Goal: Transaction & Acquisition: Purchase product/service

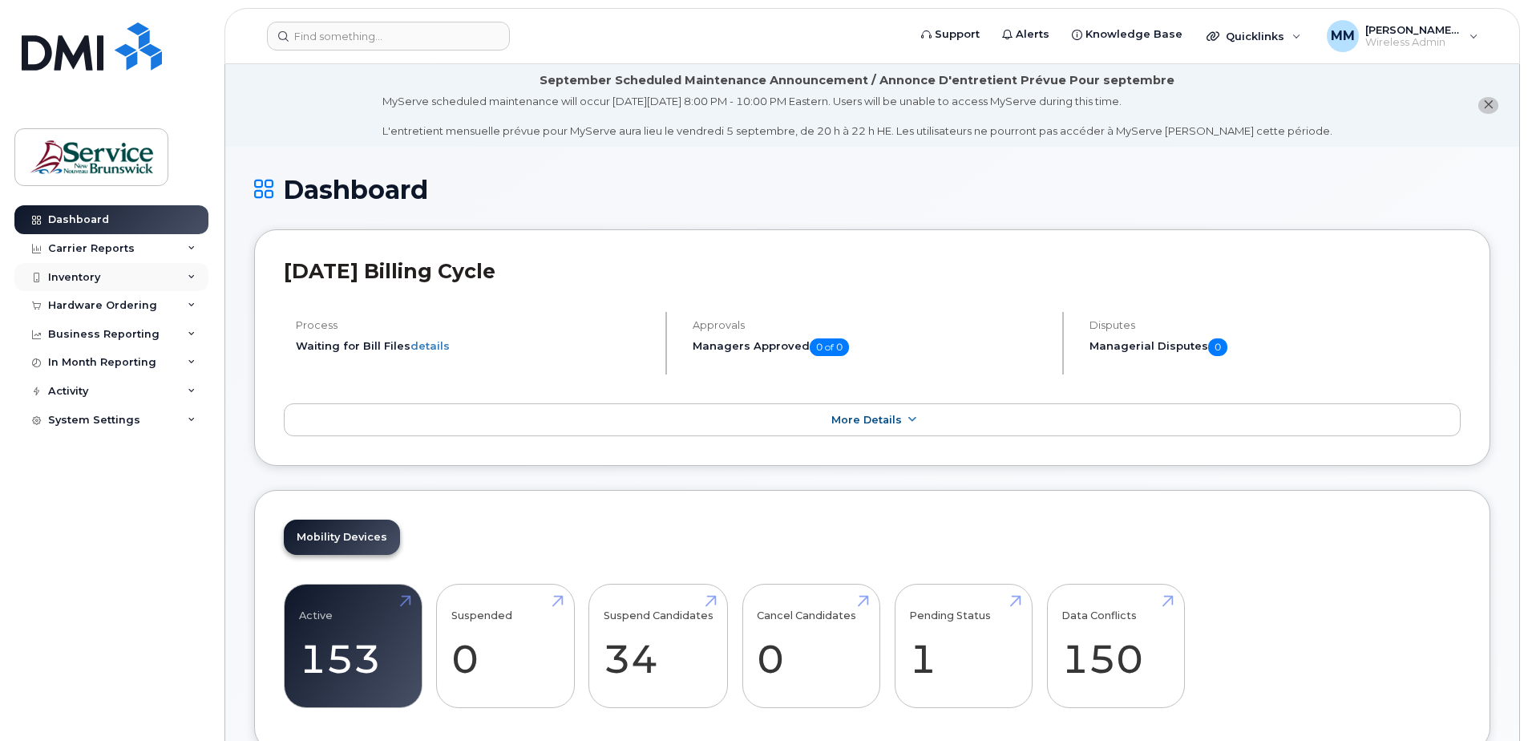
click at [82, 273] on div "Inventory" at bounding box center [74, 277] width 52 height 13
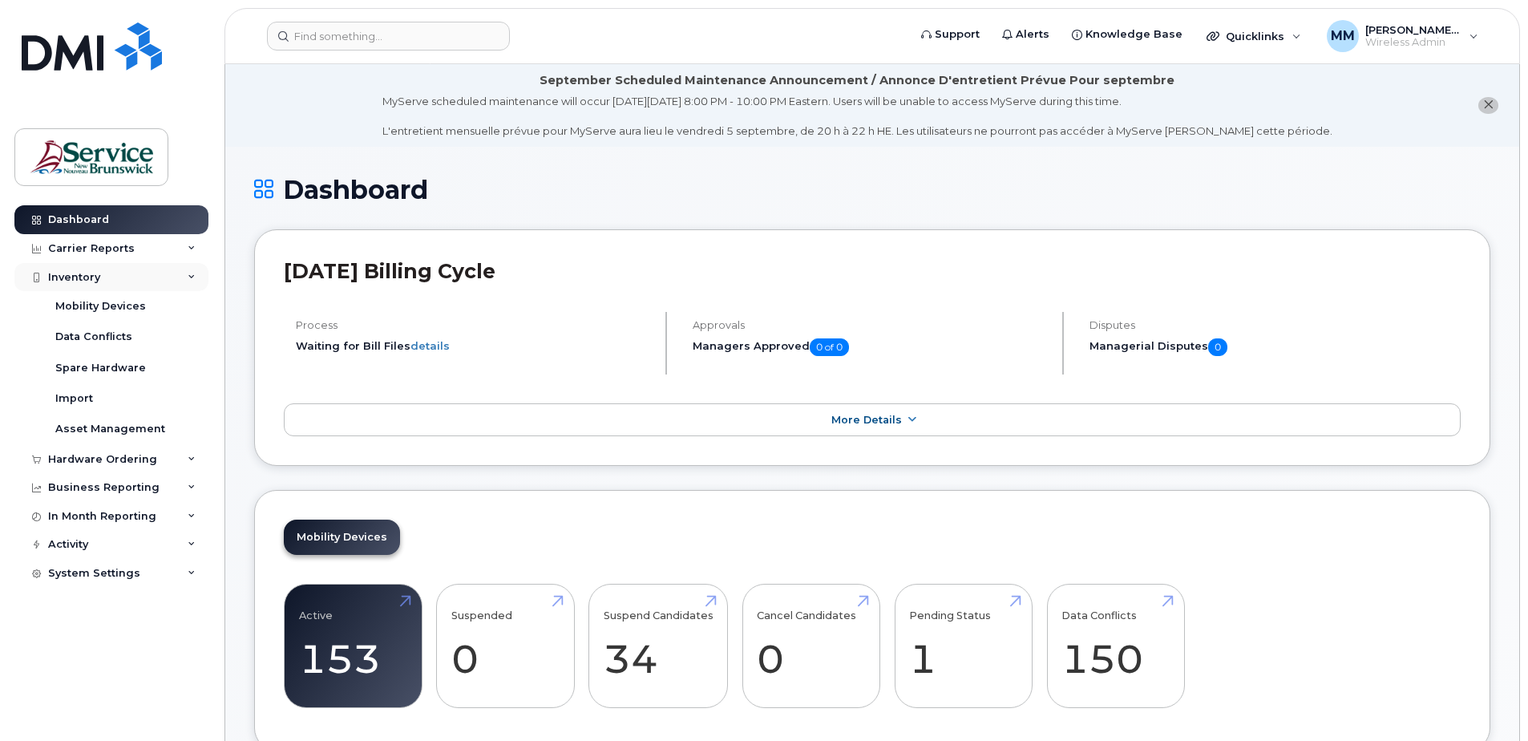
click at [105, 269] on div "Inventory" at bounding box center [111, 277] width 194 height 29
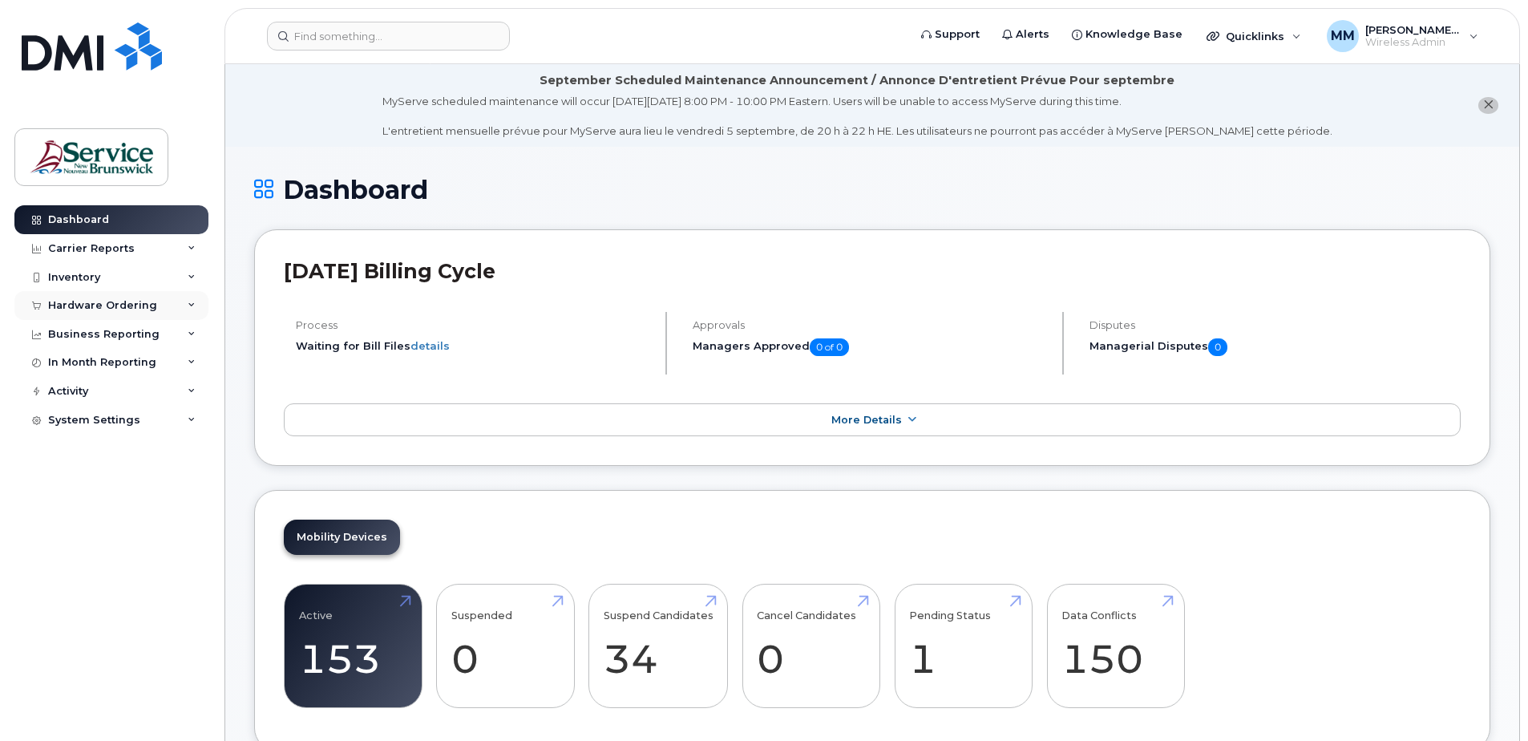
click at [107, 310] on div "Hardware Ordering" at bounding box center [102, 305] width 109 height 13
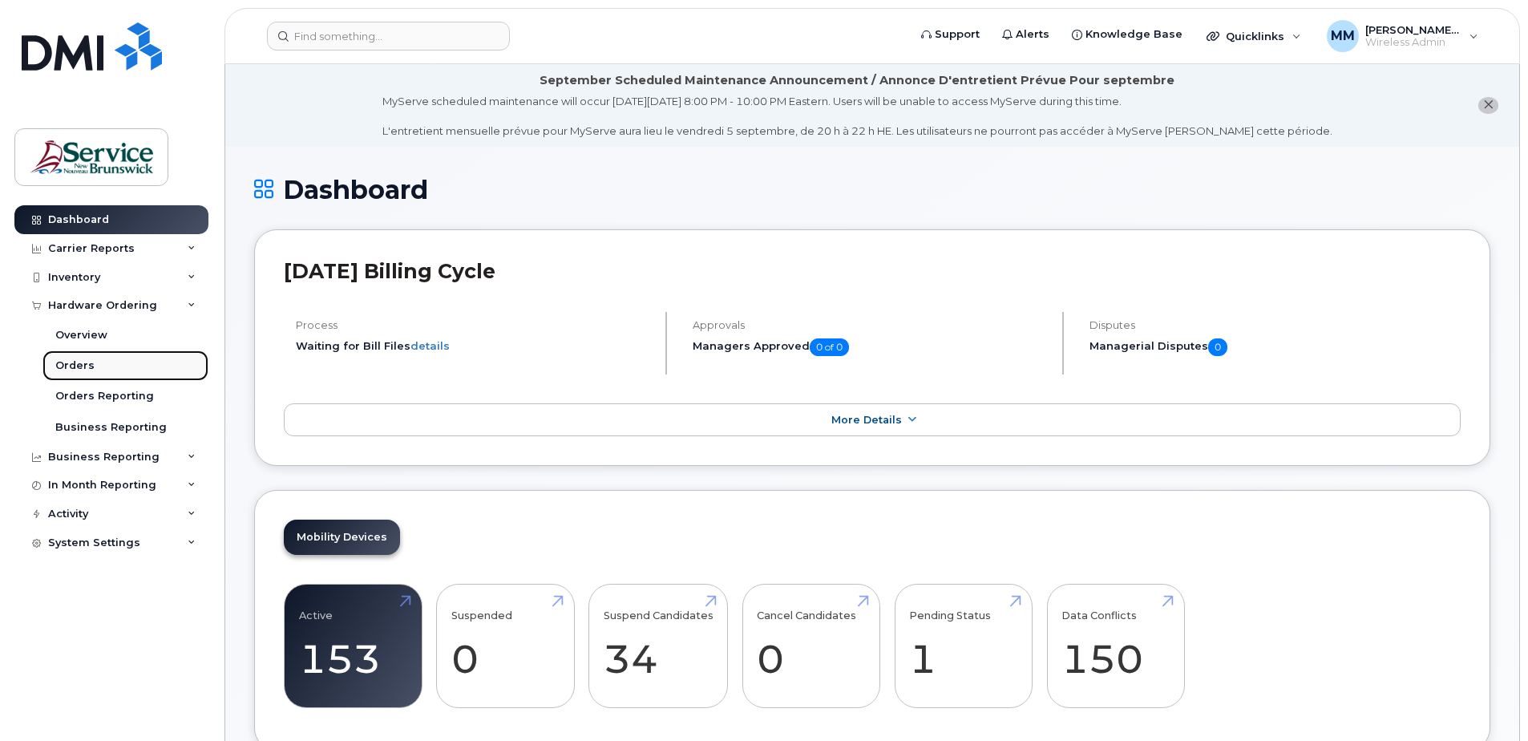
click at [76, 359] on div "Orders" at bounding box center [74, 365] width 39 height 14
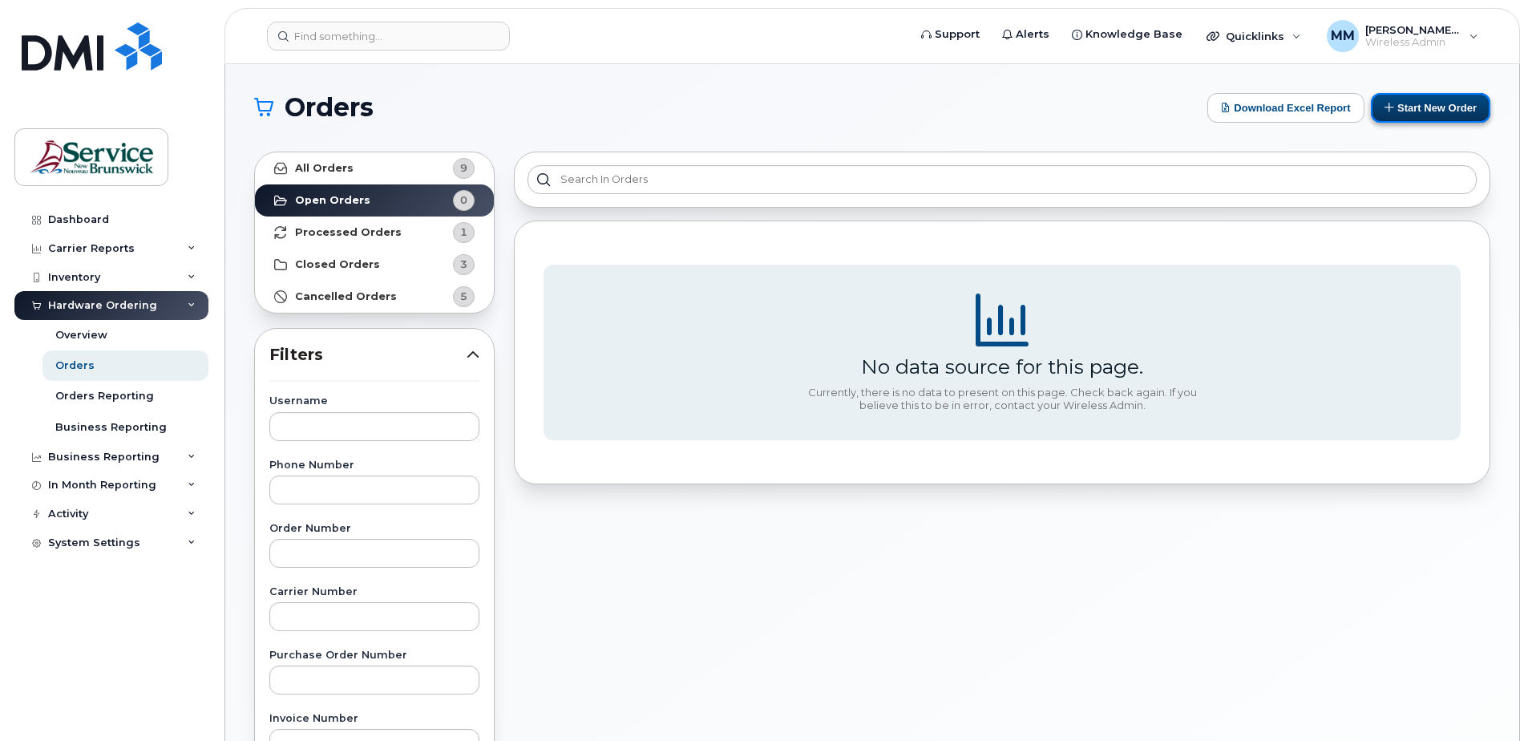
click at [1436, 100] on button "Start New Order" at bounding box center [1430, 108] width 119 height 30
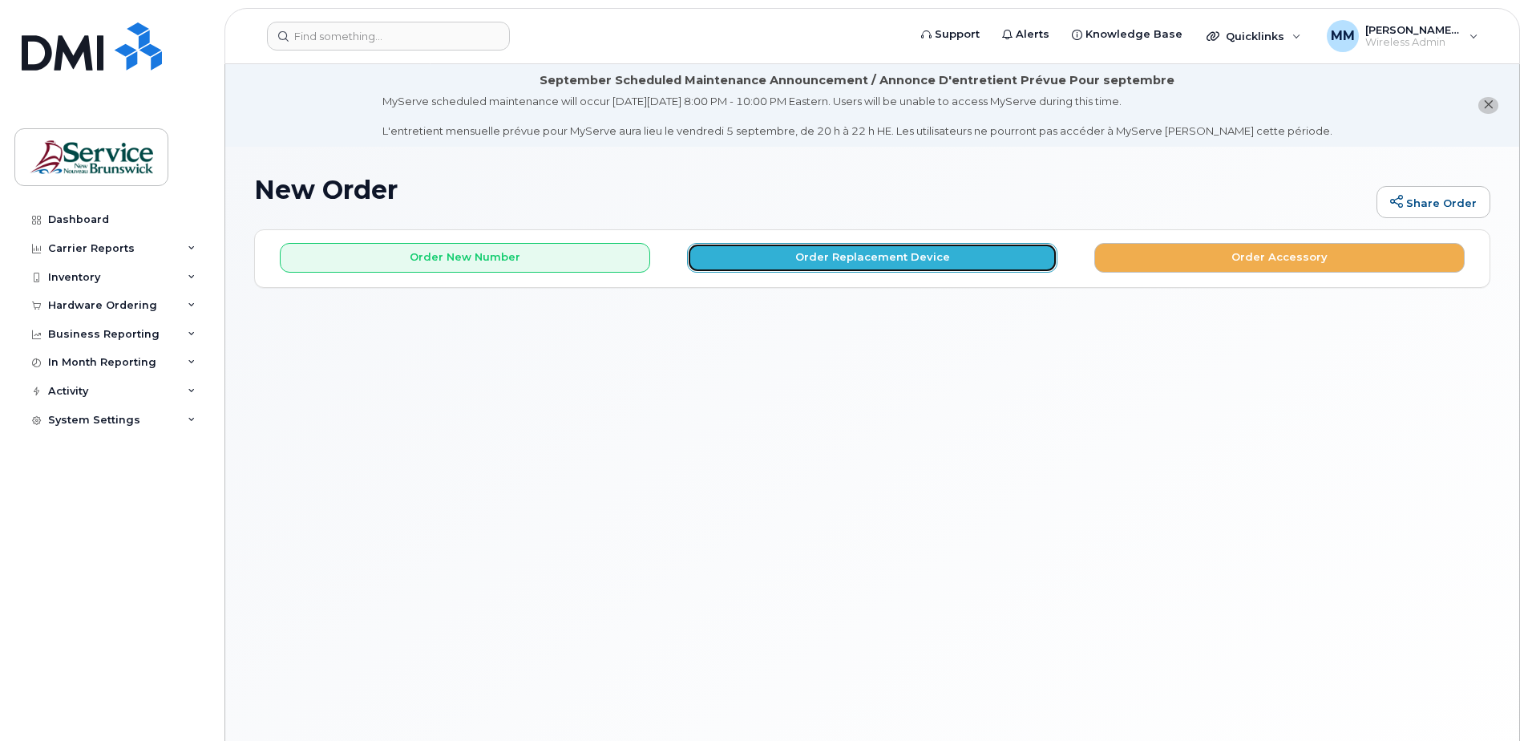
click at [844, 267] on button "Order Replacement Device" at bounding box center [872, 258] width 370 height 30
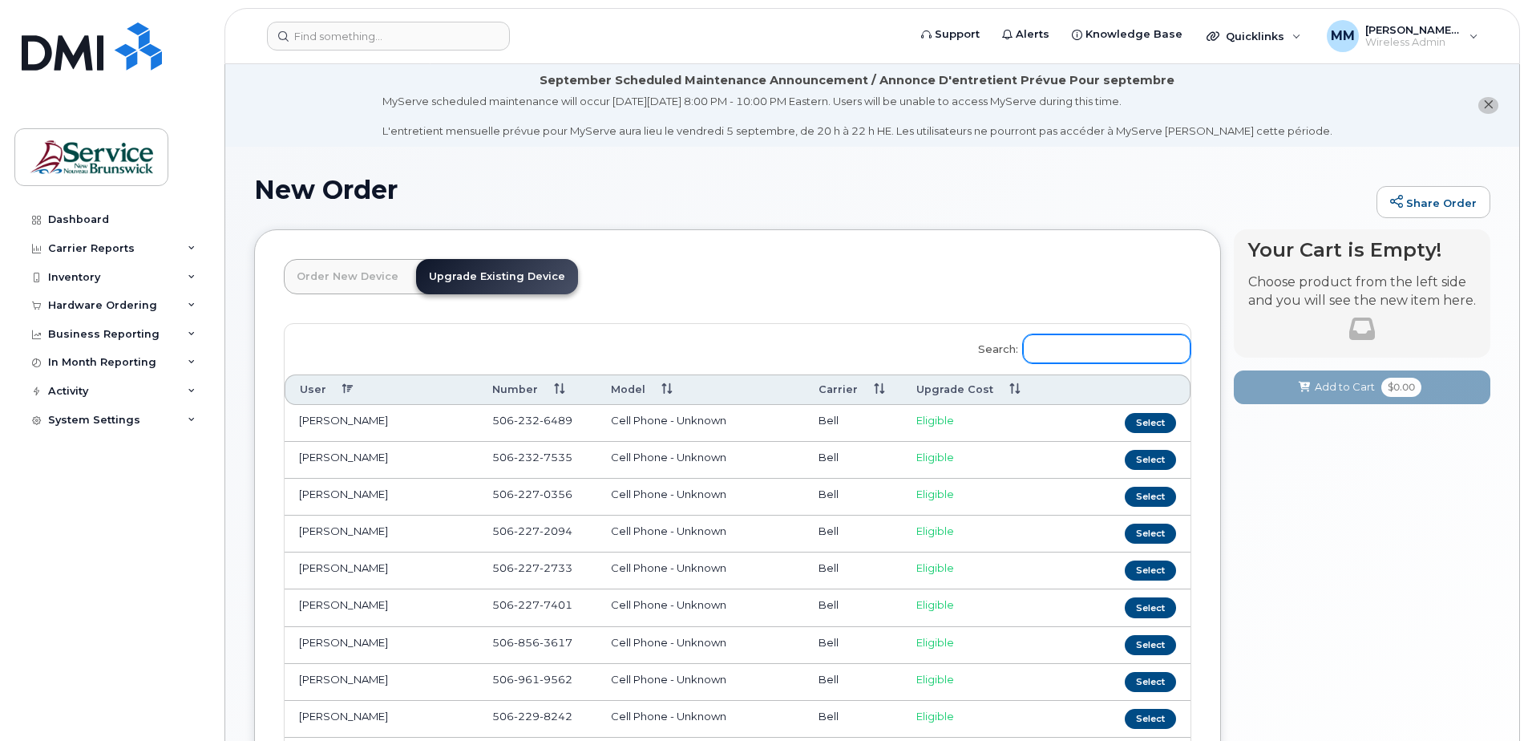
drag, startPoint x: 1088, startPoint y: 358, endPoint x: 1096, endPoint y: 365, distance: 9.7
click at [1088, 357] on input "Search:" at bounding box center [1107, 348] width 168 height 29
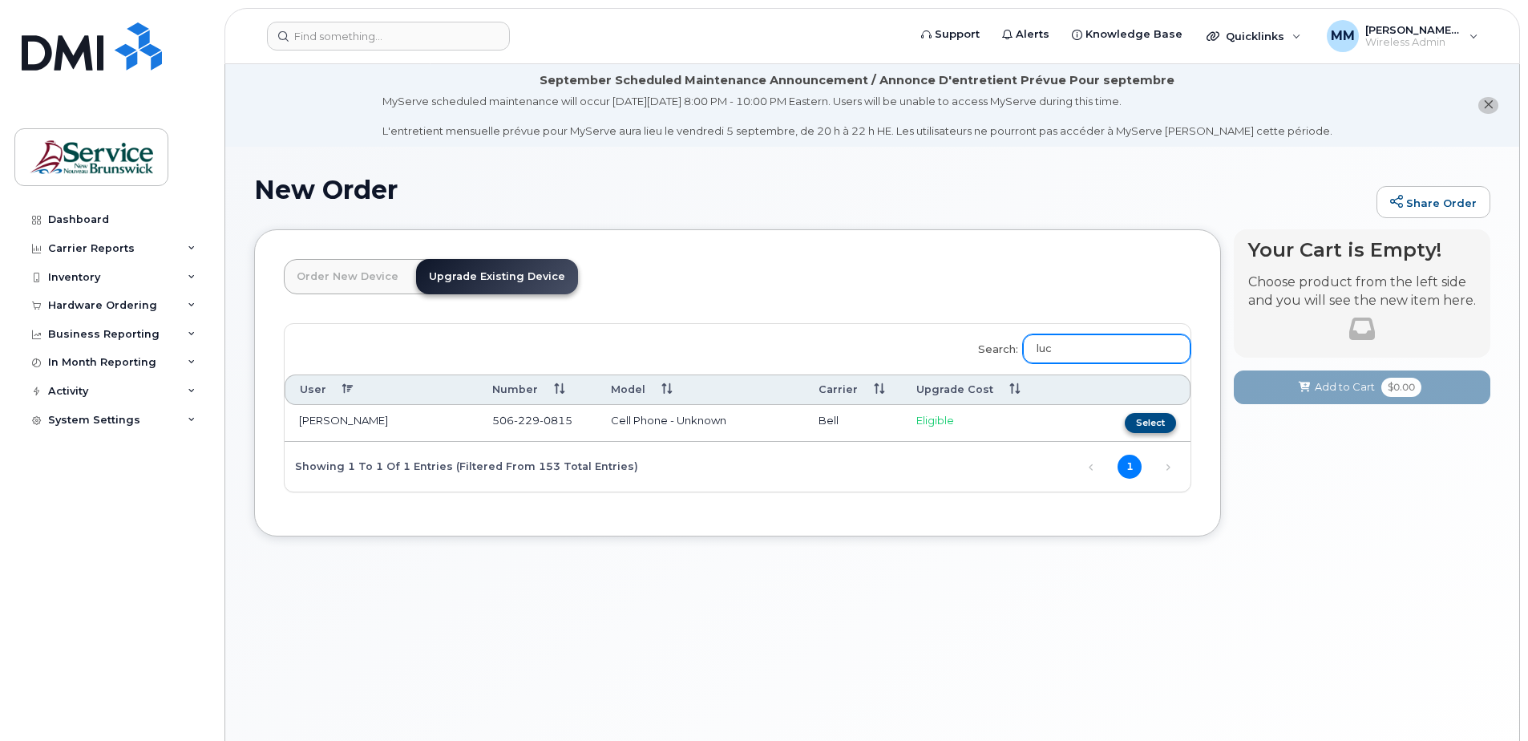
type input "luc"
click at [1155, 417] on button "Select" at bounding box center [1150, 423] width 51 height 20
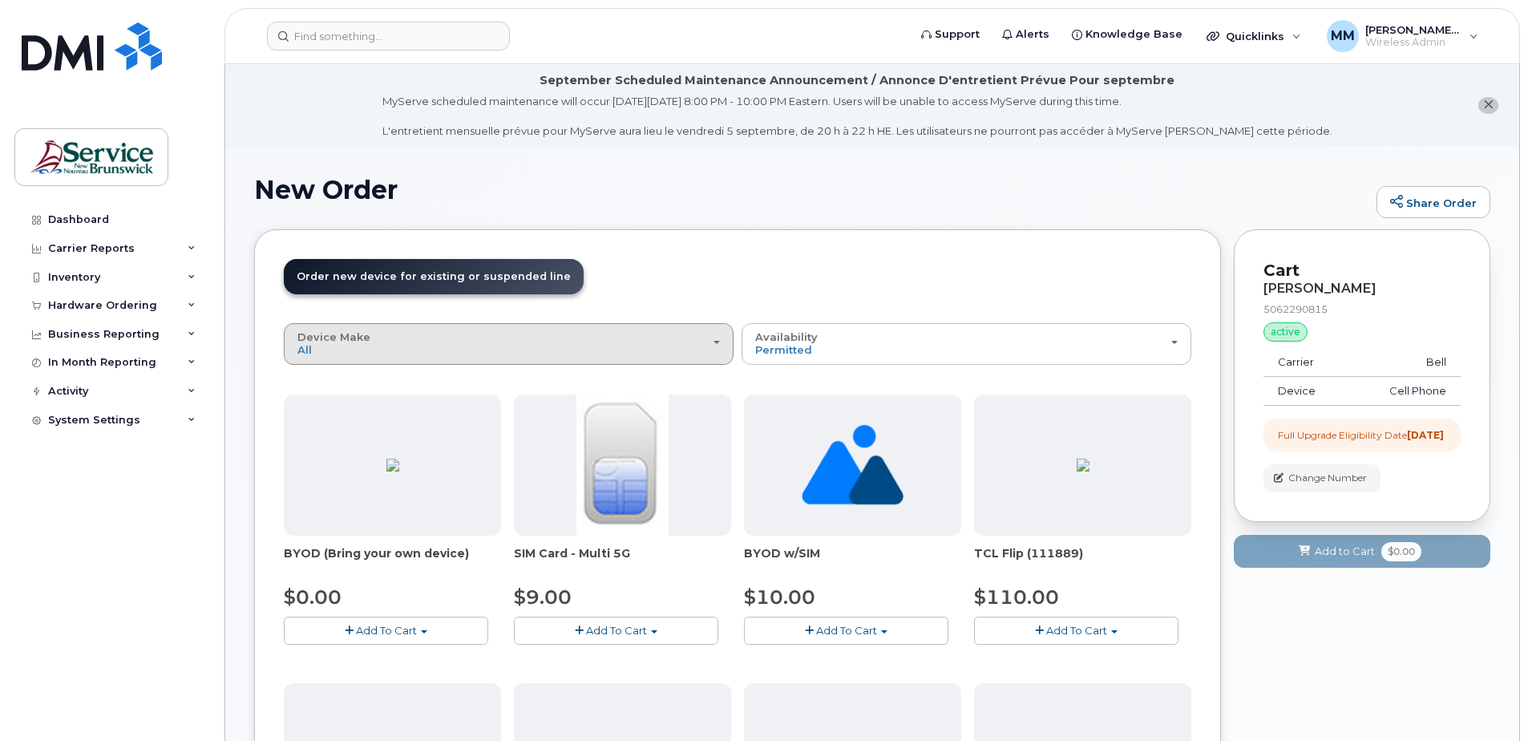
click at [602, 343] on div "Device Make All Aircard Android Cell Phone iPhone Tablet Unknown" at bounding box center [508, 343] width 422 height 25
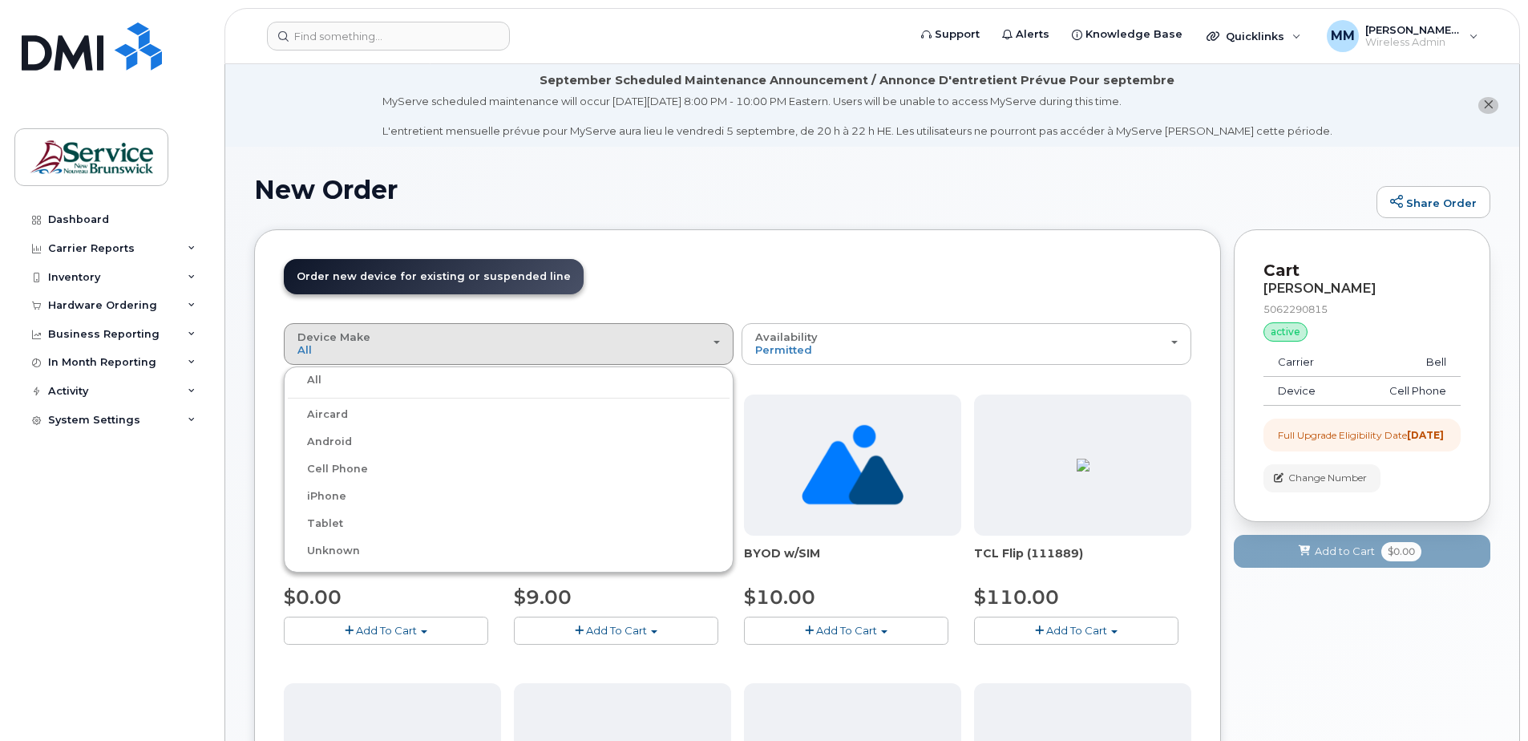
click at [325, 491] on label "iPhone" at bounding box center [317, 496] width 59 height 19
click at [0, 0] on input "iPhone" at bounding box center [0, 0] width 0 height 0
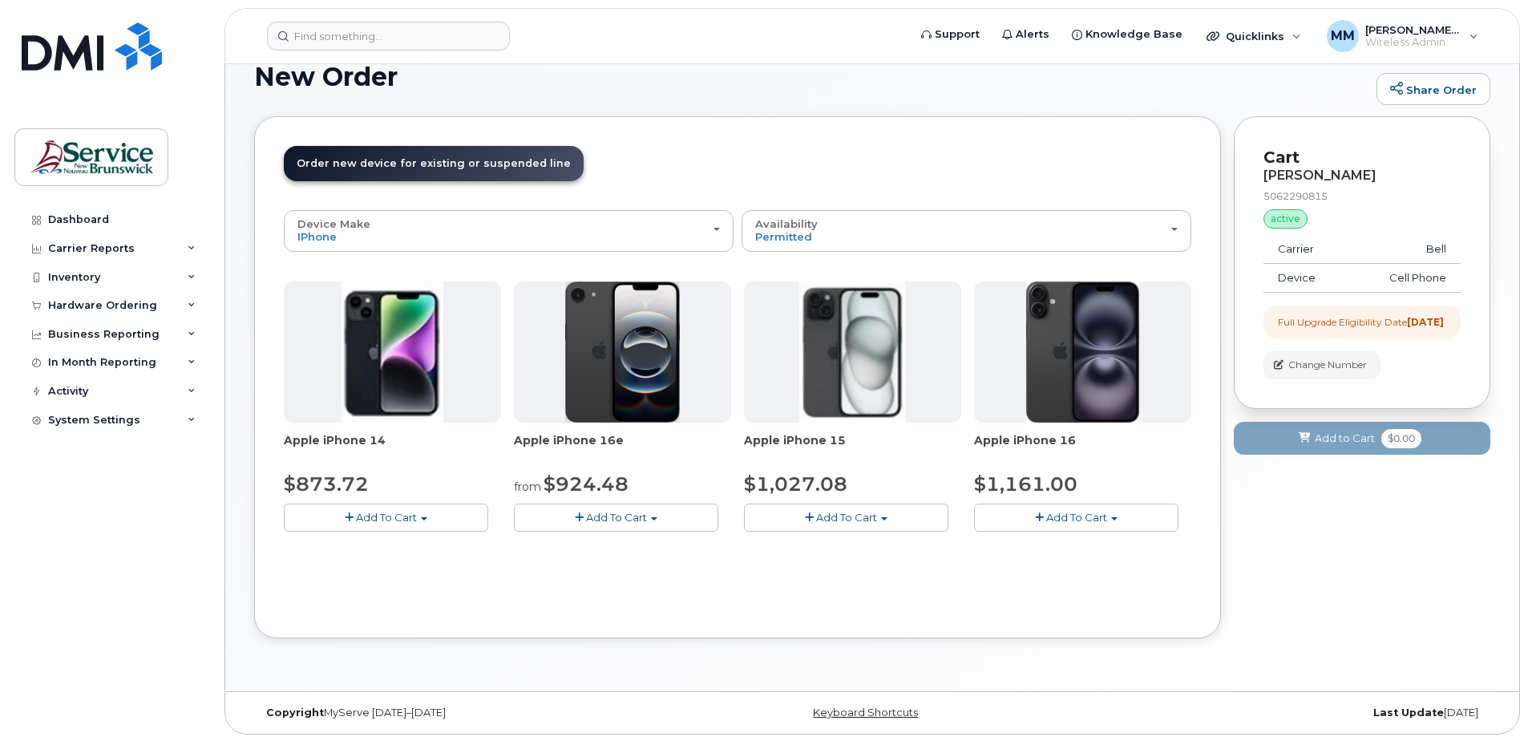
scroll to position [115, 0]
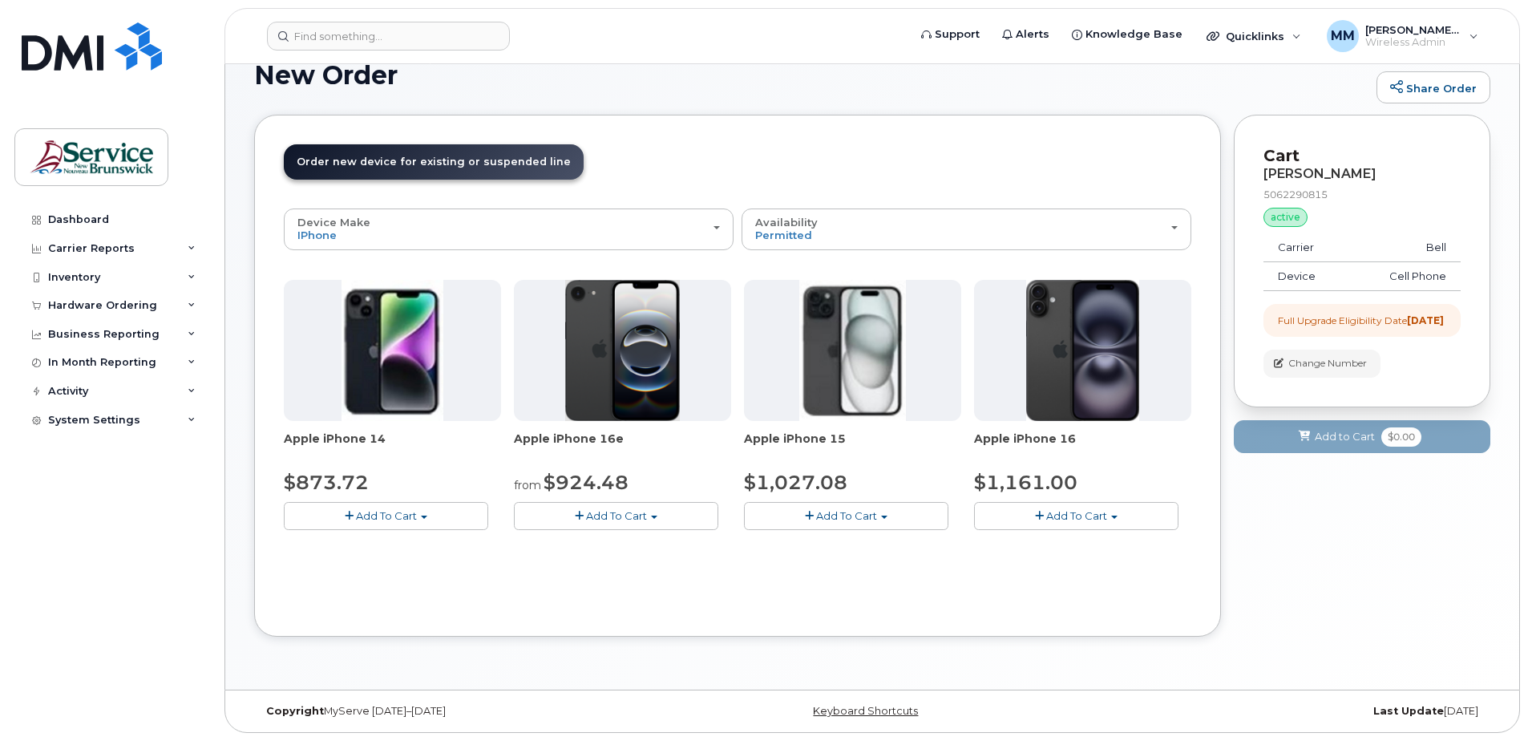
click at [1112, 518] on span "button" at bounding box center [1114, 516] width 6 height 3
click at [769, 581] on div "Device Make All Aircard Android Cell Phone iPhone Tablet Unknown All Aircard An…" at bounding box center [737, 407] width 907 height 399
click at [652, 514] on button "Add To Cart" at bounding box center [616, 516] width 204 height 28
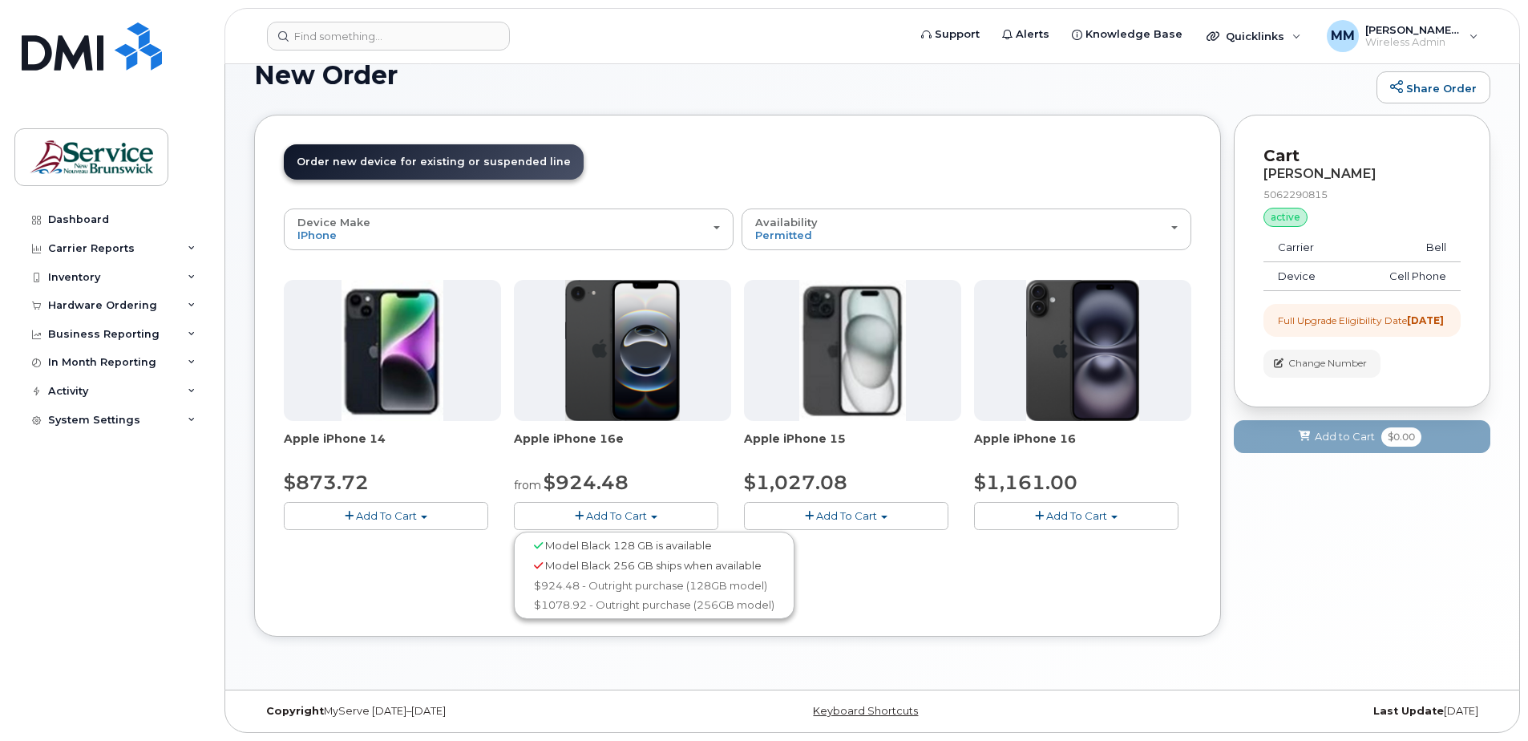
click at [927, 591] on div "Device Make All Aircard Android Cell Phone iPhone Tablet Unknown All Aircard An…" at bounding box center [737, 407] width 907 height 399
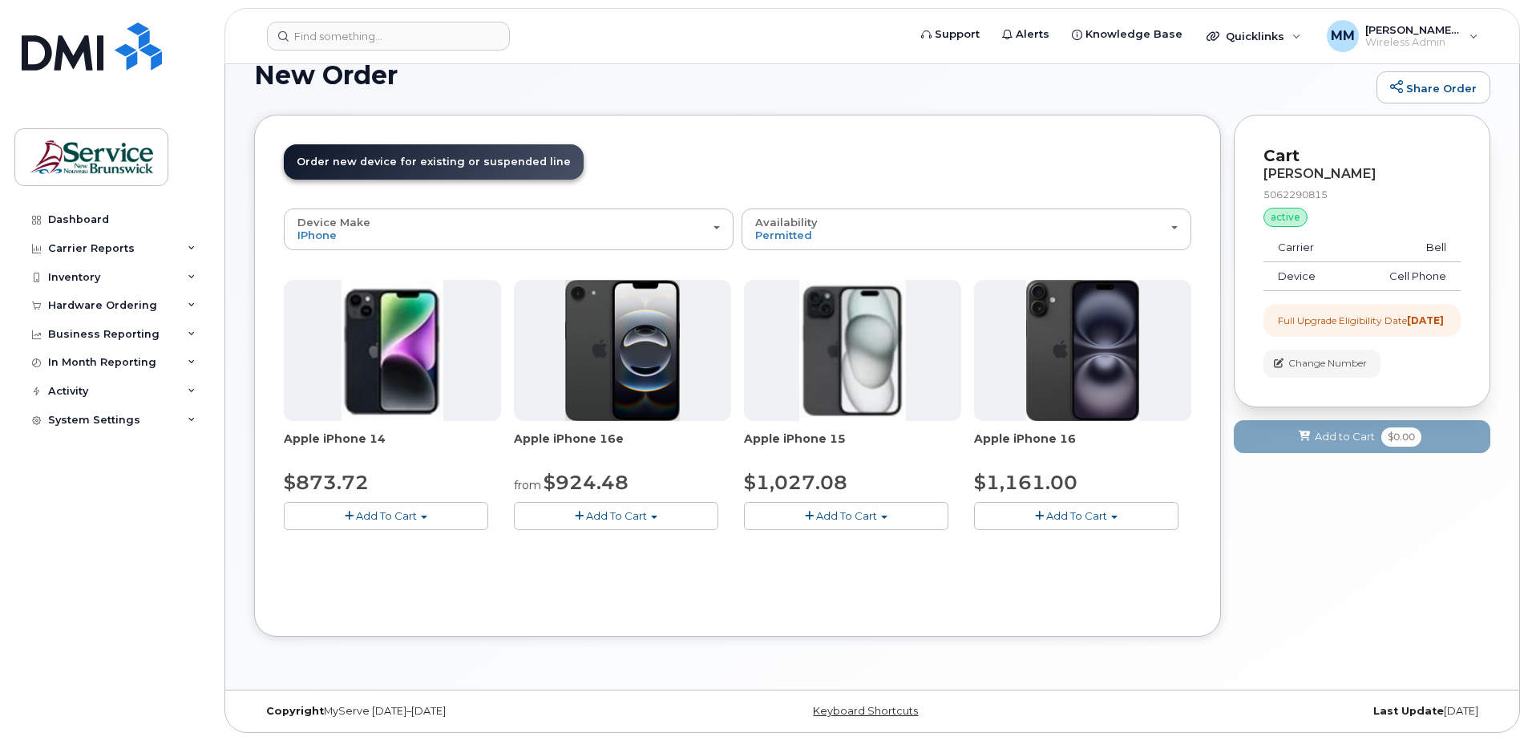
click at [1112, 517] on span "button" at bounding box center [1114, 516] width 6 height 3
click at [1108, 567] on link "$1161.00 - Outright purchase (128GB model)" at bounding box center [1114, 565] width 273 height 20
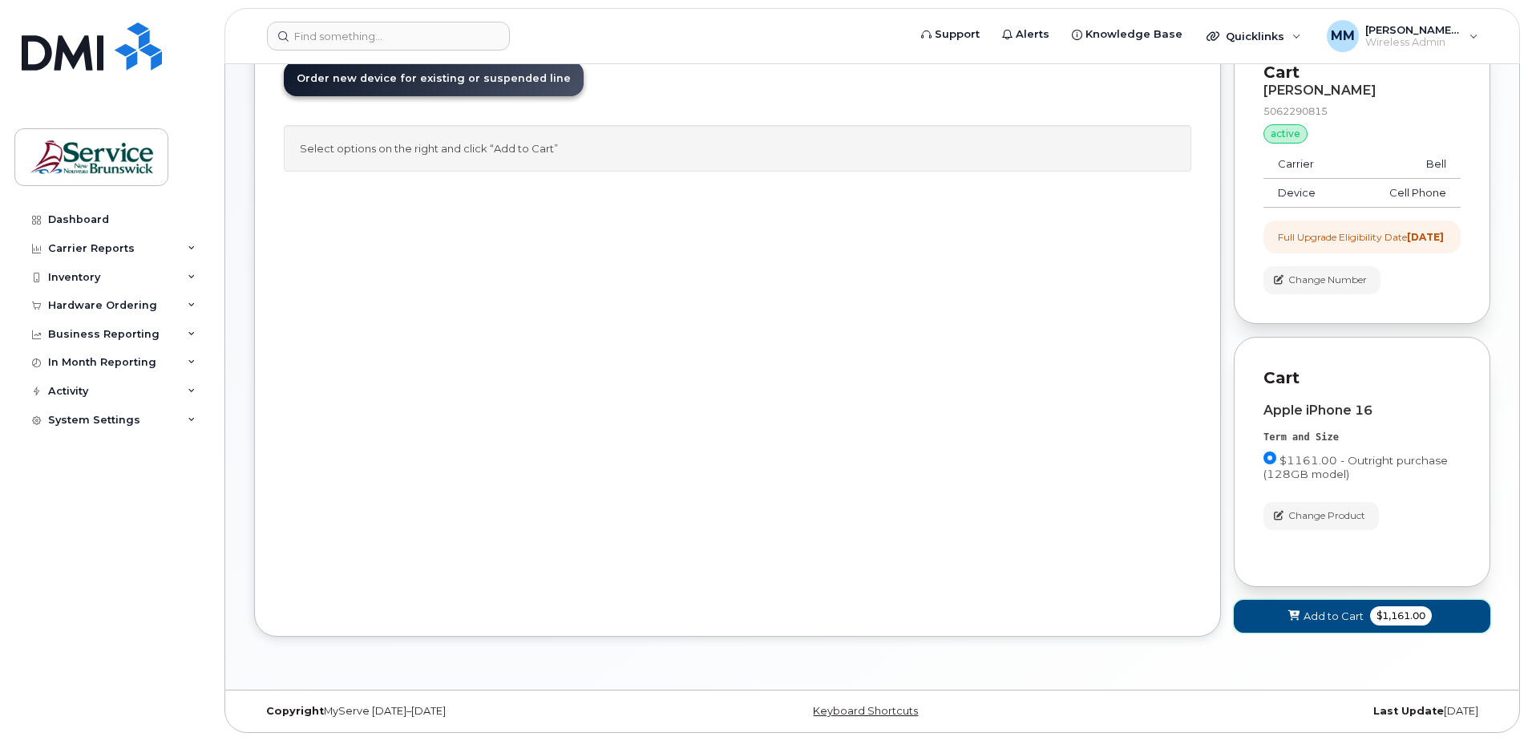
click at [1301, 617] on button "Add to Cart $1,161.00" at bounding box center [1362, 616] width 256 height 33
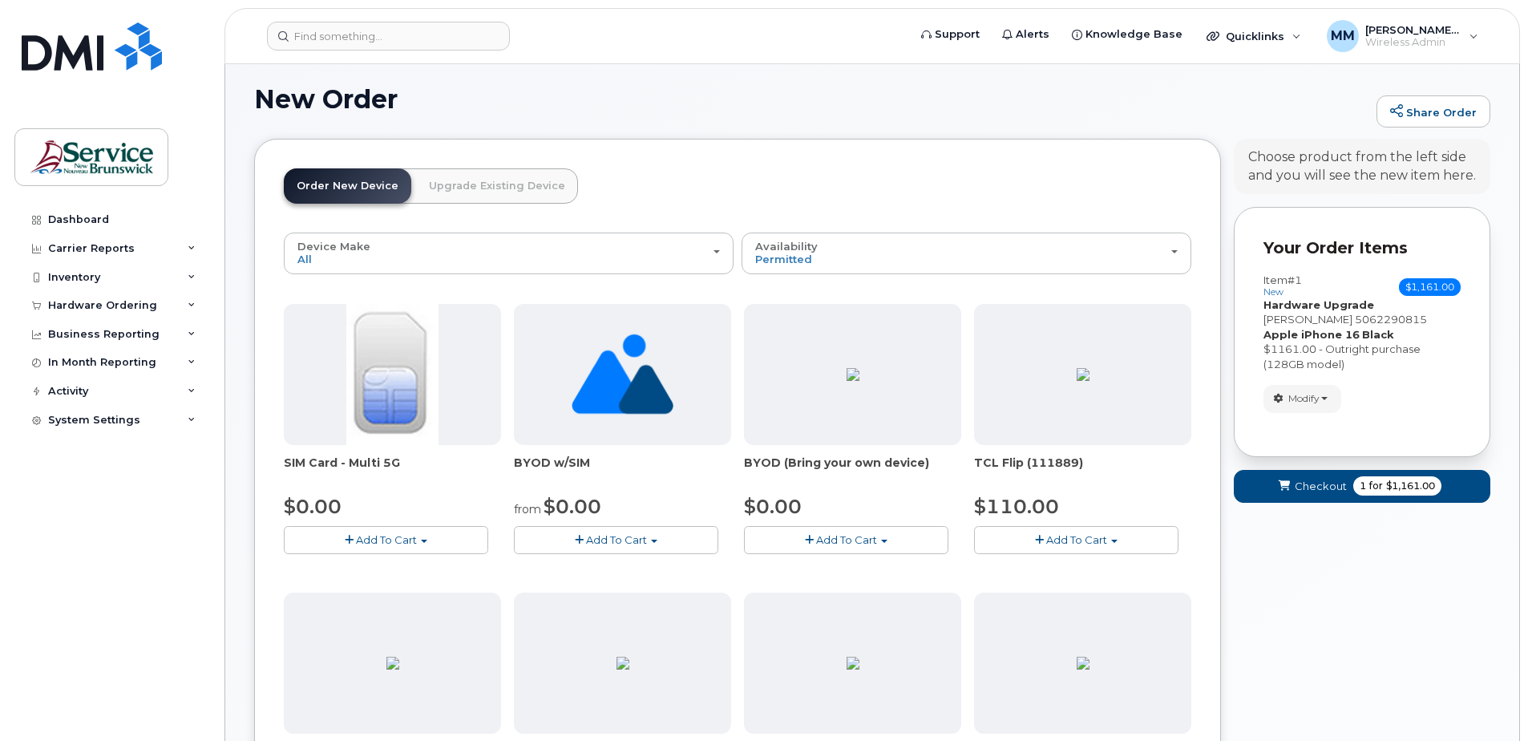
scroll to position [212, 0]
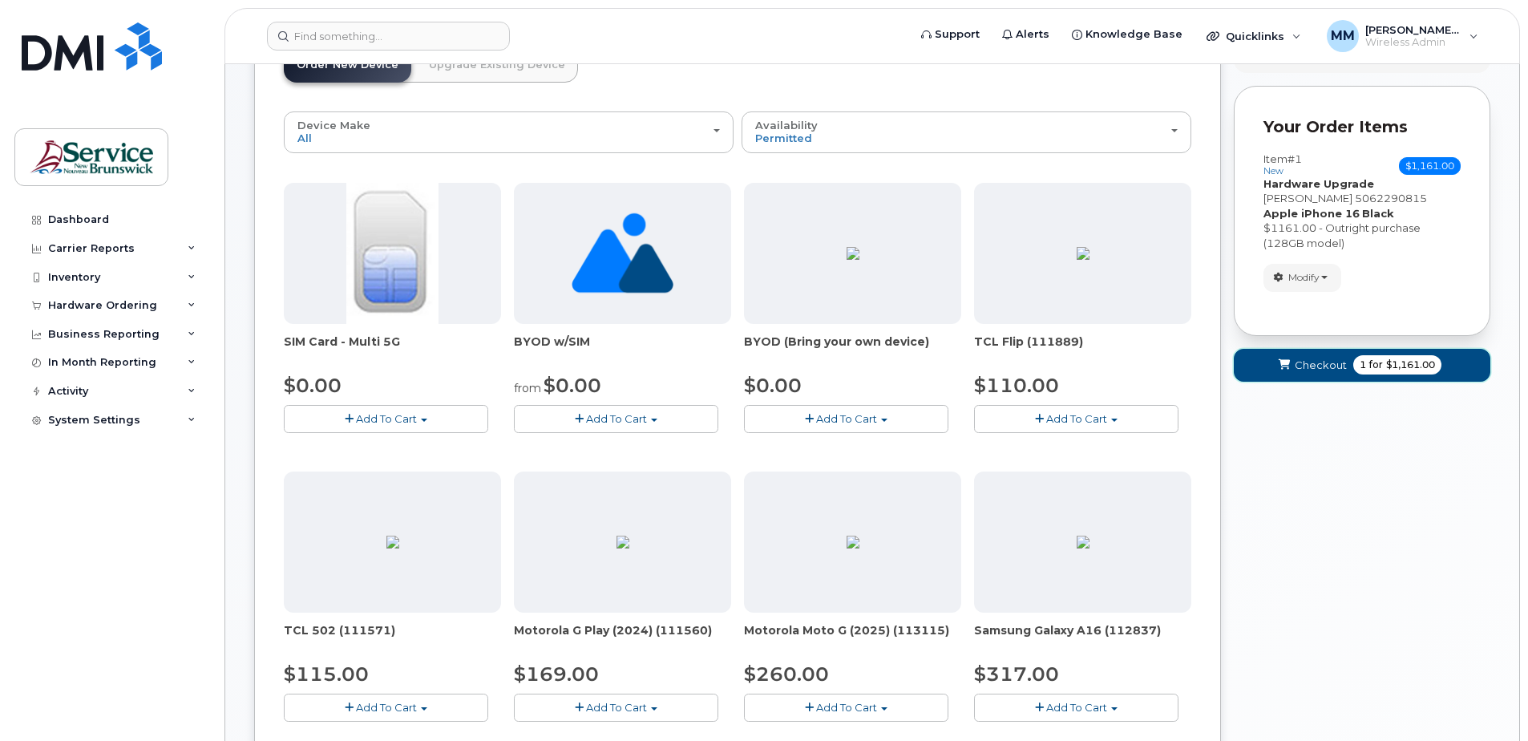
click at [1320, 360] on span "Checkout" at bounding box center [1320, 364] width 52 height 15
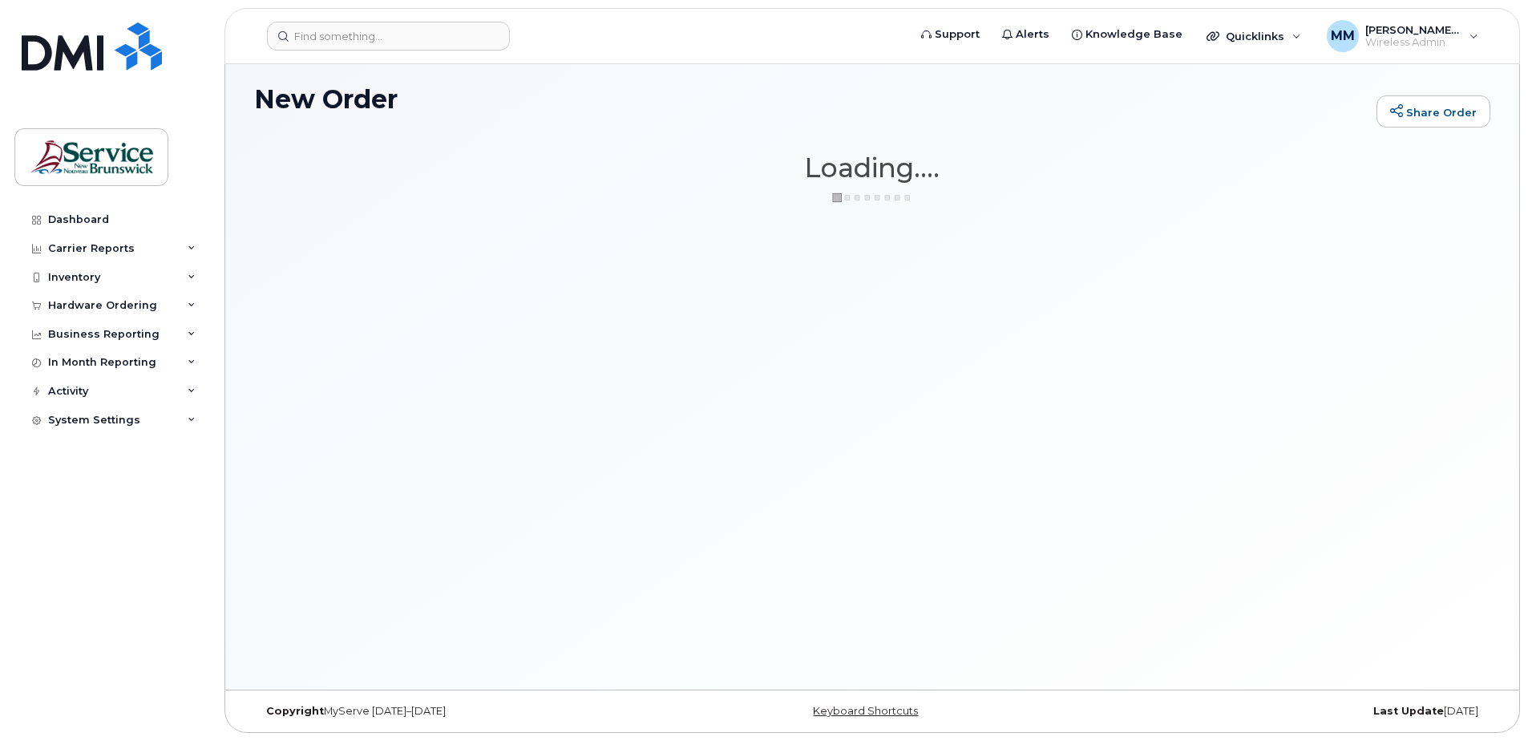
scroll to position [91, 0]
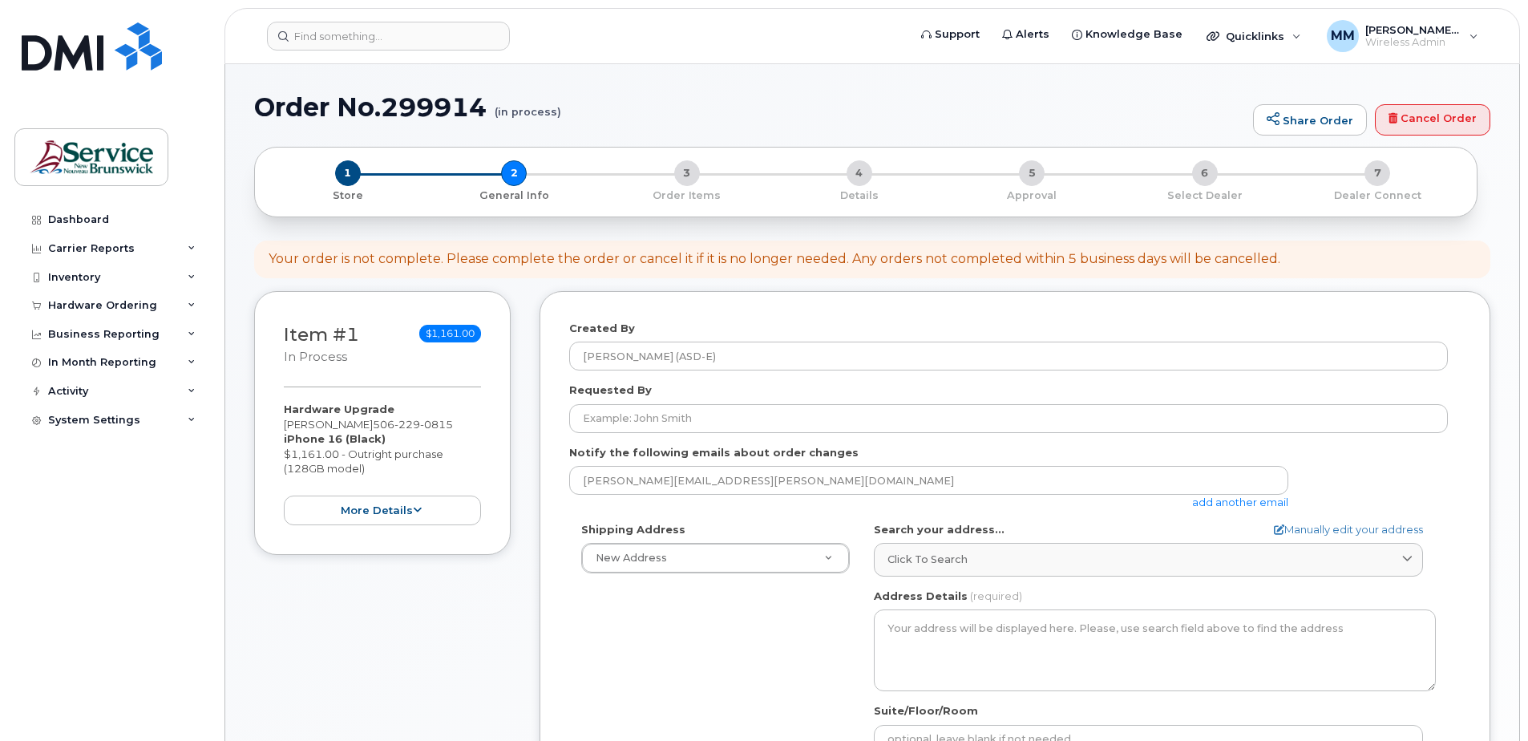
select select
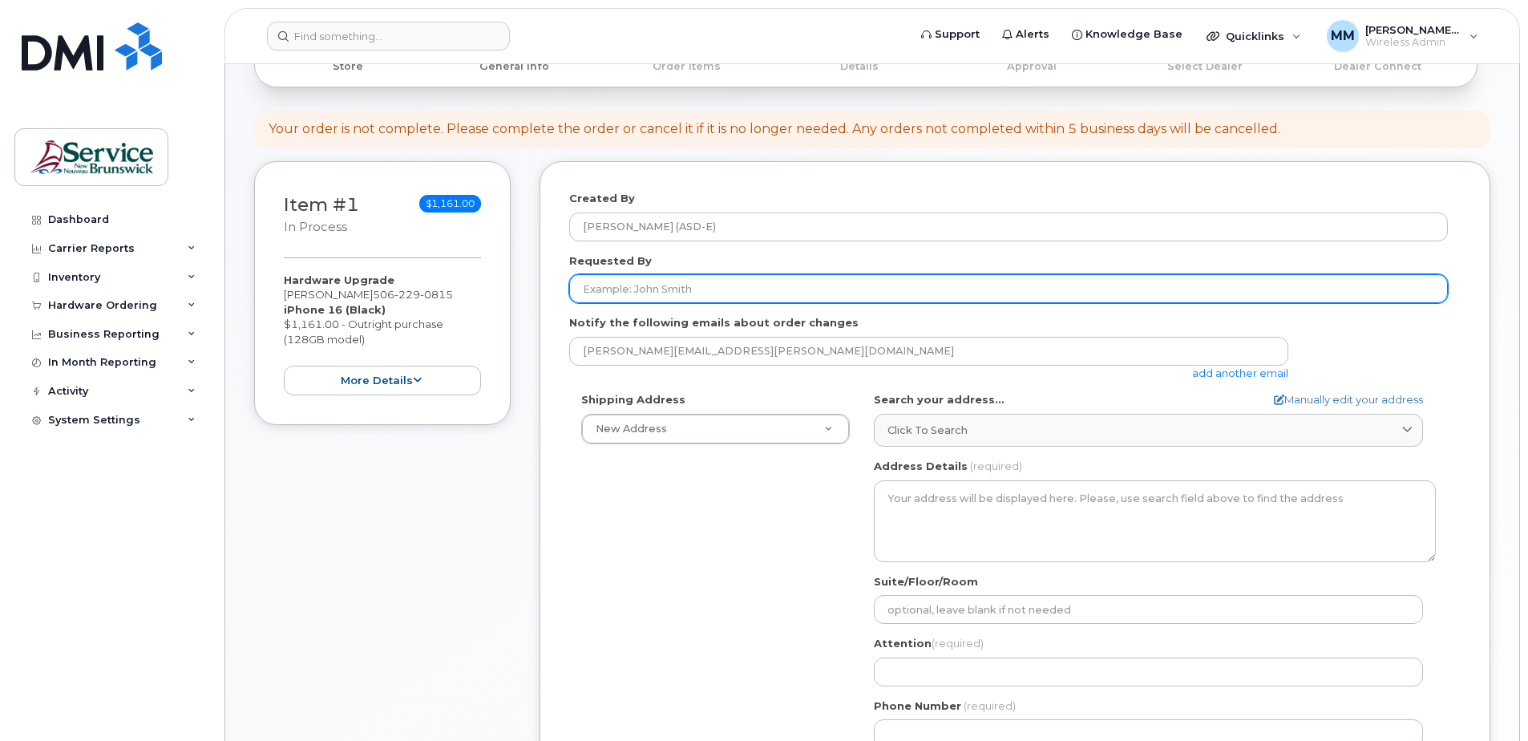
scroll to position [240, 0]
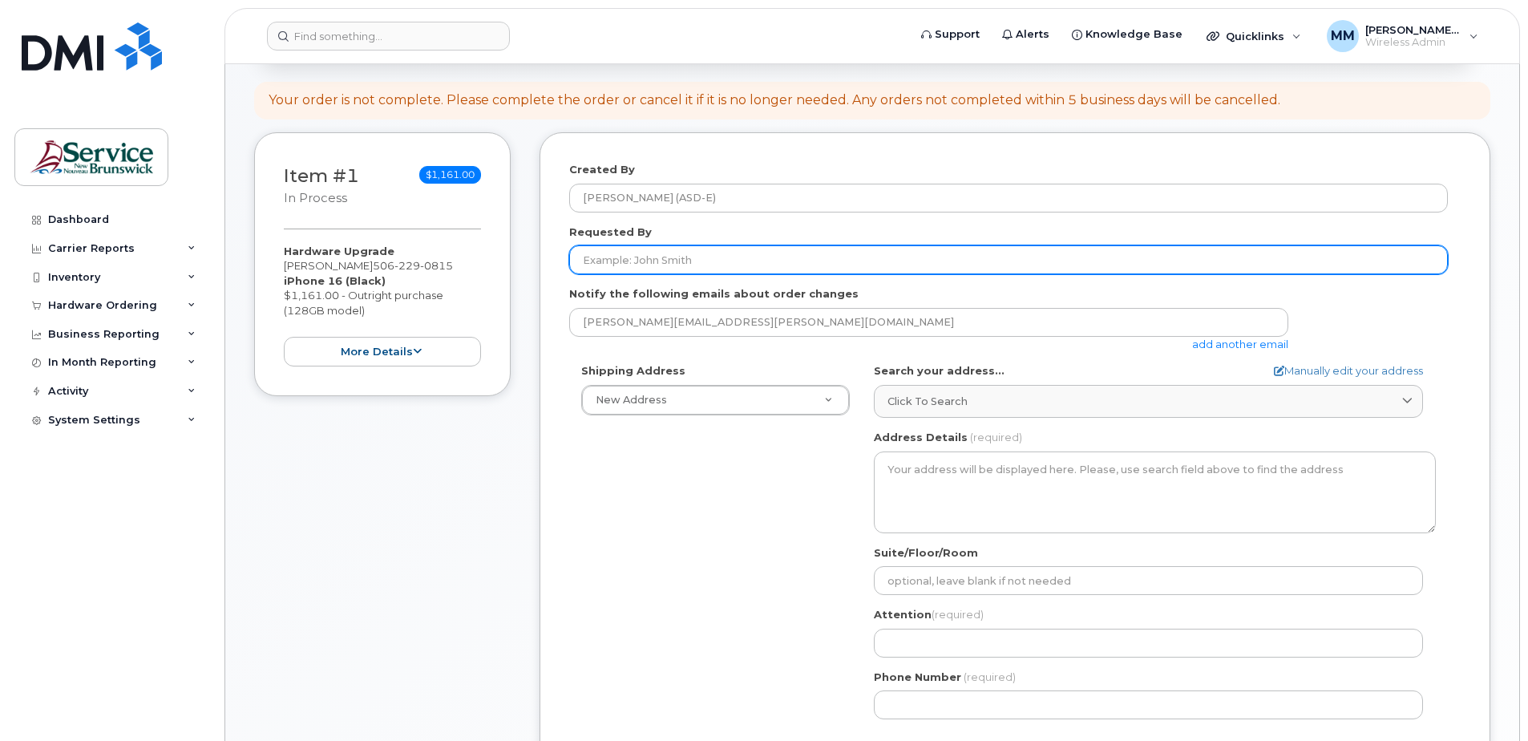
click at [627, 263] on input "Requested By" at bounding box center [1008, 259] width 878 height 29
type input "Luc Melanfant"
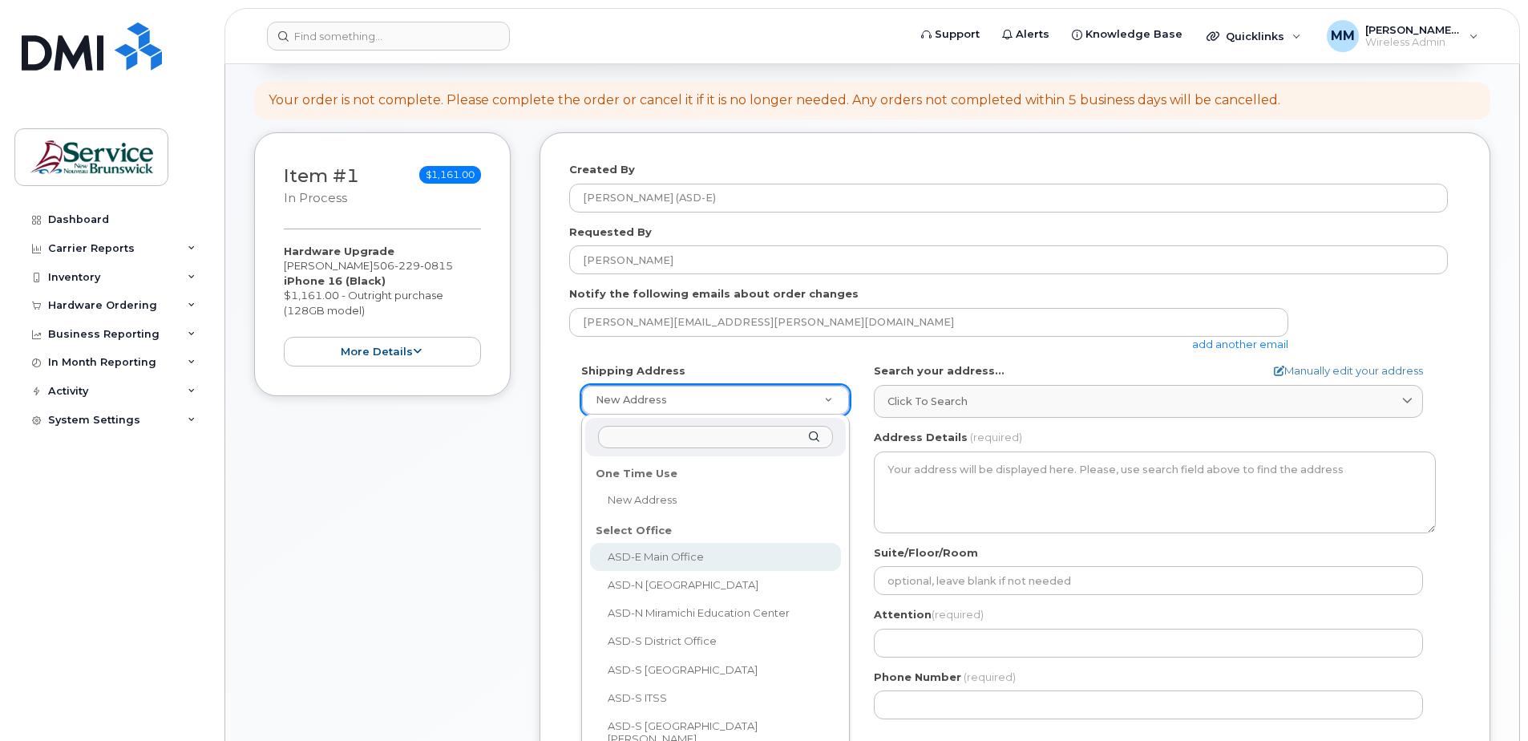
select select
type textarea "200-1077 St George Blvd Moncton New Brunswick E1E 4C9"
type input "[PERSON_NAME]"
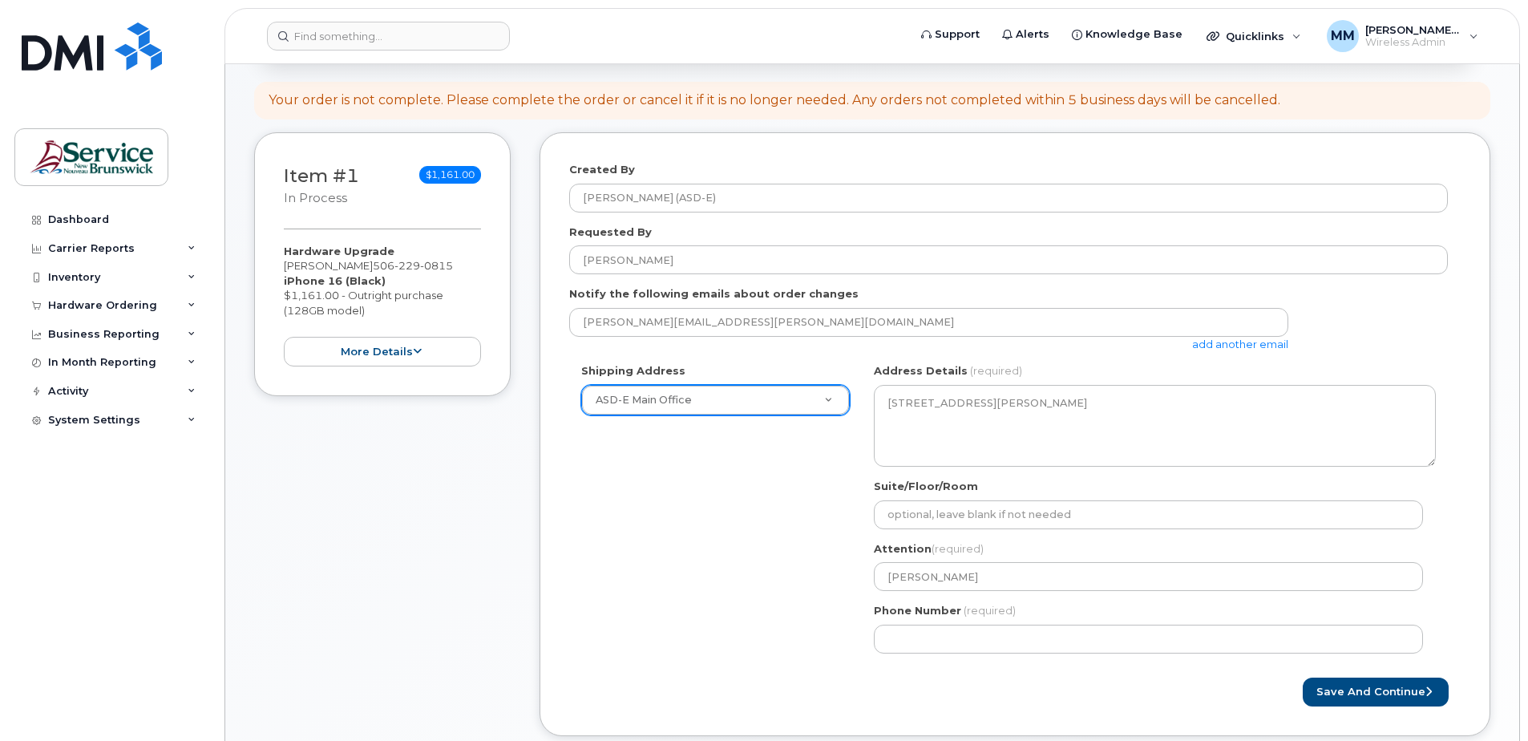
click at [713, 534] on div "Shipping Address ASD-E Main Office New Address ASD-E Main Office ASD-N Bathurst…" at bounding box center [1008, 513] width 878 height 301
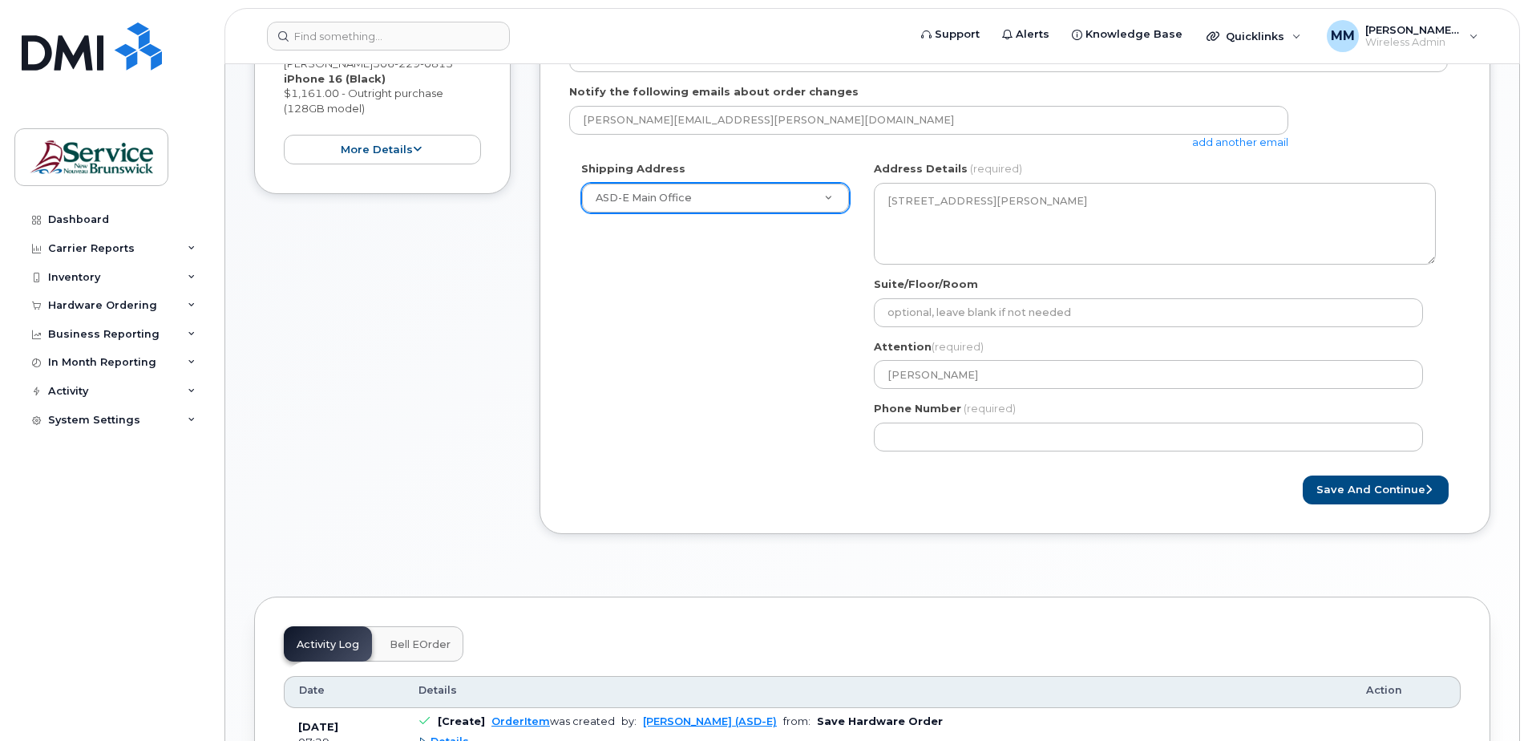
scroll to position [481, 0]
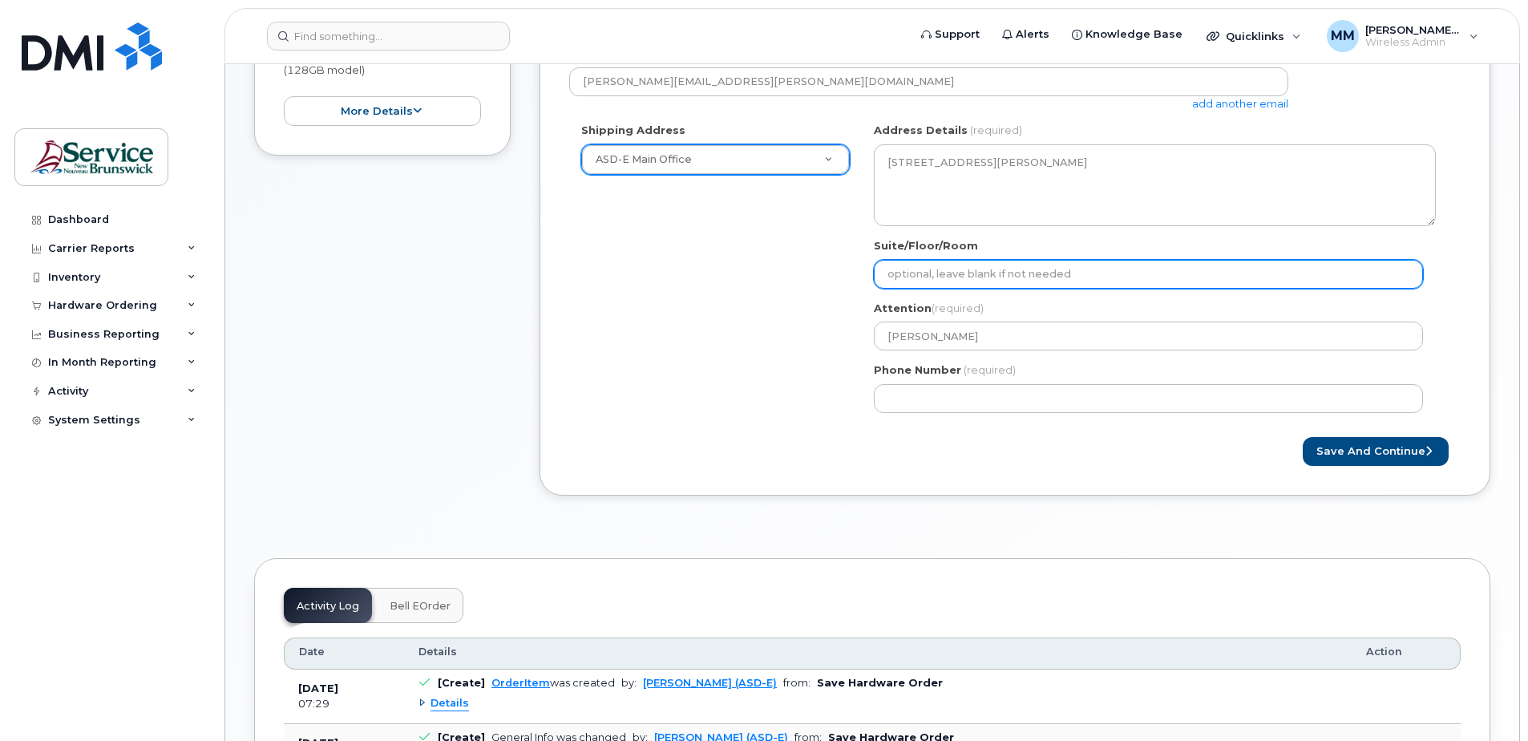
click at [1080, 273] on input "Suite/Floor/Room" at bounding box center [1148, 274] width 549 height 29
select select
type input "S"
select select
type input "Su"
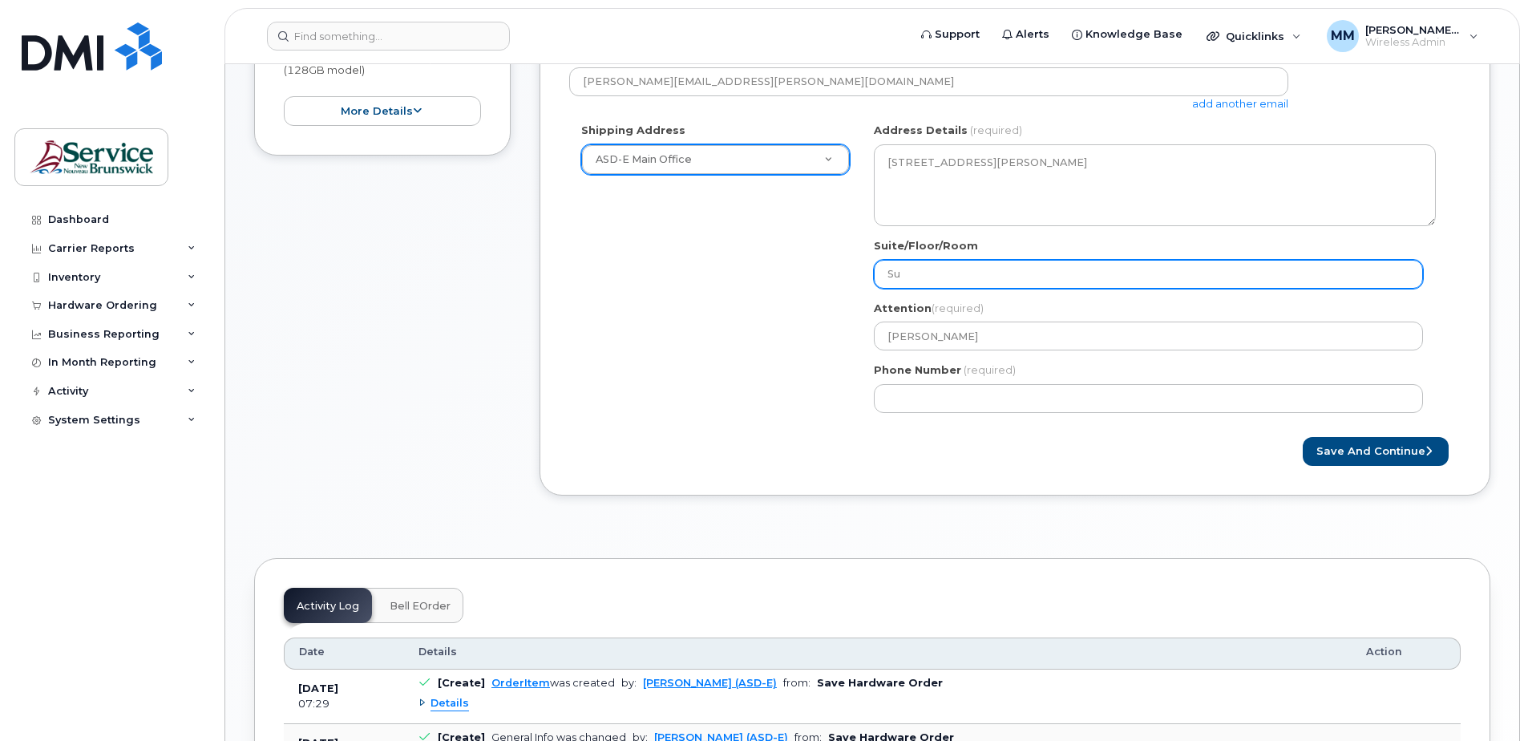
select select
type input "Sui"
select select
type input "Suit"
select select
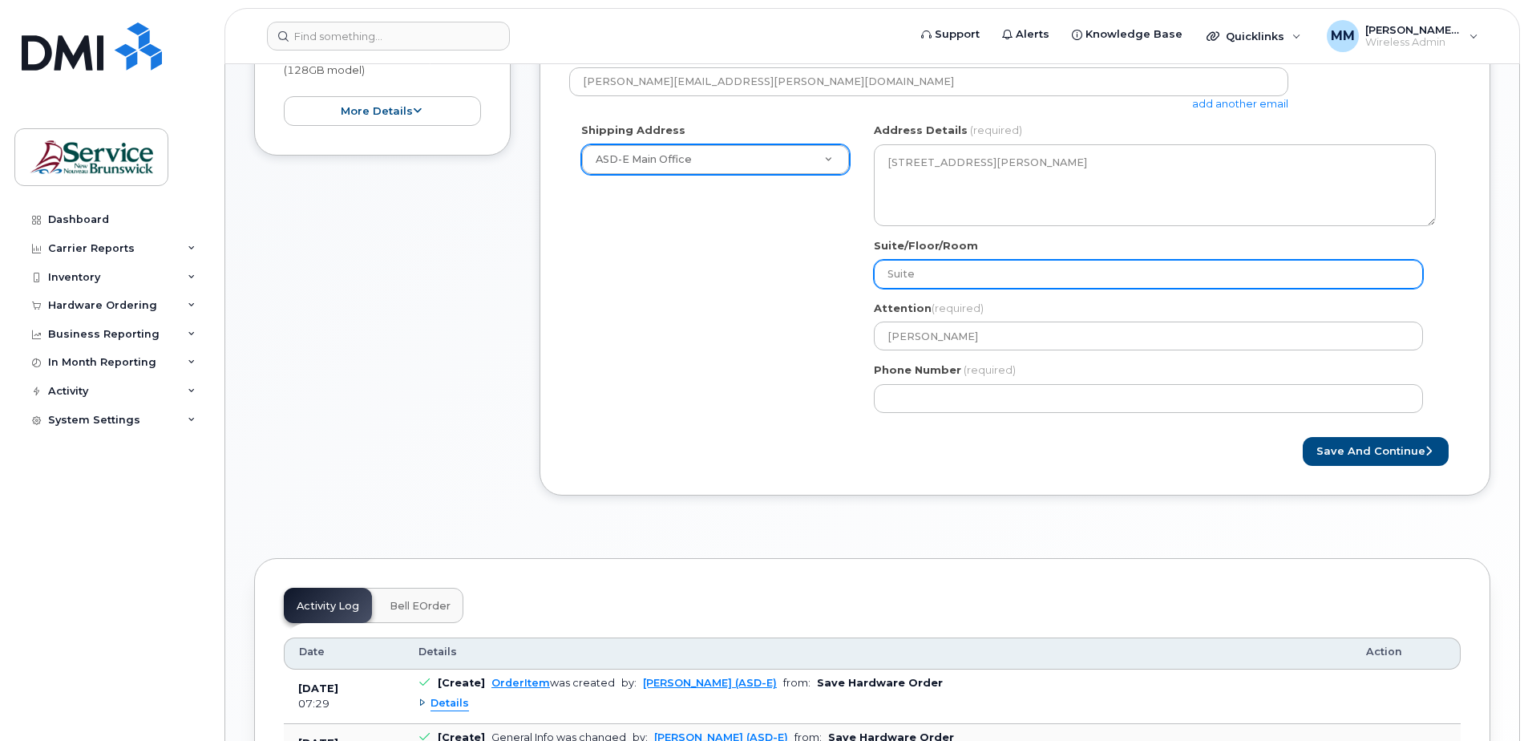
type input "Suite"
select select
type input "Suite 2"
select select
type input "Suite 20"
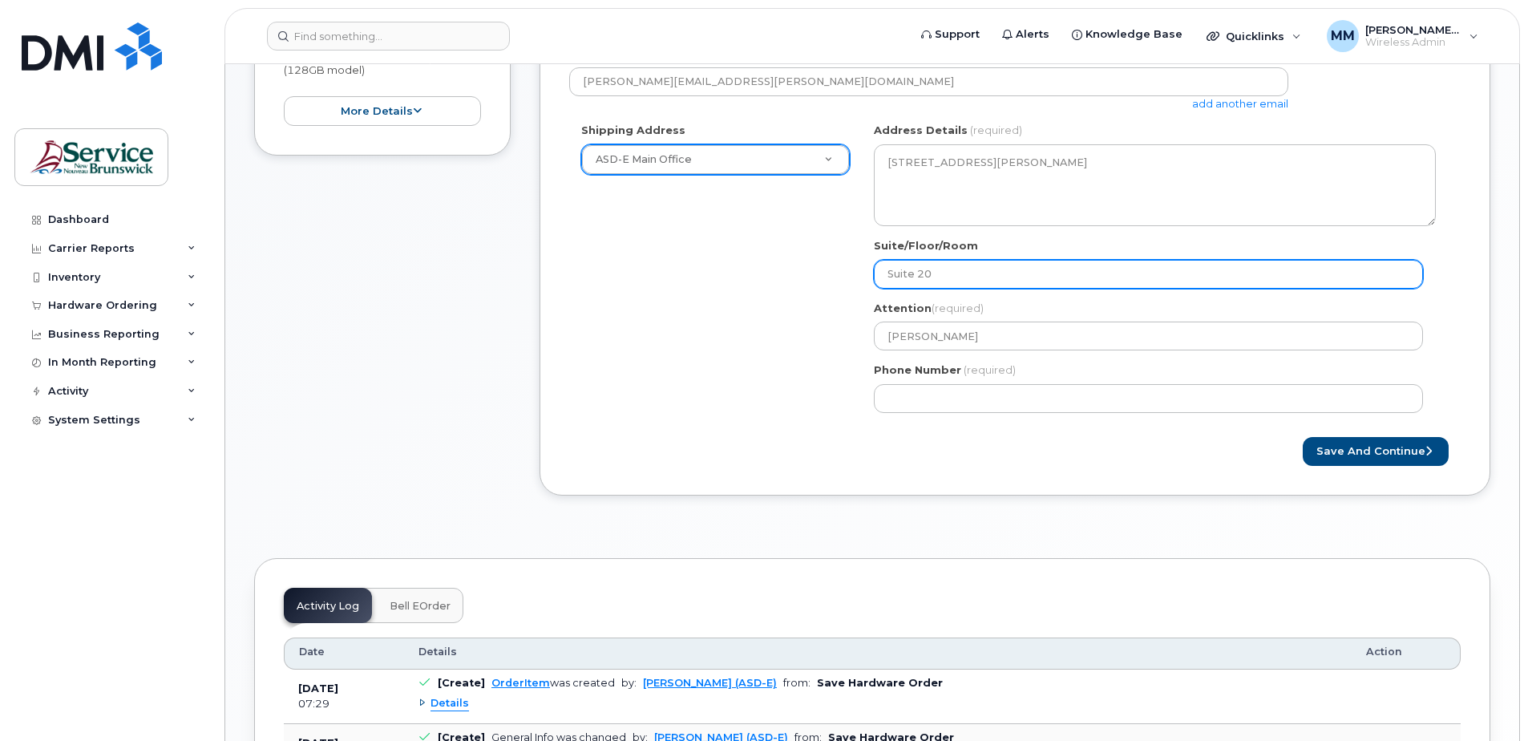
select select
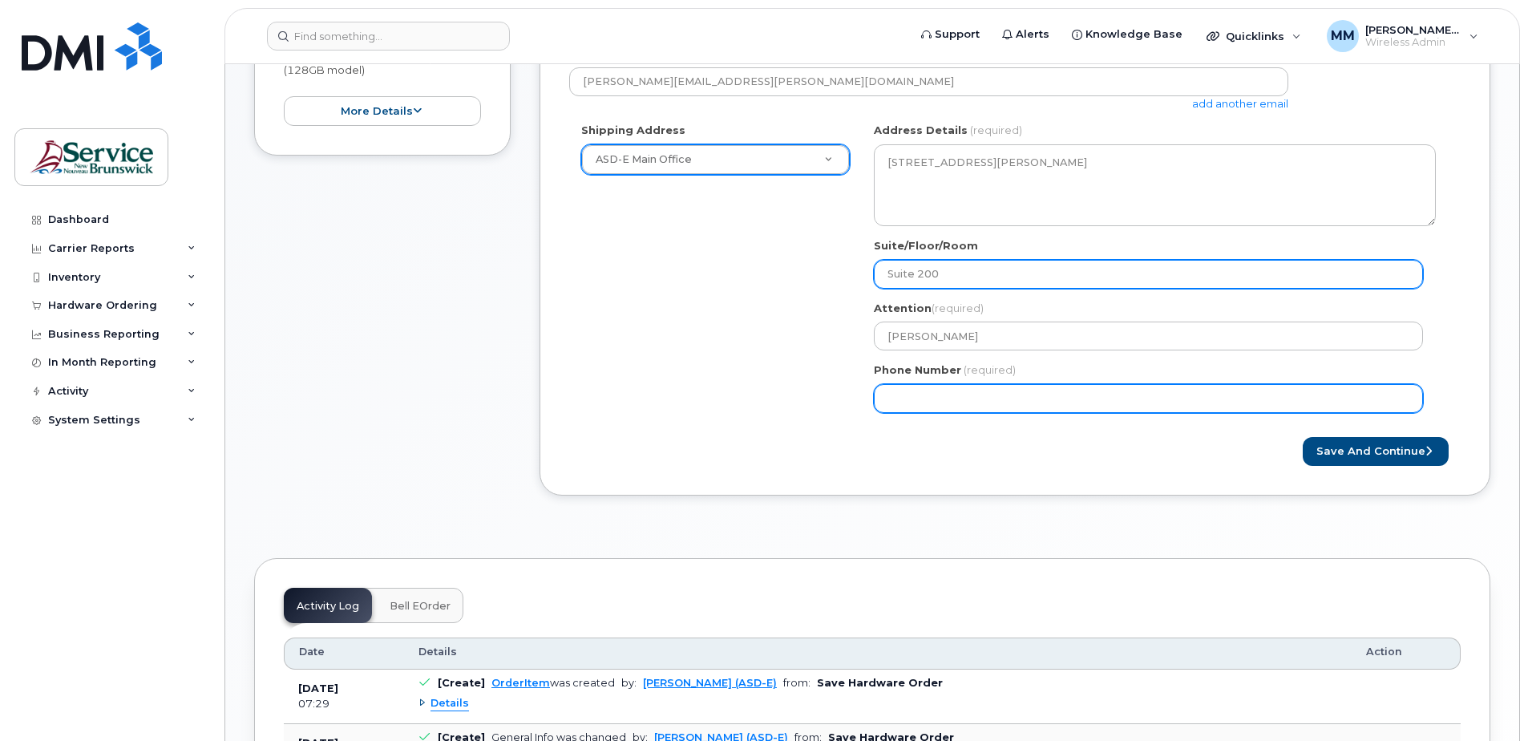
type input "Suite 200"
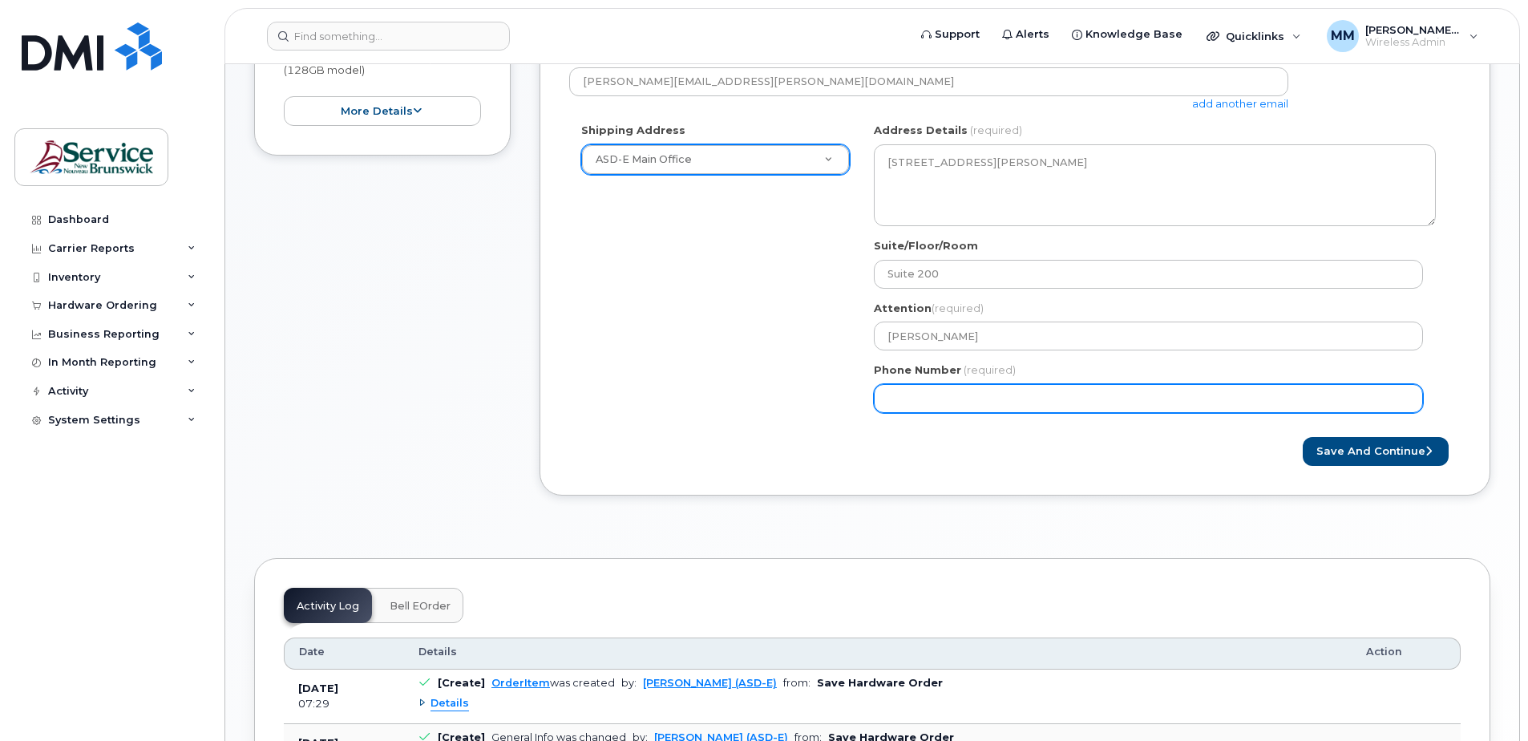
click at [977, 396] on input "Phone Number" at bounding box center [1148, 398] width 549 height 29
select select
type input "506"
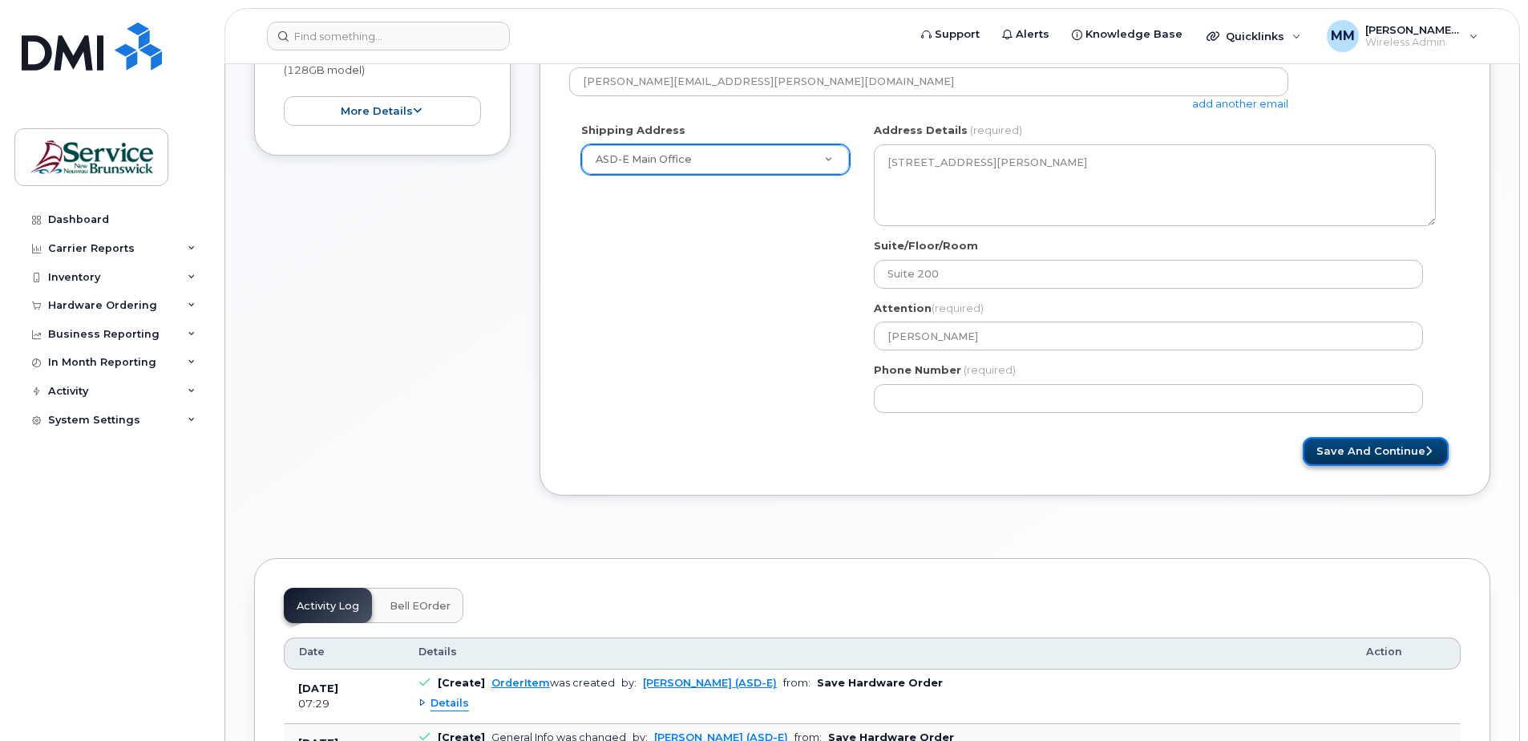
click at [1363, 454] on button "Save and Continue" at bounding box center [1375, 452] width 146 height 30
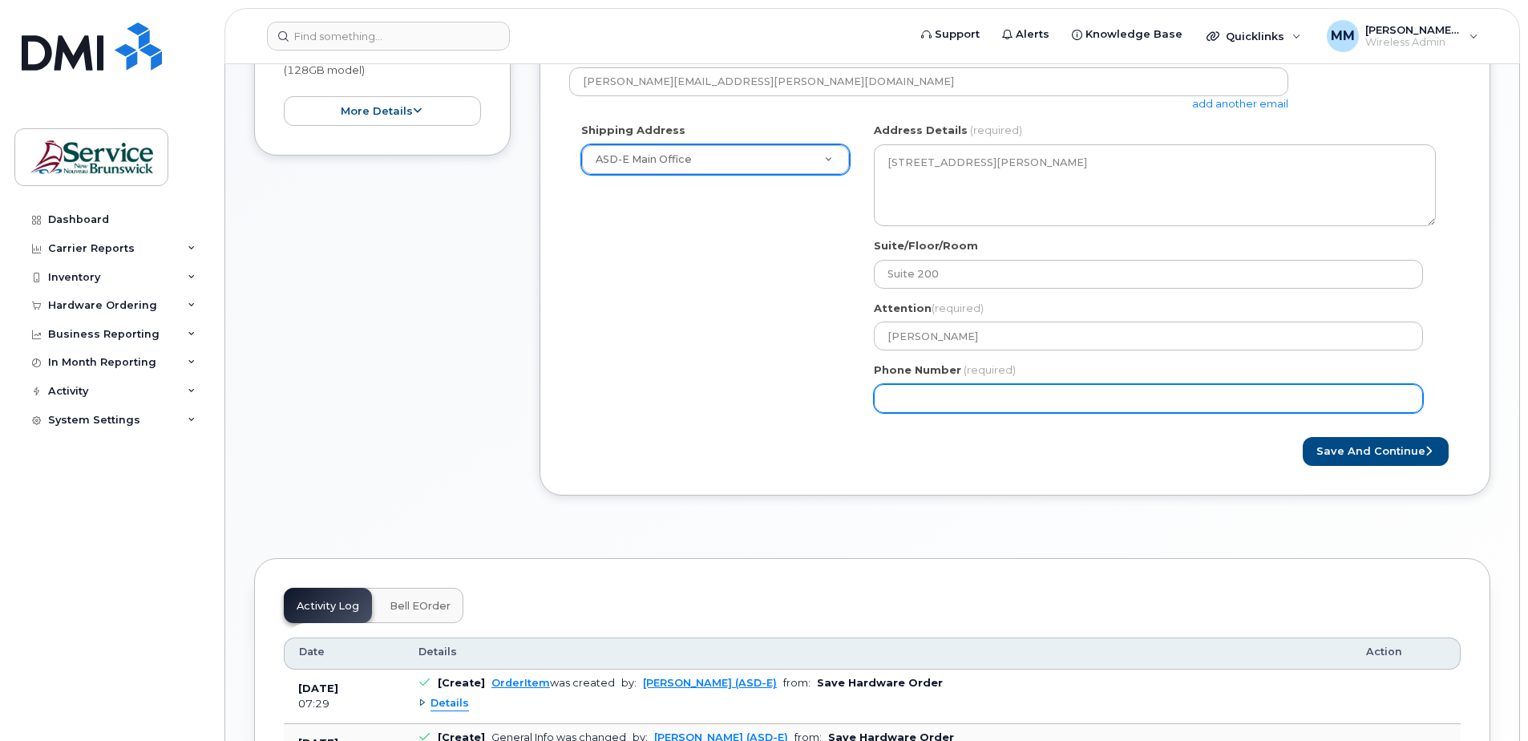
drag, startPoint x: 998, startPoint y: 392, endPoint x: 814, endPoint y: 361, distance: 186.1
click at [830, 368] on div "Shipping Address ASD-E Main Office New Address ASD-E Main Office ASD-N Bathurst…" at bounding box center [1008, 273] width 878 height 301
type input "506227039"
select select
type input "5062270392"
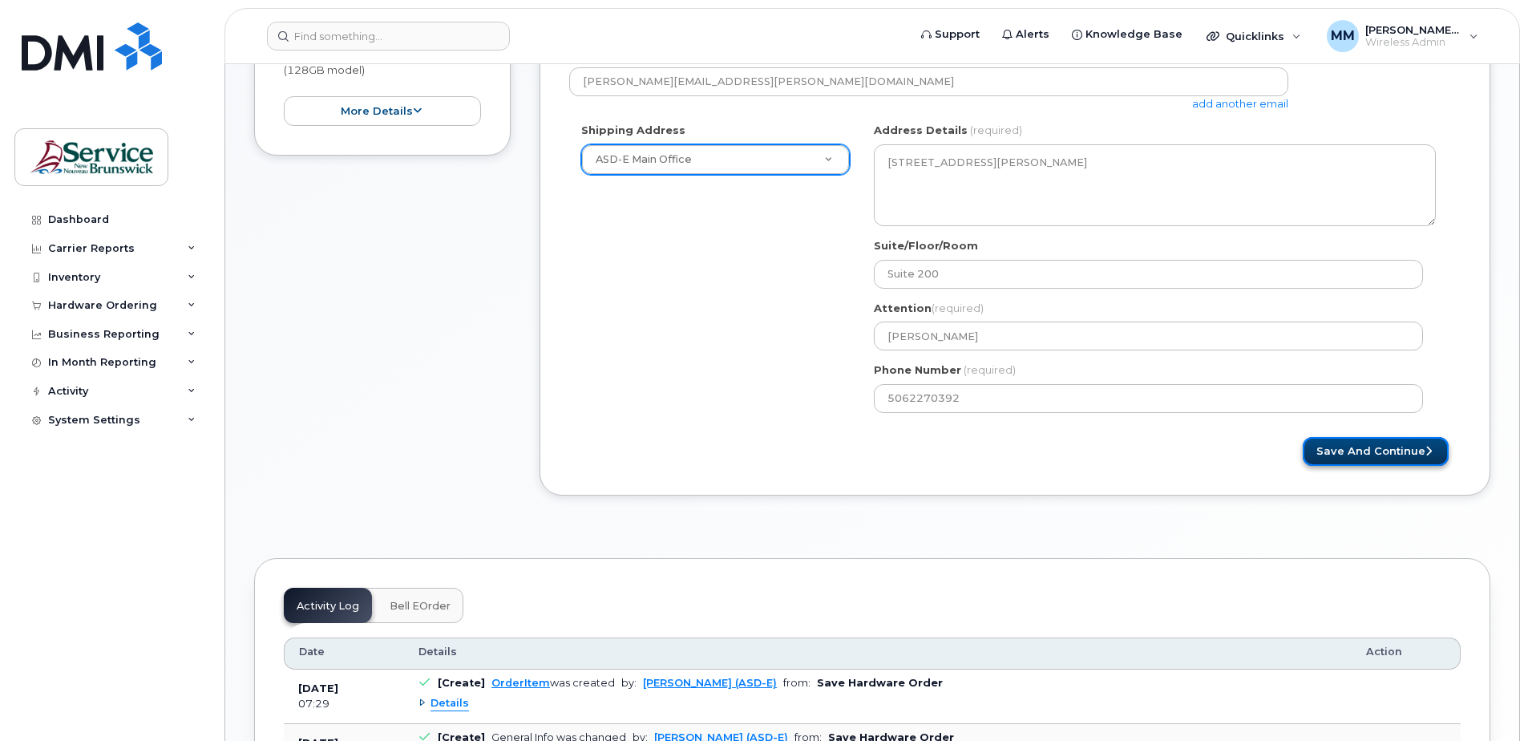
click at [1378, 451] on button "Save and Continue" at bounding box center [1375, 452] width 146 height 30
click at [1272, 483] on div "Created By McEachern, Melissa (ASD-E) Requested By Luc Melanfant Notify the fol…" at bounding box center [1014, 206] width 951 height 628
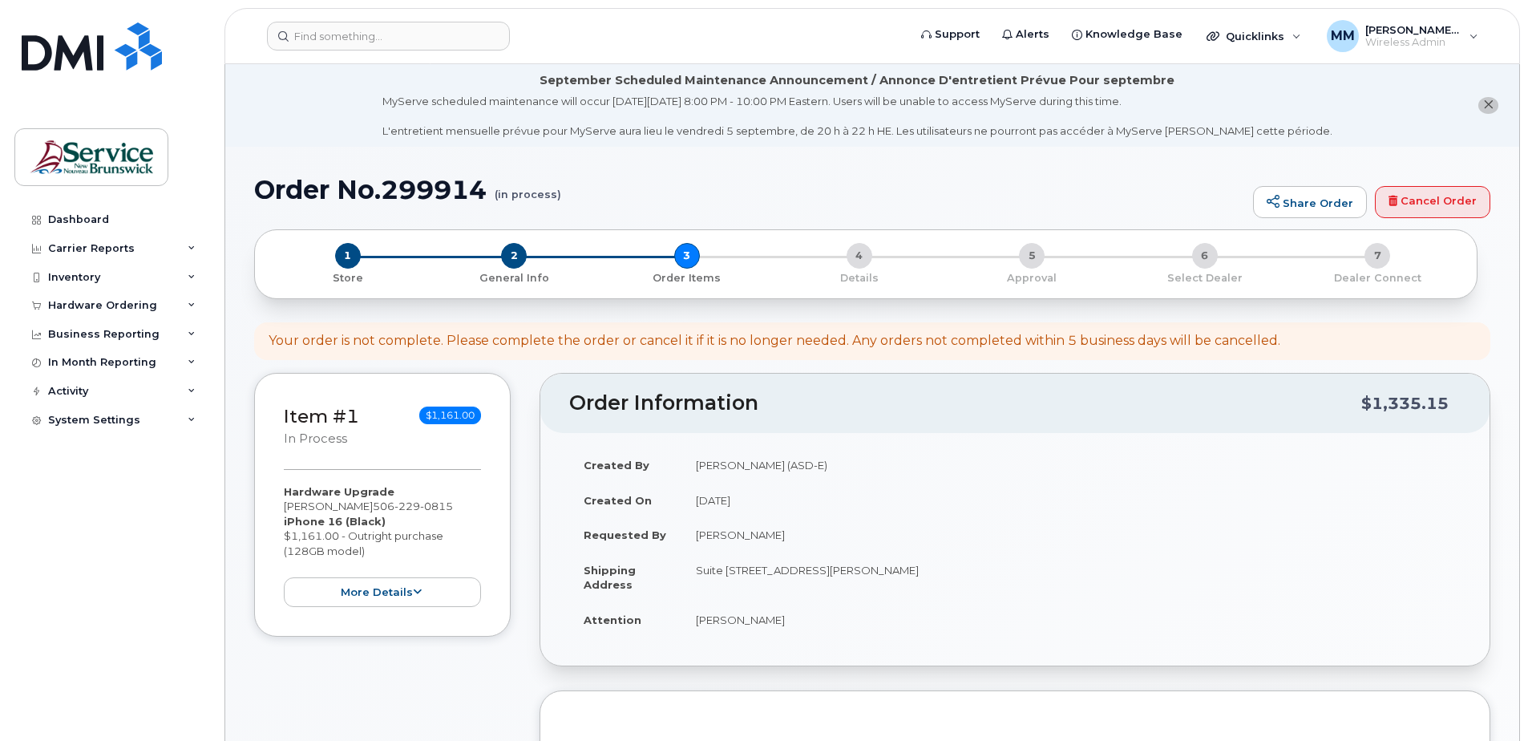
select select
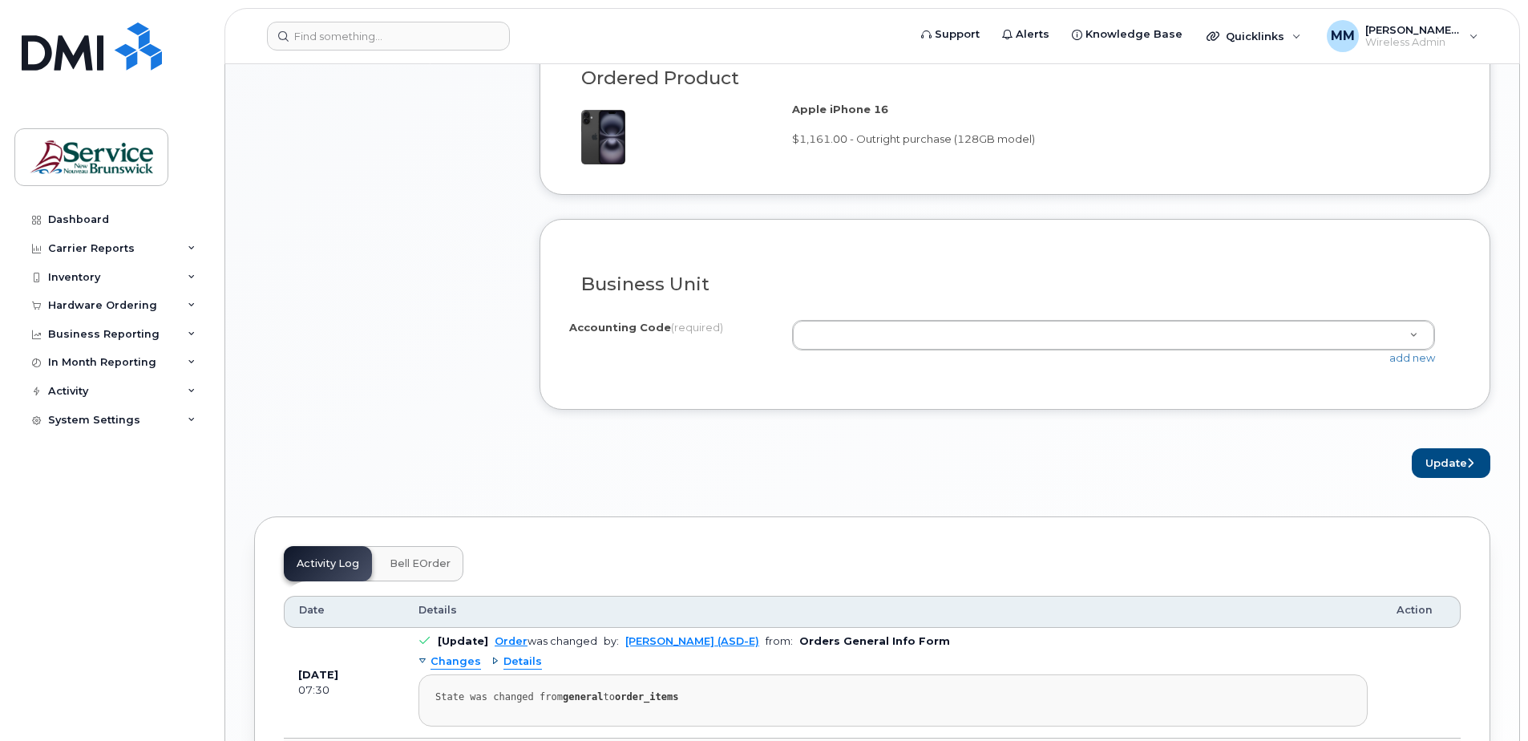
scroll to position [1202, 0]
click at [1416, 357] on link "add new" at bounding box center [1412, 356] width 46 height 13
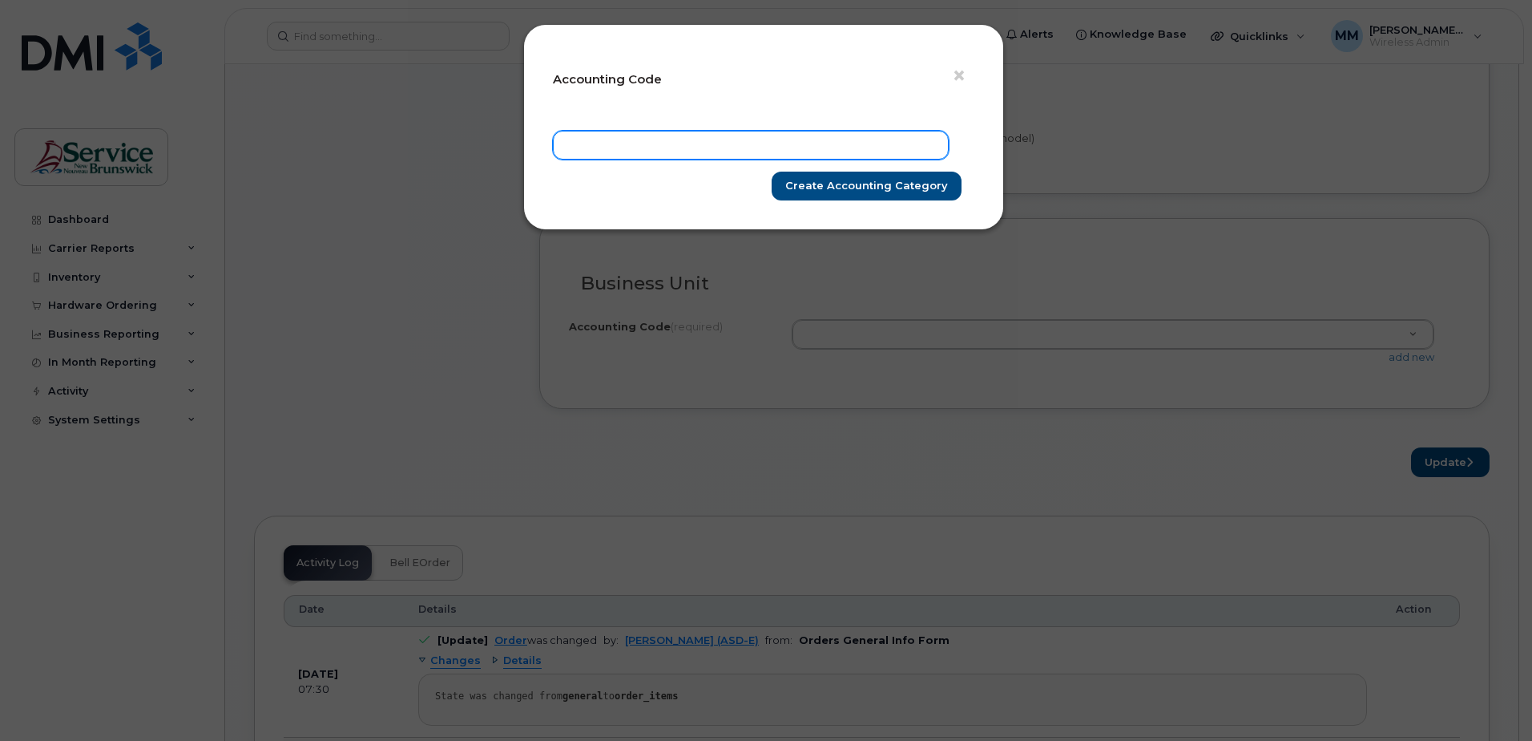
click at [682, 150] on input "text" at bounding box center [751, 145] width 396 height 29
paste input "20207520034867P5690000P72211"
type input "20207520034867P5690000P72211"
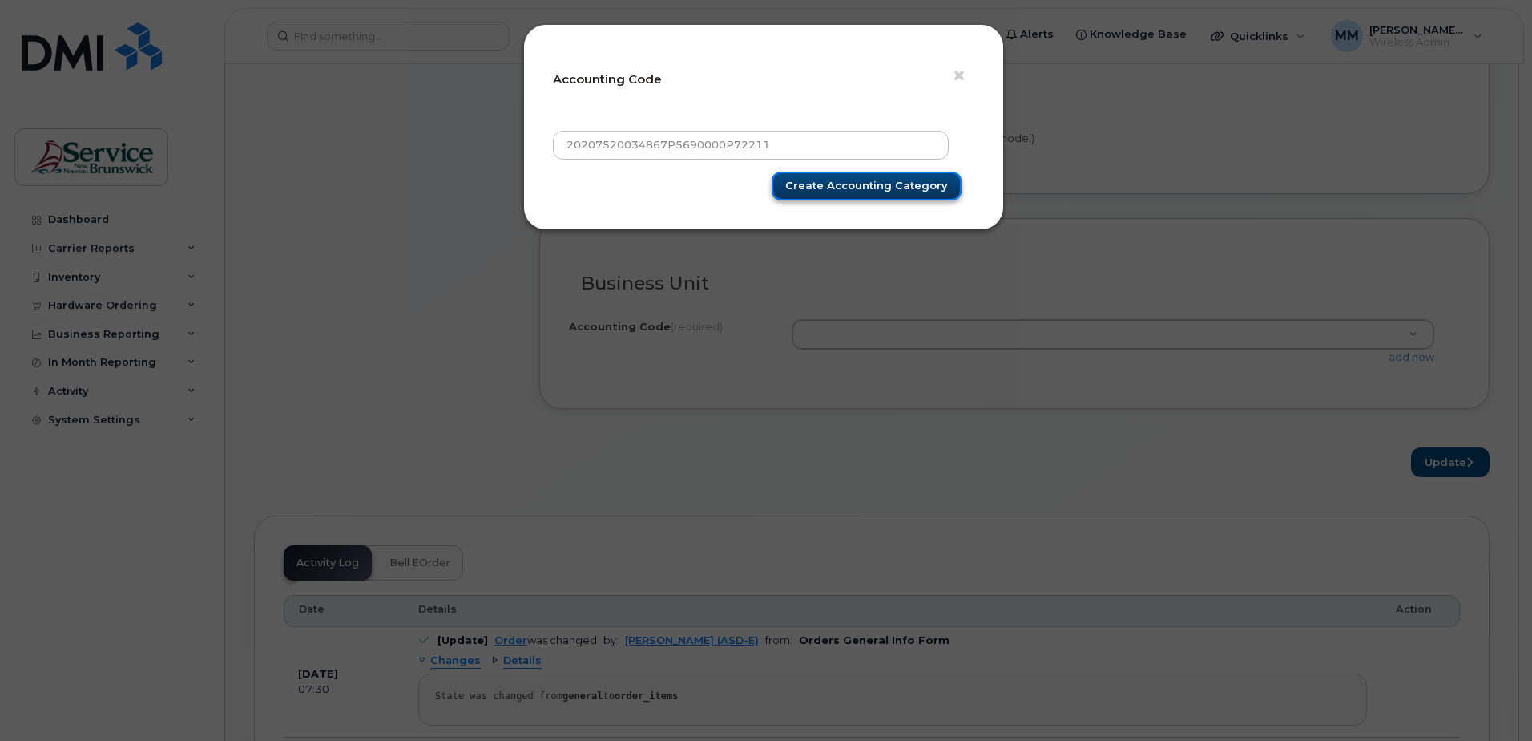
click at [858, 190] on input "Create Accounting category" at bounding box center [867, 187] width 190 height 30
type input "Create Accounting category"
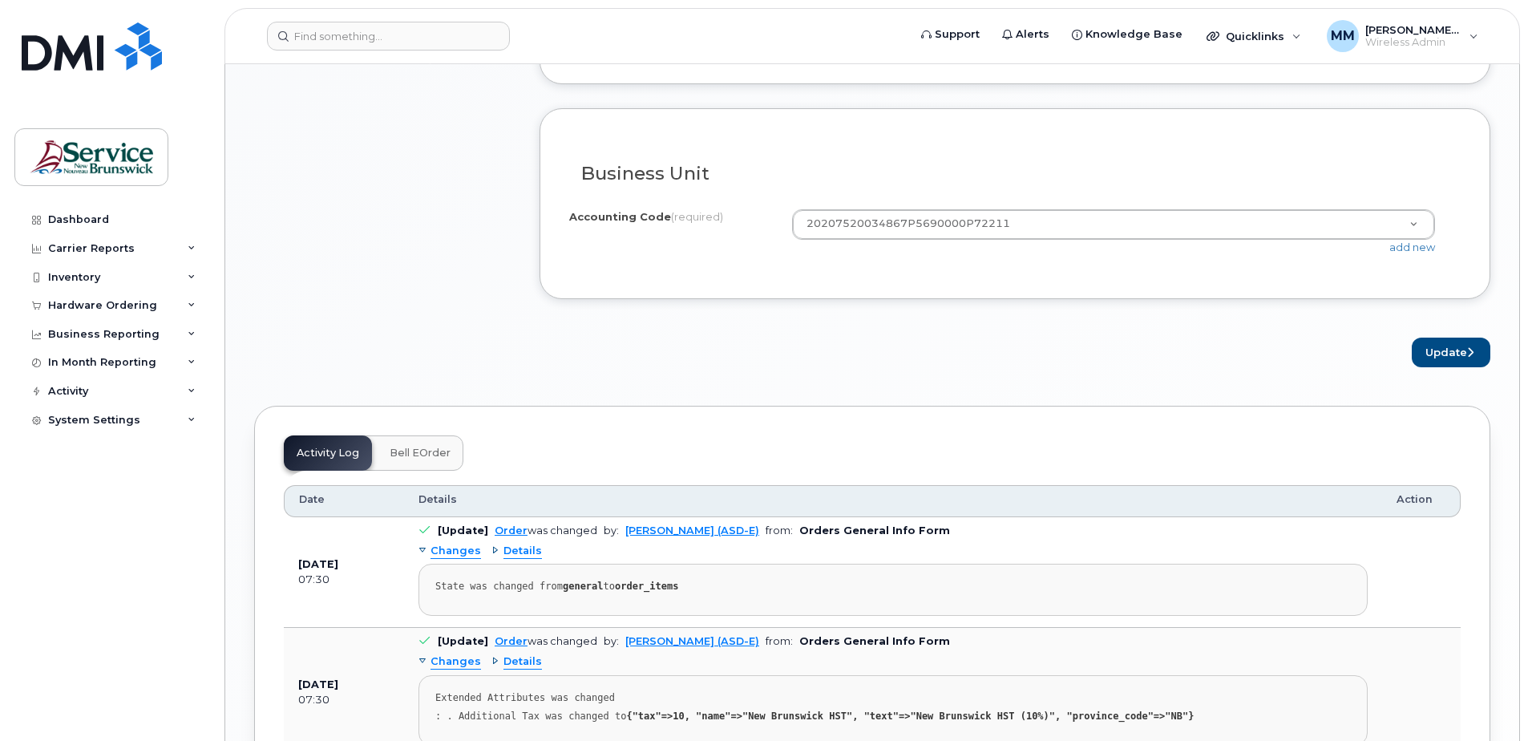
scroll to position [1443, 0]
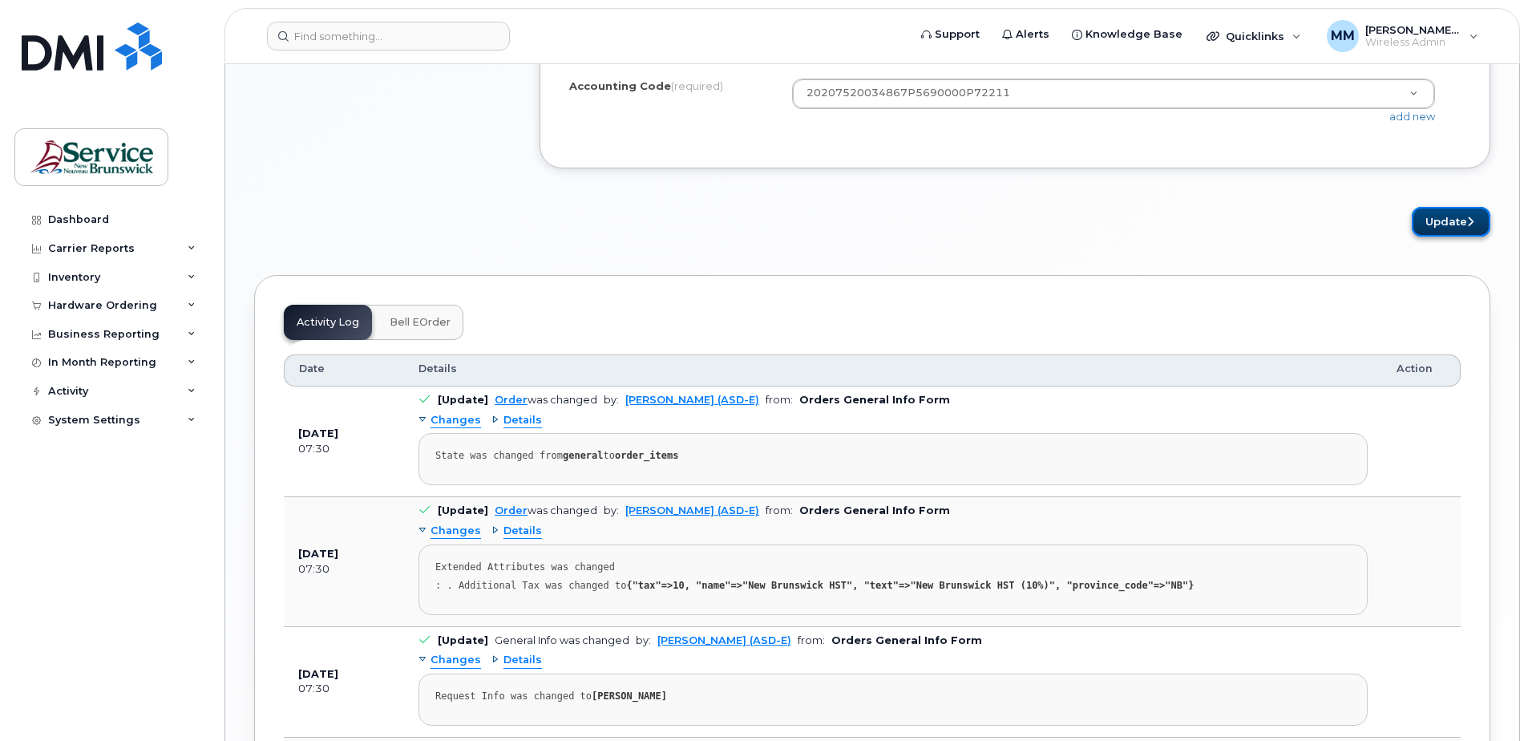
click at [1459, 218] on button "Update" at bounding box center [1450, 222] width 79 height 30
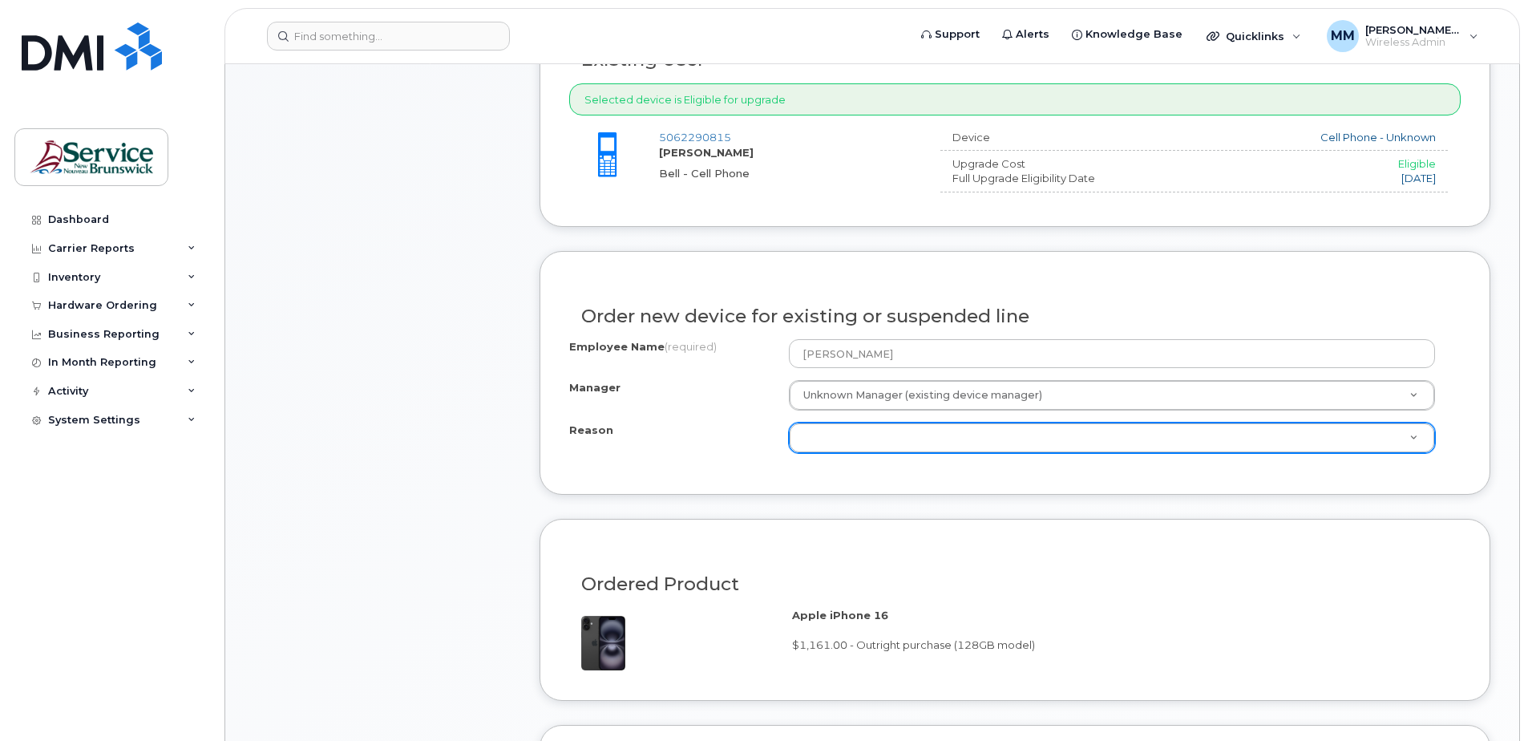
scroll to position [637, 0]
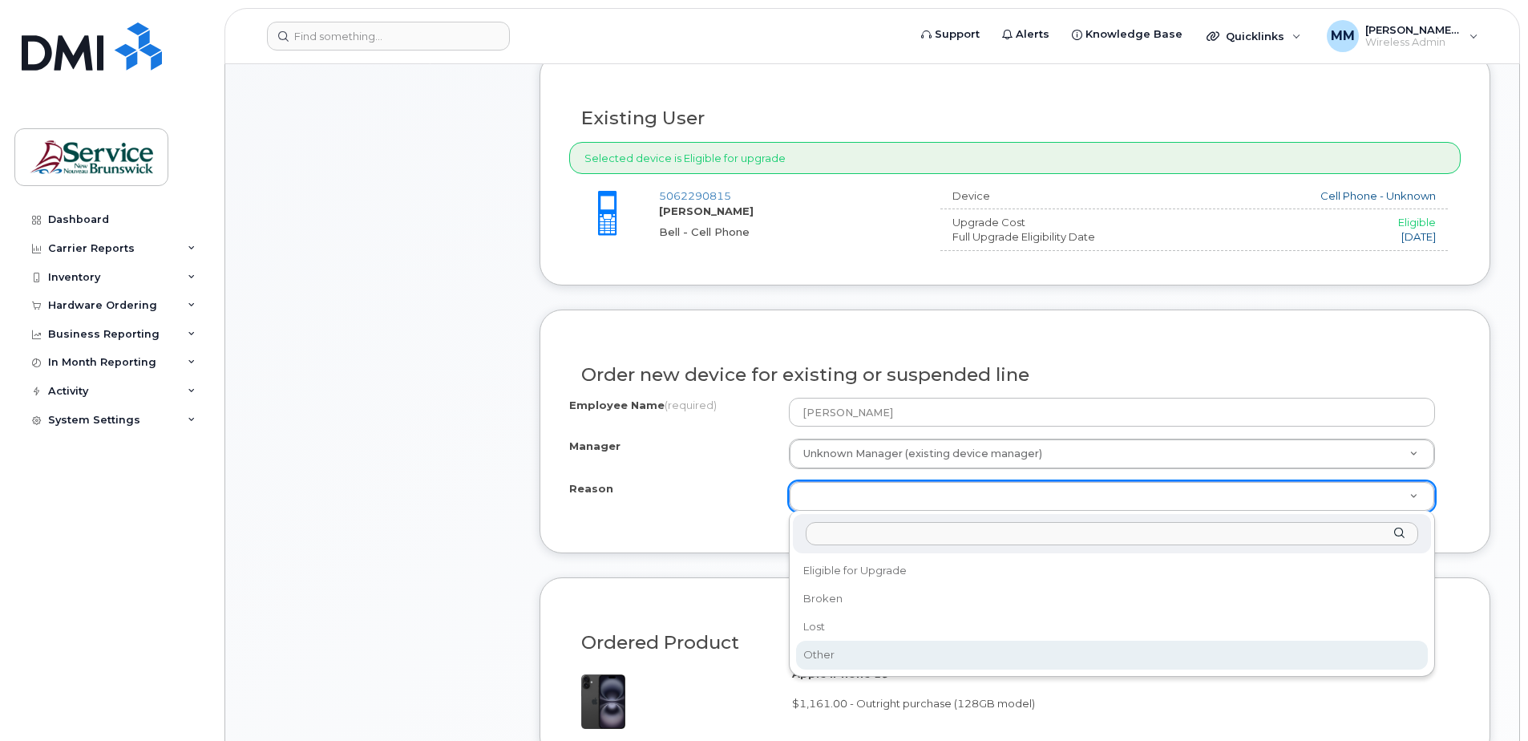
select select "other"
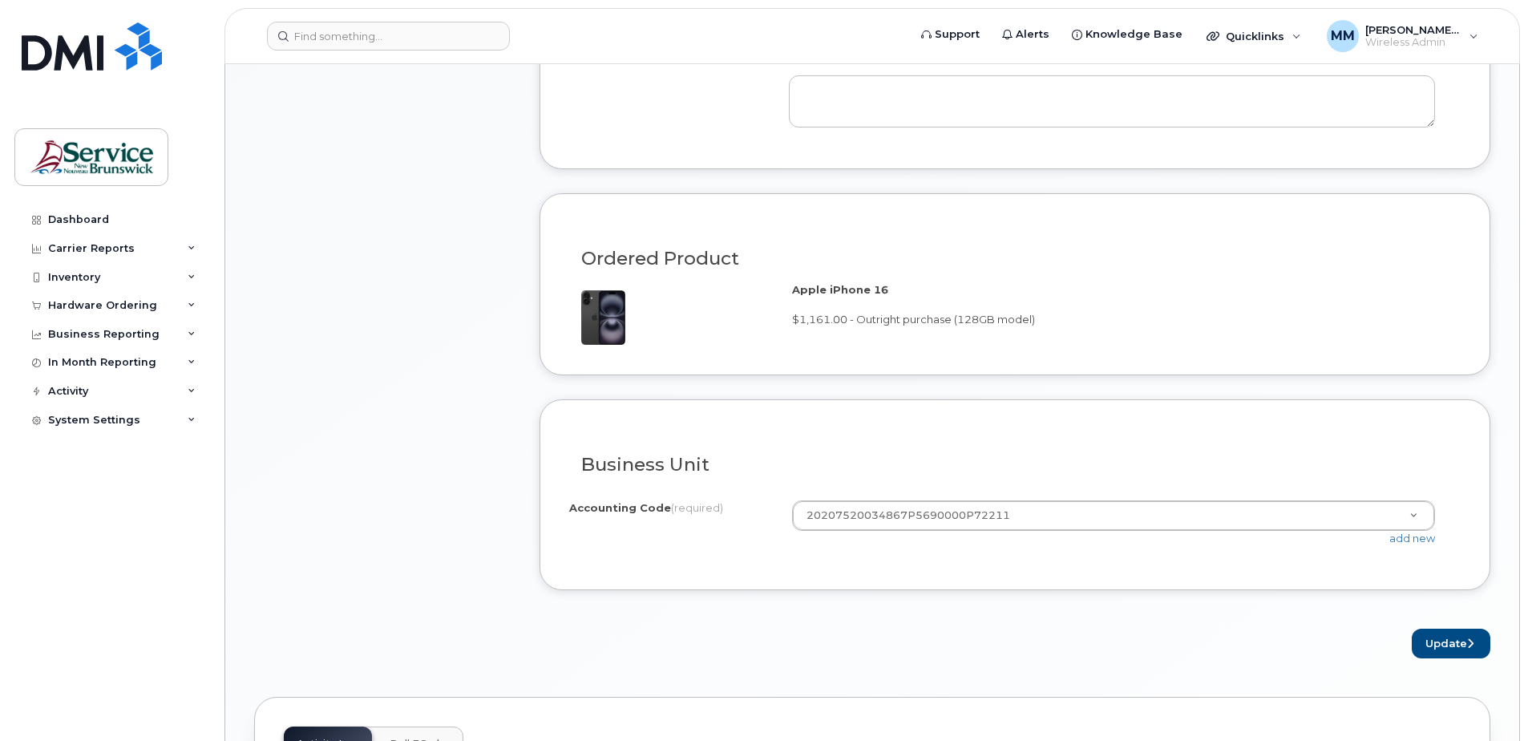
scroll to position [1118, 0]
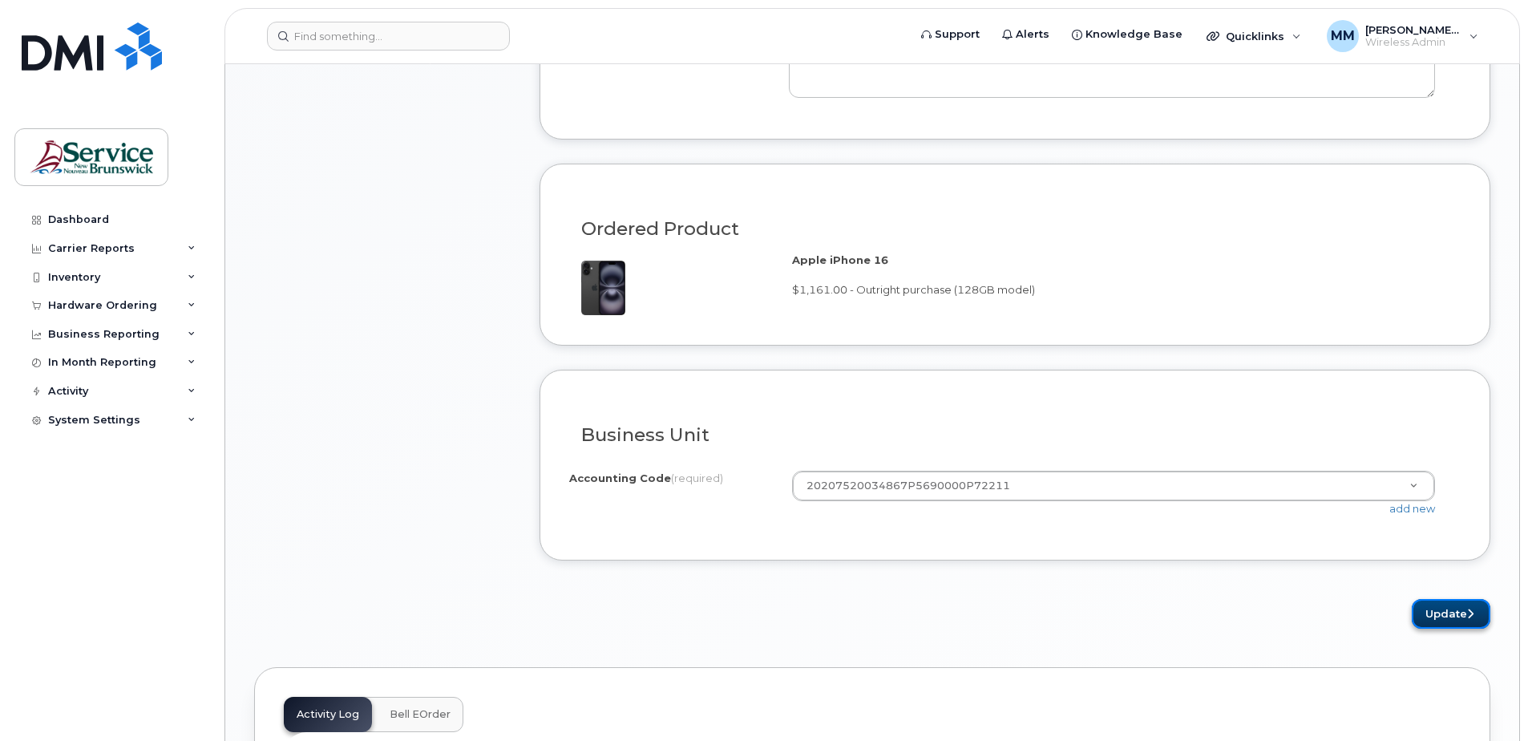
click at [1464, 616] on button "Update" at bounding box center [1450, 614] width 79 height 30
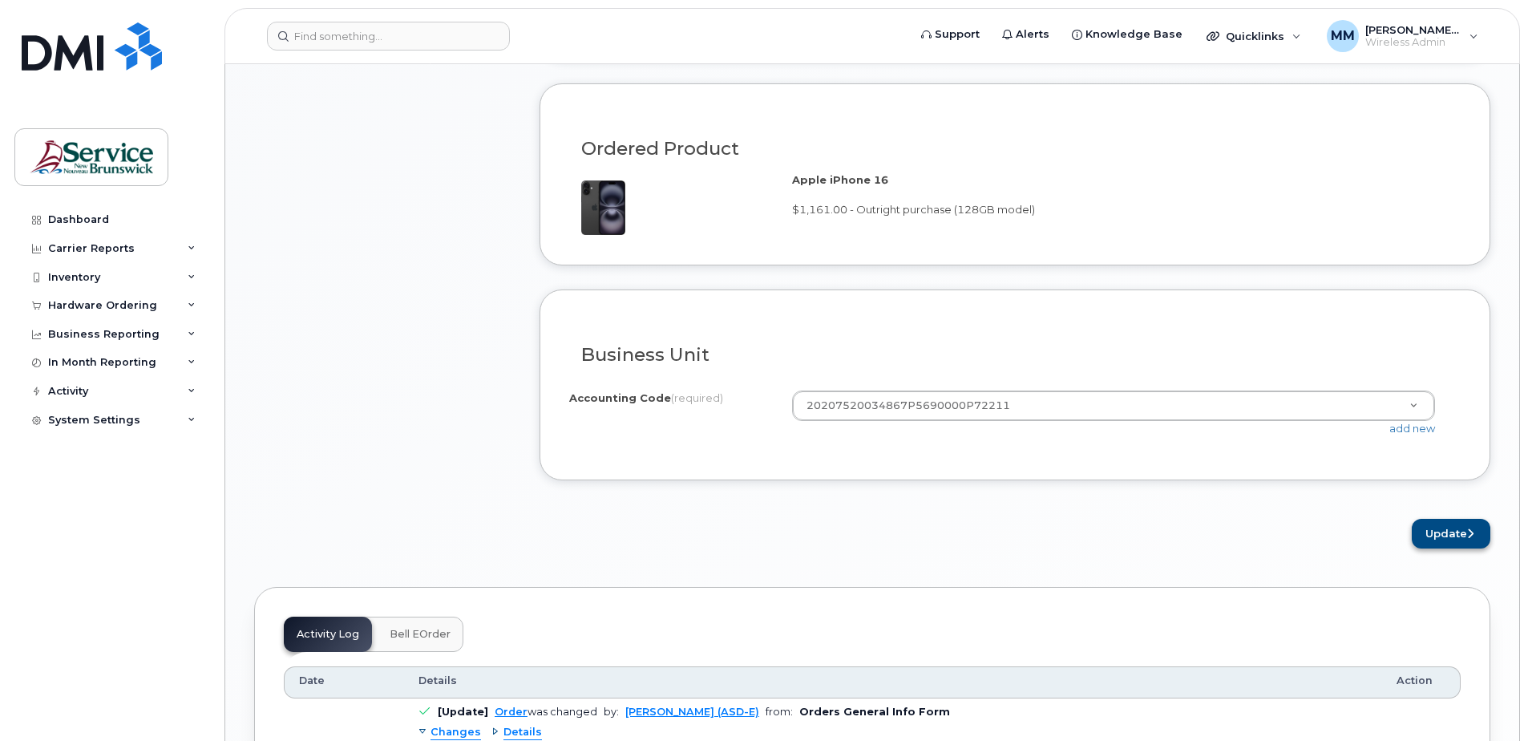
type textarea "Current phone not holding charge"
click at [1449, 535] on button "Update" at bounding box center [1450, 534] width 79 height 30
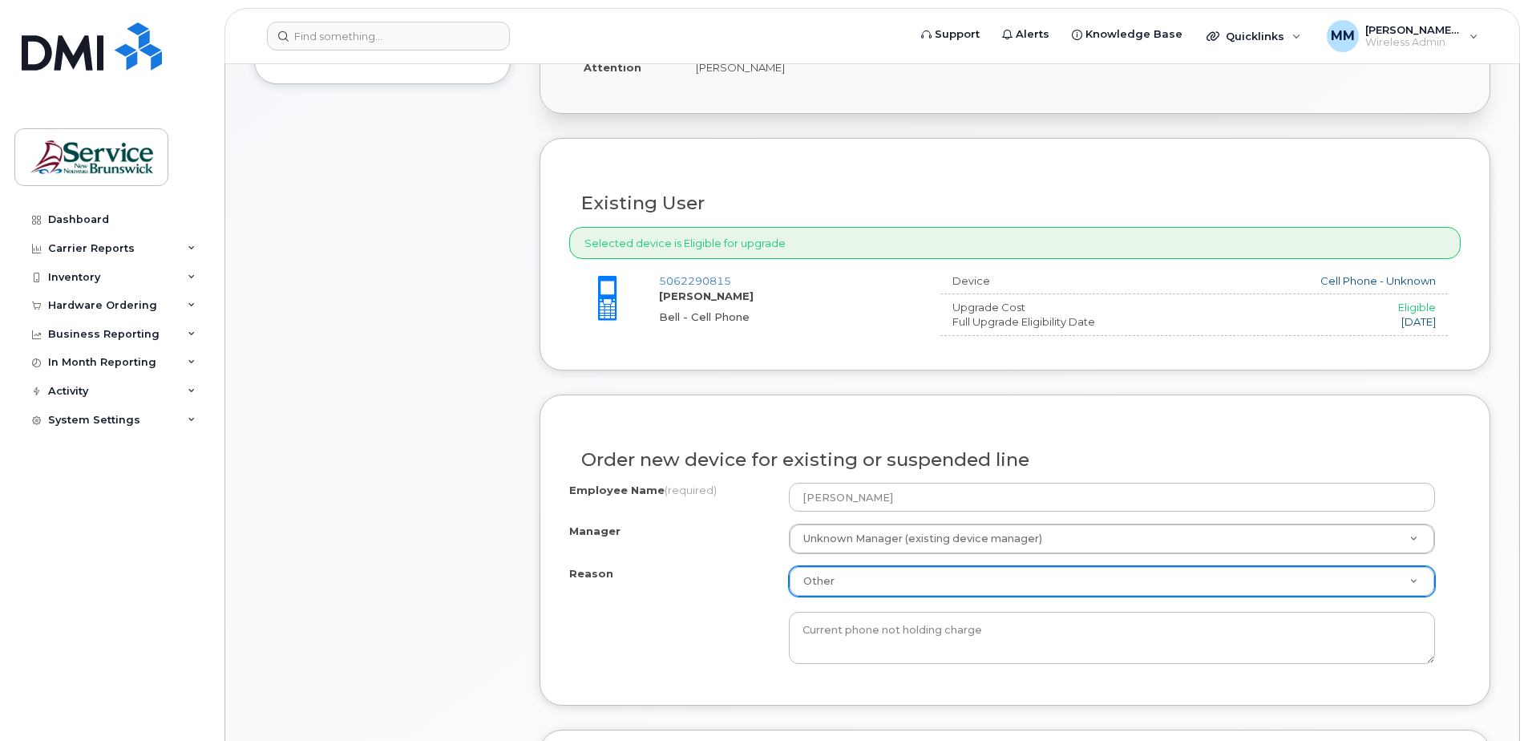
scroll to position [561, 0]
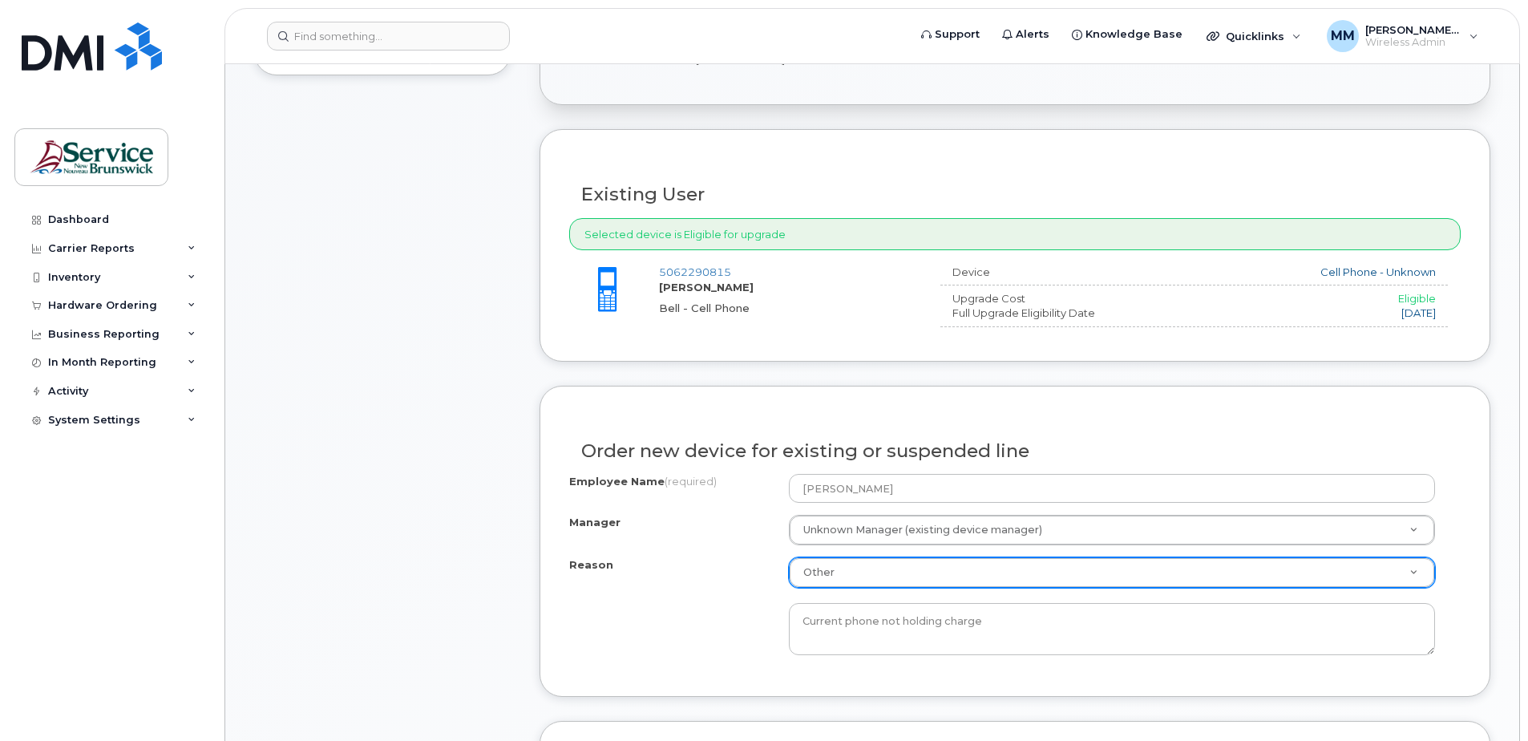
click at [973, 437] on div "Order new device for existing or suspended line" at bounding box center [1014, 444] width 891 height 59
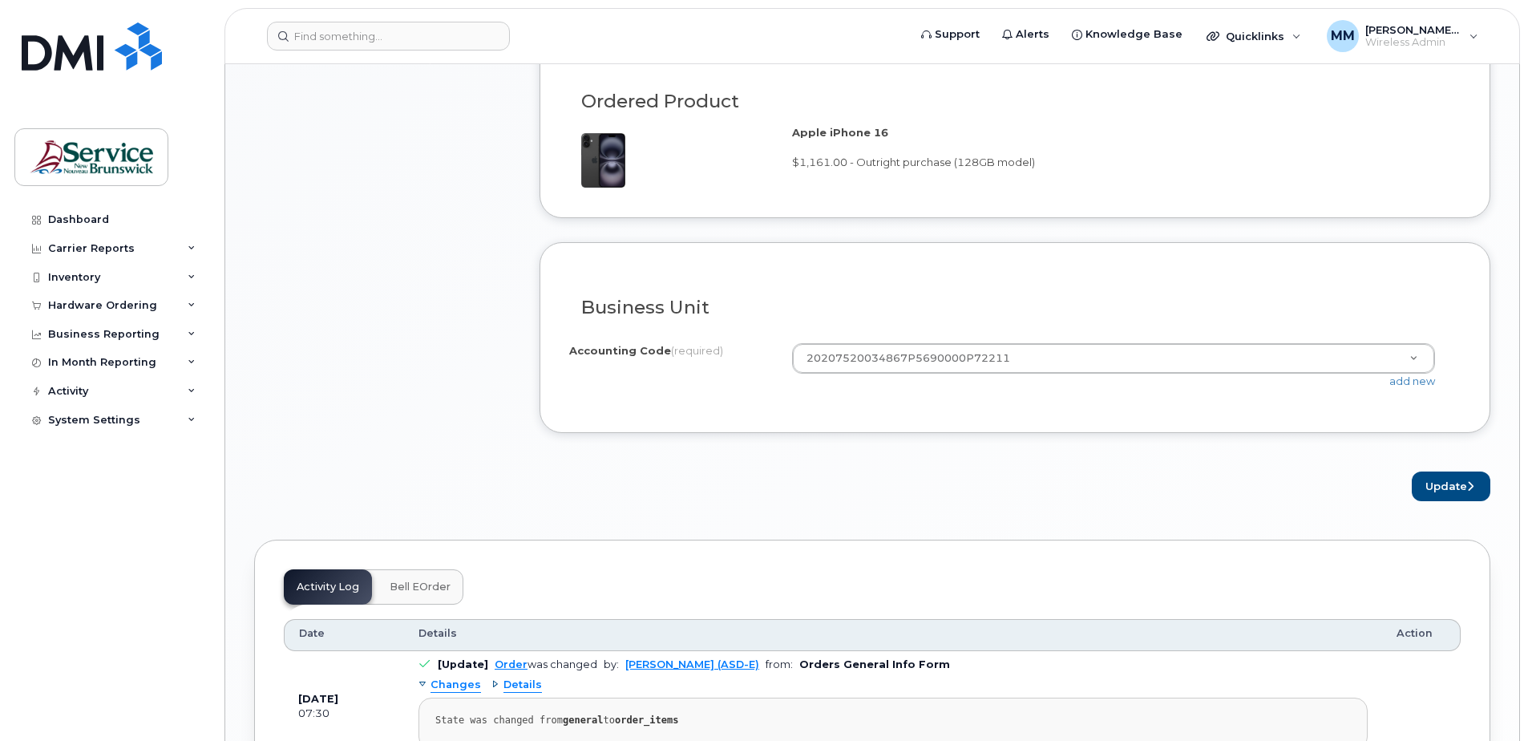
scroll to position [1282, 0]
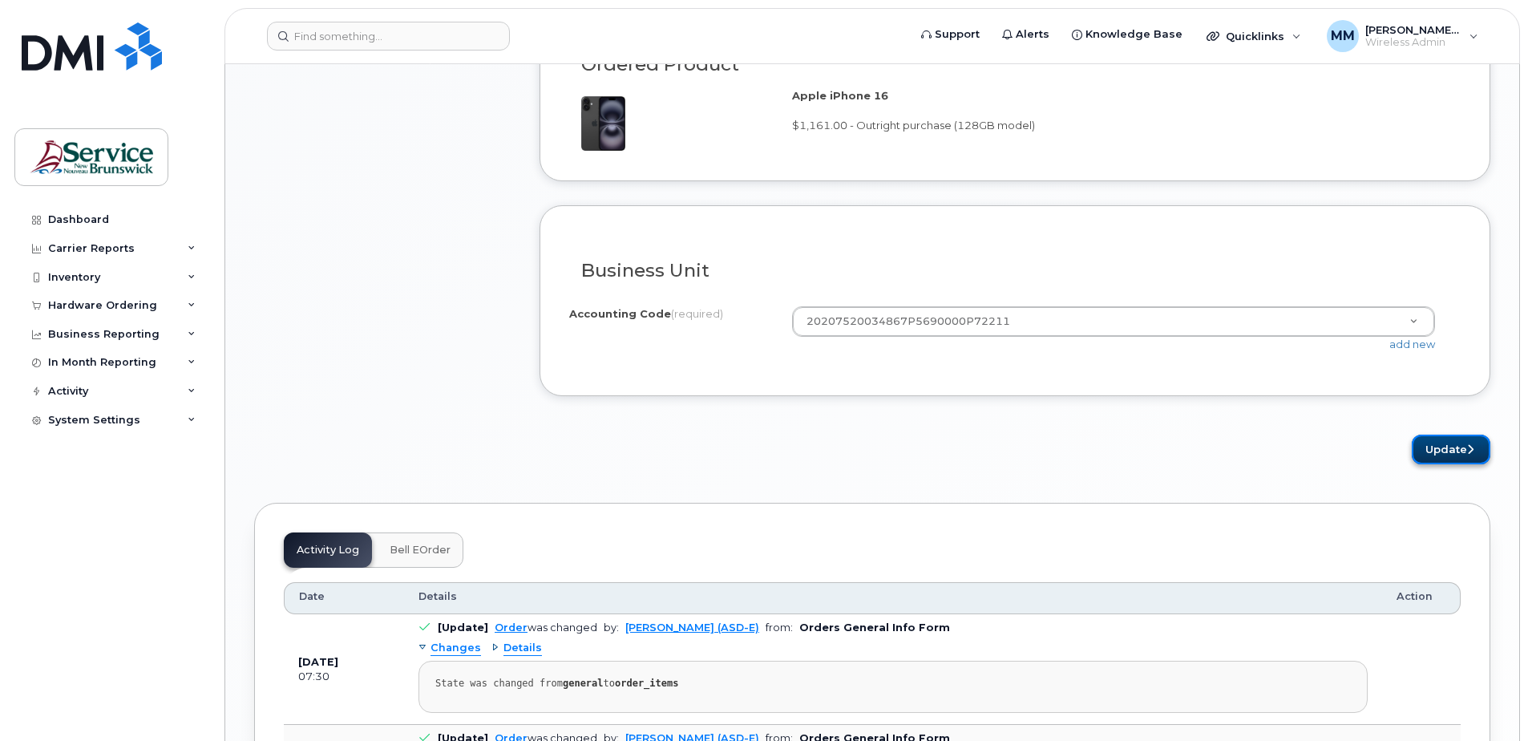
click at [1459, 440] on button "Update" at bounding box center [1450, 449] width 79 height 30
click at [963, 479] on div "× Share This Order If you want to allow others to create or edit orders, share …" at bounding box center [872, 93] width 1236 height 2292
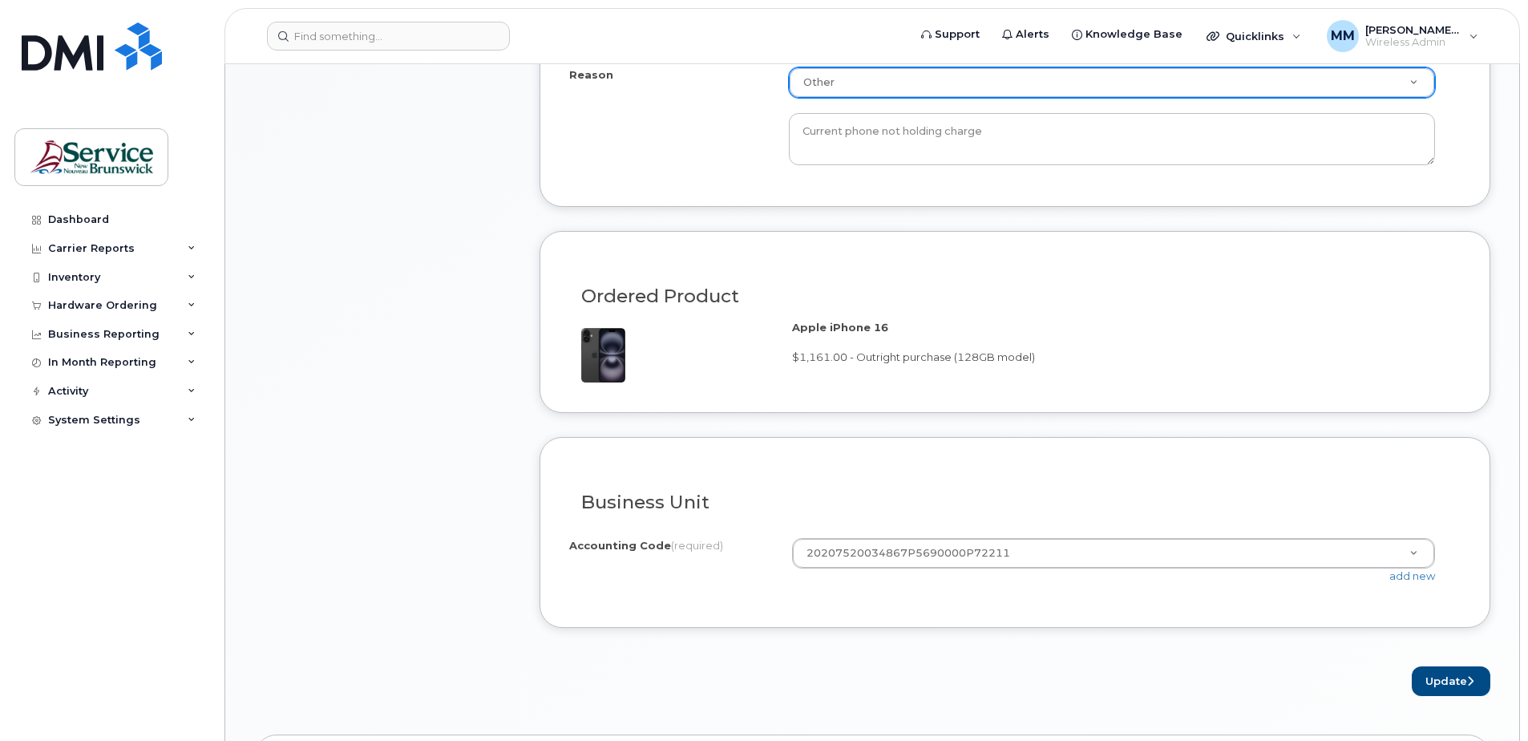
scroll to position [1042, 0]
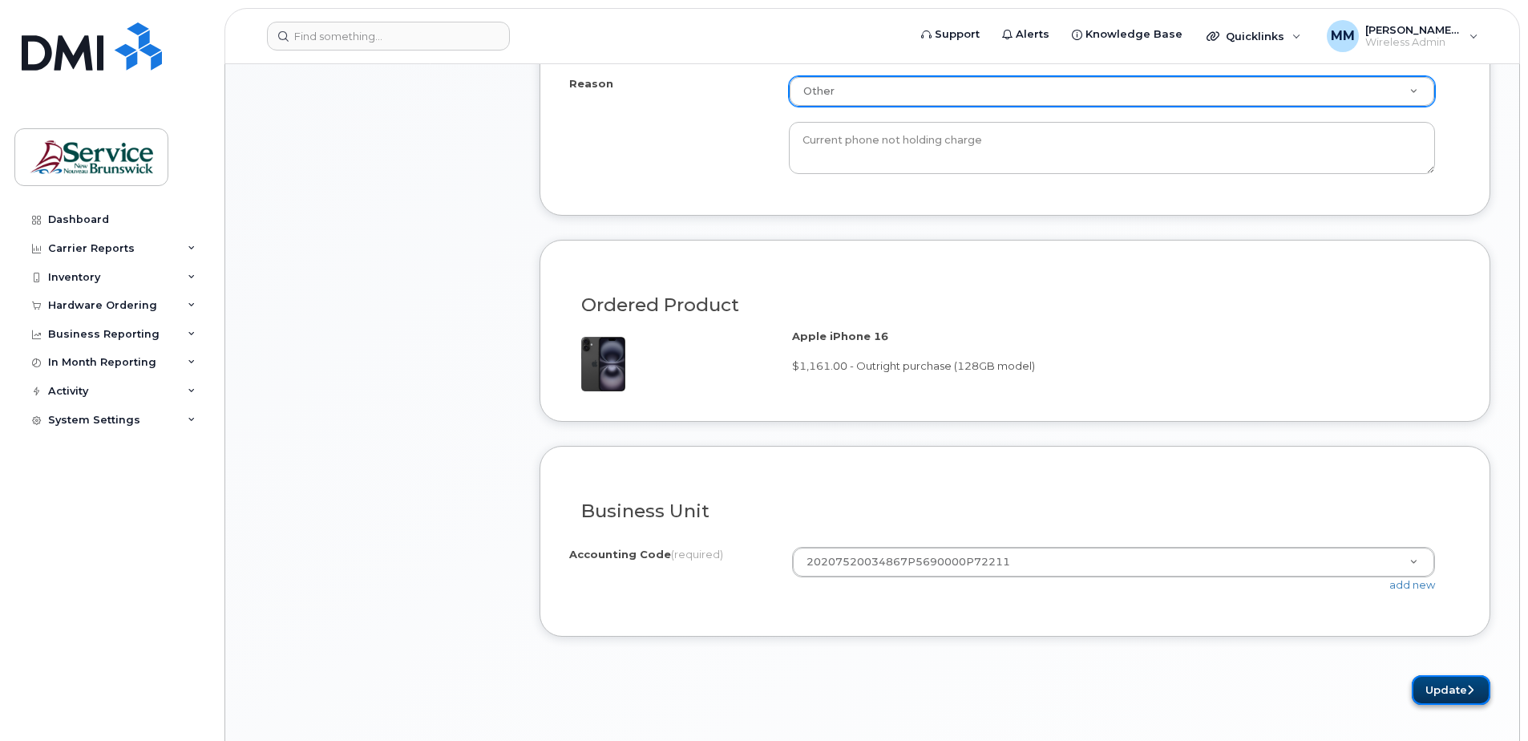
click at [1471, 682] on button "Update" at bounding box center [1450, 690] width 79 height 30
click at [442, 471] on div "Item #1 in process $1,161.00 Hardware Upgrade Luc Melanfant 506 229 0815 iPhone…" at bounding box center [382, 18] width 256 height 1374
click at [919, 378] on div "Apple iPhone 16 $1,161.00 - Outright purchase (128GB model)" at bounding box center [1014, 360] width 891 height 63
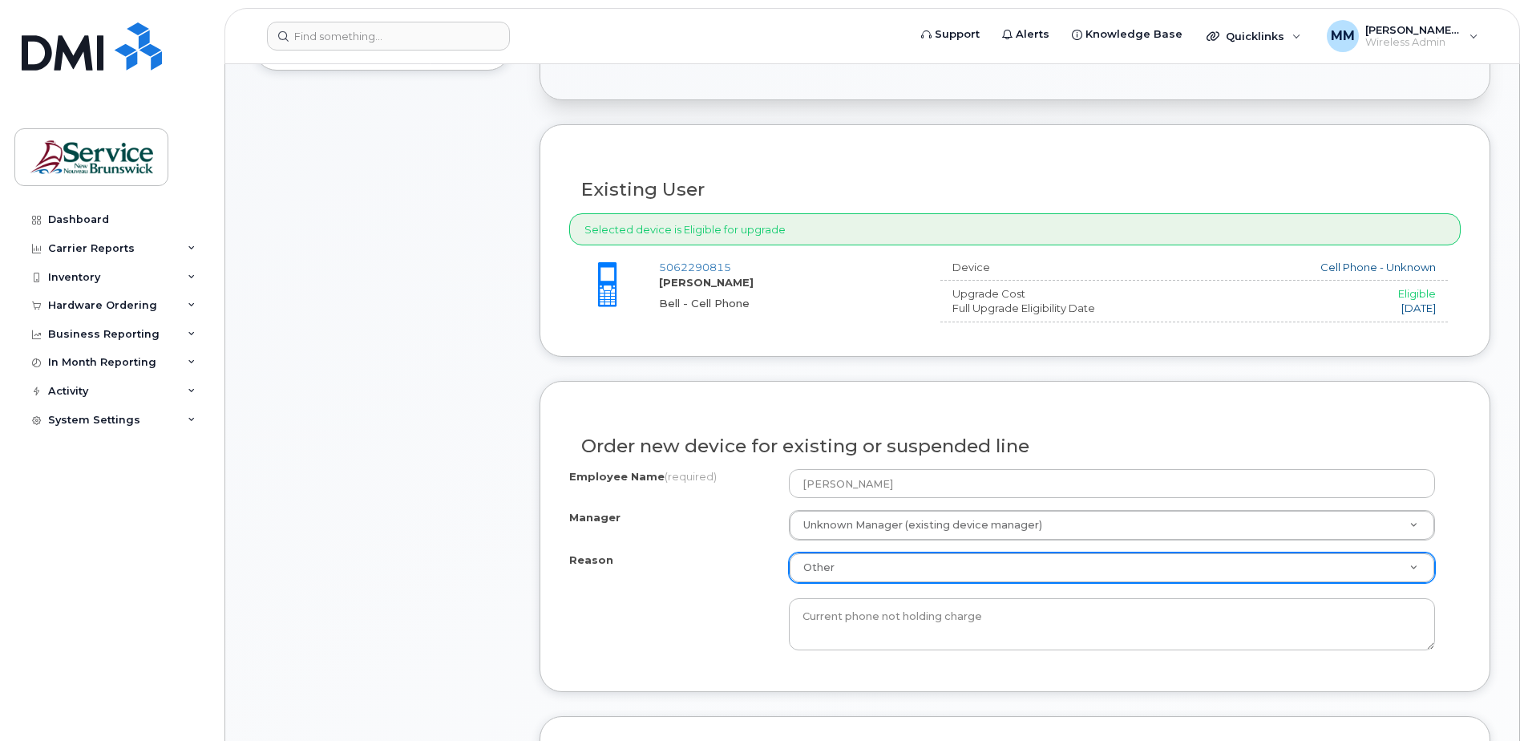
scroll to position [481, 0]
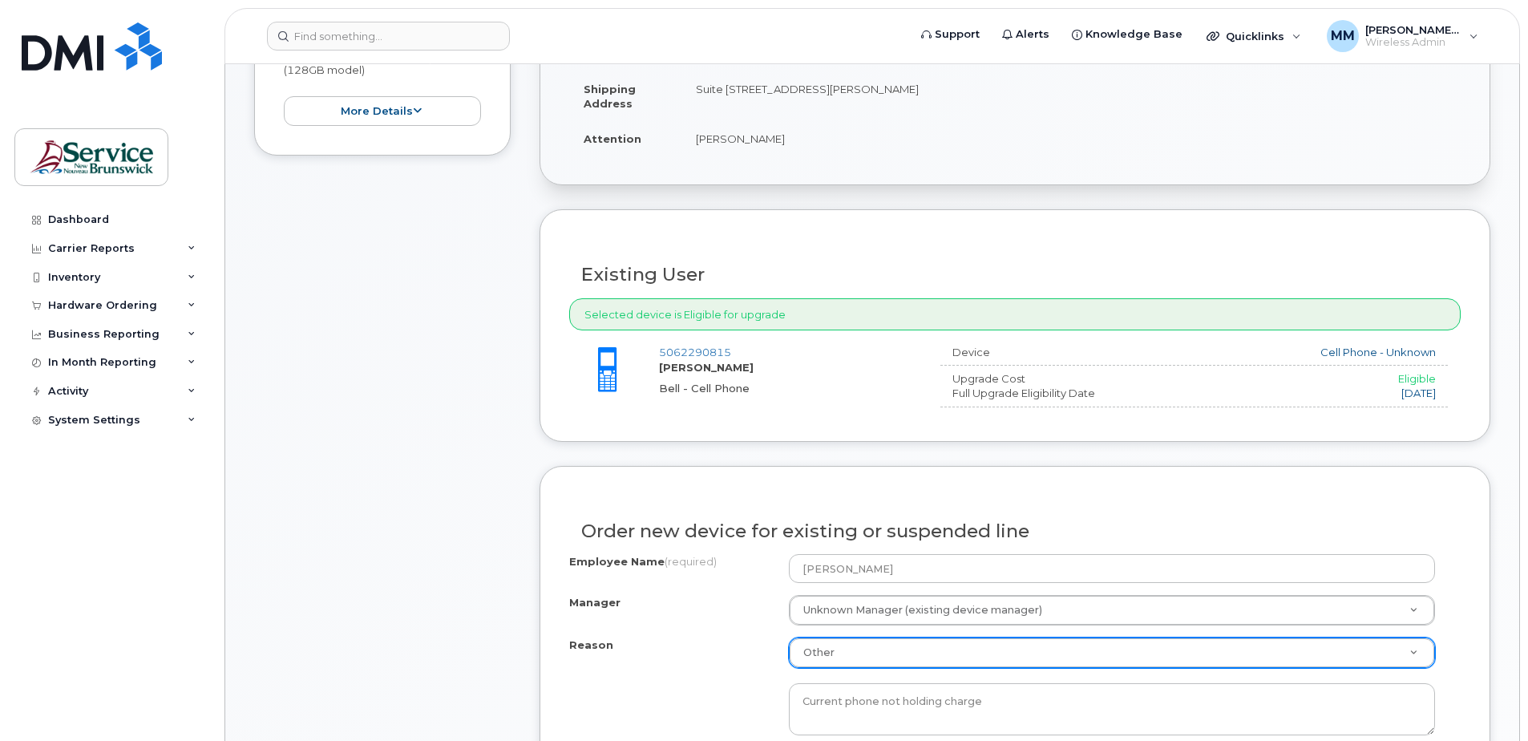
click at [1133, 379] on div "Upgrade Cost" at bounding box center [1046, 378] width 212 height 15
click at [1401, 355] on div "Cell Phone - Unknown" at bounding box center [1300, 352] width 272 height 15
click at [677, 301] on div "Selected device is Eligible for upgrade" at bounding box center [1014, 314] width 891 height 33
click at [812, 377] on div "5062290815 Luc Melanfant Bell - Cell Phone" at bounding box center [793, 370] width 269 height 50
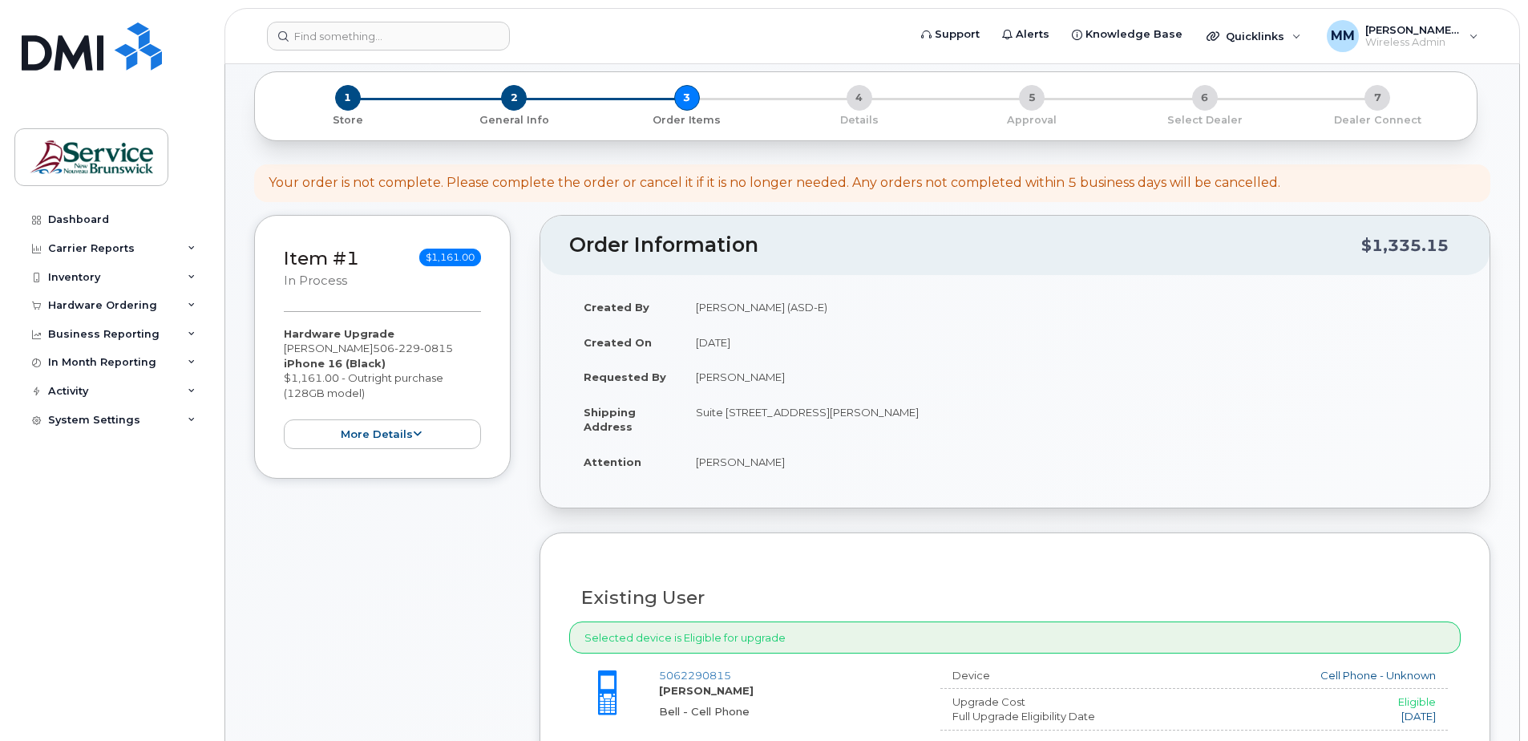
scroll to position [80, 0]
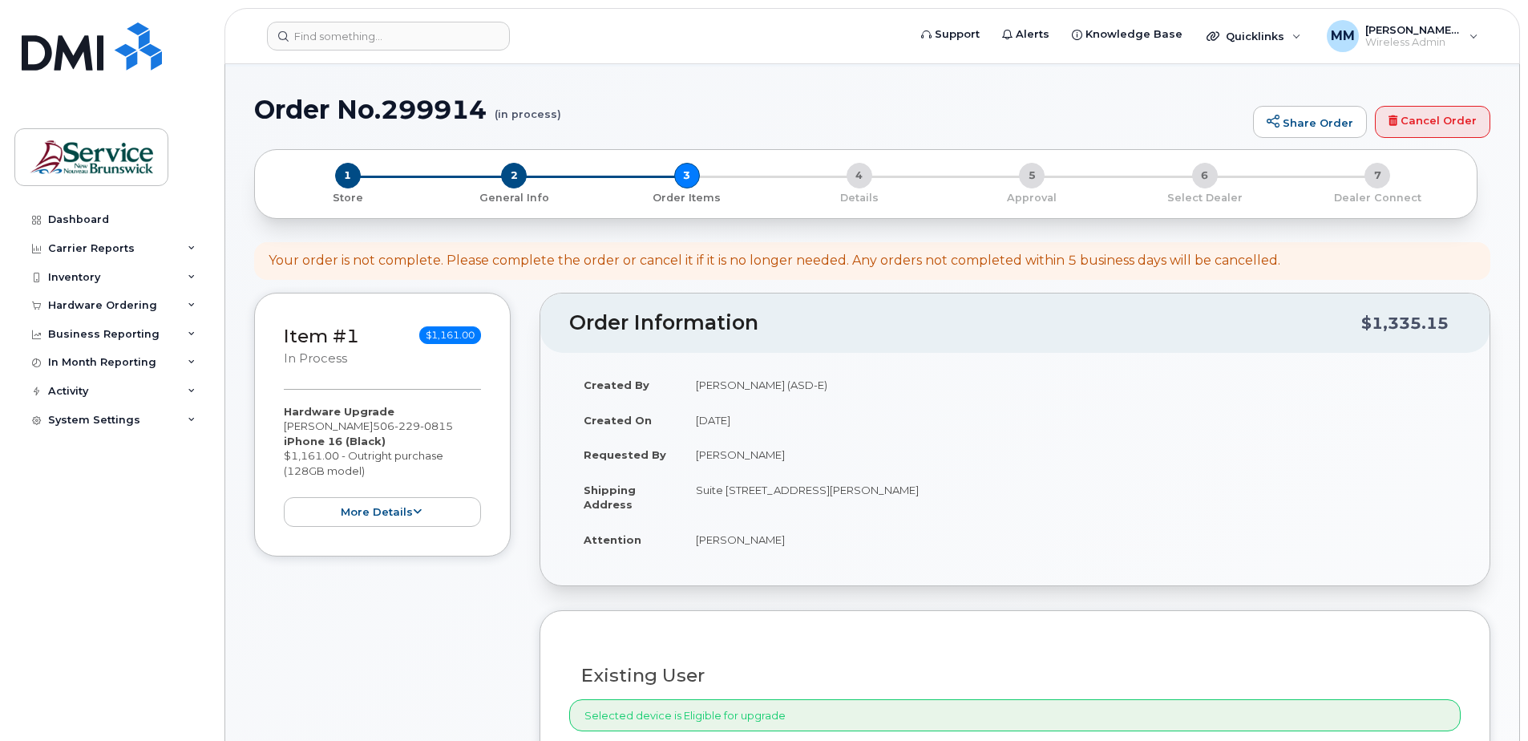
click at [798, 424] on td "[DATE]" at bounding box center [1070, 419] width 779 height 35
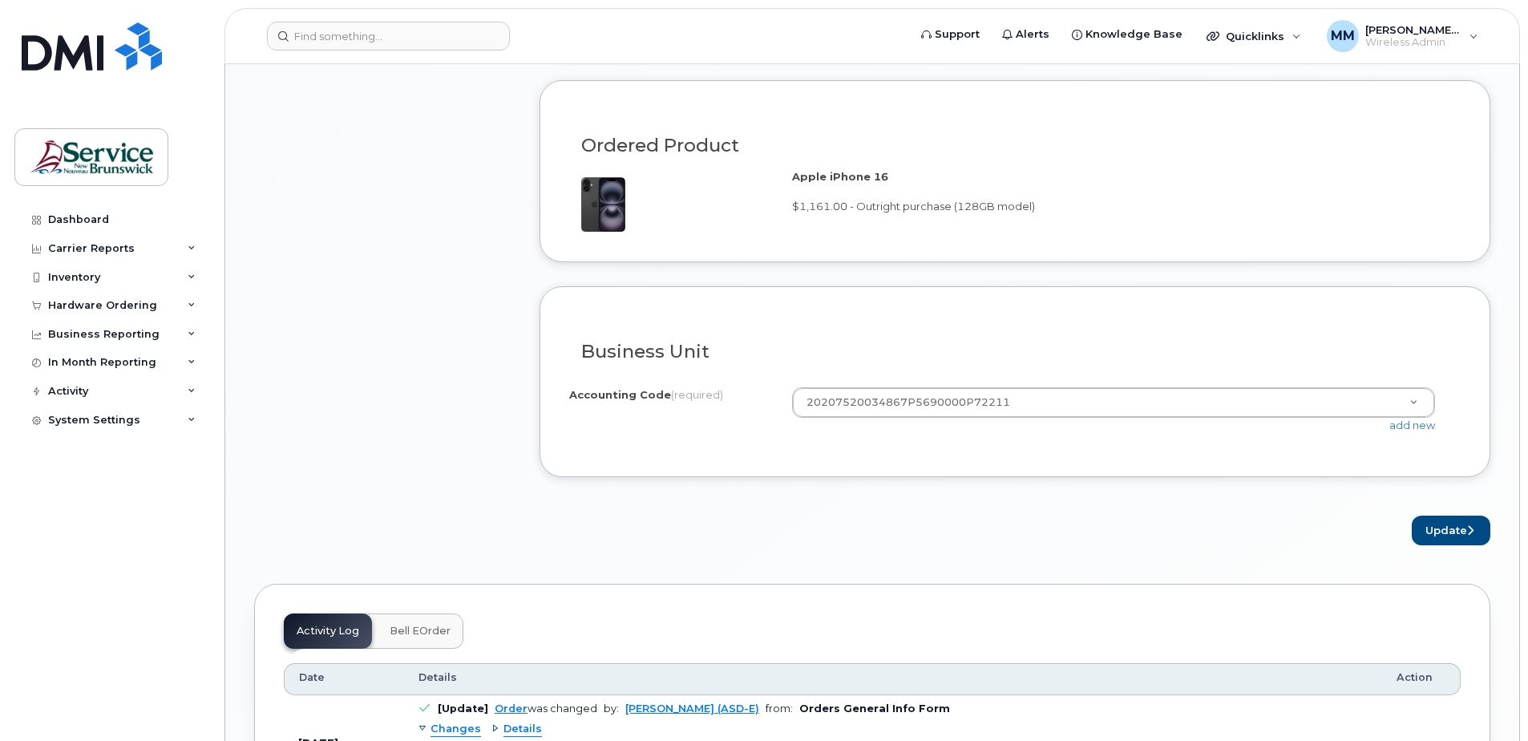
scroll to position [1202, 0]
click at [639, 391] on label "Accounting Code (required)" at bounding box center [646, 393] width 154 height 15
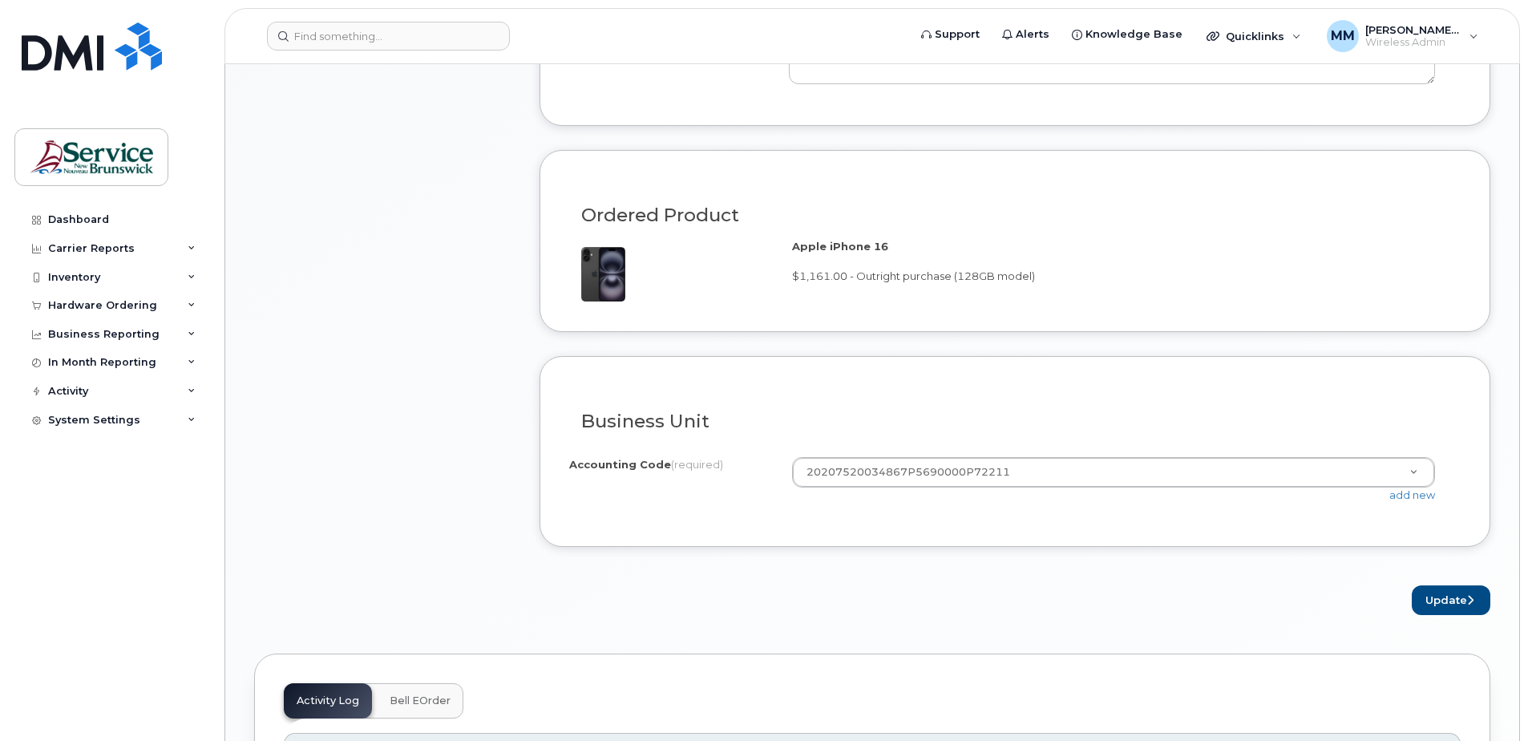
scroll to position [1042, 0]
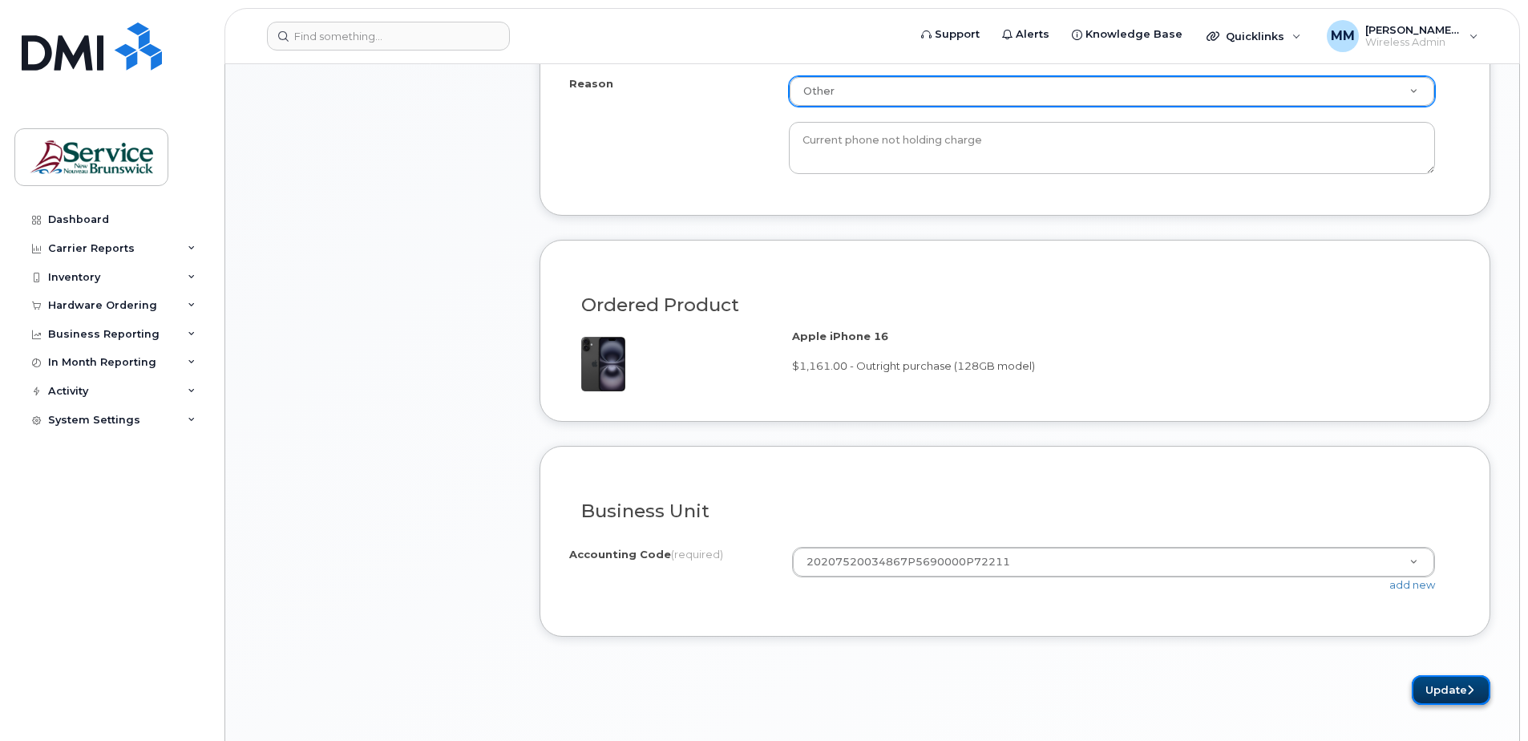
click at [1437, 680] on button "Update" at bounding box center [1450, 690] width 79 height 30
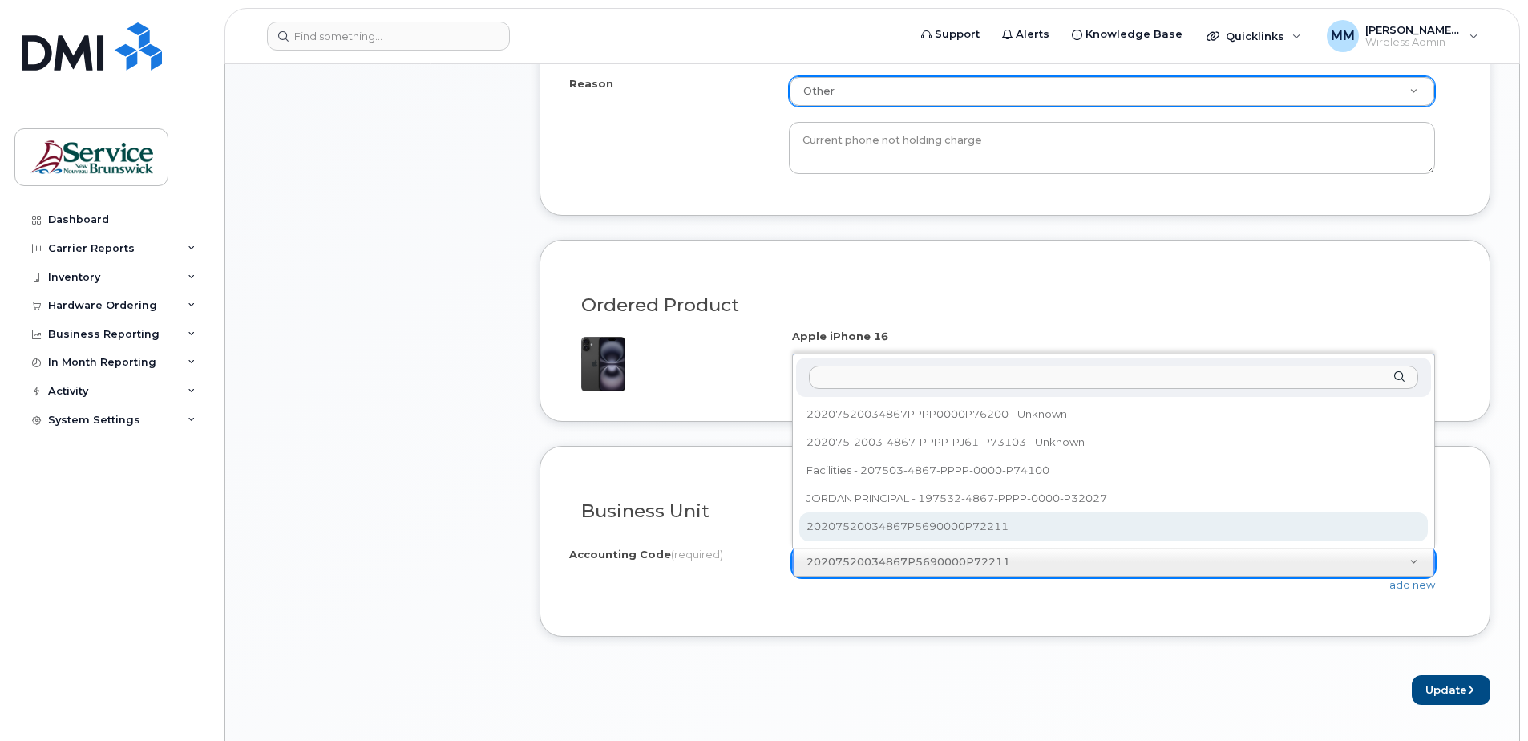
select select "20207520034867P5690000P72211"
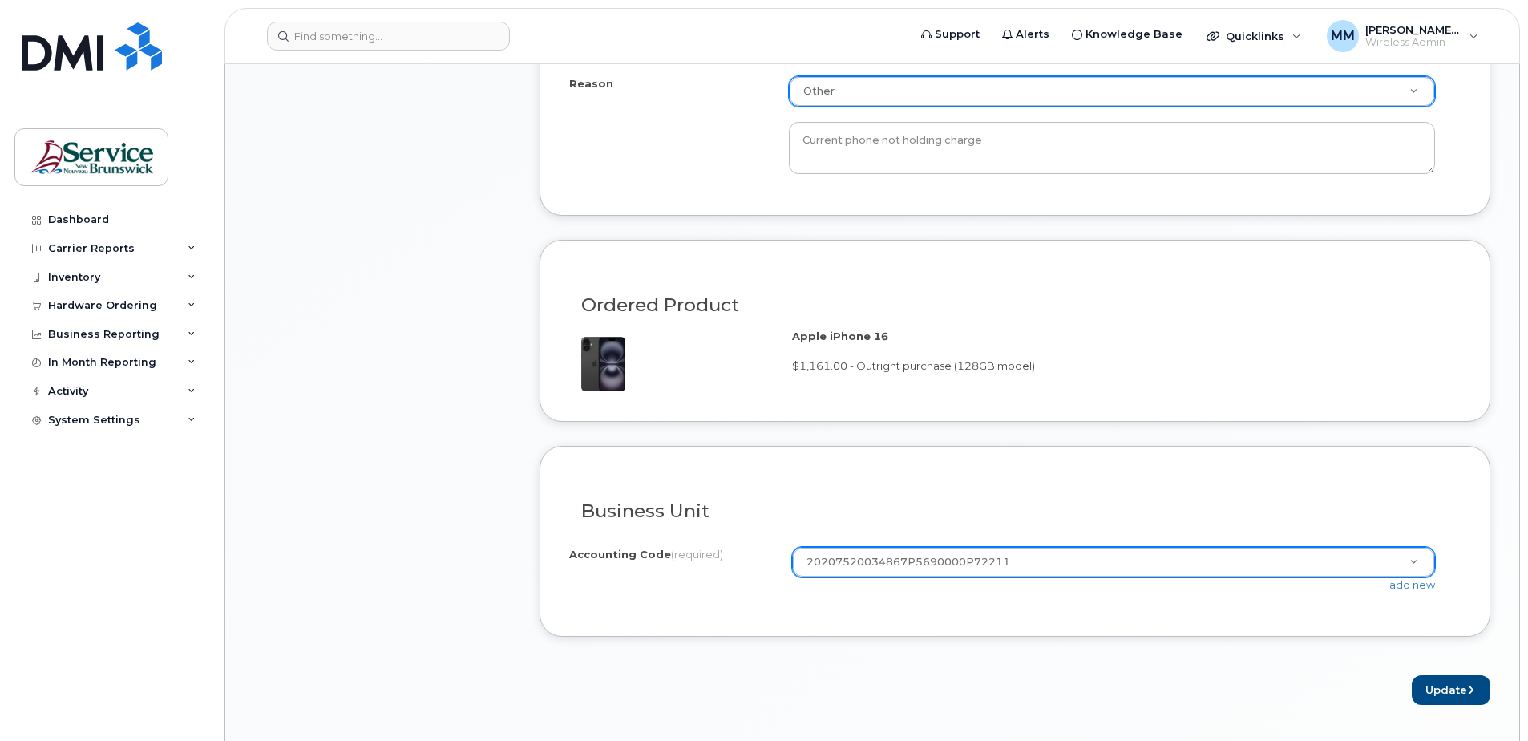
click at [925, 642] on form "Existing User Additional cost to upgrading the device $0.00 Selected device is …" at bounding box center [1014, 176] width 951 height 1056
click at [1433, 689] on button "Update" at bounding box center [1450, 690] width 79 height 30
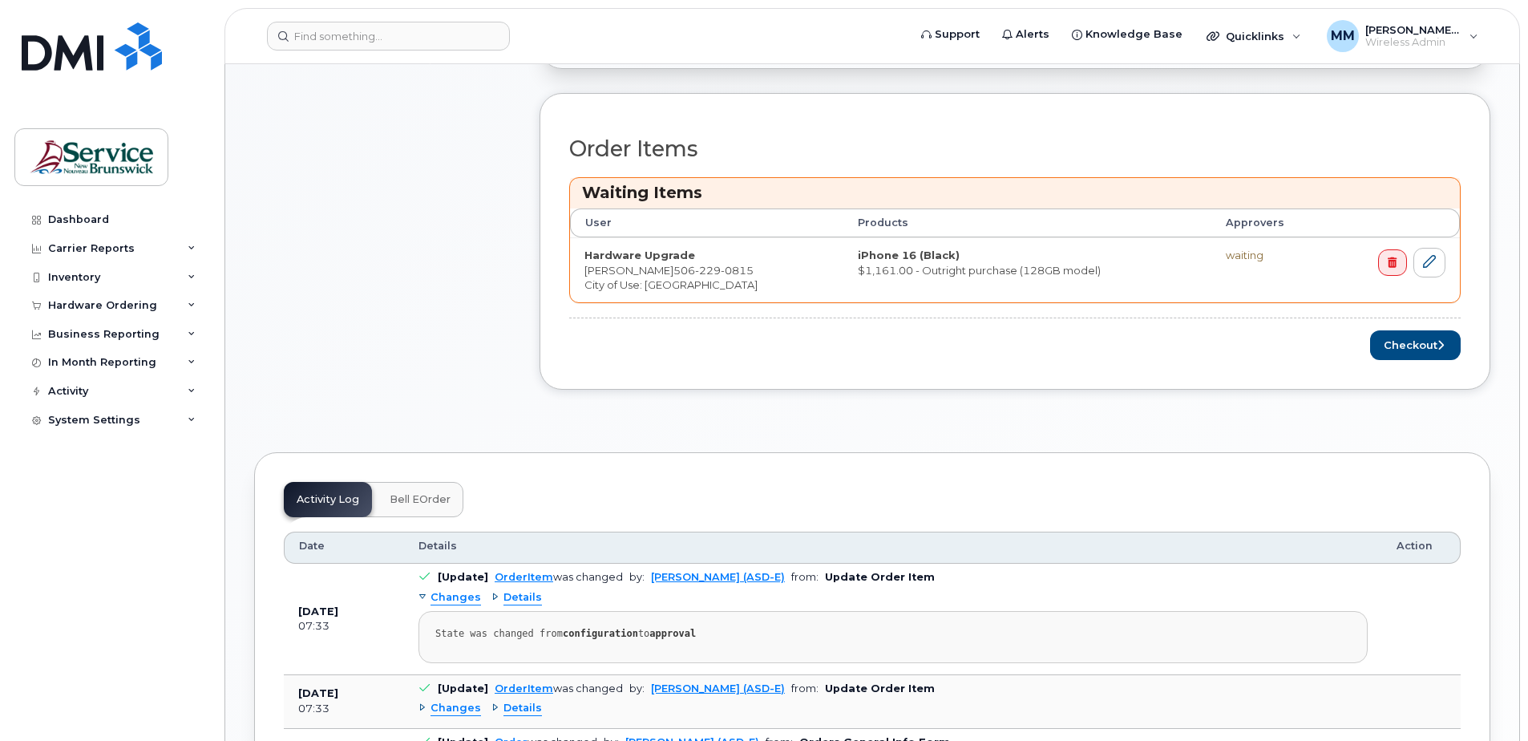
scroll to position [641, 0]
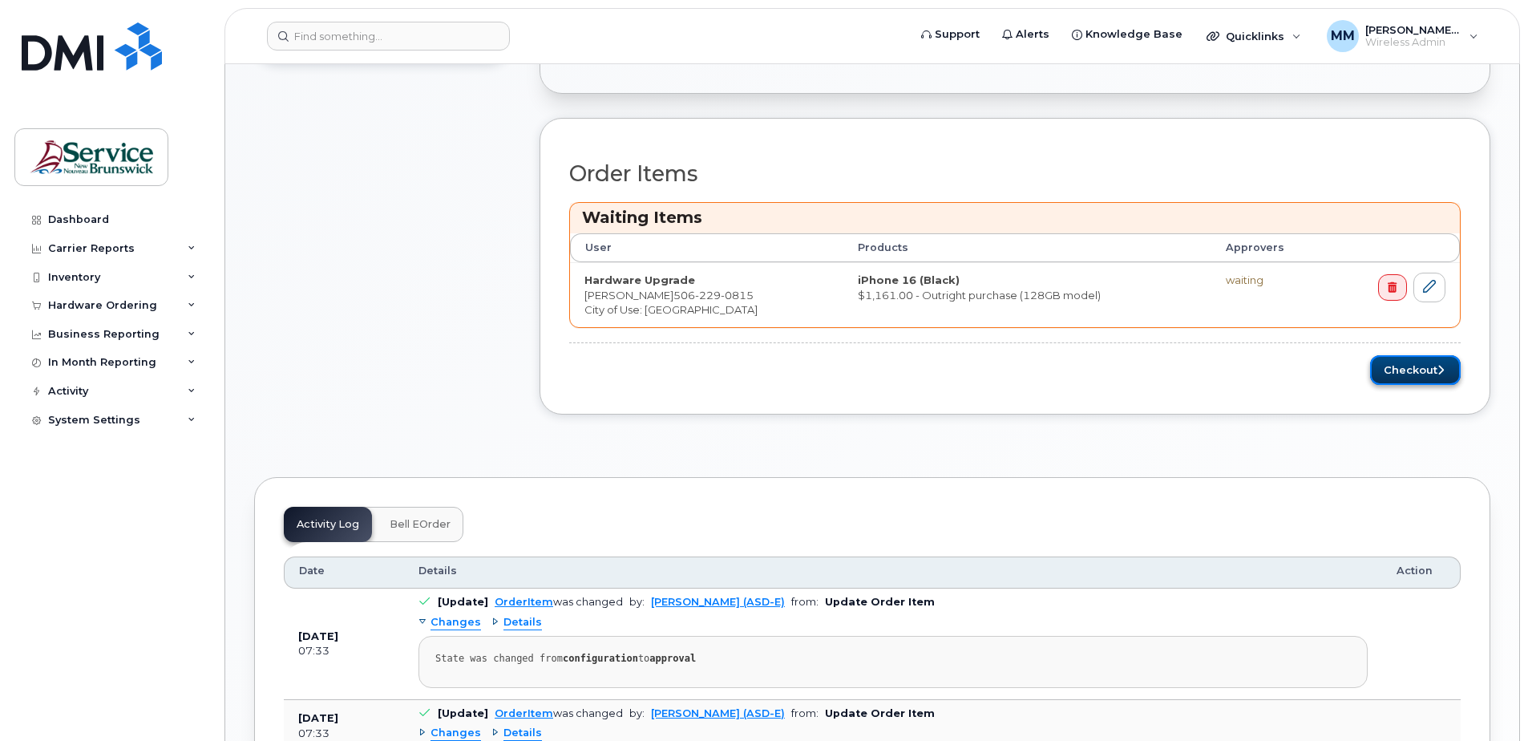
click at [1421, 372] on button "Checkout" at bounding box center [1415, 370] width 91 height 30
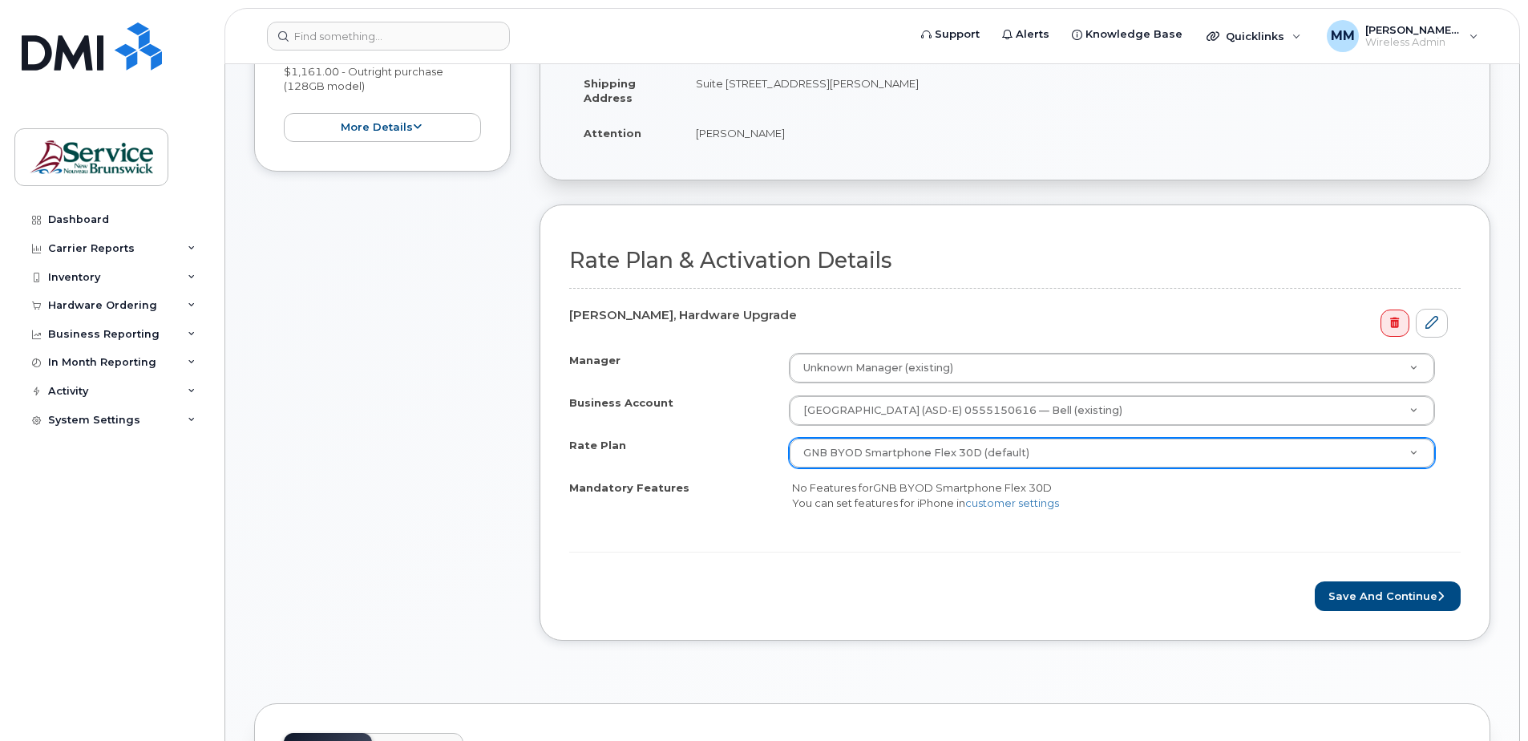
scroll to position [481, 0]
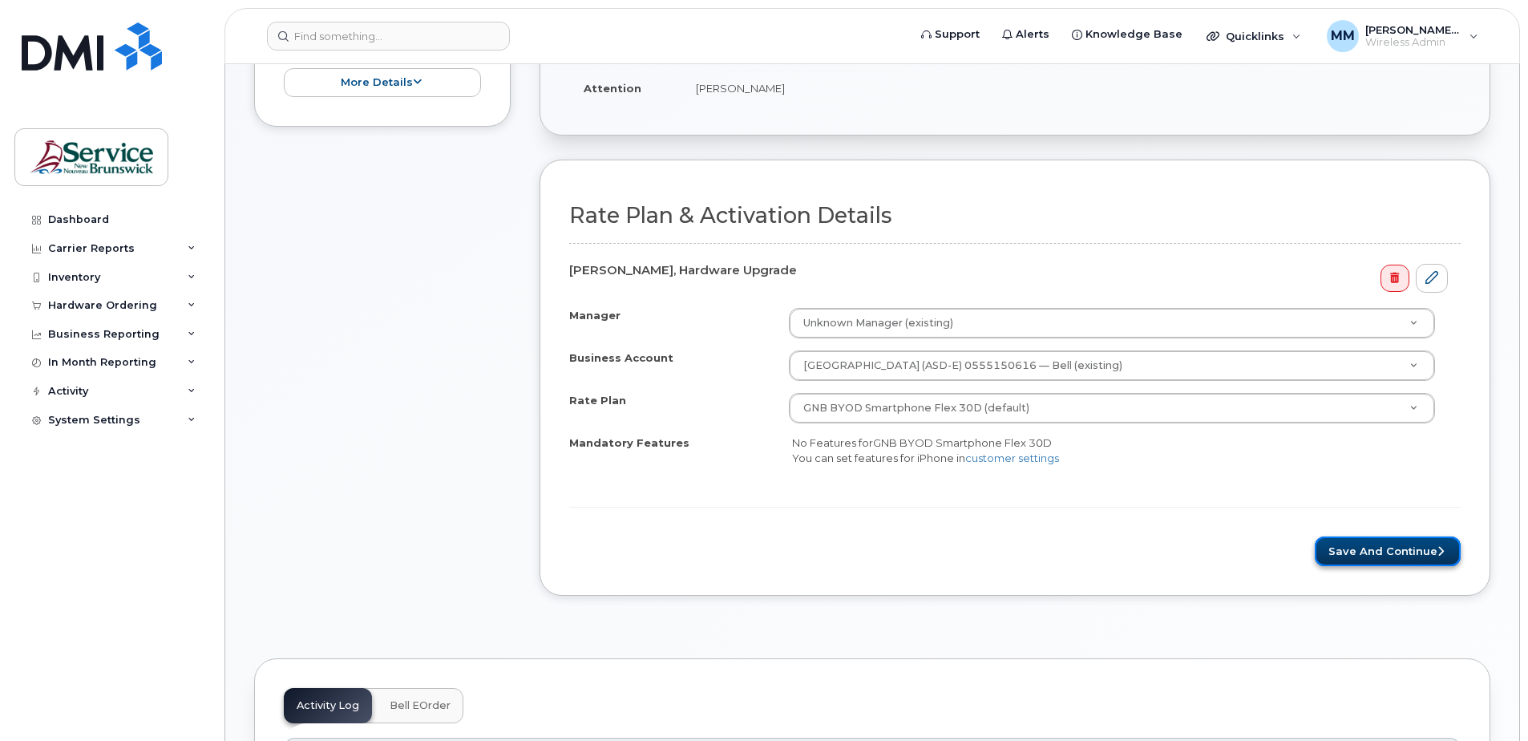
click at [1415, 554] on button "Save and Continue" at bounding box center [1387, 551] width 146 height 30
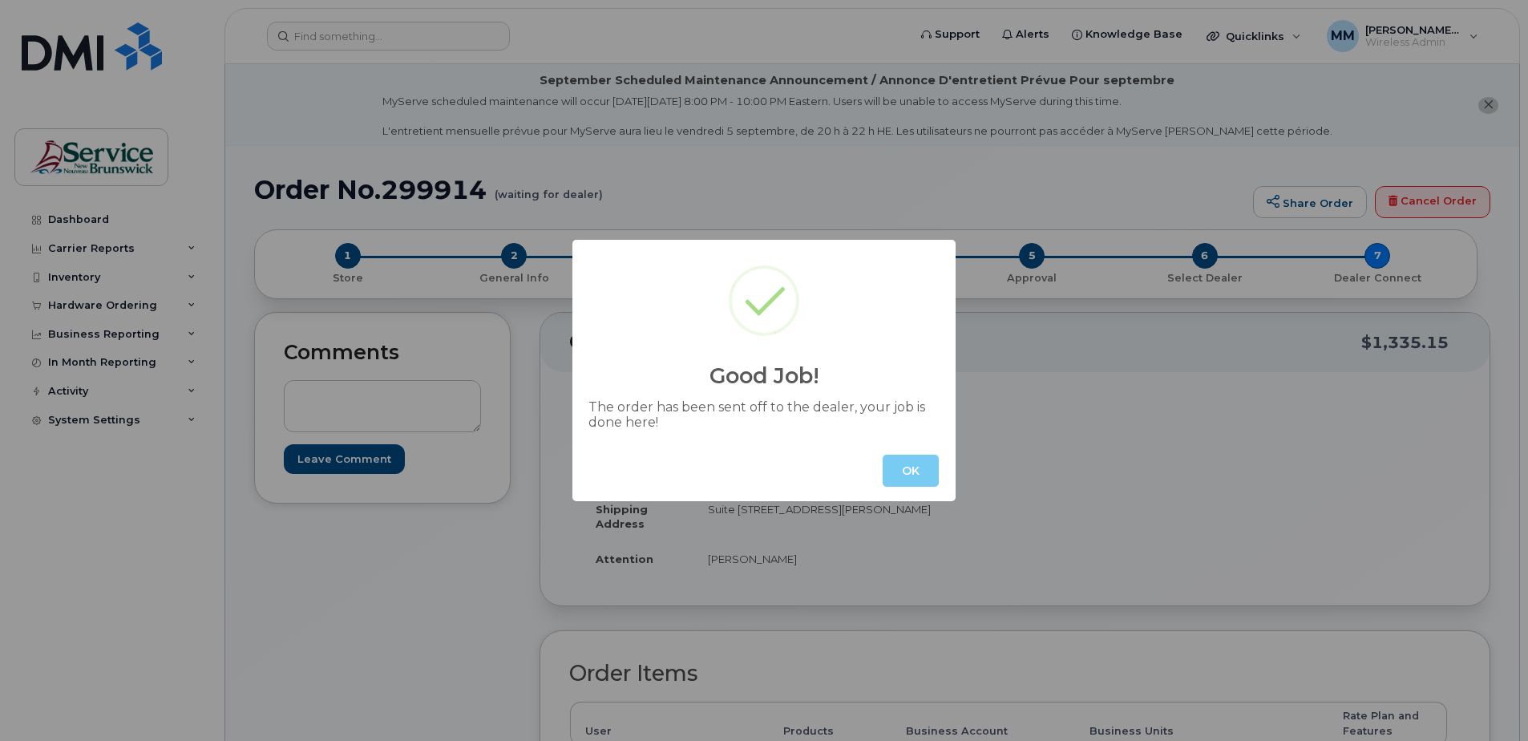
click at [902, 470] on button "OK" at bounding box center [910, 470] width 56 height 32
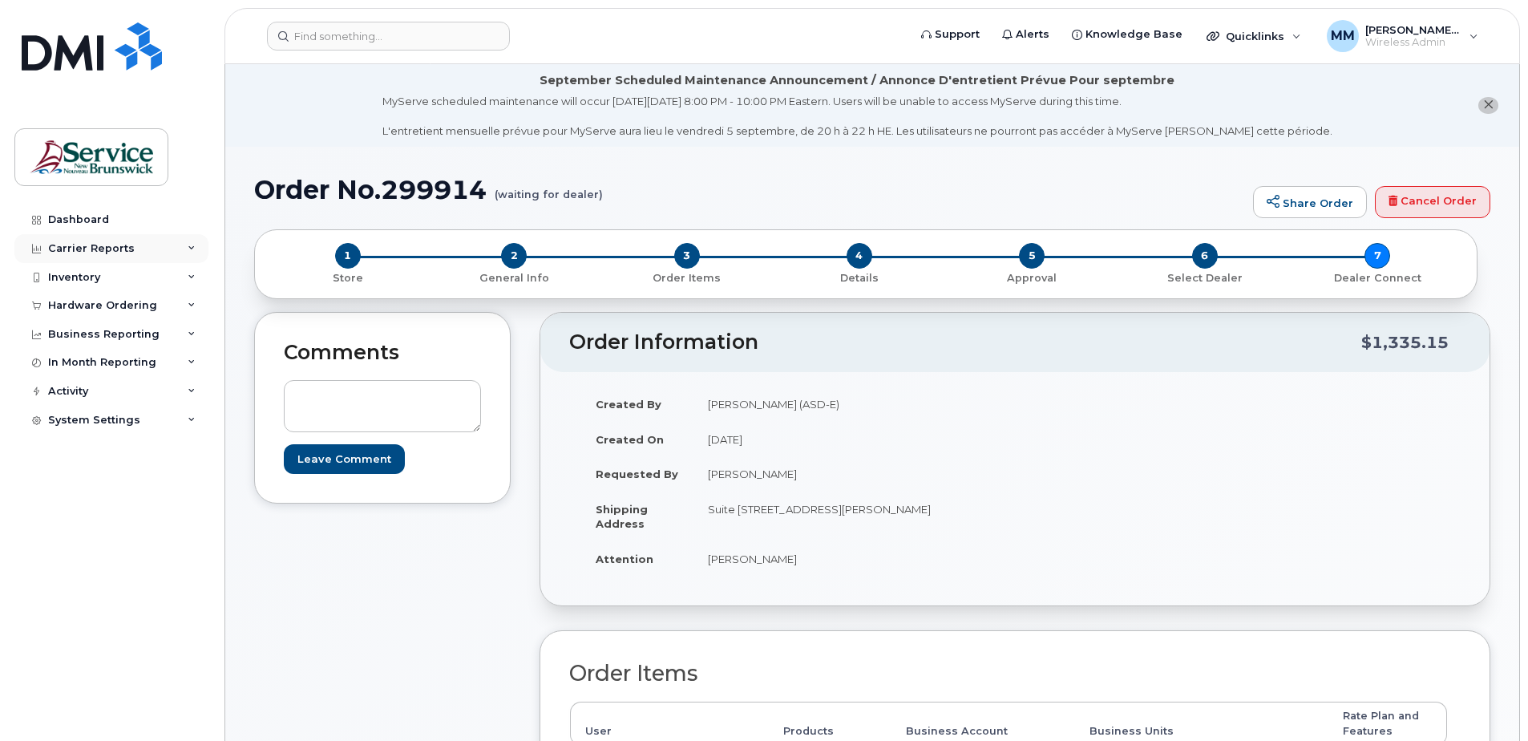
click at [79, 248] on div "Carrier Reports" at bounding box center [91, 248] width 87 height 13
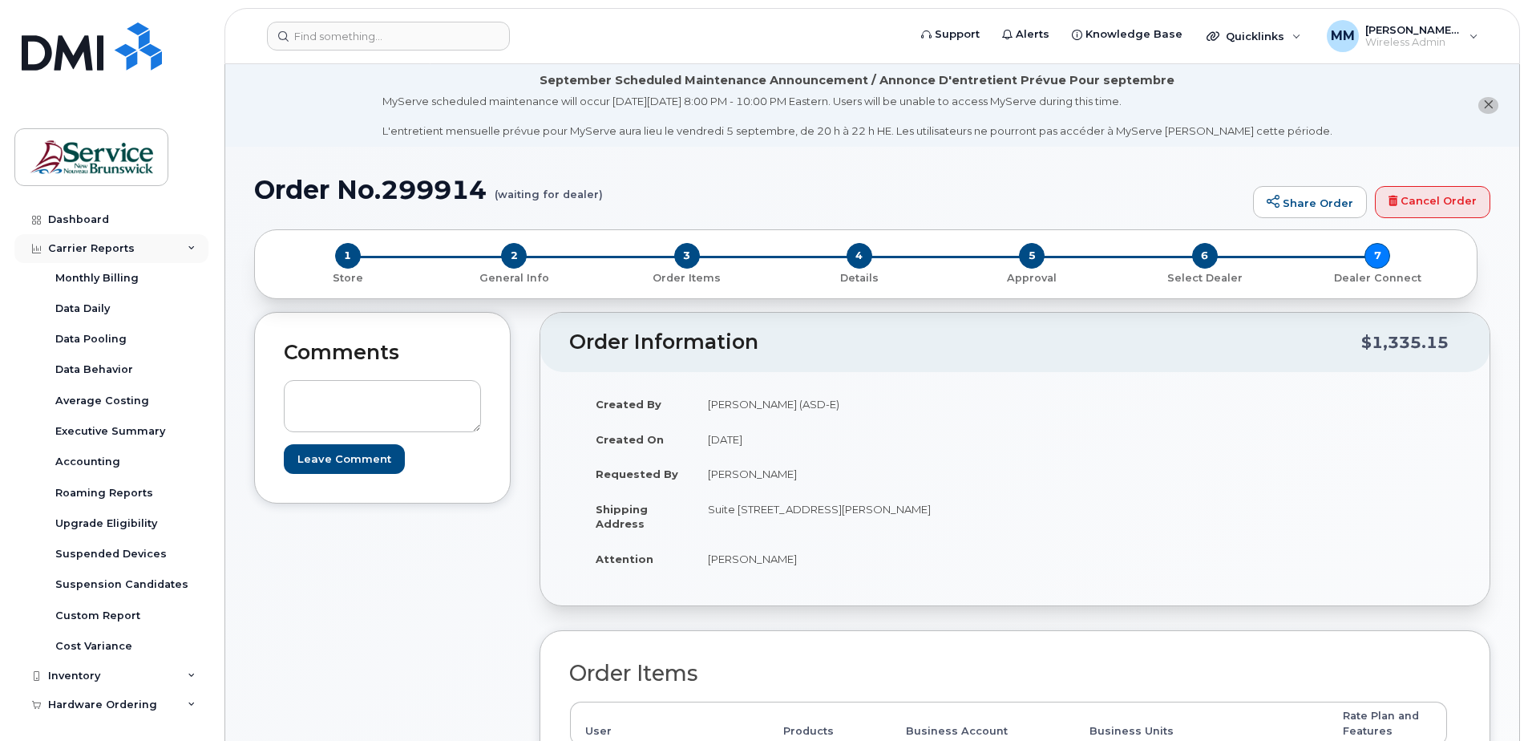
click at [79, 248] on div "Carrier Reports" at bounding box center [91, 248] width 87 height 13
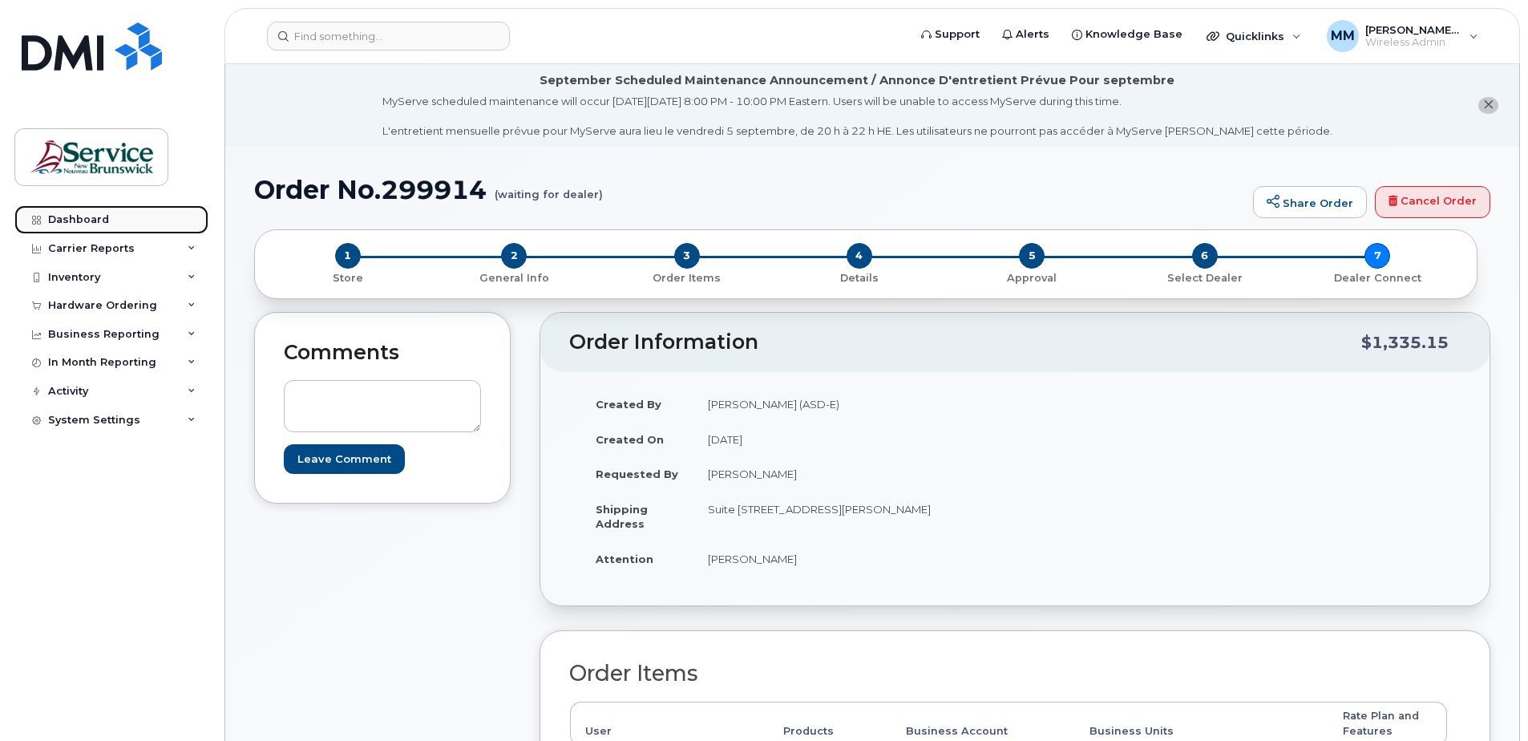
click at [83, 212] on link "Dashboard" at bounding box center [111, 219] width 194 height 29
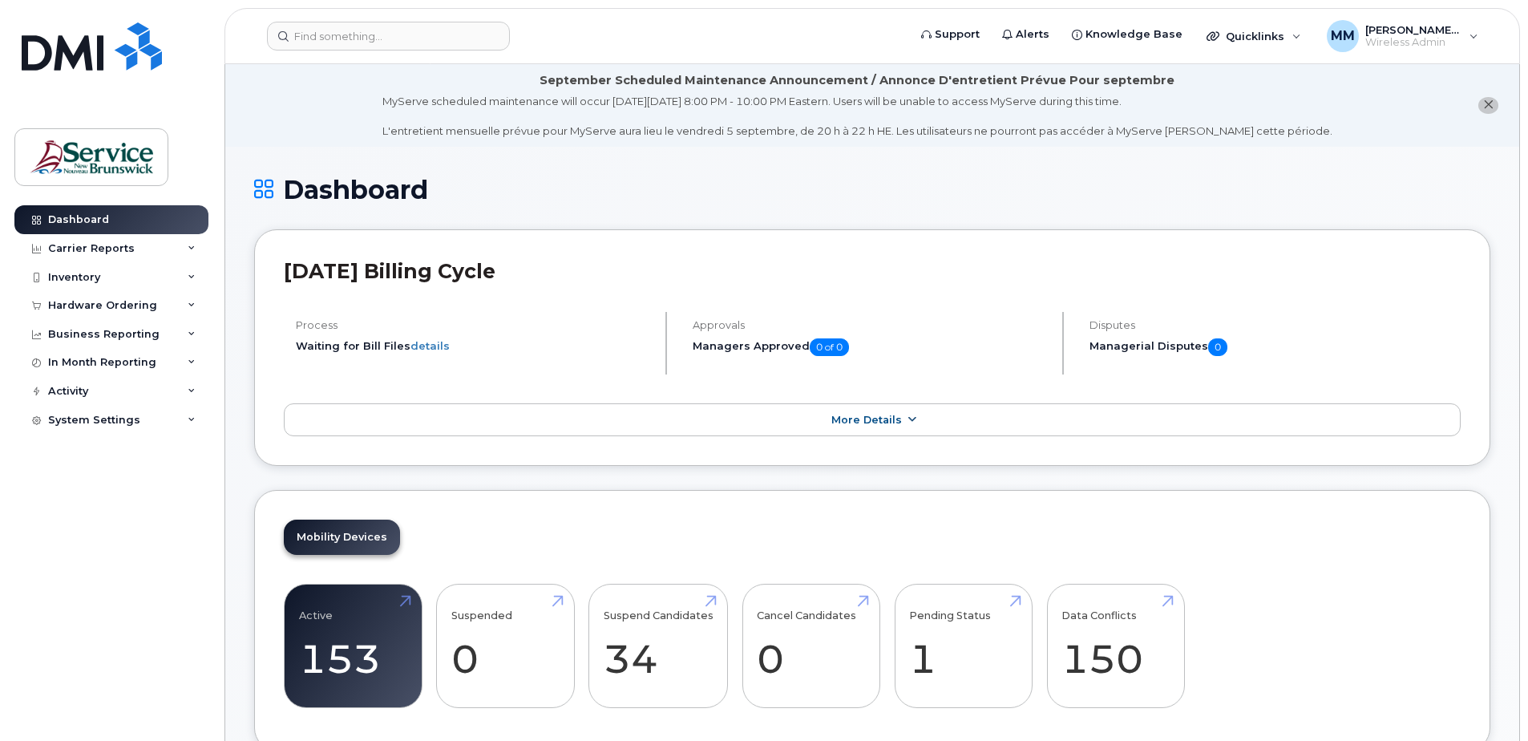
click at [894, 425] on span "More Details" at bounding box center [866, 420] width 71 height 12
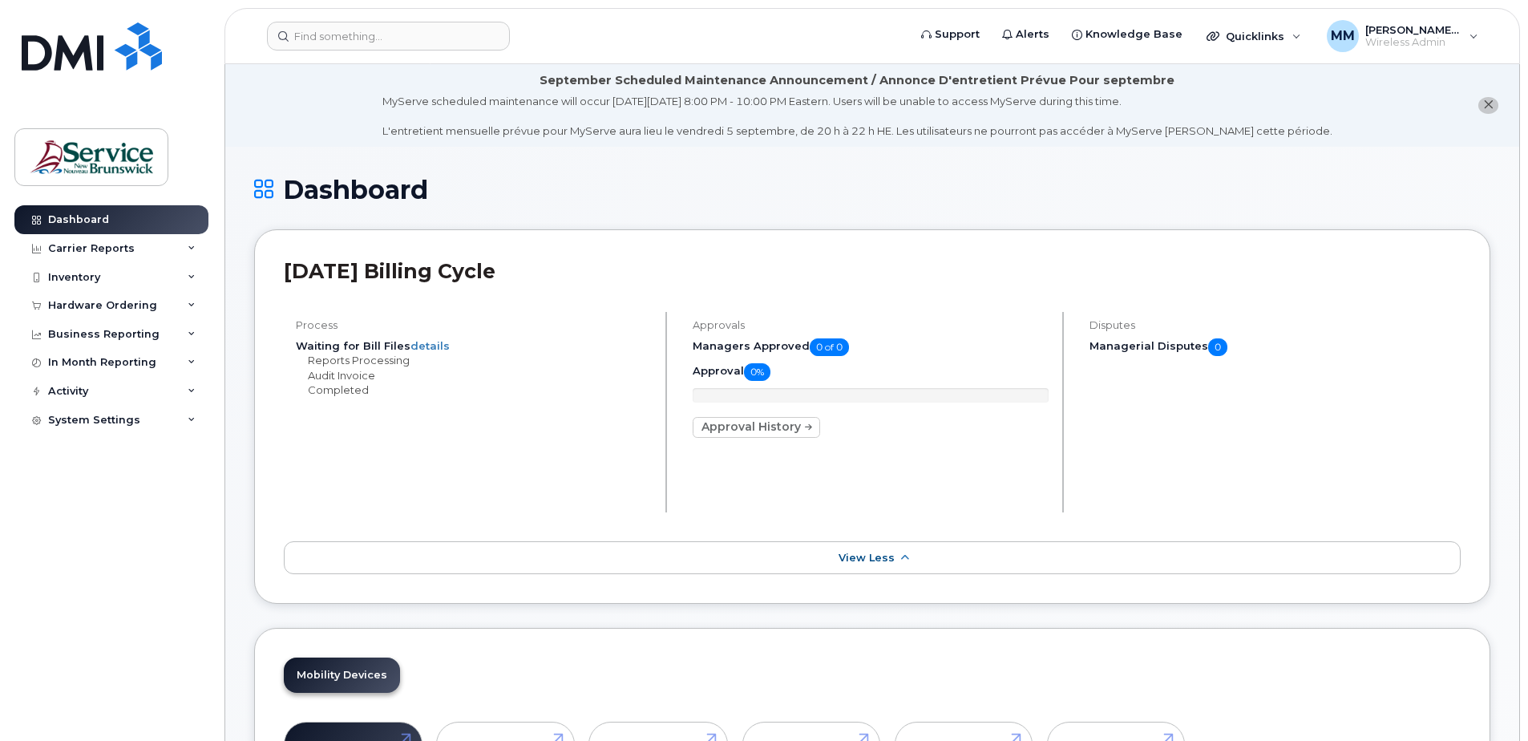
click at [345, 188] on h1 "Dashboard" at bounding box center [872, 190] width 1236 height 28
click at [93, 276] on div "Inventory" at bounding box center [74, 277] width 52 height 13
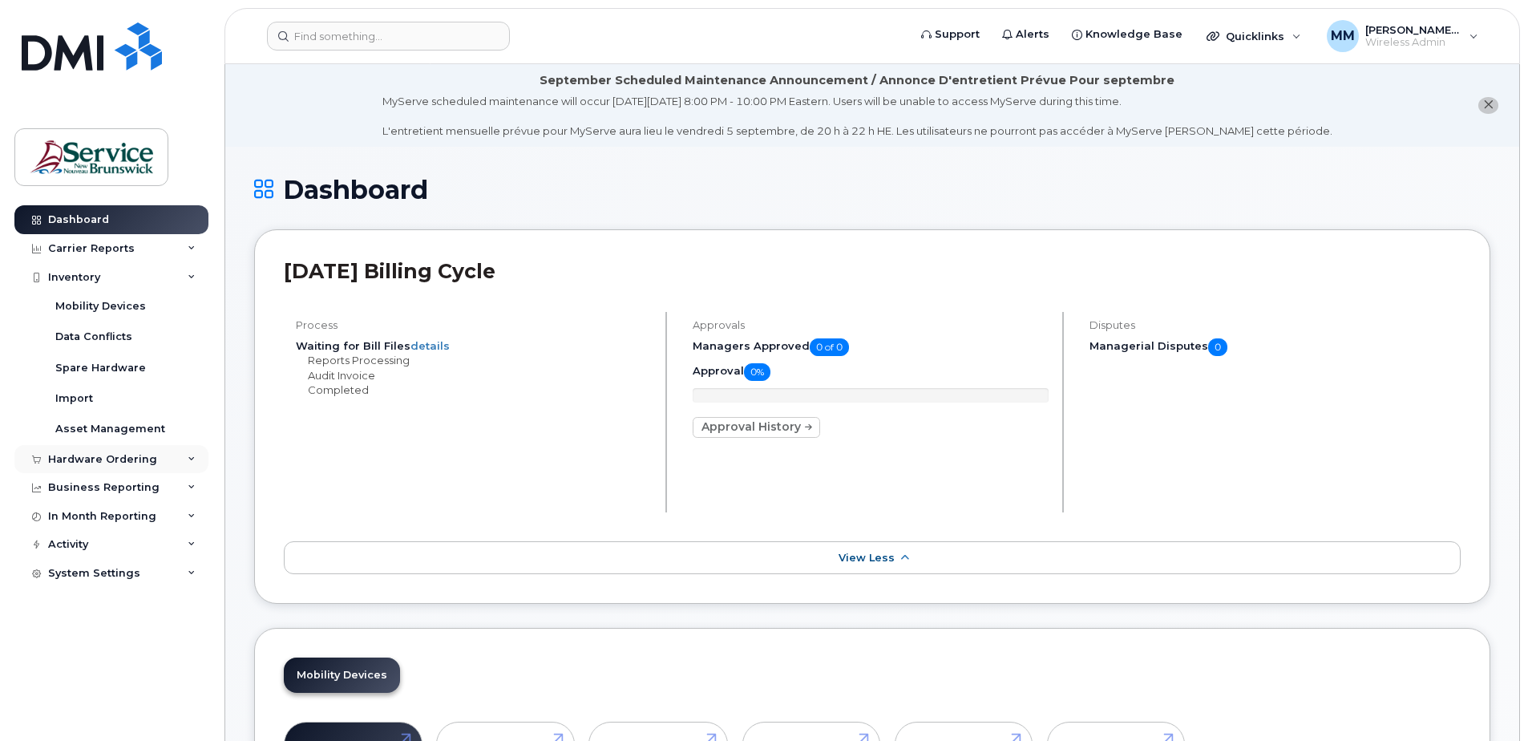
click at [92, 458] on div "Hardware Ordering" at bounding box center [102, 459] width 109 height 13
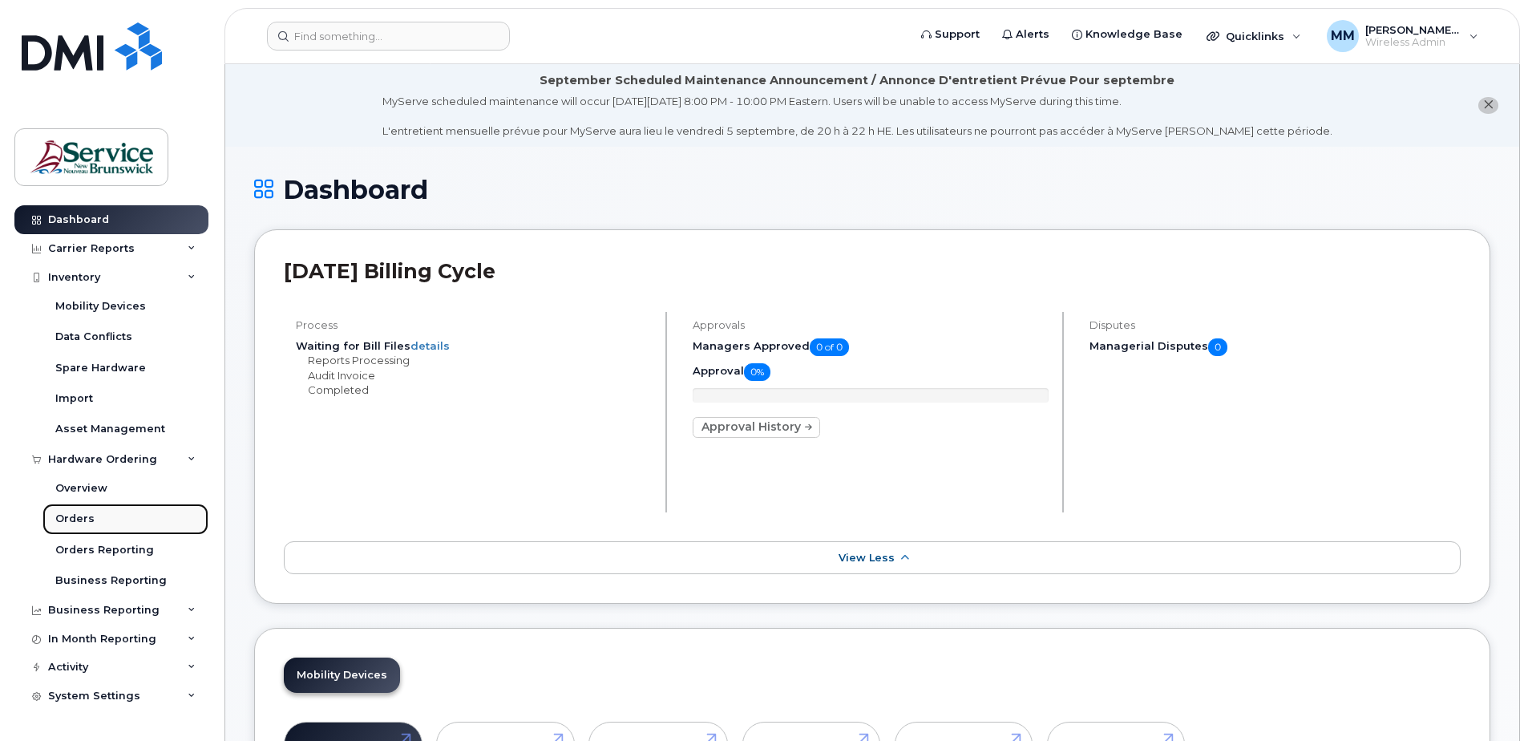
click at [76, 519] on div "Orders" at bounding box center [74, 518] width 39 height 14
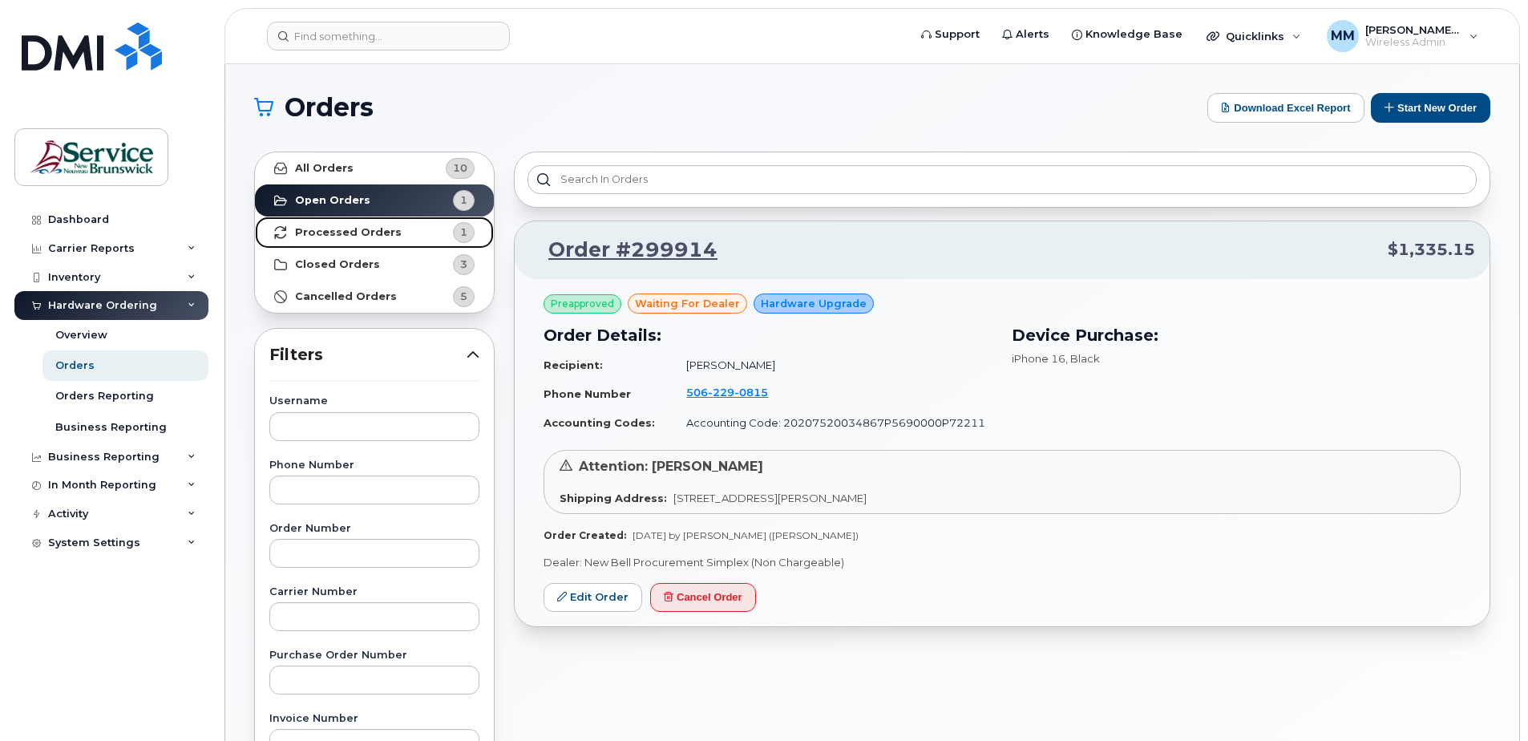
click at [349, 227] on strong "Processed Orders" at bounding box center [348, 232] width 107 height 13
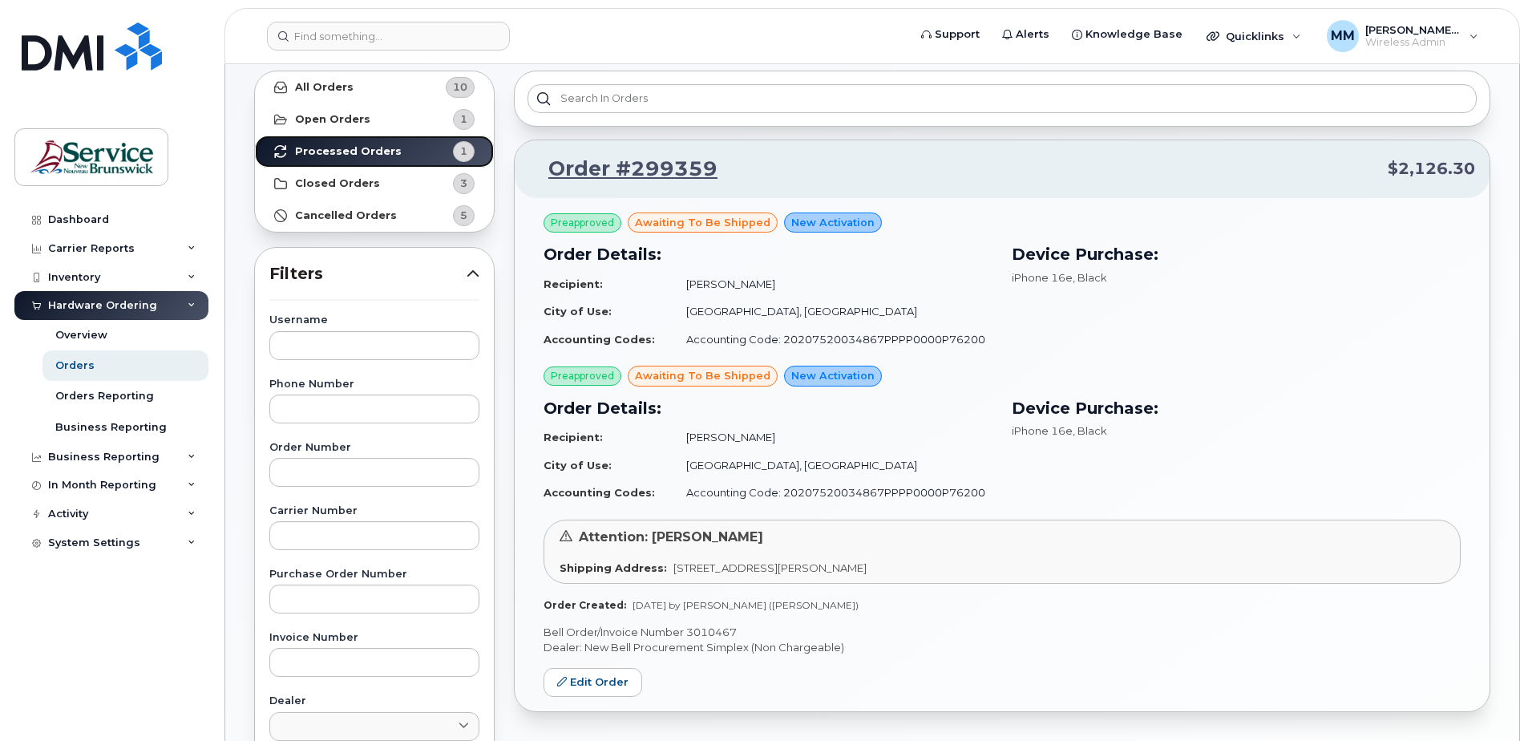
scroll to position [80, 0]
click at [344, 183] on strong "Closed Orders" at bounding box center [337, 184] width 85 height 13
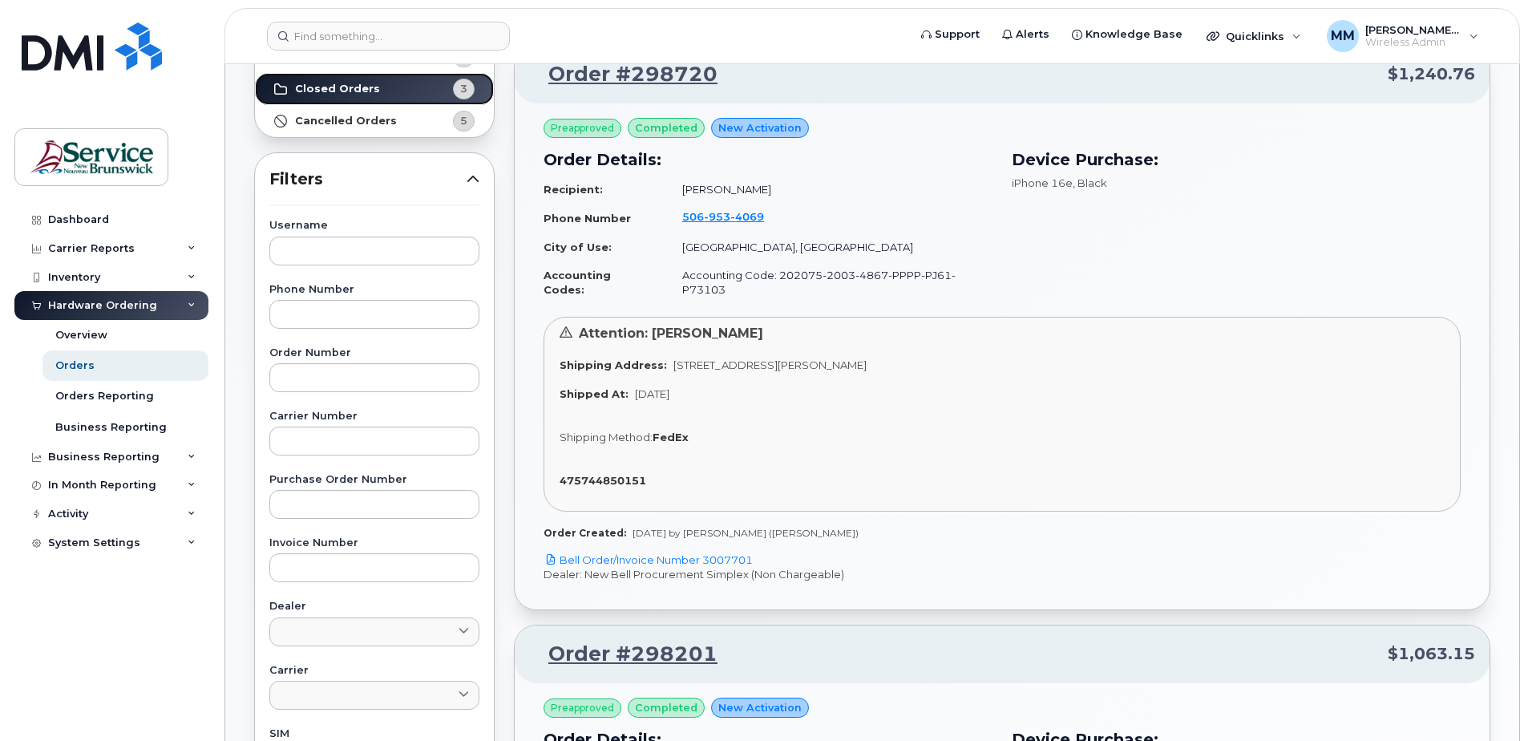
scroll to position [0, 0]
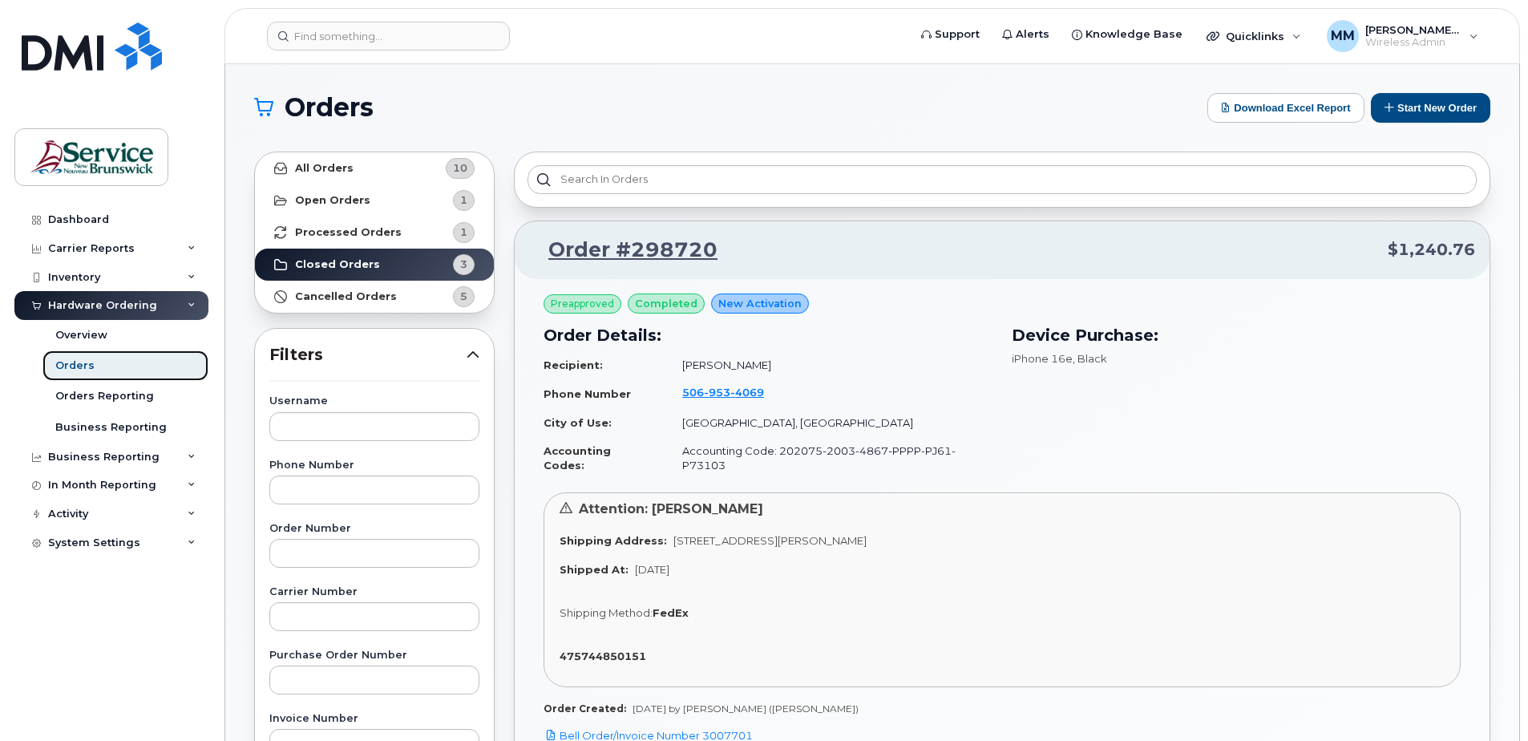
click at [75, 362] on div "Orders" at bounding box center [74, 365] width 39 height 14
click at [1406, 111] on button "Start New Order" at bounding box center [1430, 108] width 119 height 30
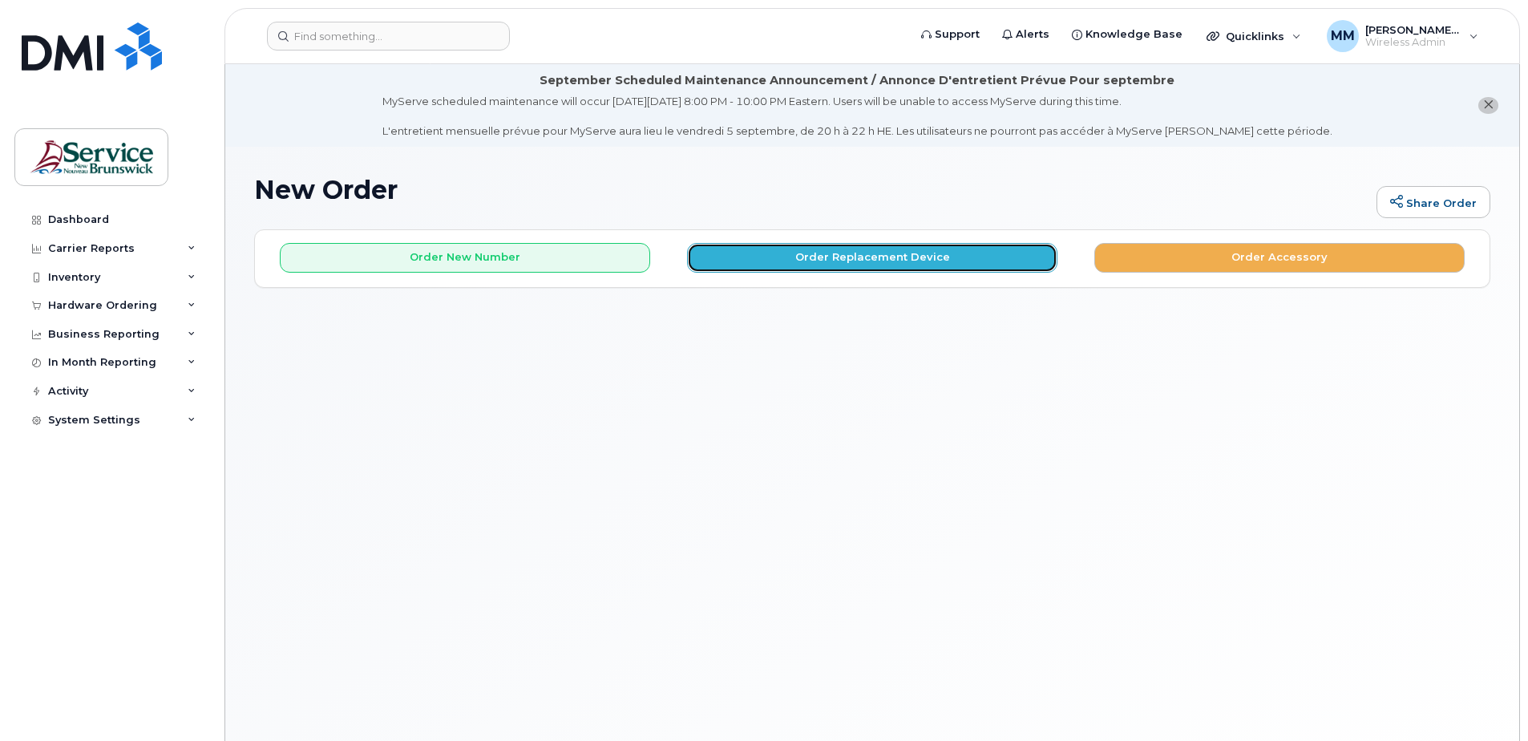
click at [865, 254] on button "Order Replacement Device" at bounding box center [872, 258] width 370 height 30
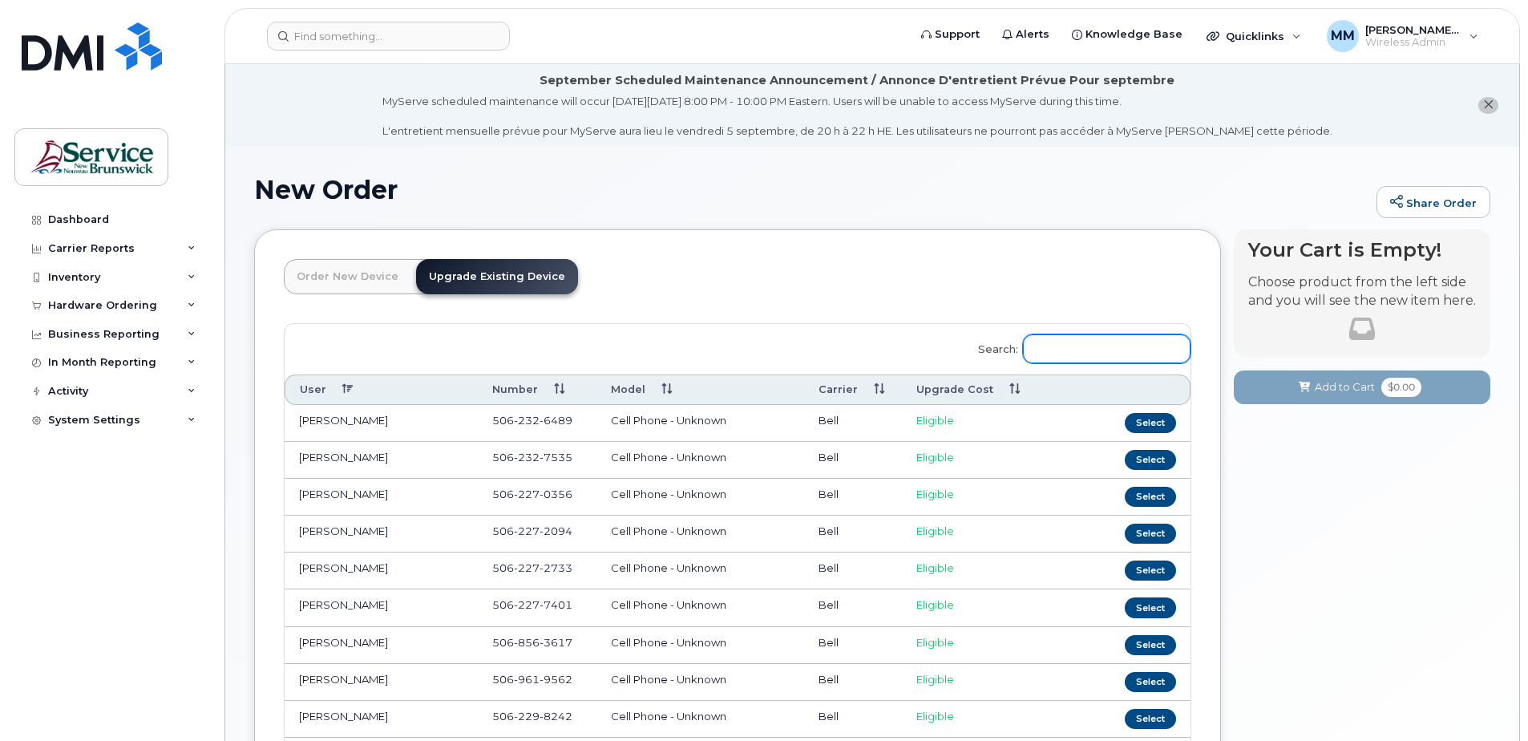
click at [1099, 353] on input "Search:" at bounding box center [1107, 348] width 168 height 29
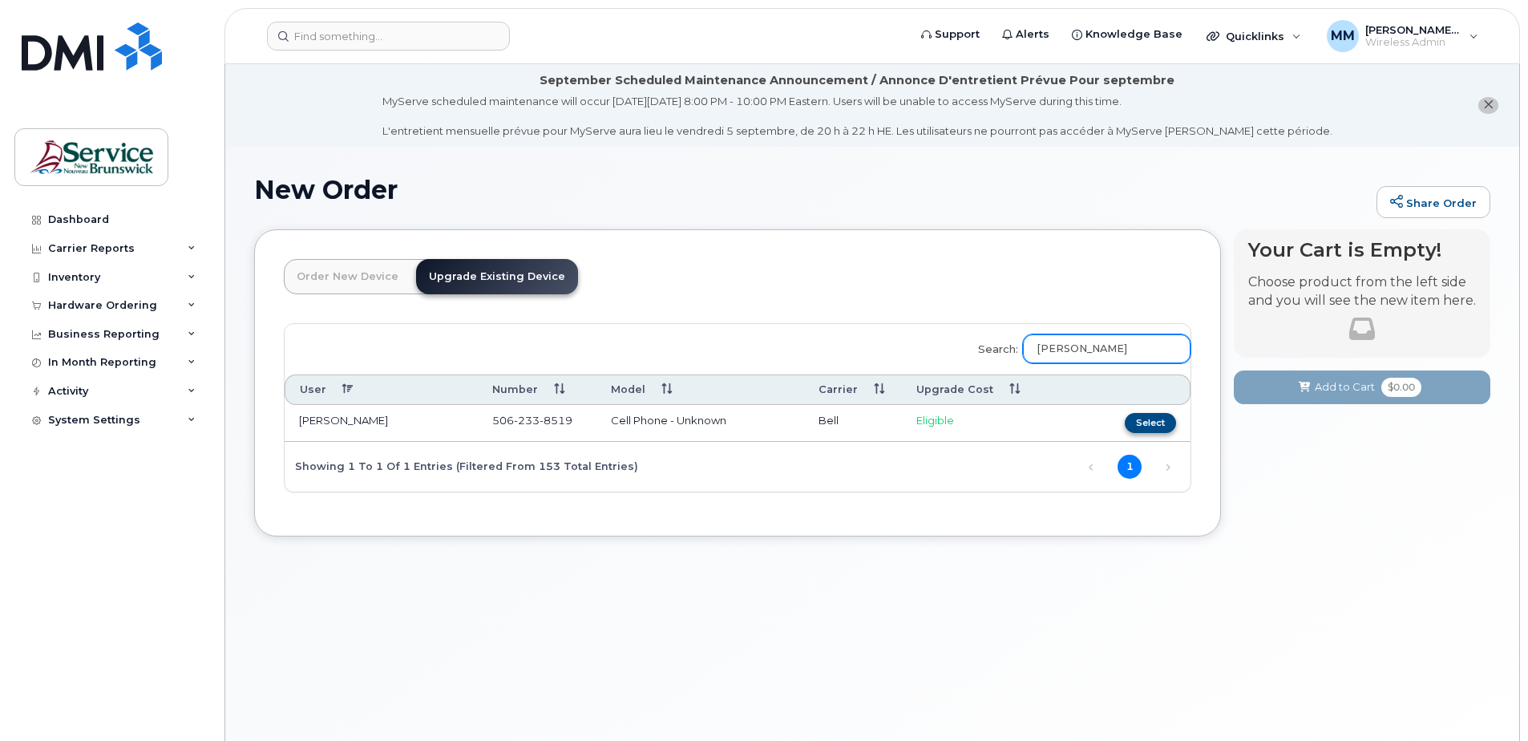
type input "[PERSON_NAME]"
click at [1156, 420] on button "Select" at bounding box center [1150, 423] width 51 height 20
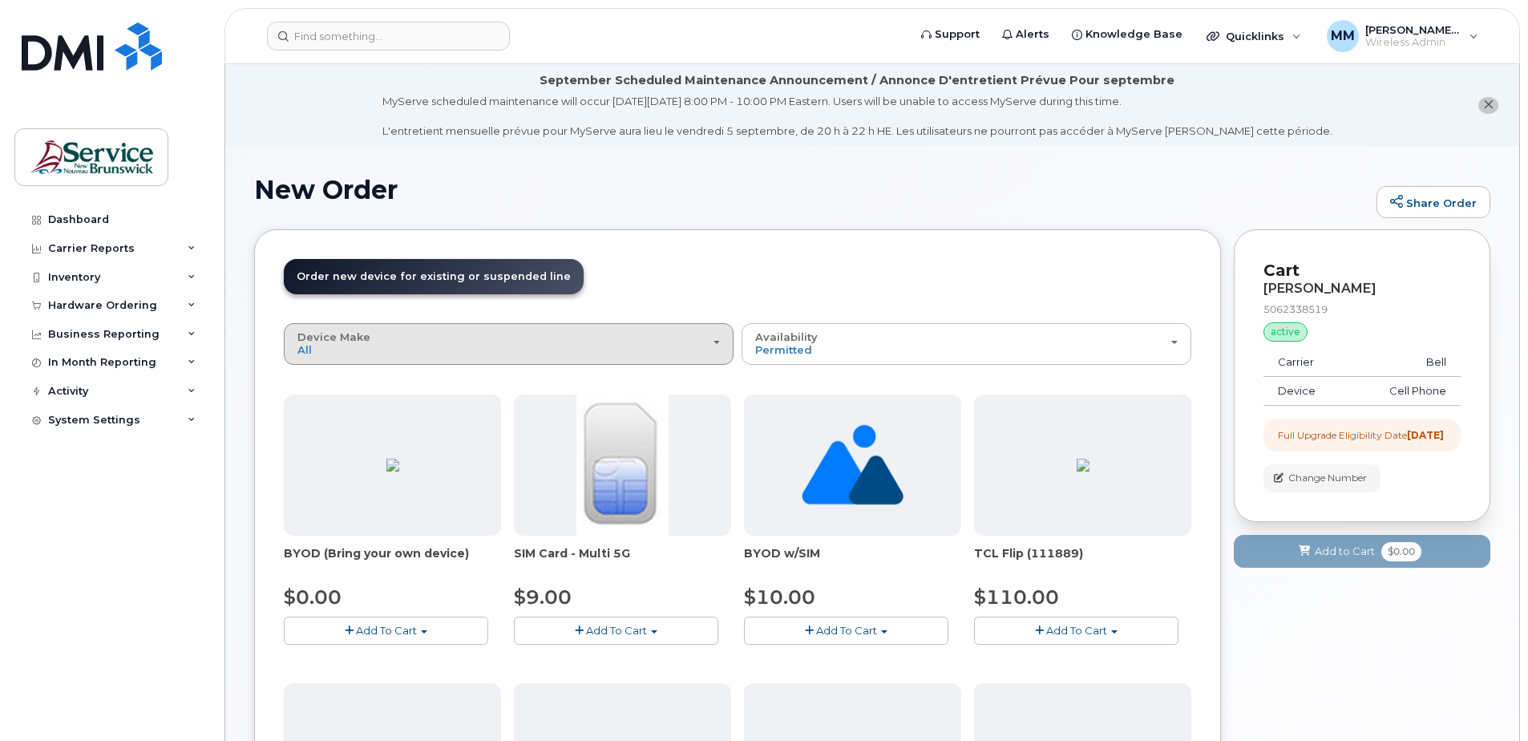
click at [604, 344] on div "Device Make All Aircard Android Cell Phone iPhone Tablet Unknown" at bounding box center [508, 343] width 422 height 25
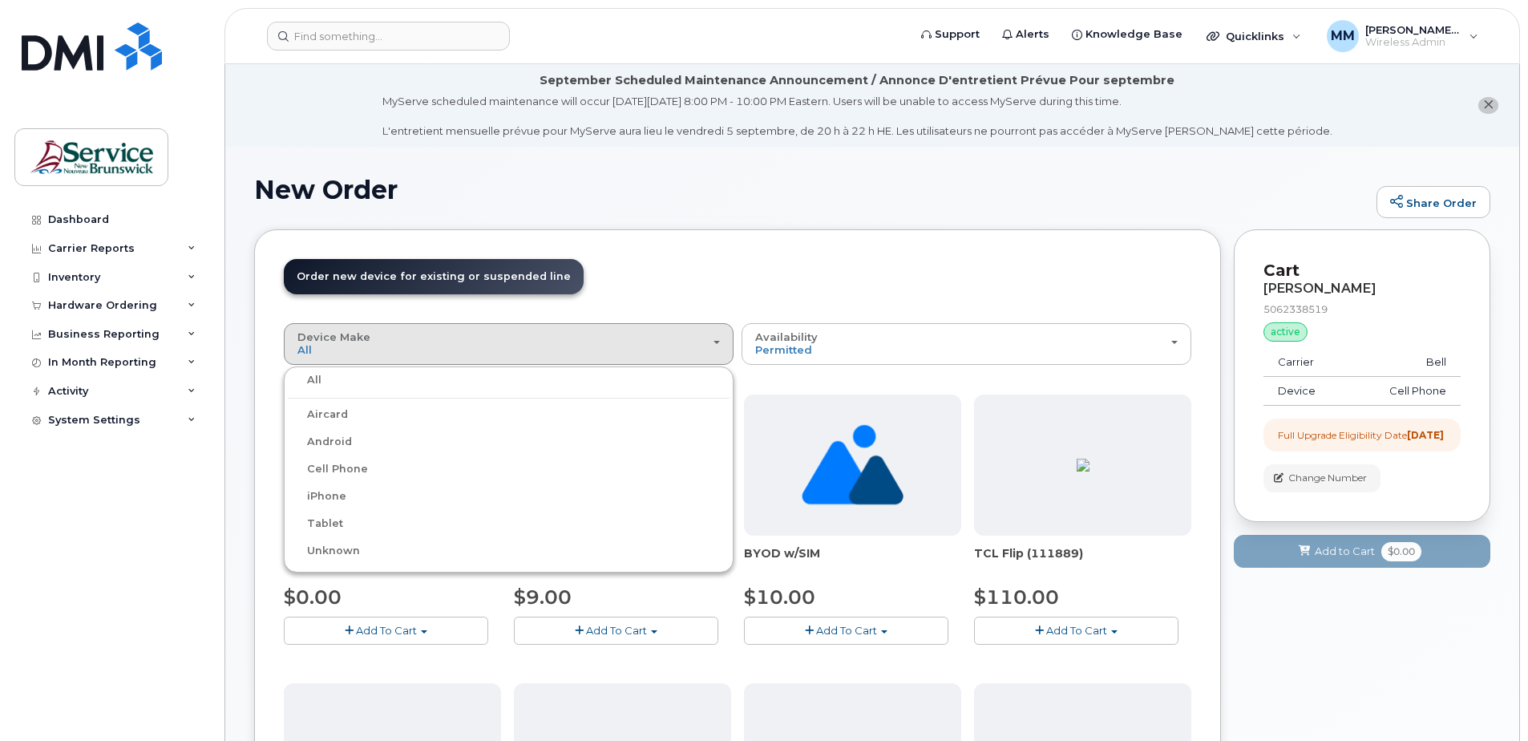
click at [341, 493] on label "iPhone" at bounding box center [317, 496] width 59 height 19
click at [0, 0] on input "iPhone" at bounding box center [0, 0] width 0 height 0
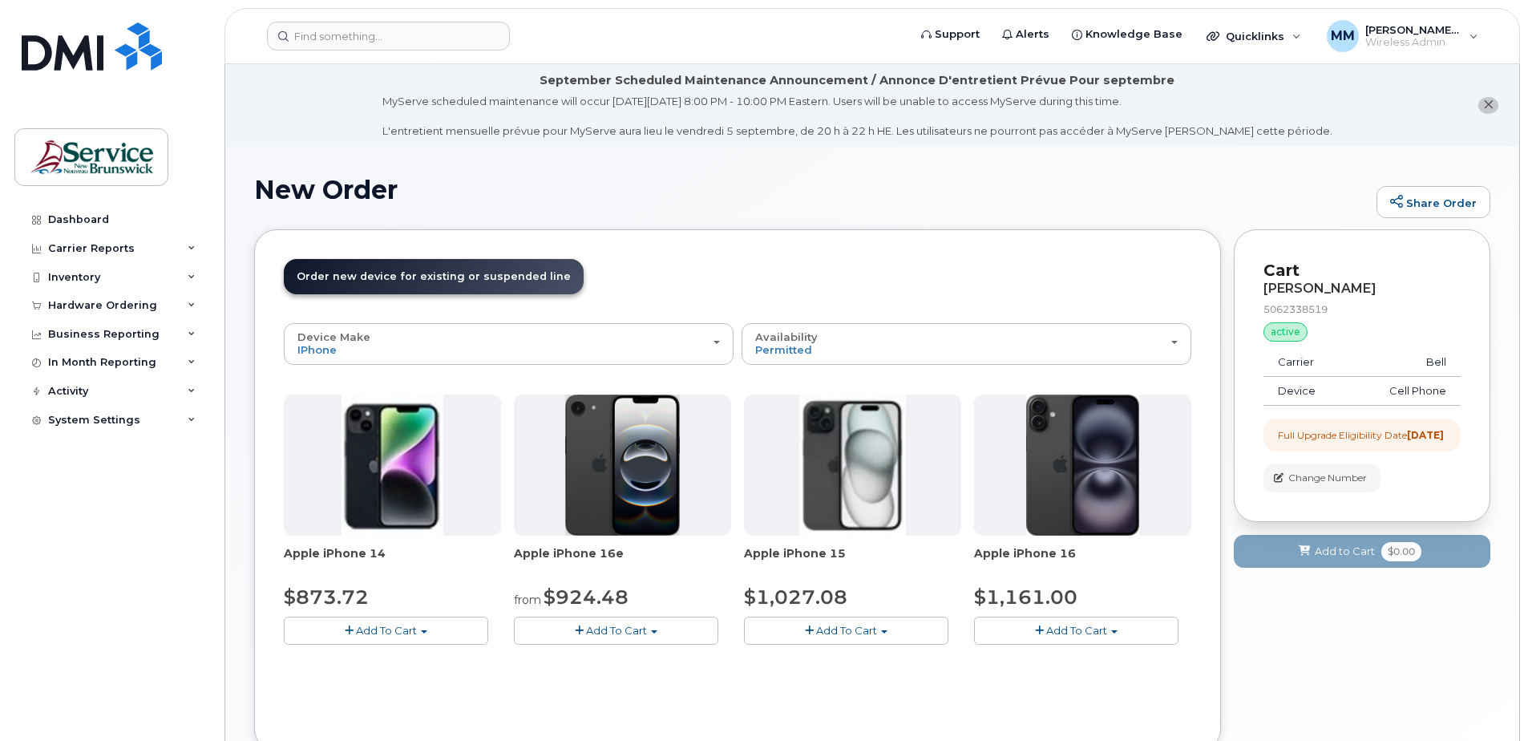
click at [1053, 635] on span "Add To Cart" at bounding box center [1076, 630] width 61 height 13
click at [1048, 678] on link "$1161.00 - Outright purchase (128GB model)" at bounding box center [1114, 680] width 273 height 20
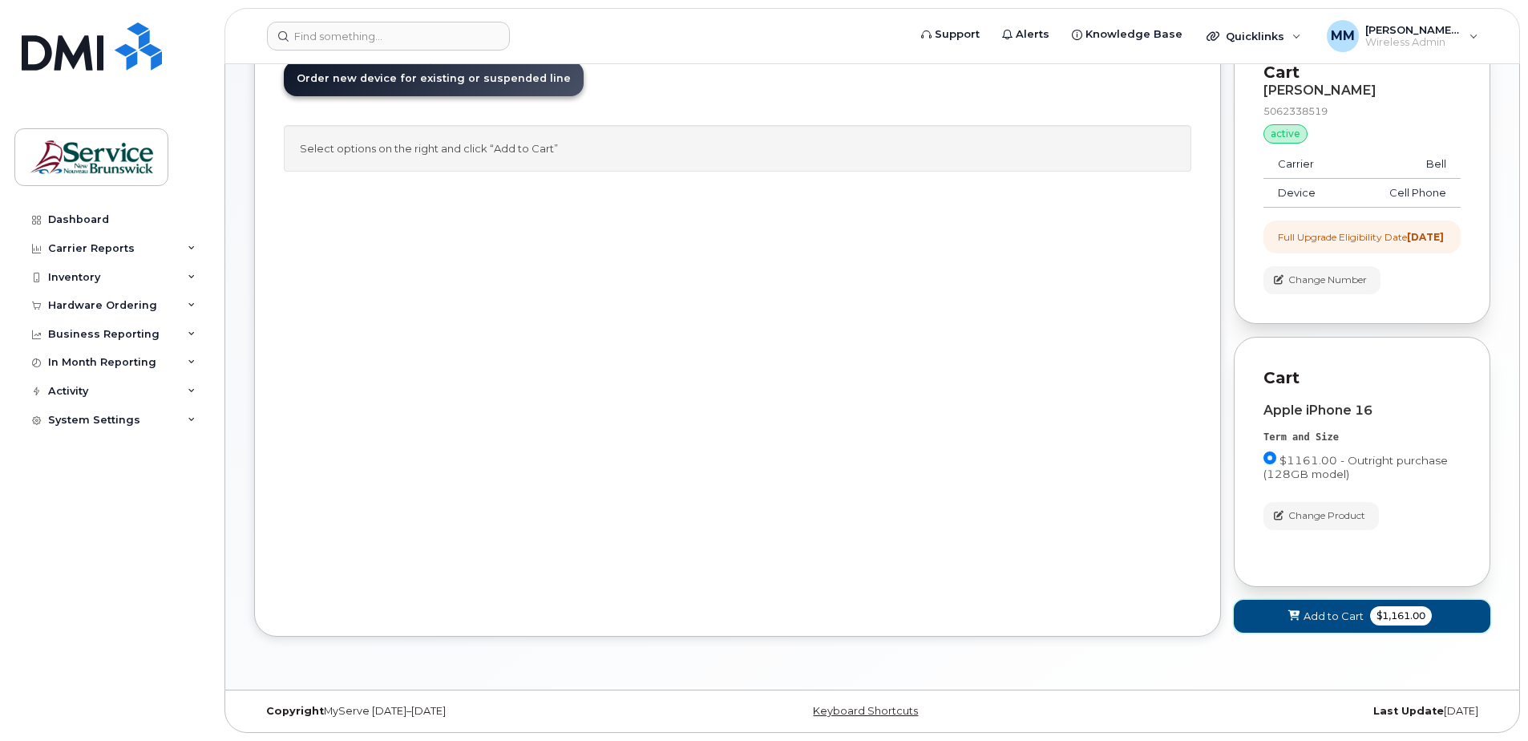
click at [1350, 619] on span "Add to Cart" at bounding box center [1333, 615] width 60 height 15
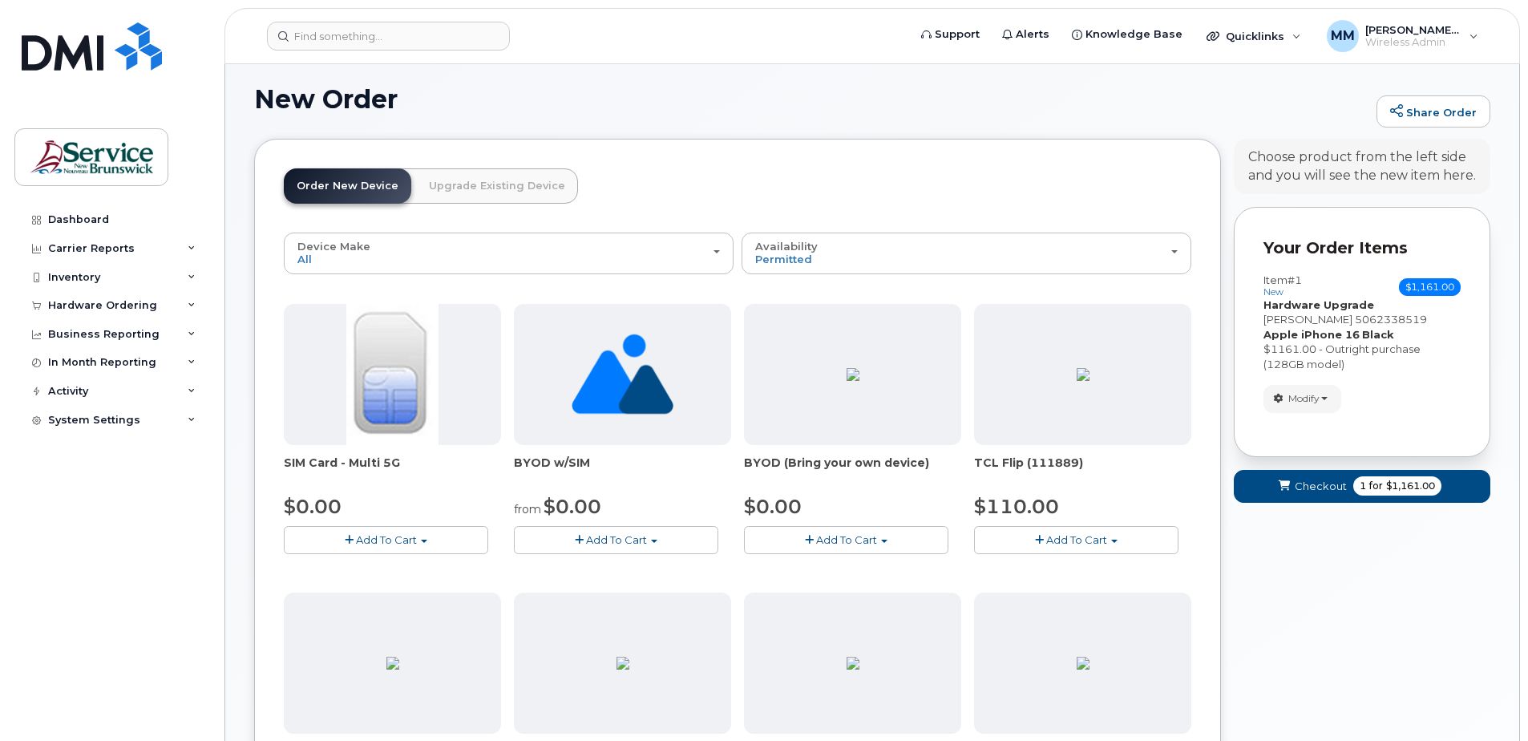
scroll to position [212, 0]
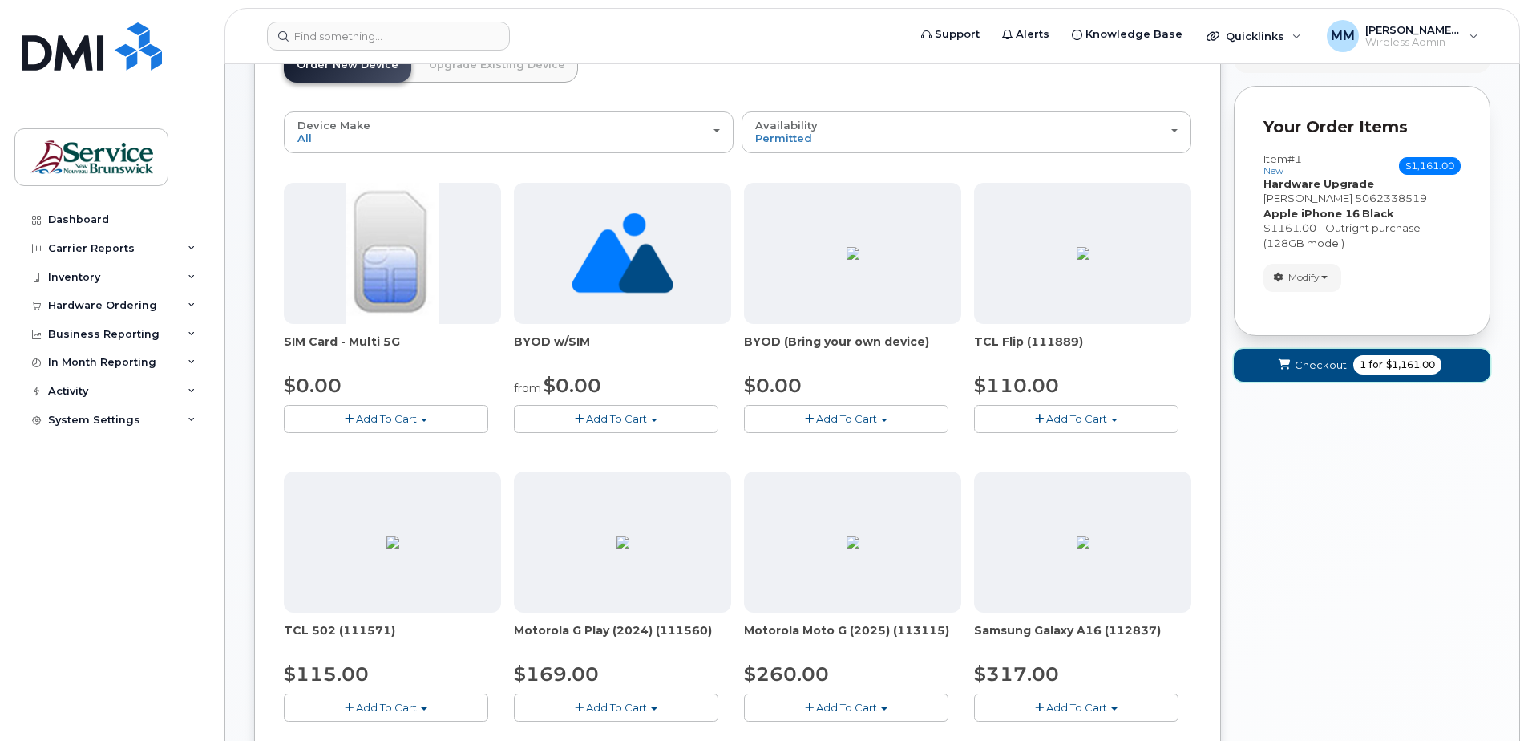
click at [1304, 365] on span "Checkout" at bounding box center [1320, 364] width 52 height 15
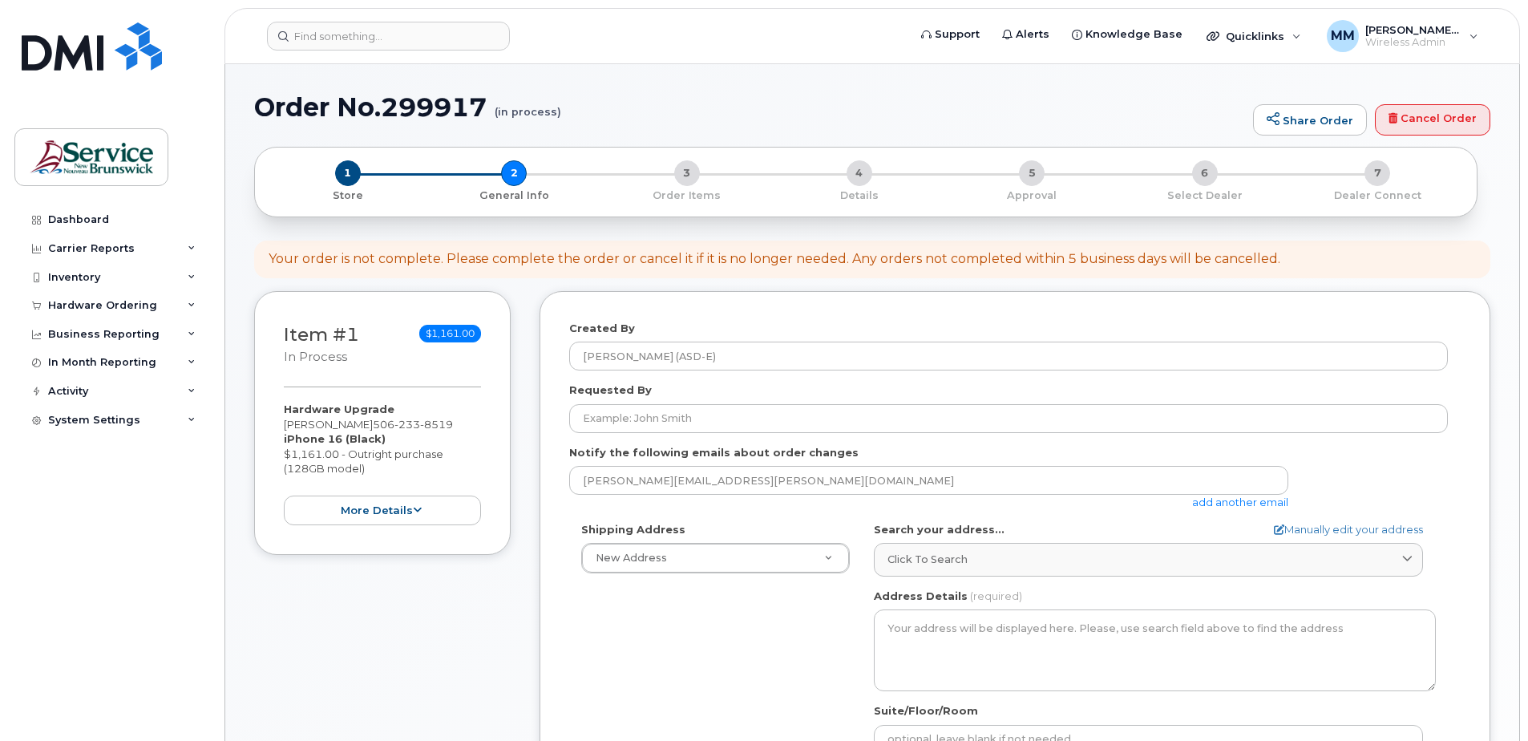
select select
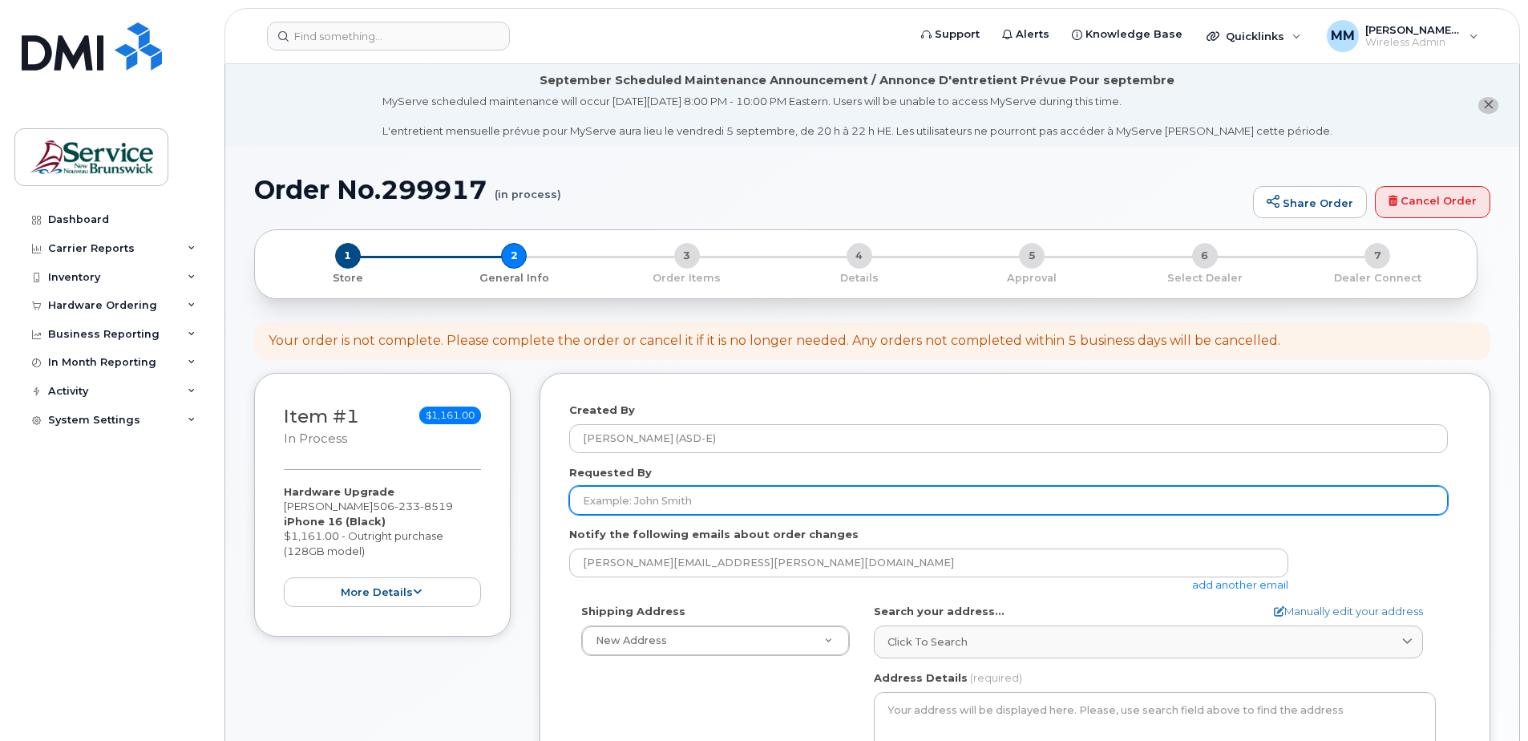
click at [717, 500] on input "Requested By" at bounding box center [1008, 500] width 878 height 29
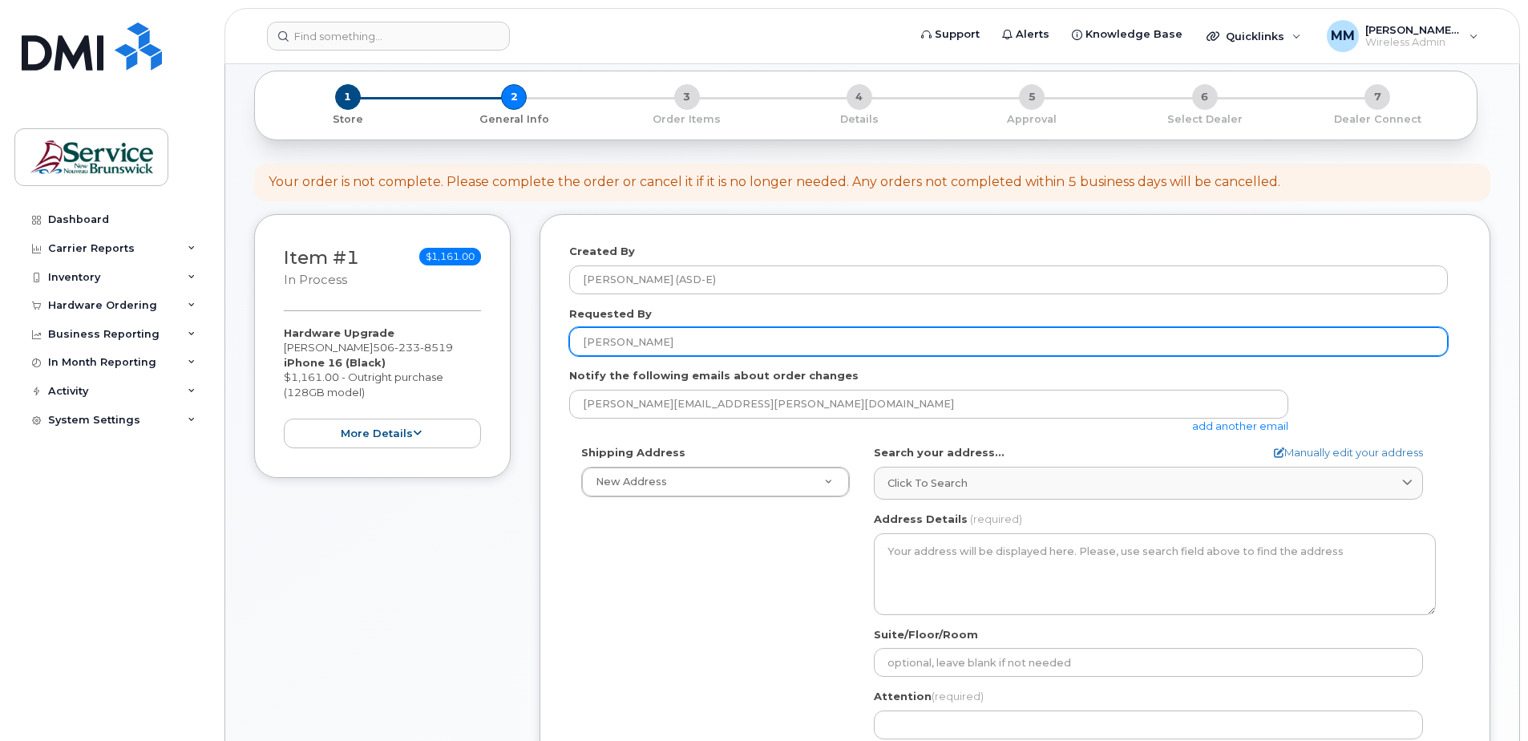
scroll to position [160, 0]
type input "[PERSON_NAME]"
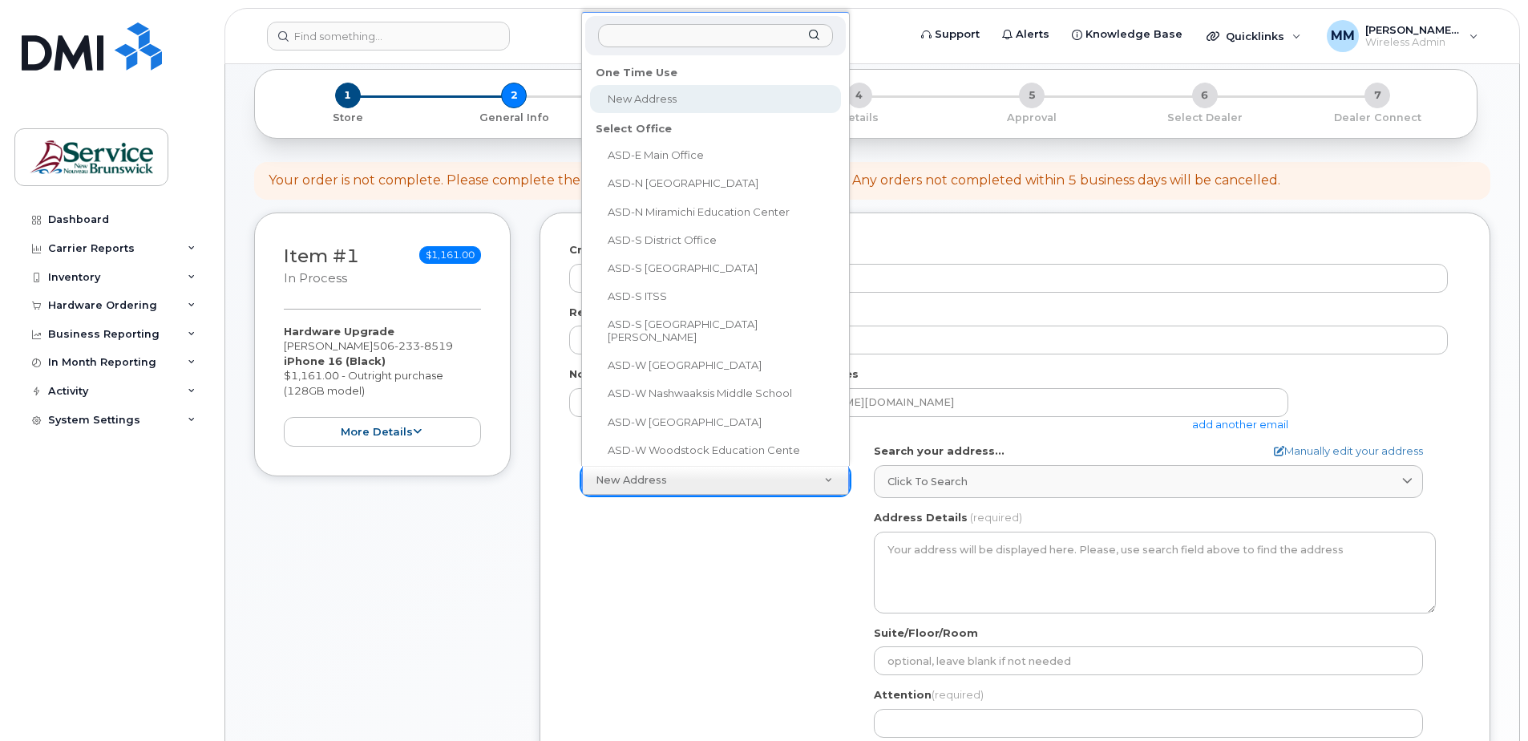
scroll to position [25, 0]
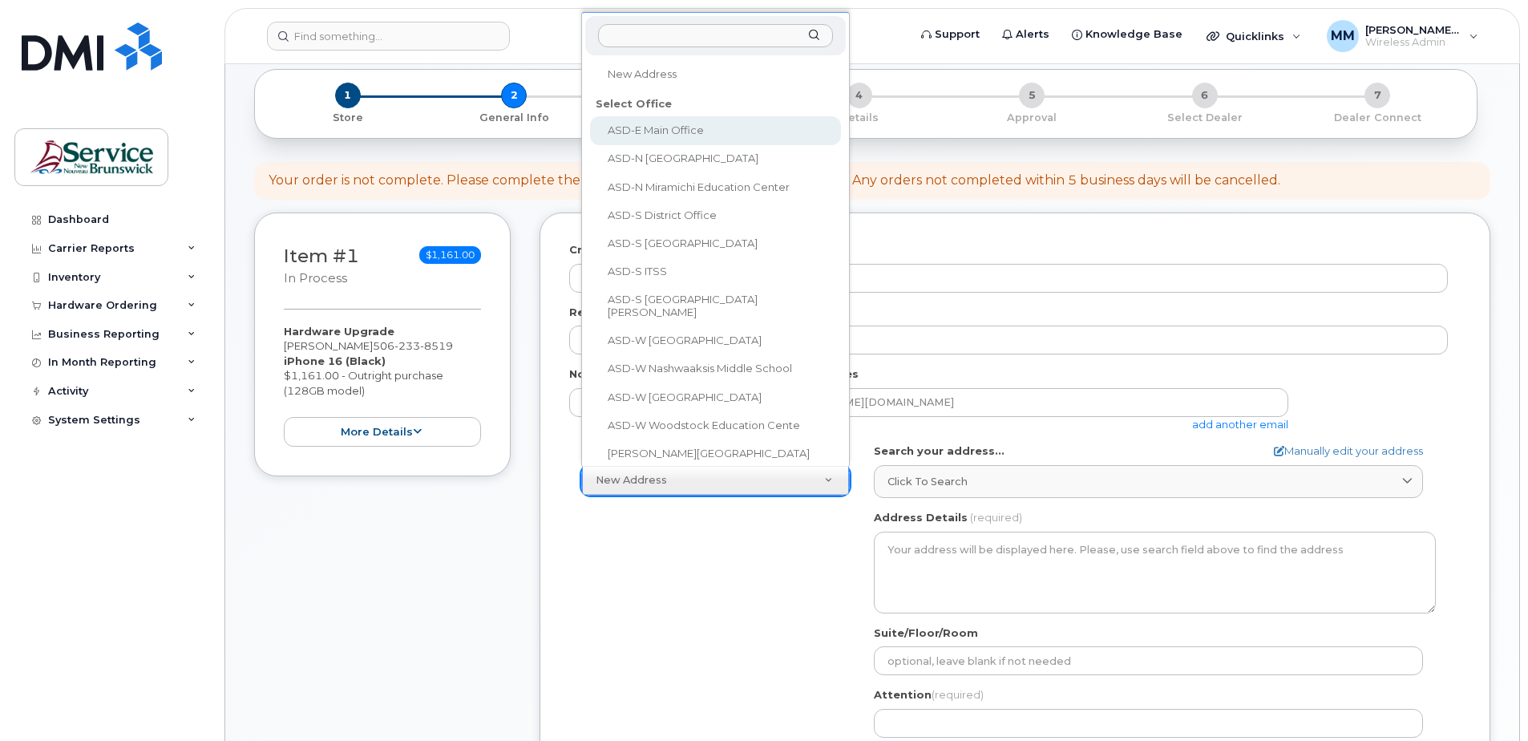
select select
type textarea "[STREET_ADDRESS][PERSON_NAME]"
type input "[PERSON_NAME]"
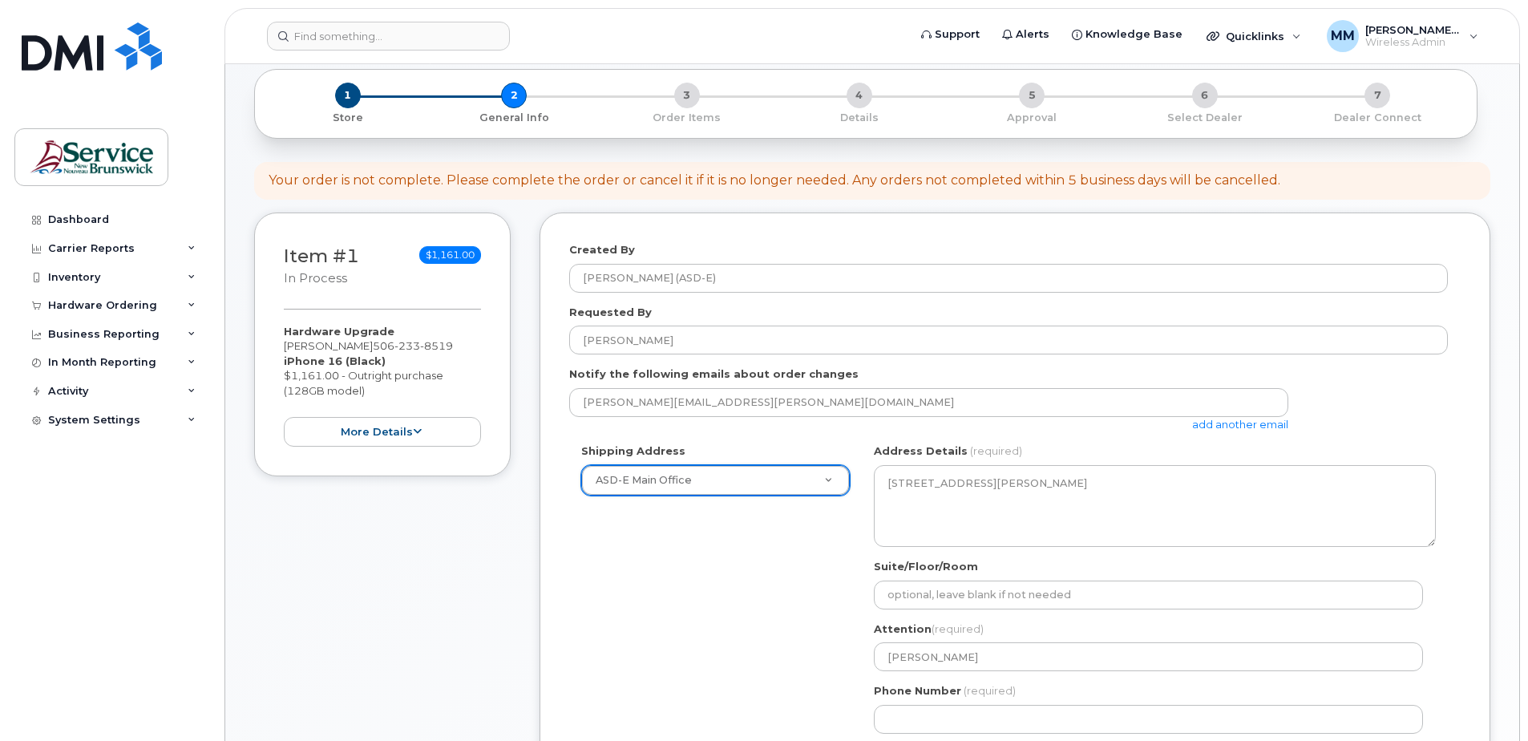
click at [625, 550] on div "Shipping Address ASD-E Main Office New Address ASD-E Main Office ASD-N Bathurst…" at bounding box center [1008, 593] width 878 height 301
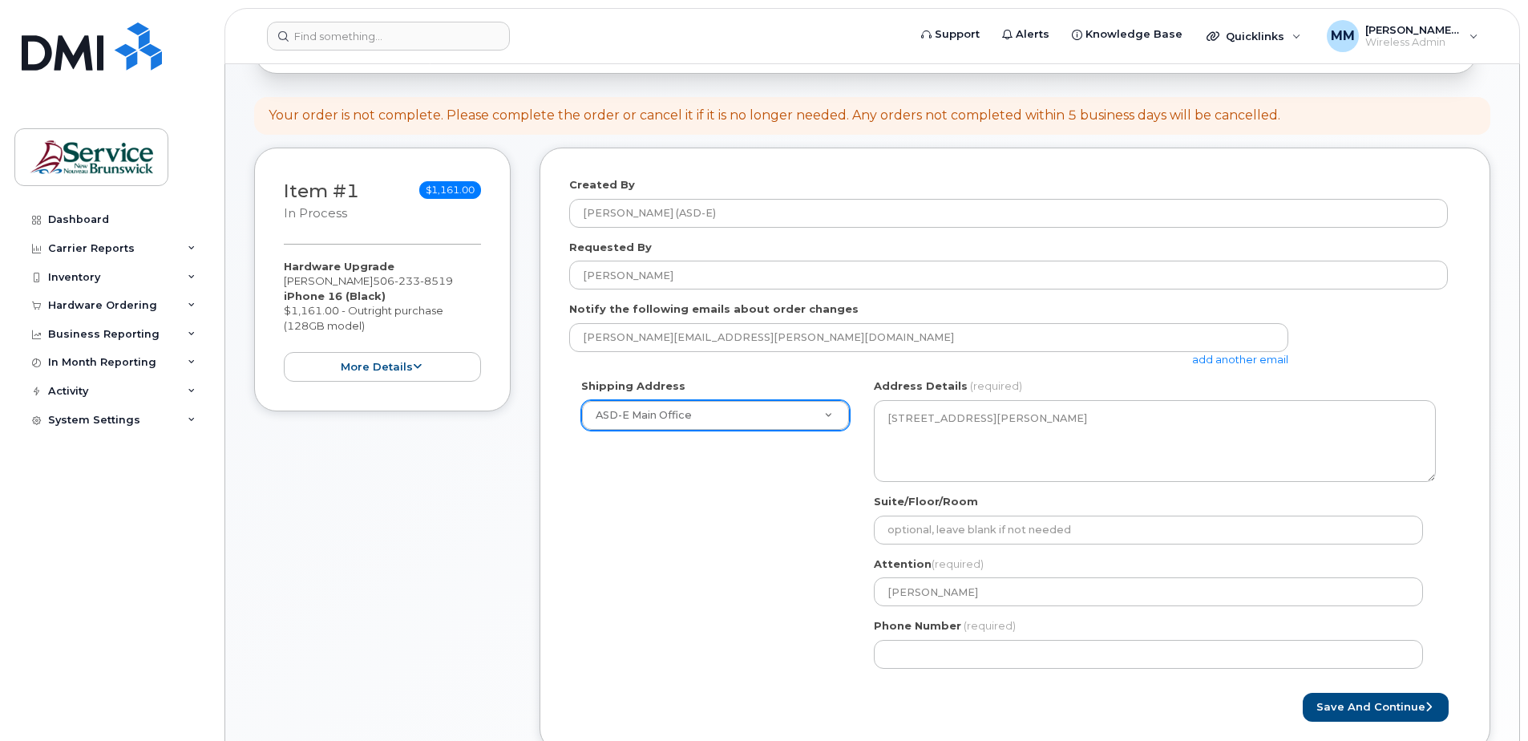
scroll to position [321, 0]
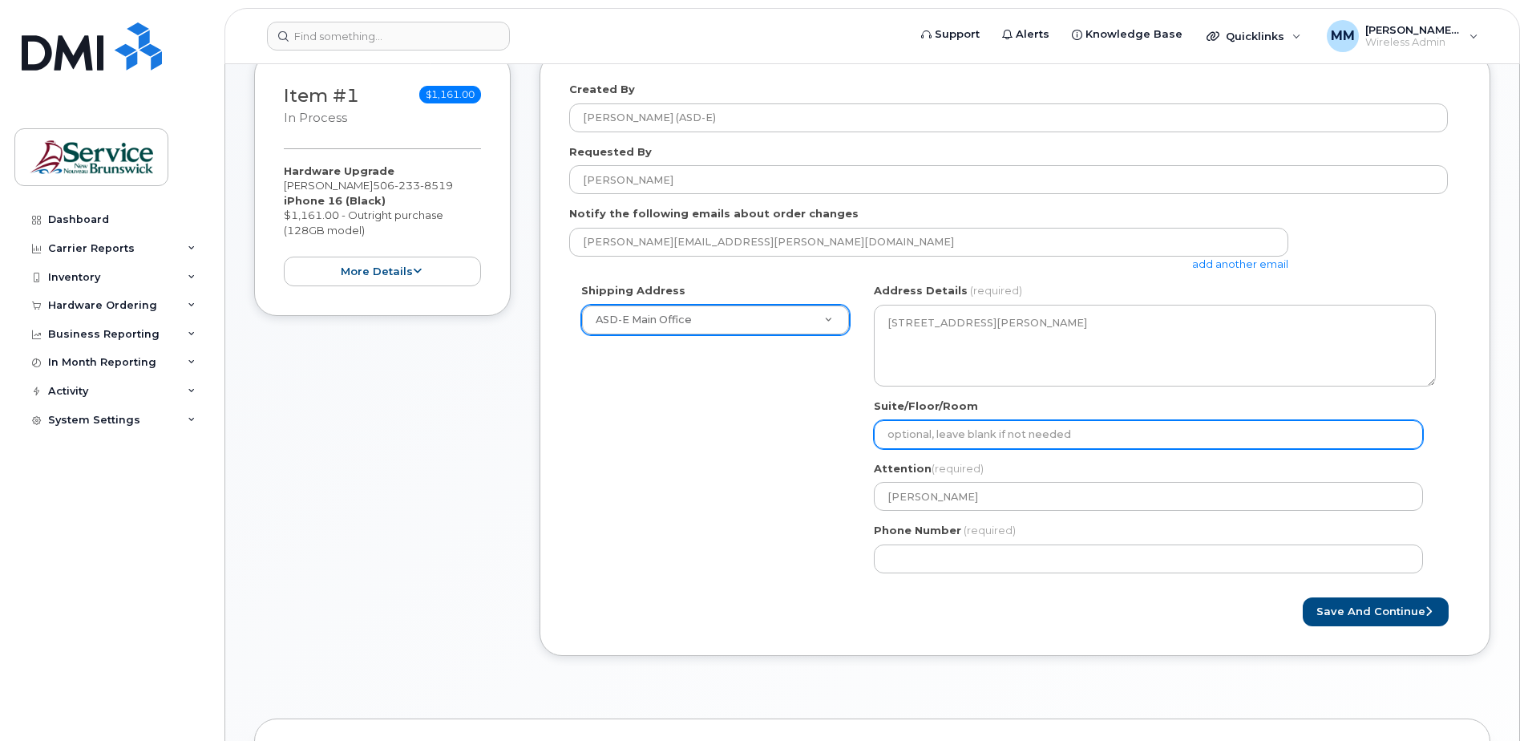
click at [928, 433] on input "Suite/Floor/Room" at bounding box center [1148, 434] width 549 height 29
select select
type input "S"
select select
type input "Su"
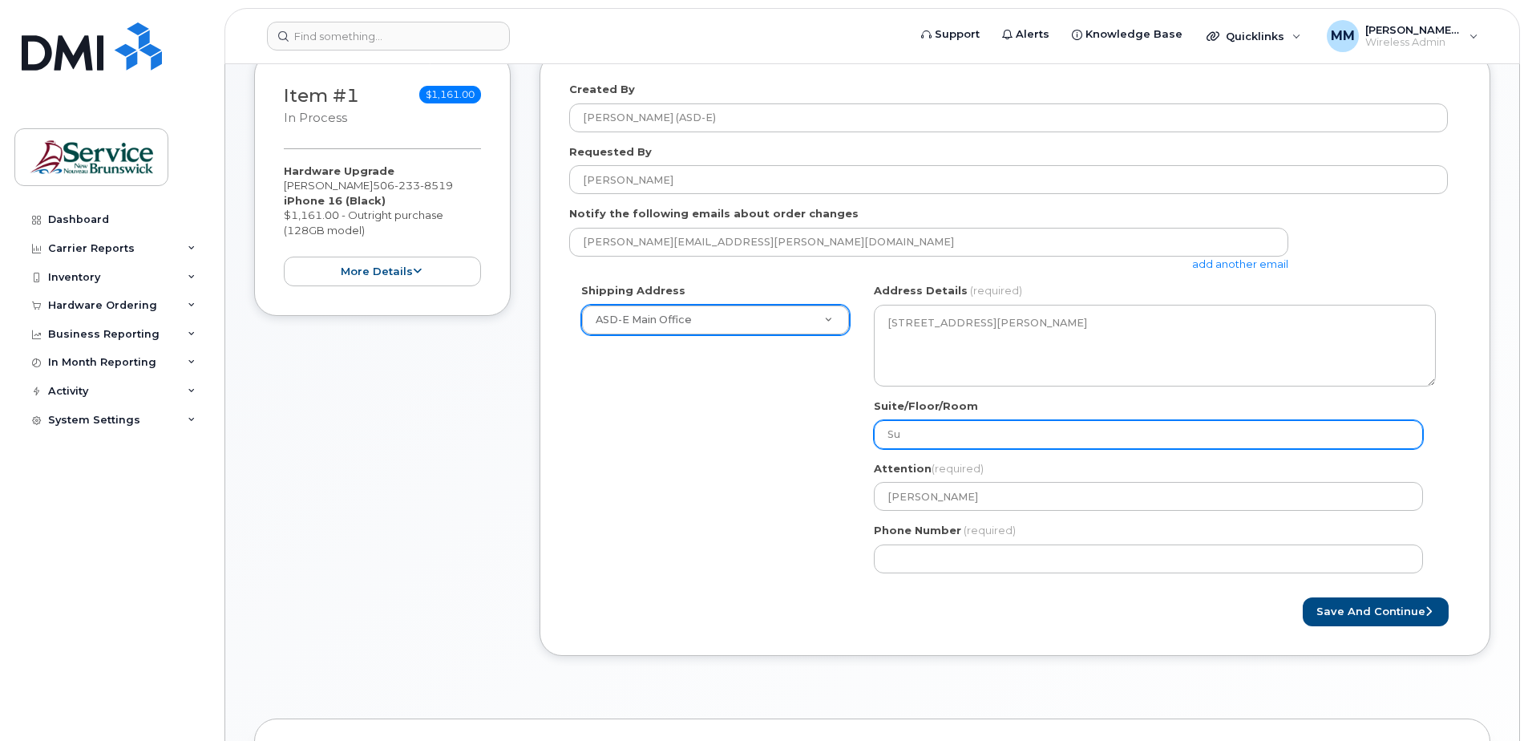
select select
type input "Sui"
select select
type input "Suit"
select select
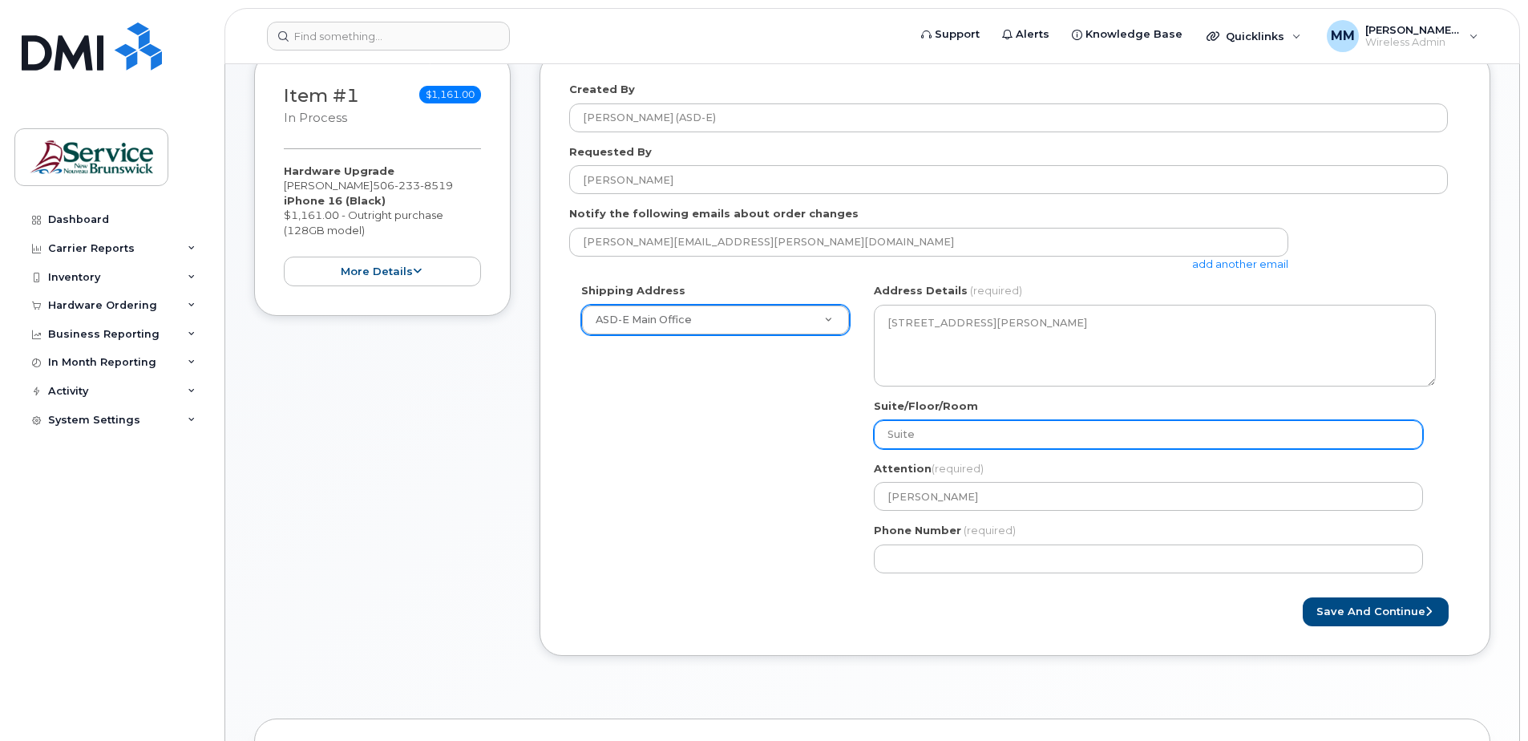
type input "Suite"
select select
type input "Suite 2"
select select
type input "Suite 20"
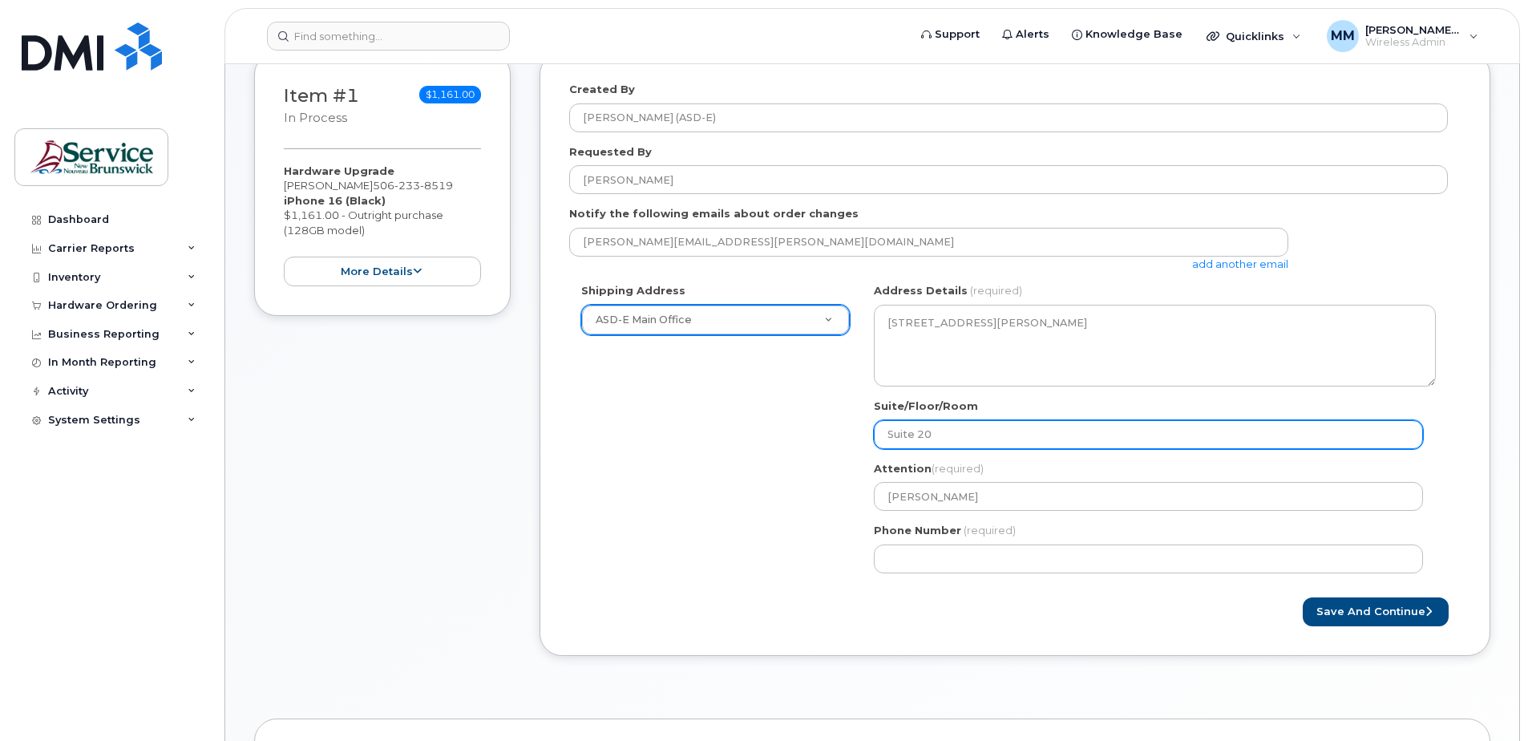
select select
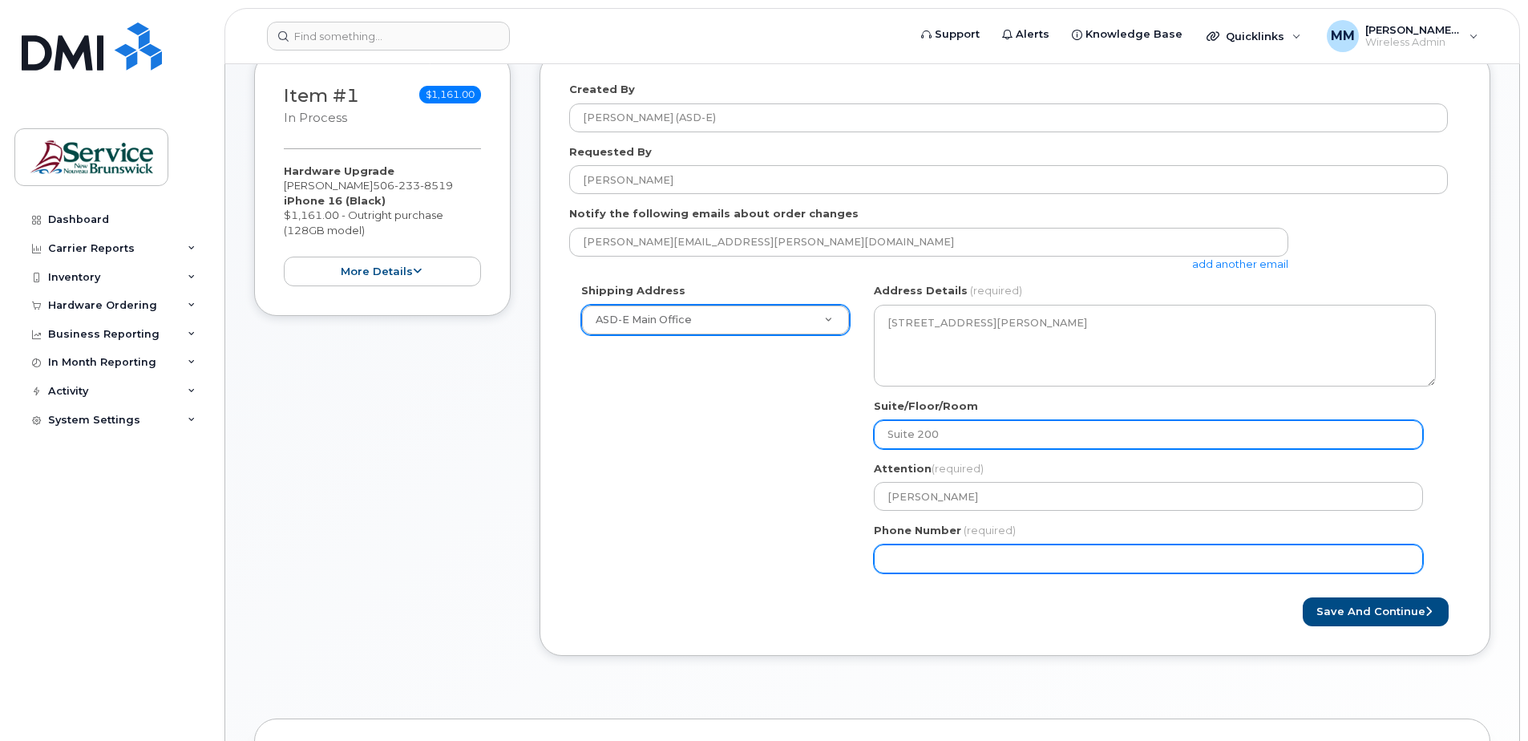
type input "Suite 200"
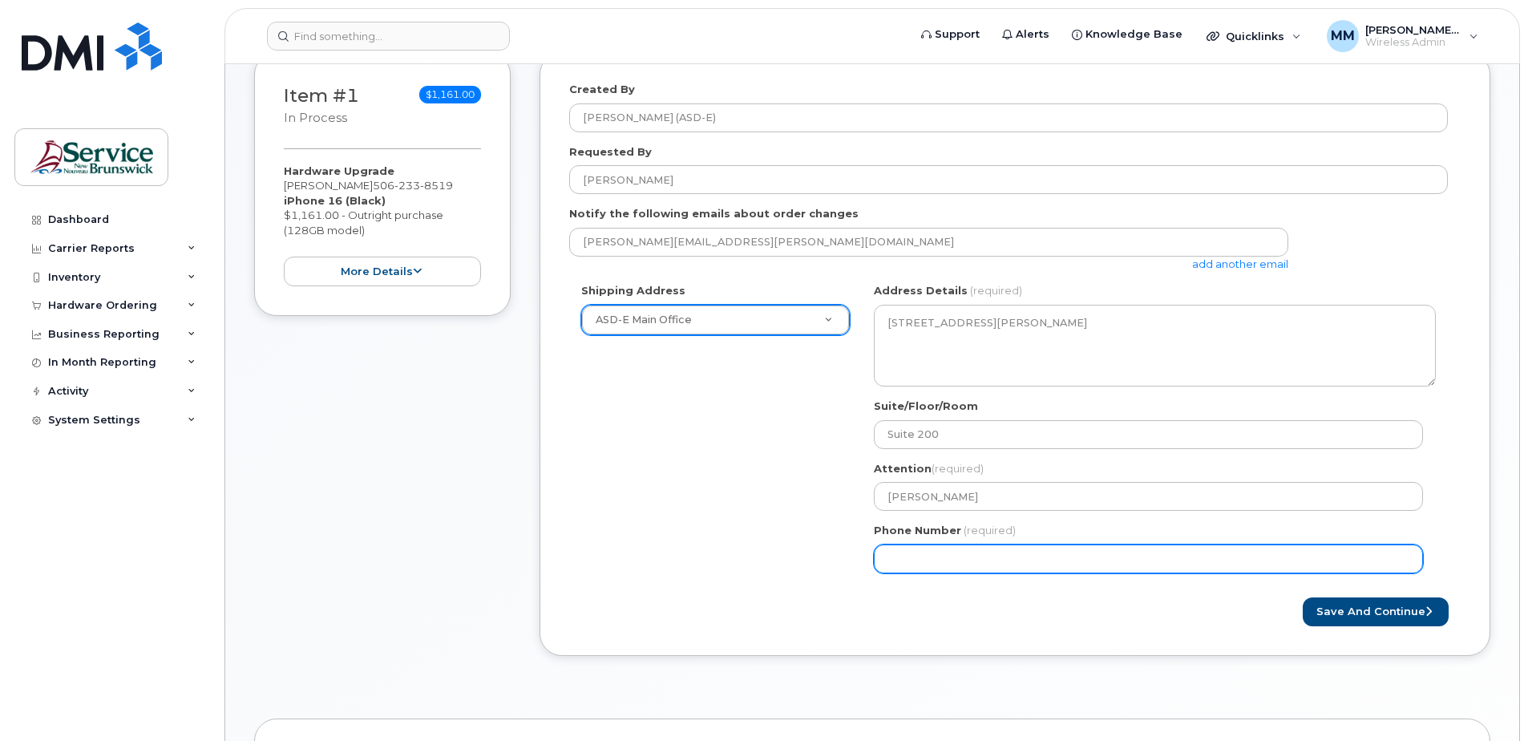
click at [923, 567] on input "Phone Number" at bounding box center [1148, 558] width 549 height 29
select select
type input "506227039"
select select
type input "5062270392"
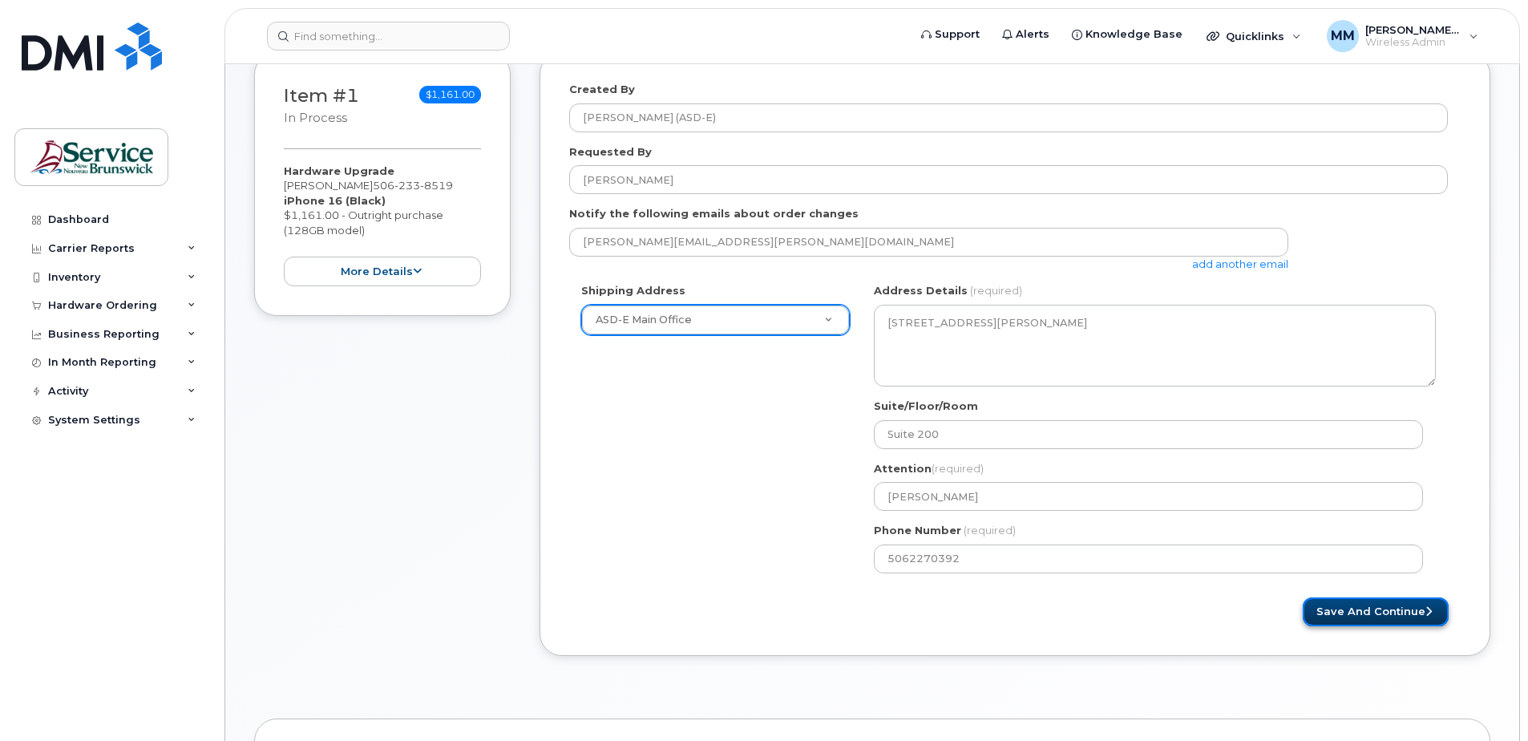
click at [1345, 616] on button "Save and Continue" at bounding box center [1375, 612] width 146 height 30
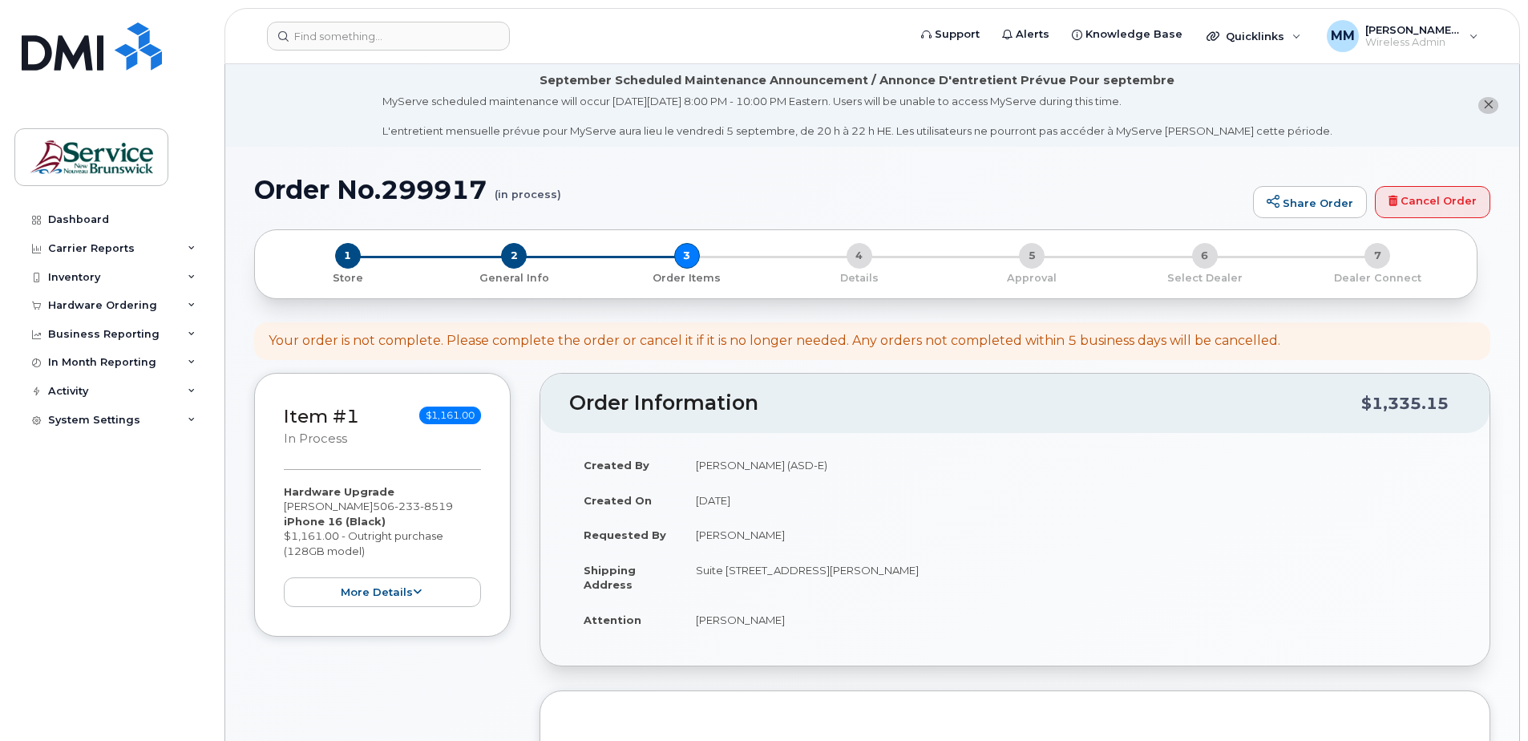
select select
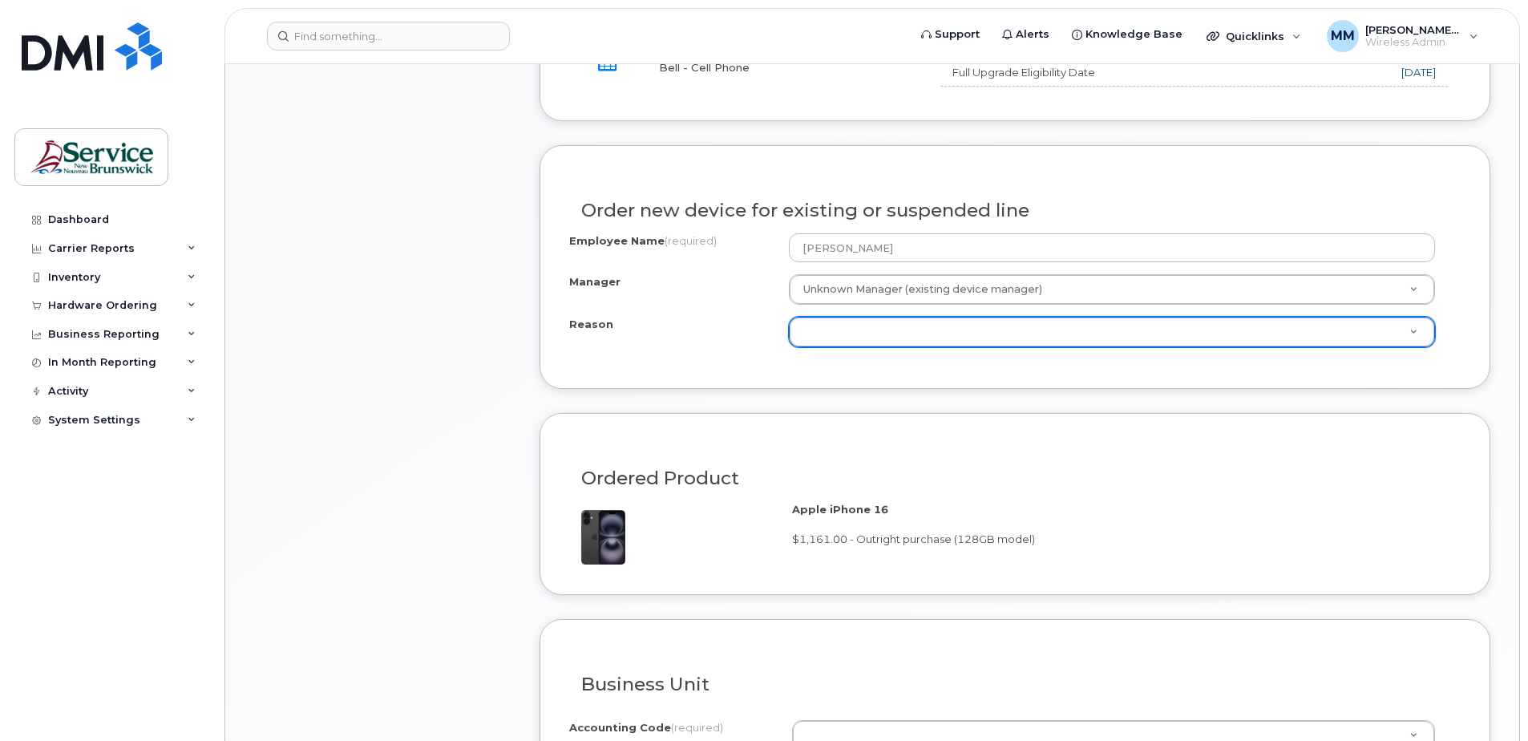
scroll to position [1122, 0]
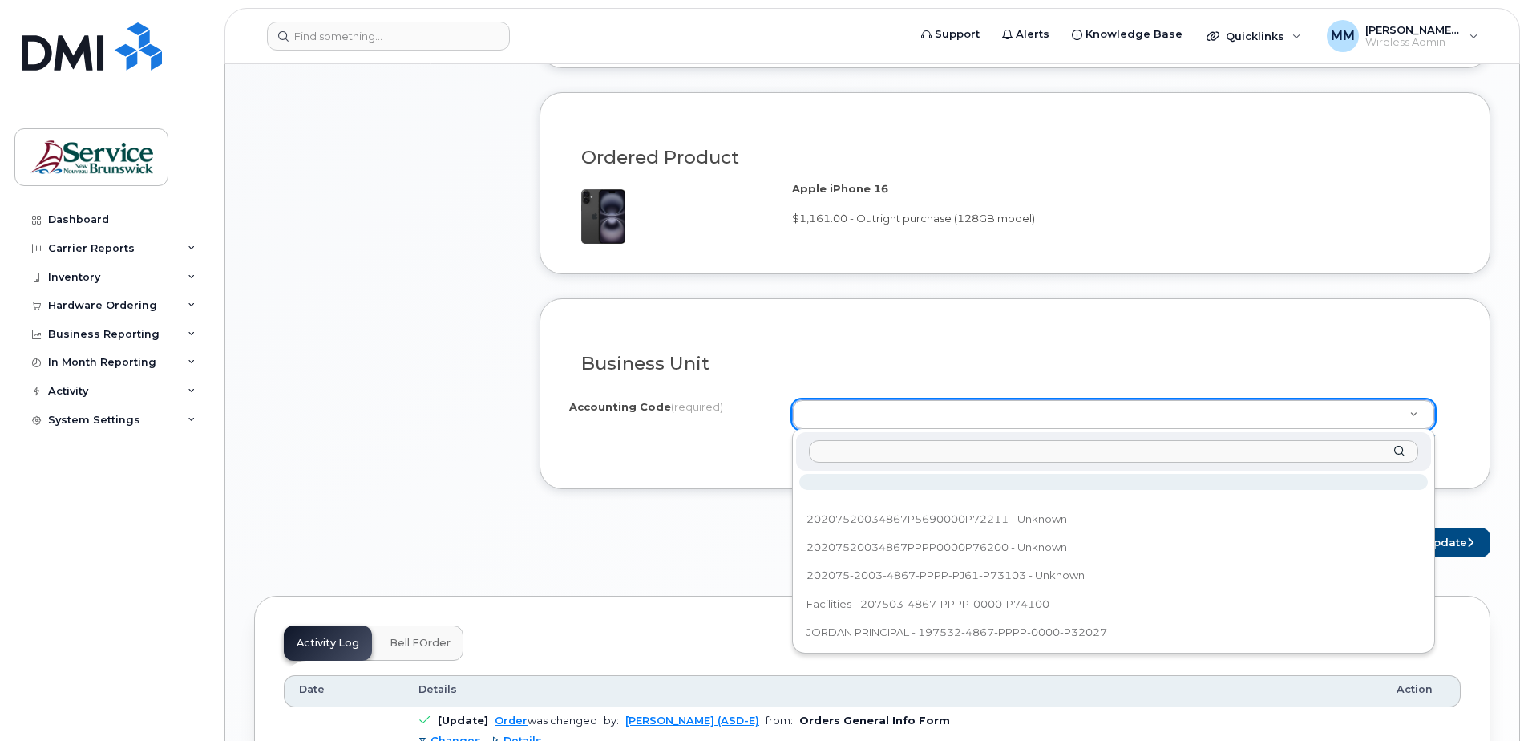
paste input "20207520034867P5290000P72100"
type input "20207520034867P5290000P72100"
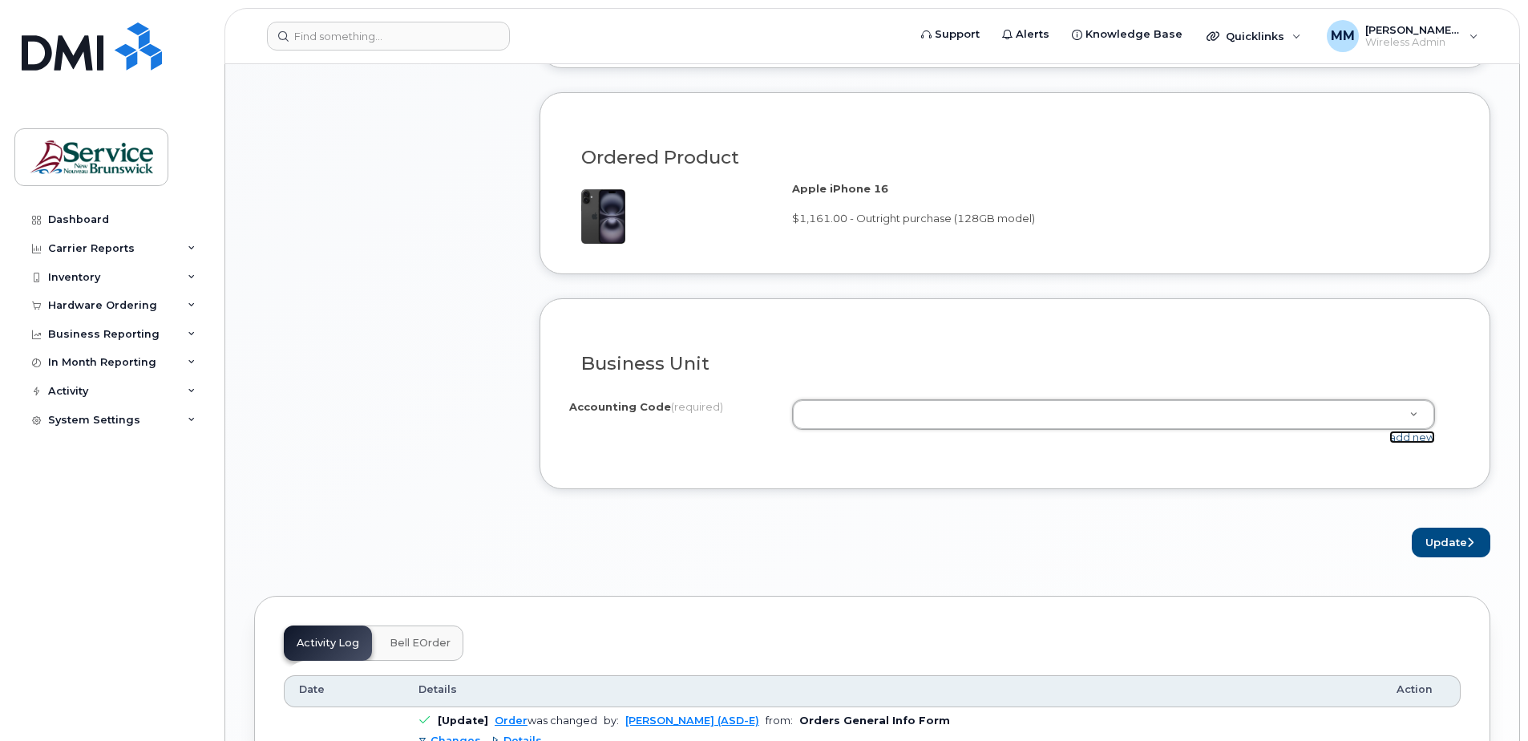
click at [1407, 431] on link "add new" at bounding box center [1412, 436] width 46 height 13
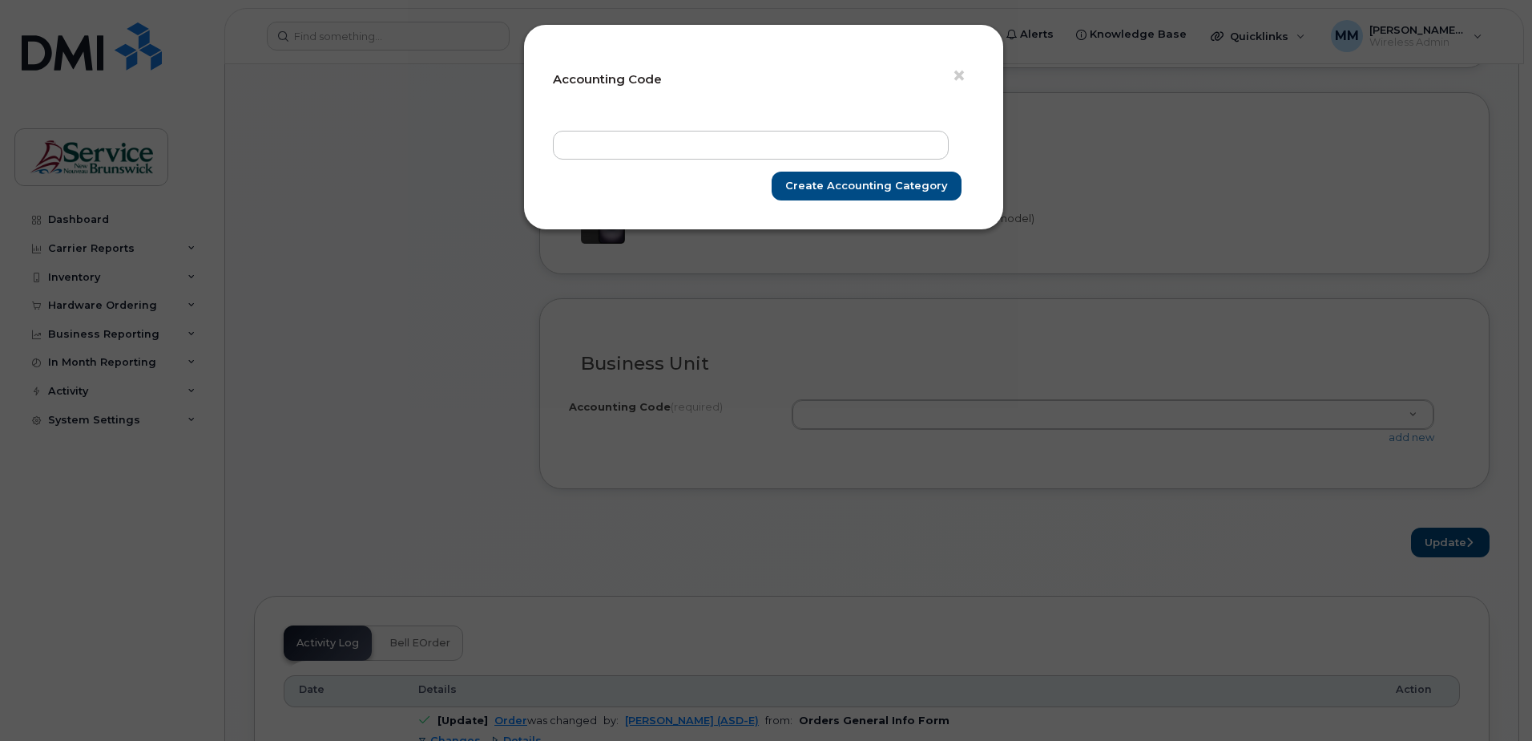
click at [727, 130] on div at bounding box center [764, 130] width 422 height 1
click at [727, 143] on input "text" at bounding box center [751, 145] width 396 height 29
paste input "20207520034867P5290000P72100"
click at [696, 142] on input "20207520034867P5290000P72100" at bounding box center [751, 145] width 396 height 29
type input "20207520034867P5340000P72100"
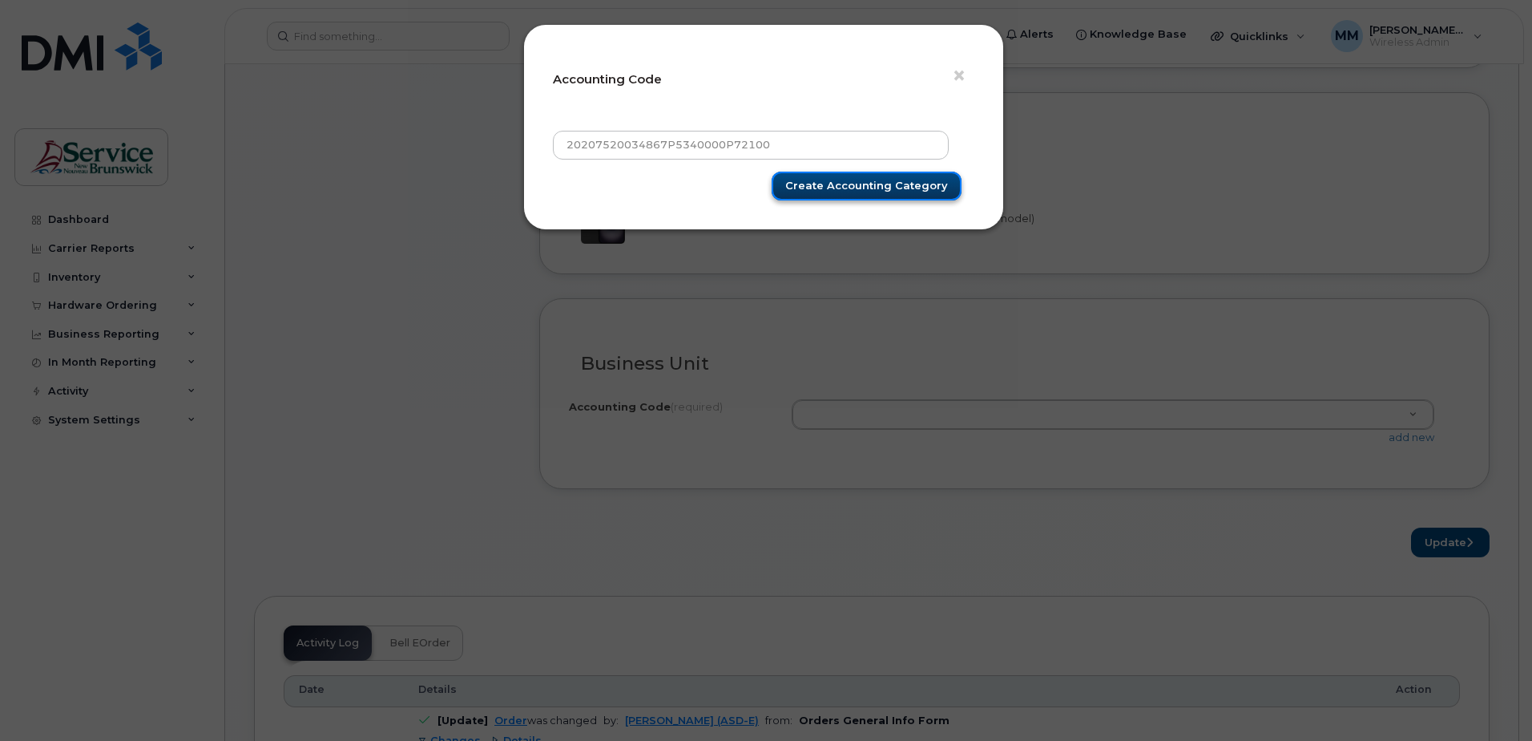
click at [811, 186] on input "Create Accounting category" at bounding box center [867, 187] width 190 height 30
type input "Create Accounting category"
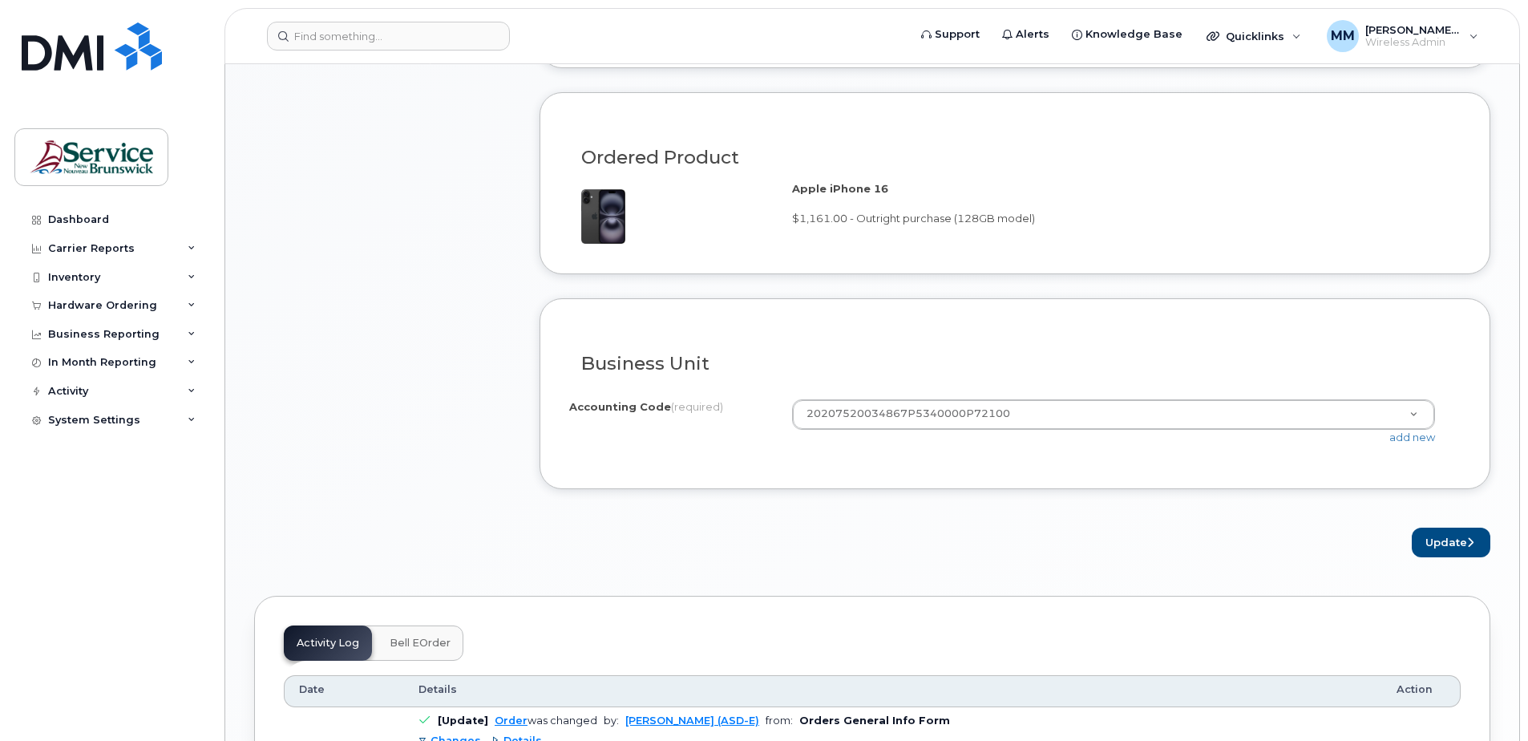
click at [992, 551] on div "Update" at bounding box center [1014, 542] width 951 height 30
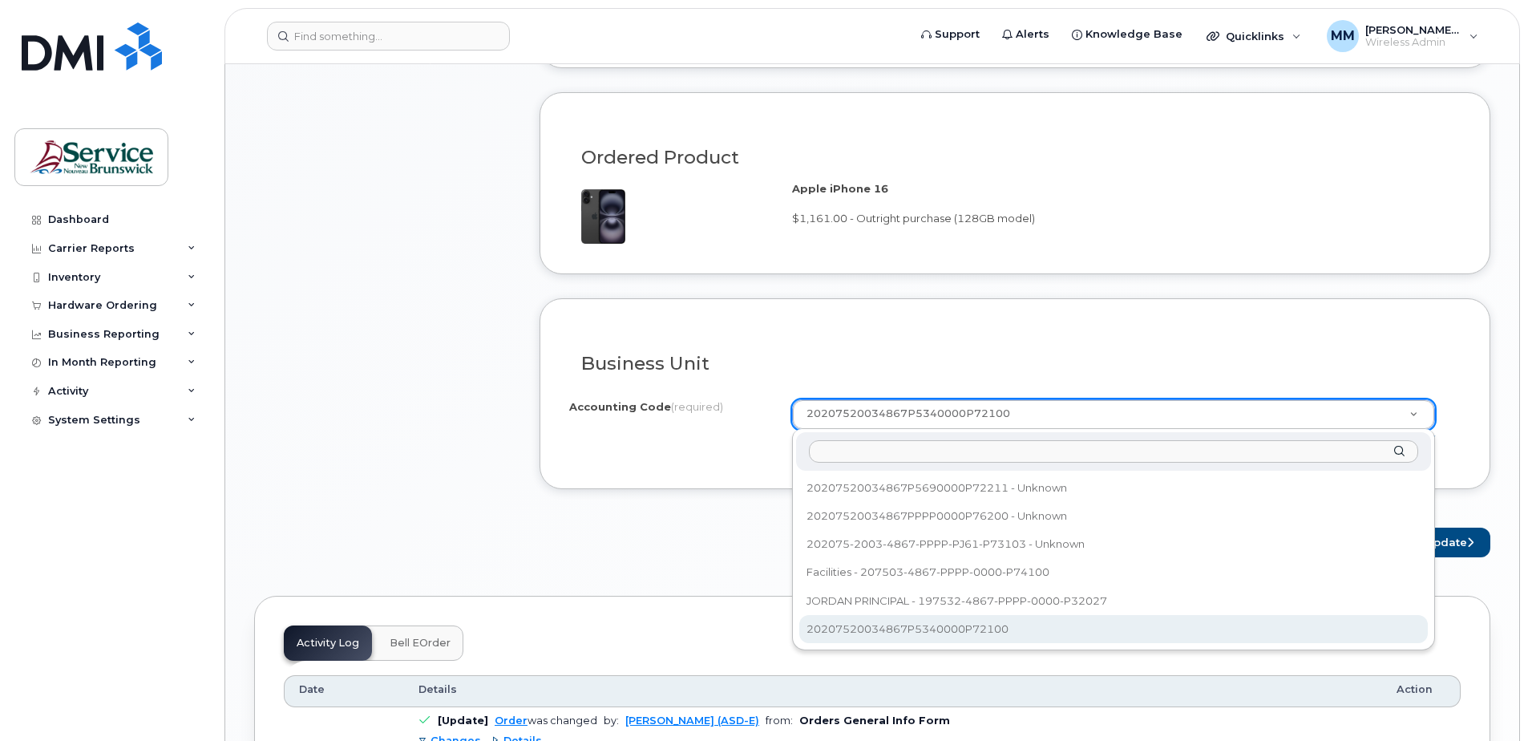
select select "20207520034867P5340000P72100"
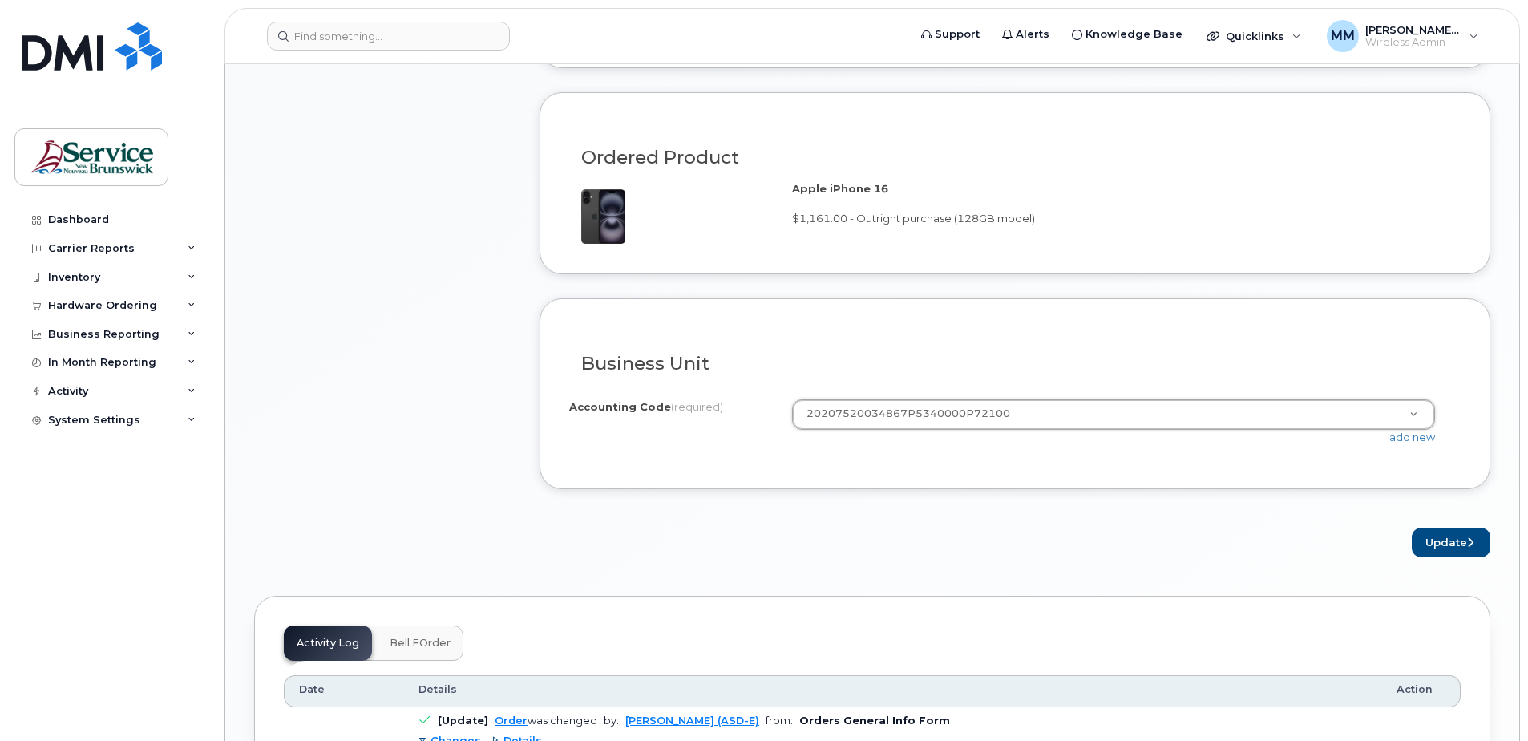
click at [762, 523] on form "Existing User Additional cost to upgrading the device $0.00 Selected device is …" at bounding box center [1014, 62] width 951 height 989
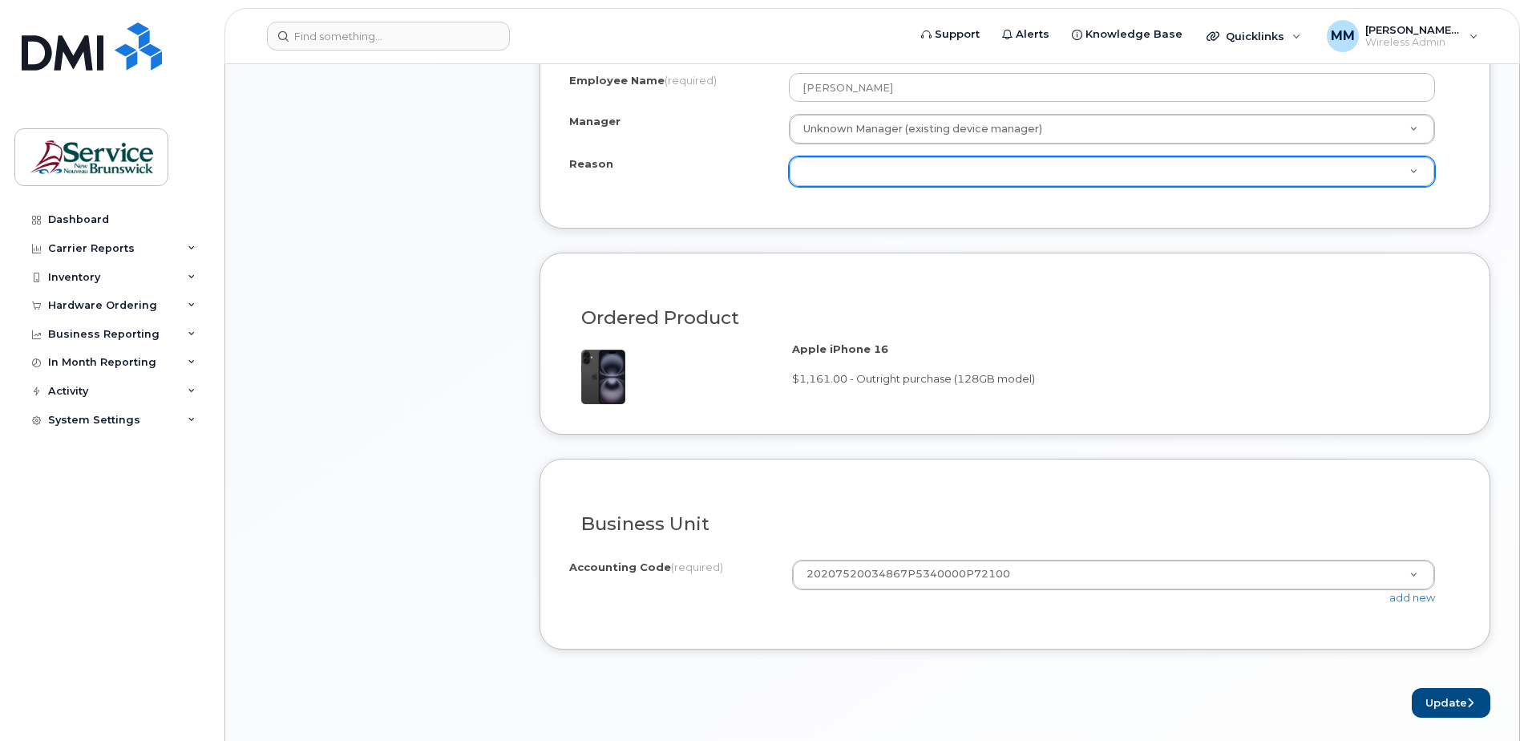
scroll to position [1042, 0]
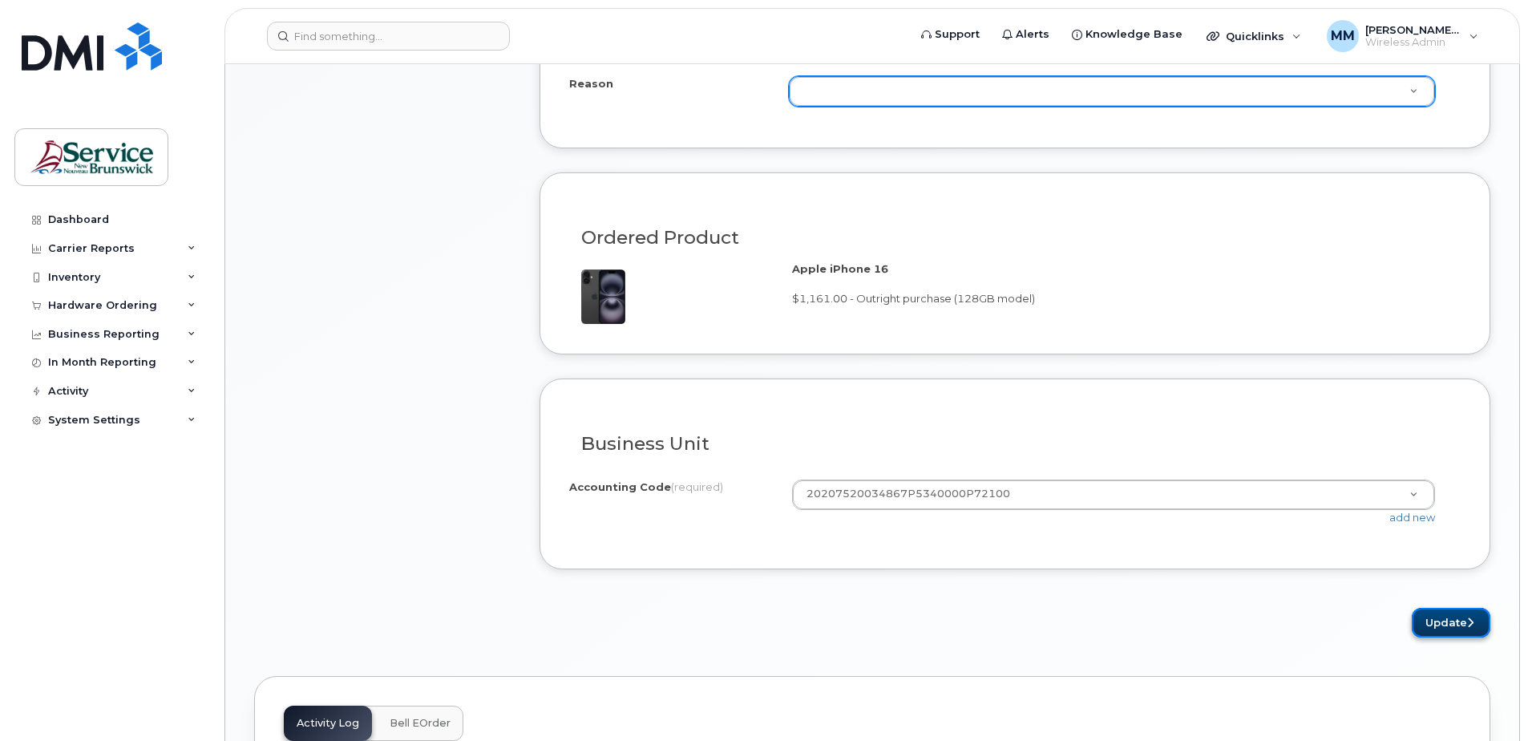
click at [1456, 624] on button "Update" at bounding box center [1450, 623] width 79 height 30
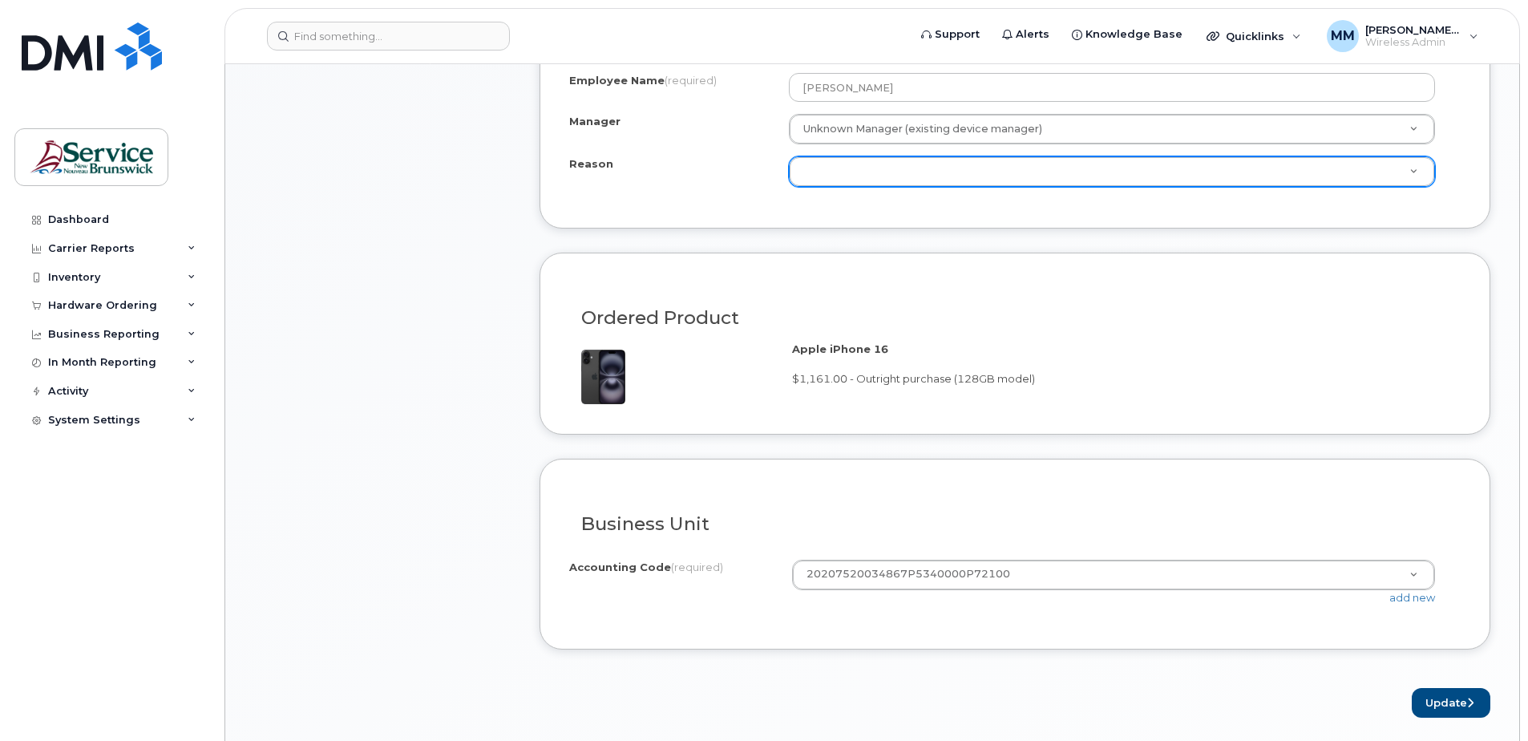
scroll to position [721, 0]
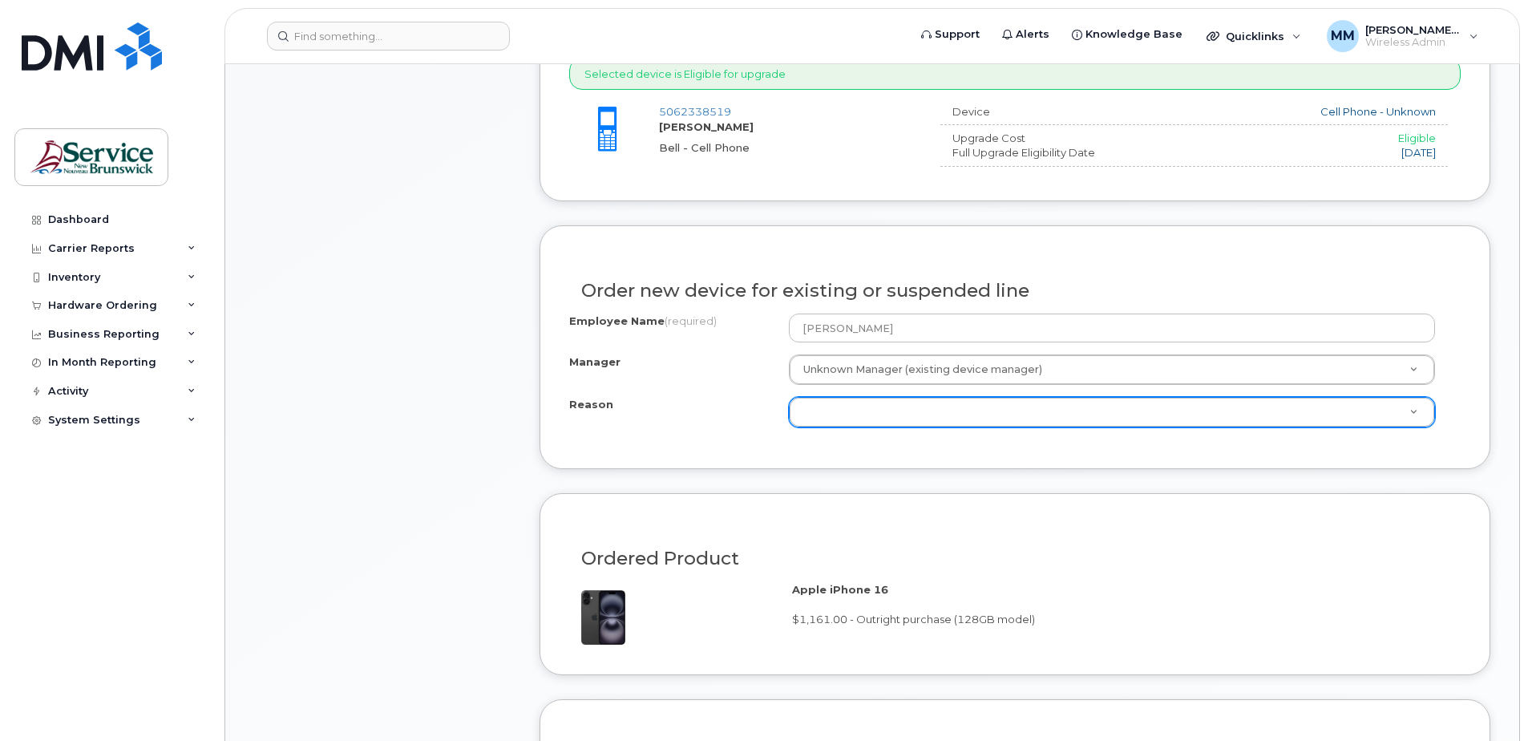
select select
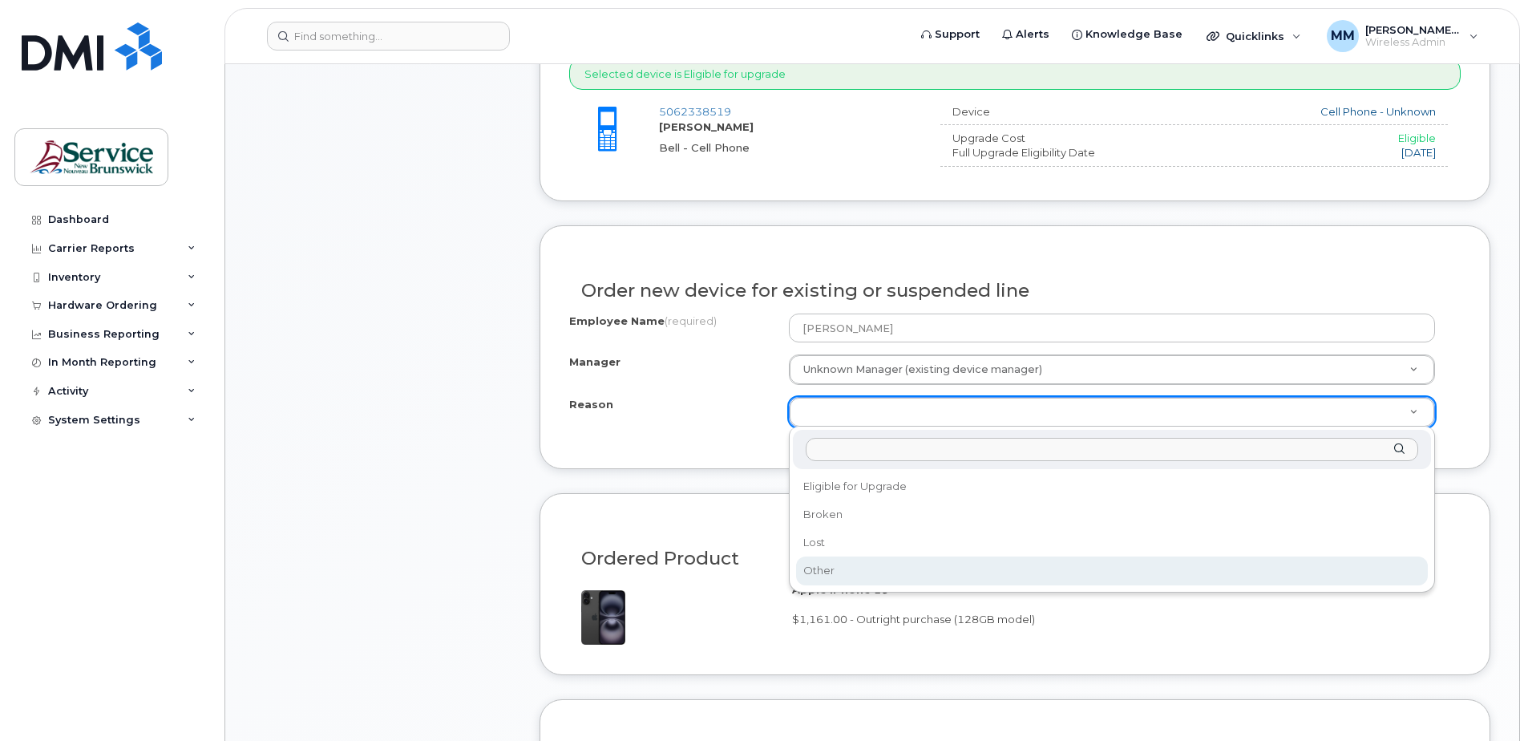
select select "other"
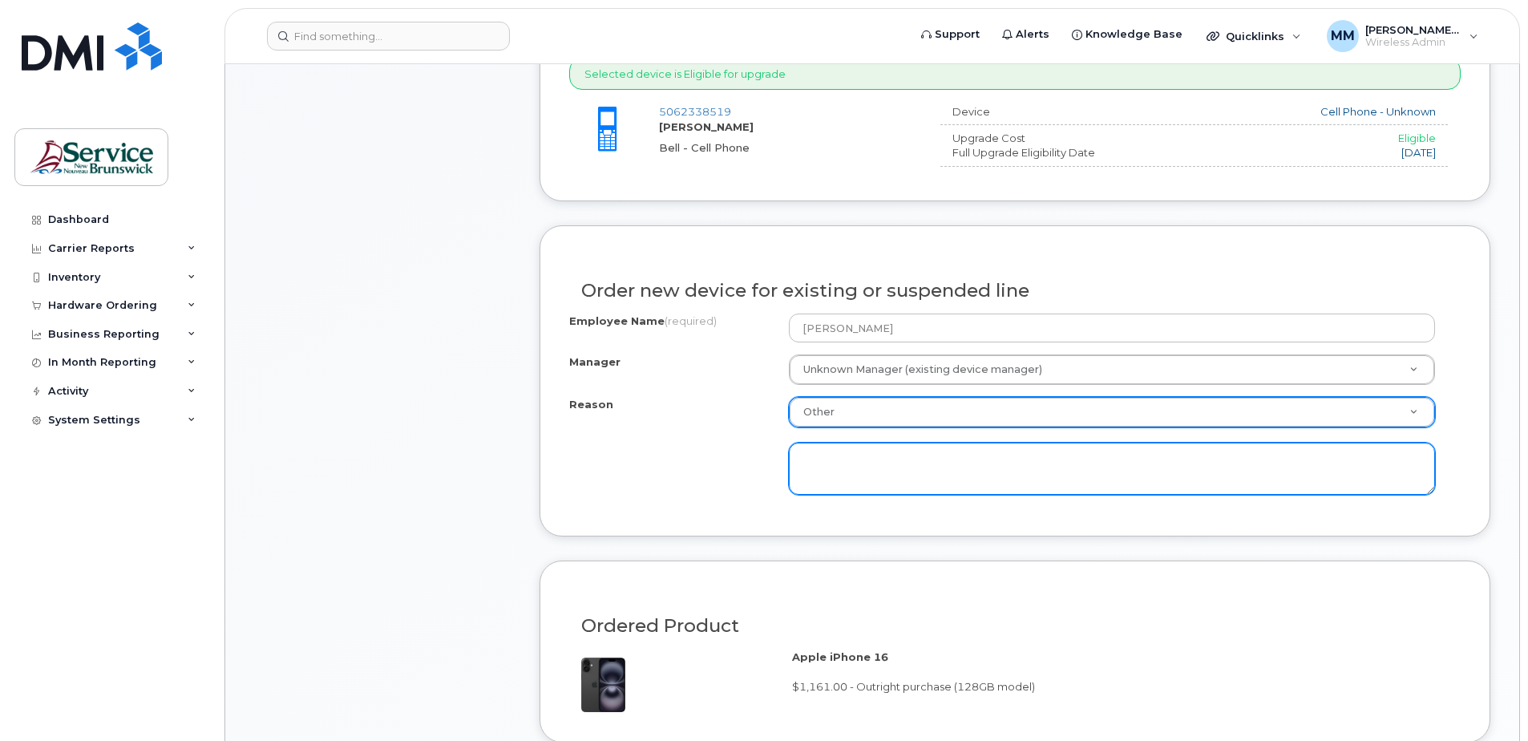
click at [841, 455] on textarea at bounding box center [1112, 468] width 646 height 53
type textarea "Phone not holding charge"
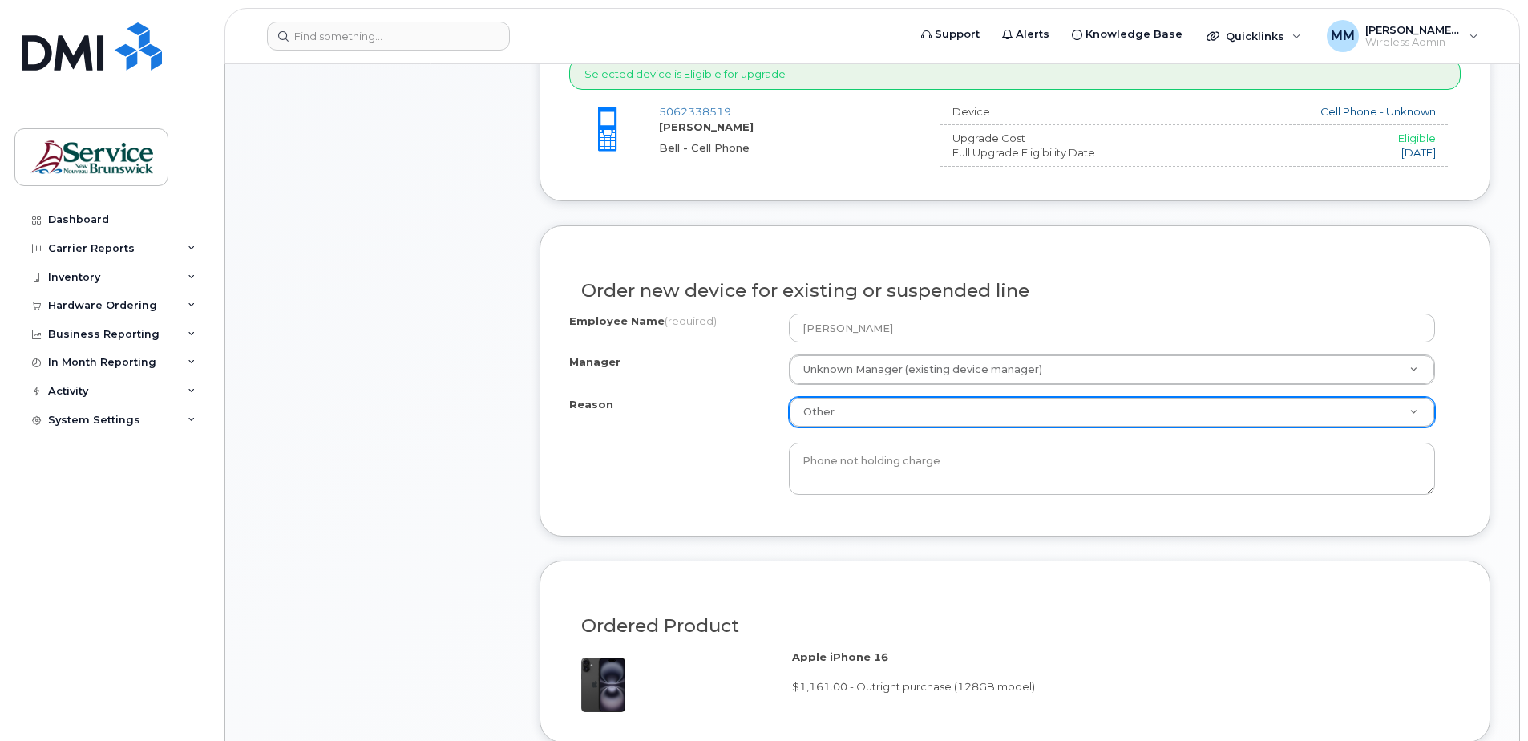
click at [675, 495] on div "Employee Name (required) Nick Earle Manager Unknown Manager (existing device ma…" at bounding box center [1014, 409] width 891 height 193
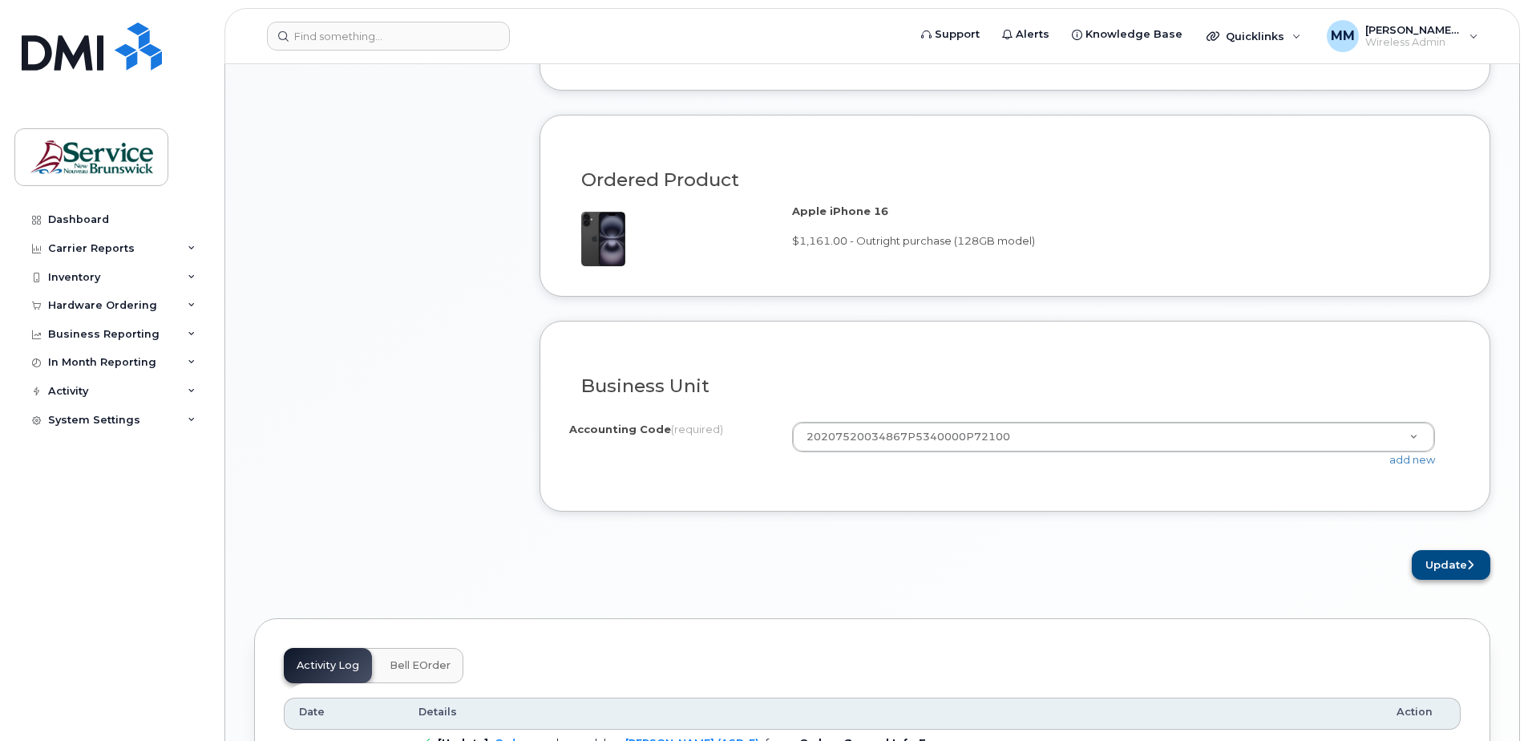
scroll to position [1202, 0]
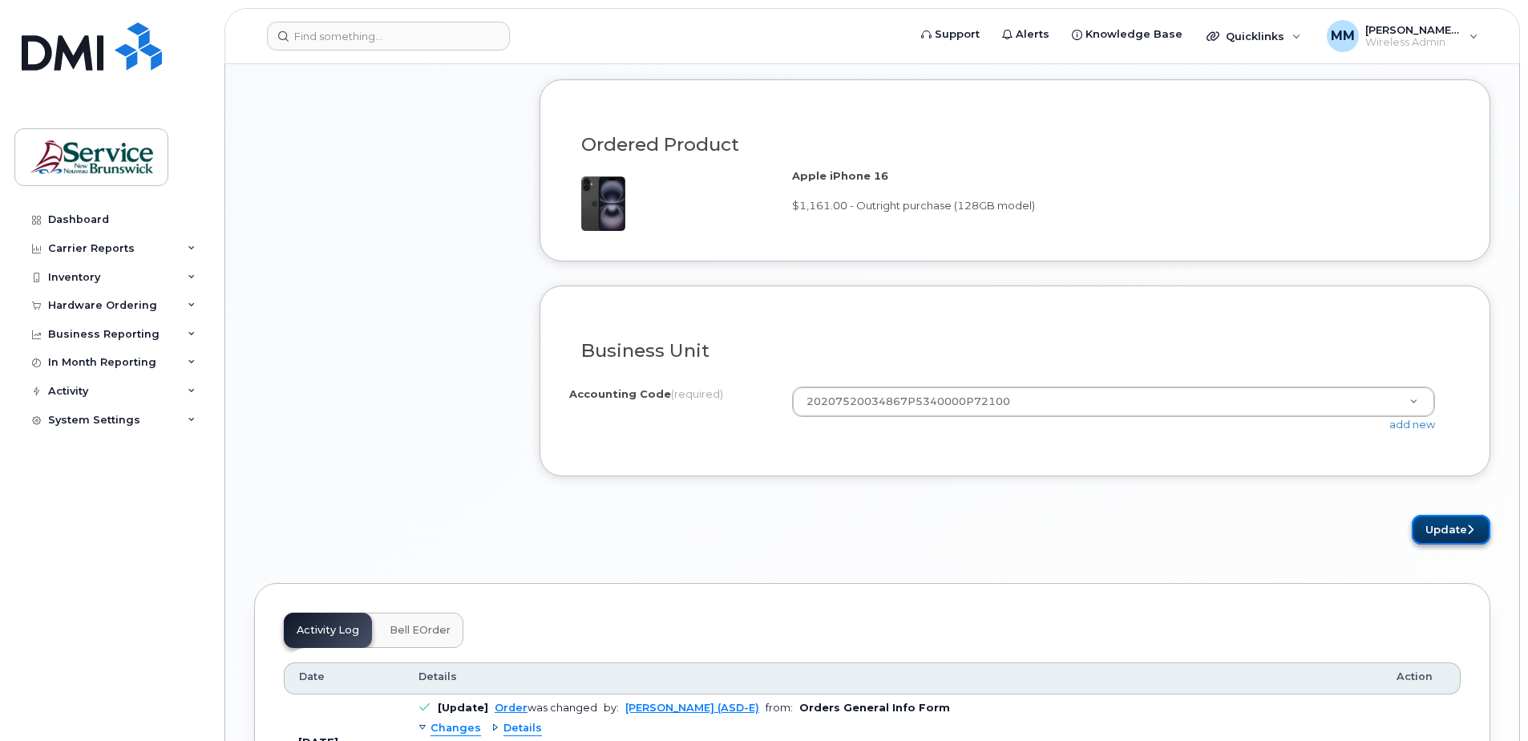
click at [1436, 520] on button "Update" at bounding box center [1450, 530] width 79 height 30
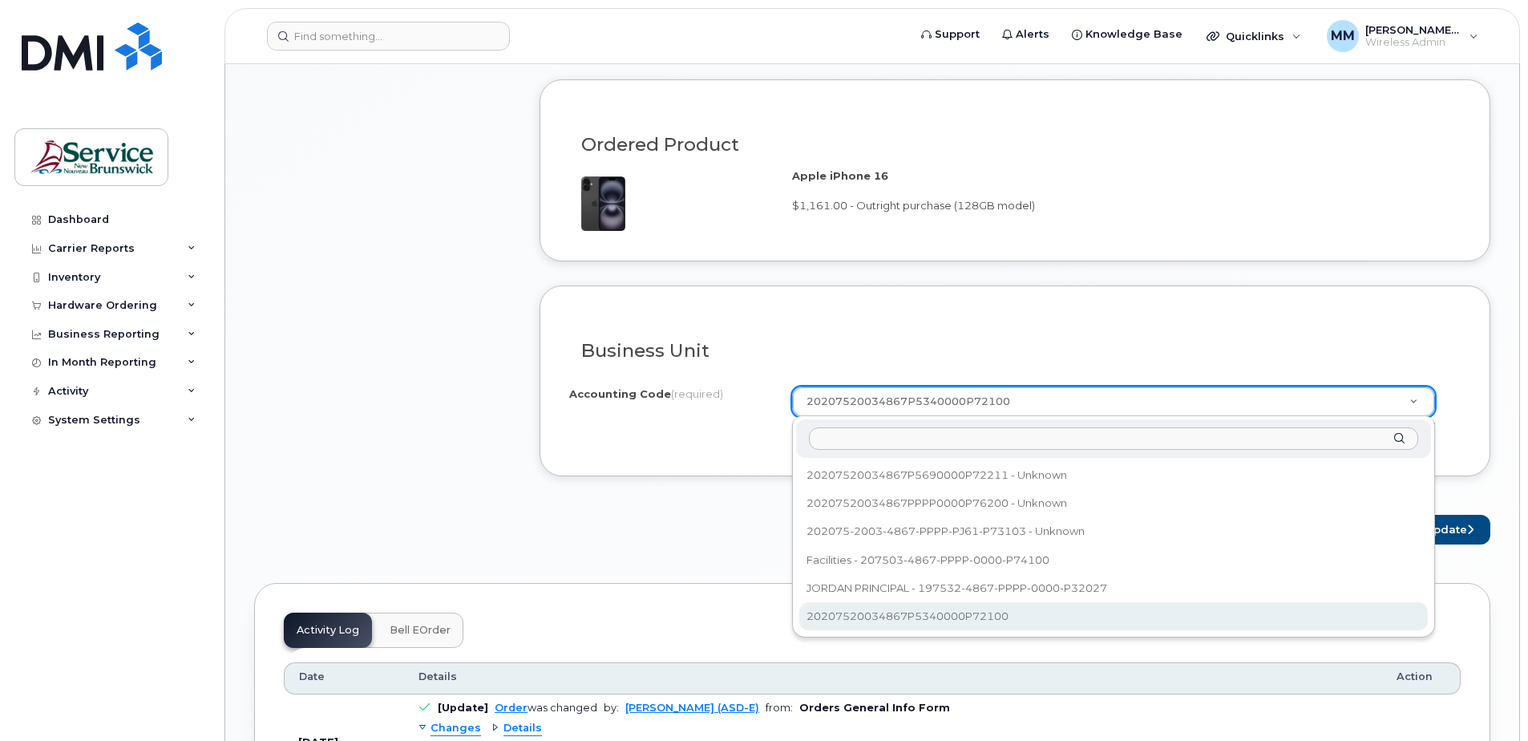
select select "20207520034867P5340000P72100"
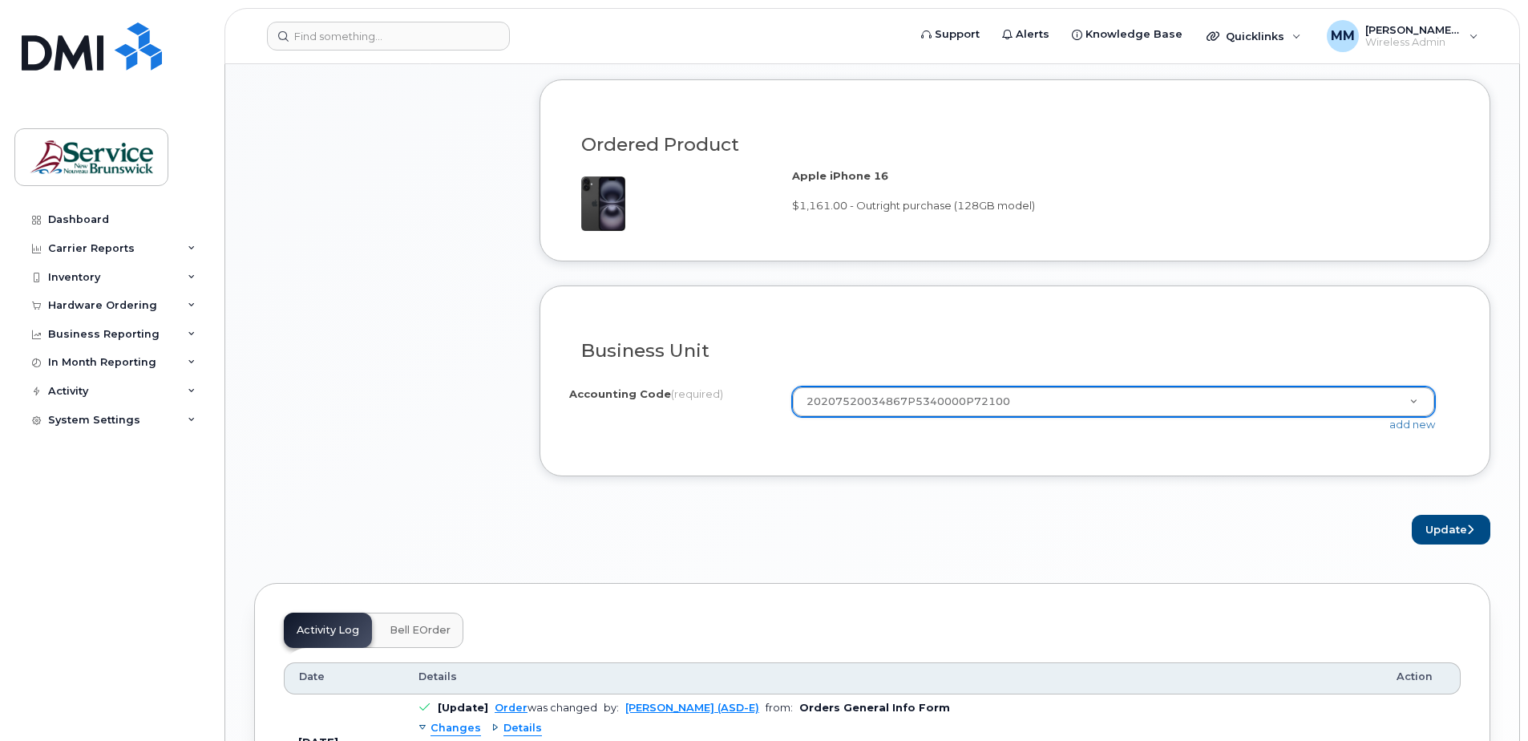
click at [1065, 560] on div "× Share This Order If you want to allow others to create or edit orders, share …" at bounding box center [872, 173] width 1236 height 2292
click at [1445, 524] on button "Update" at bounding box center [1450, 530] width 79 height 30
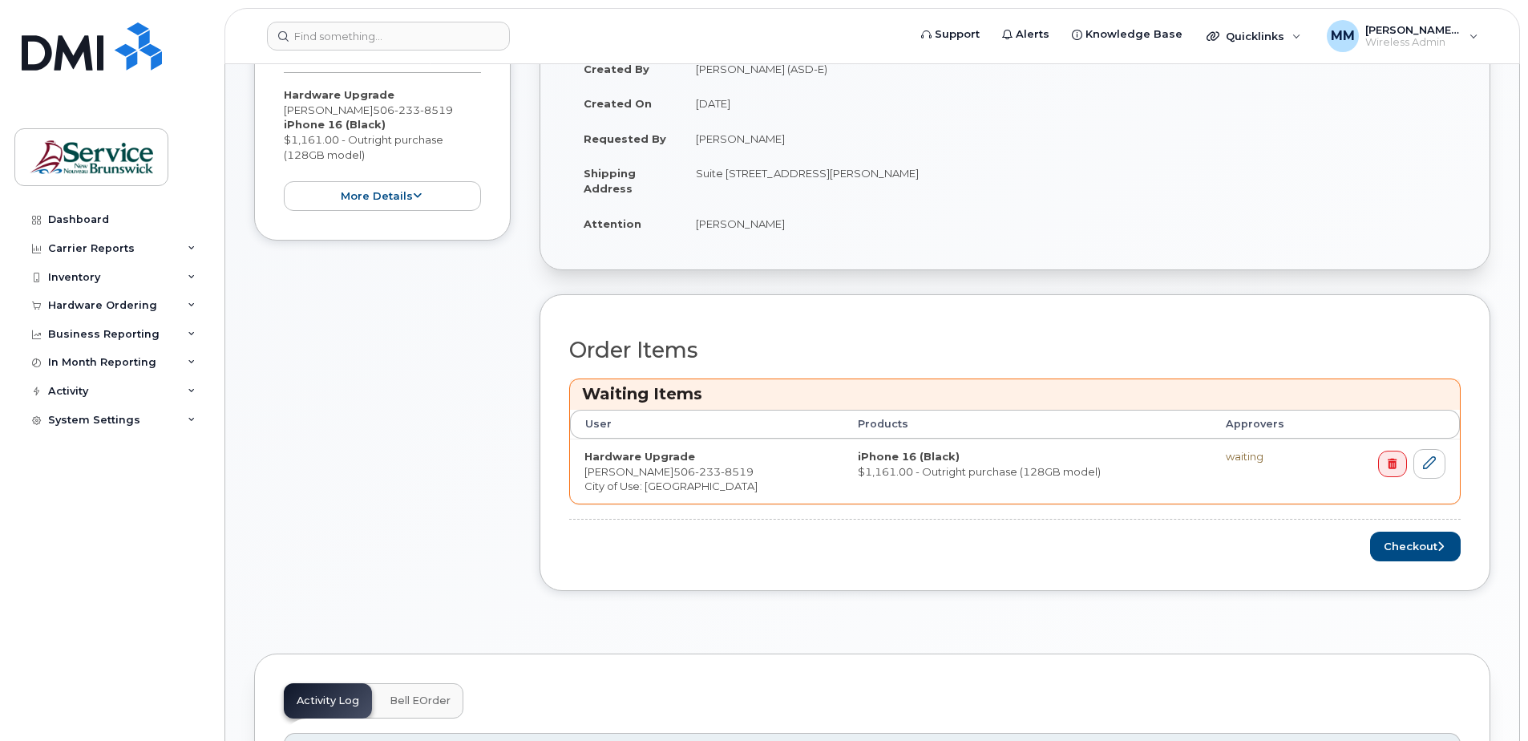
scroll to position [481, 0]
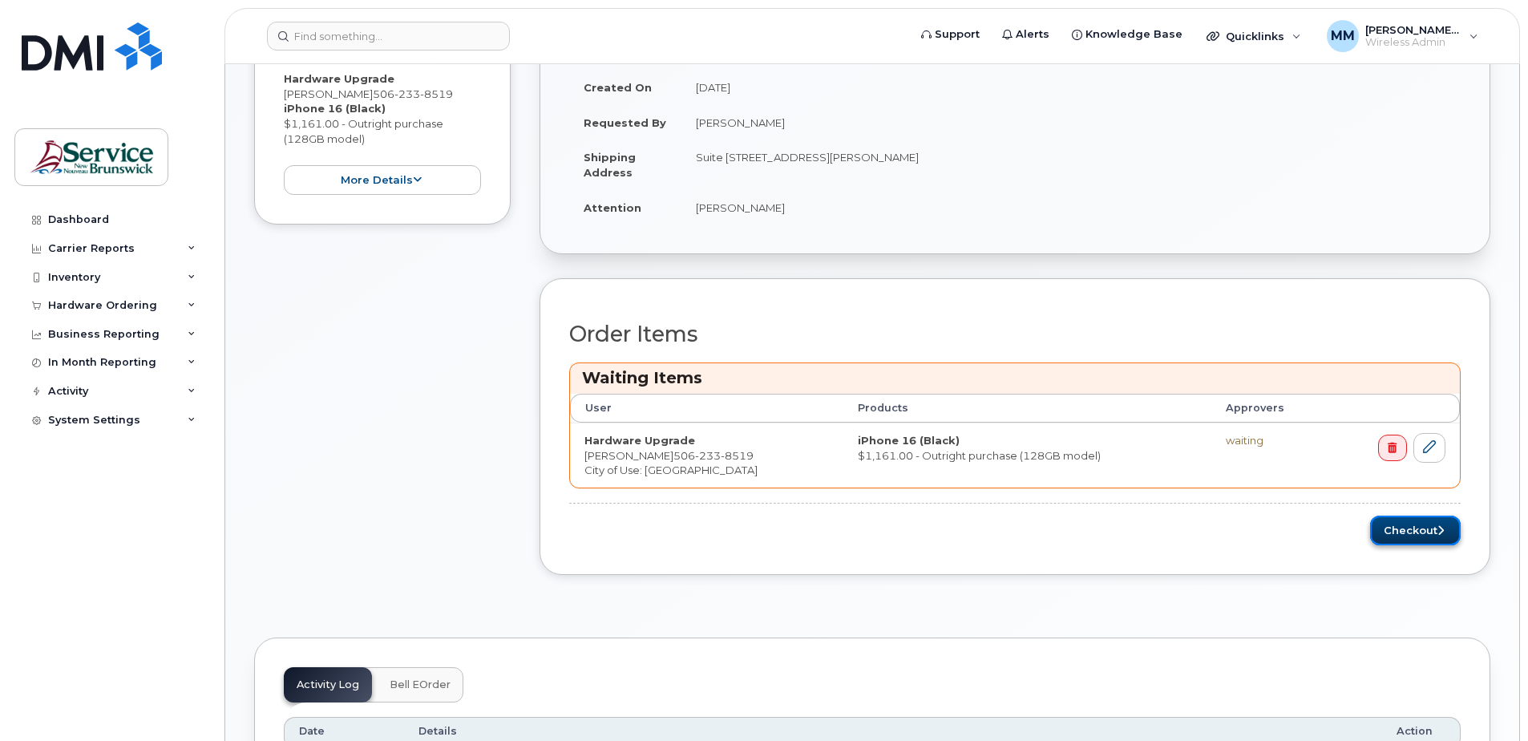
click at [1412, 531] on button "Checkout" at bounding box center [1415, 530] width 91 height 30
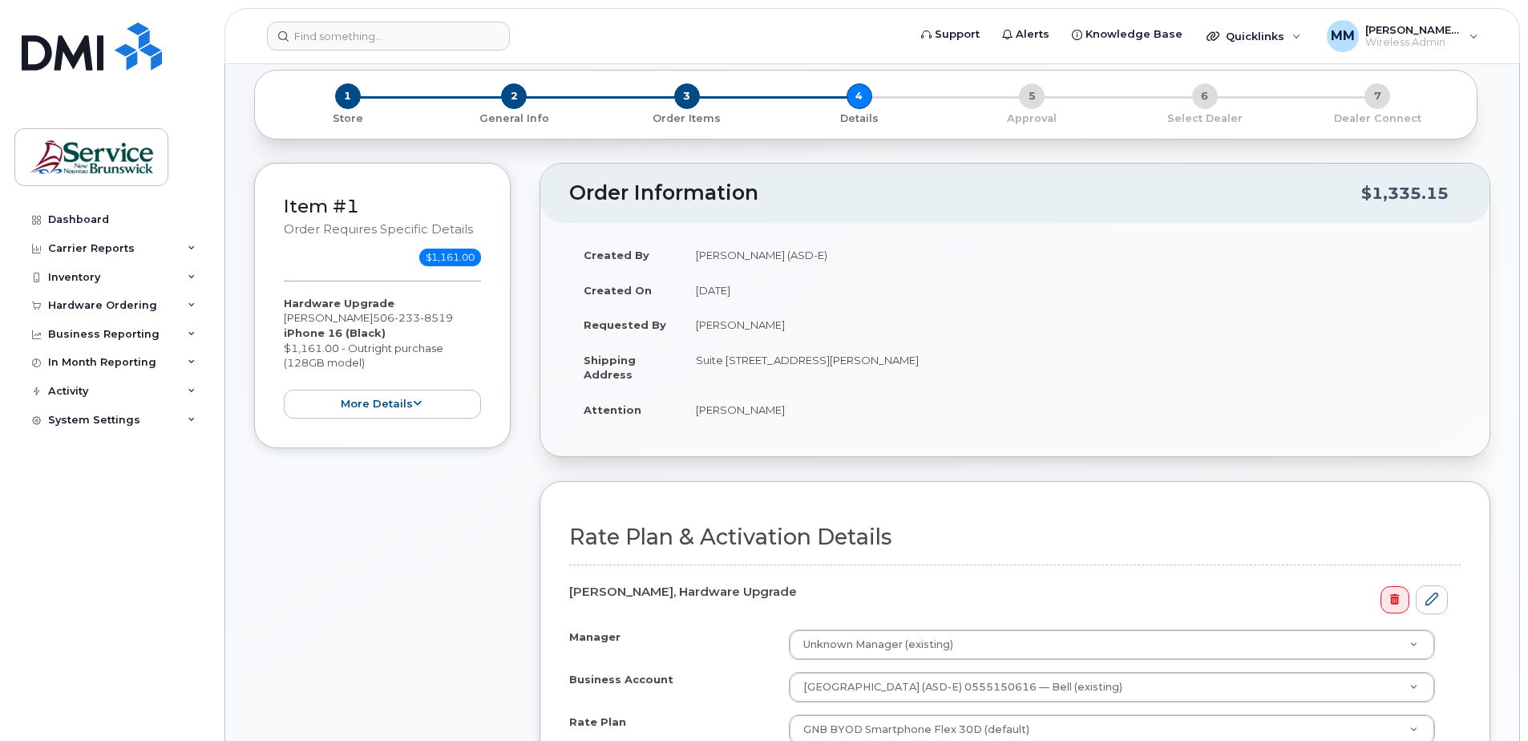
scroll to position [401, 0]
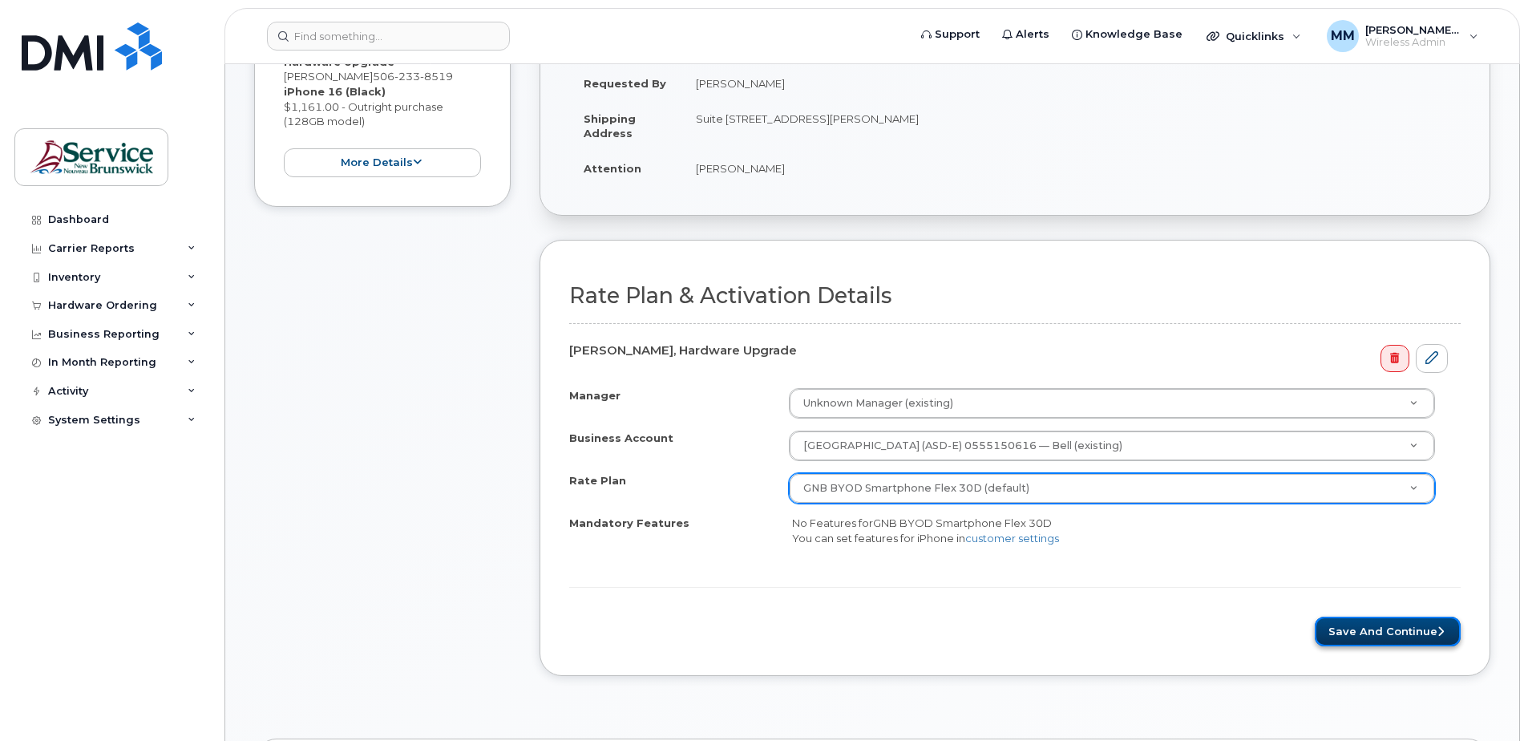
click at [1361, 637] on button "Save and Continue" at bounding box center [1387, 631] width 146 height 30
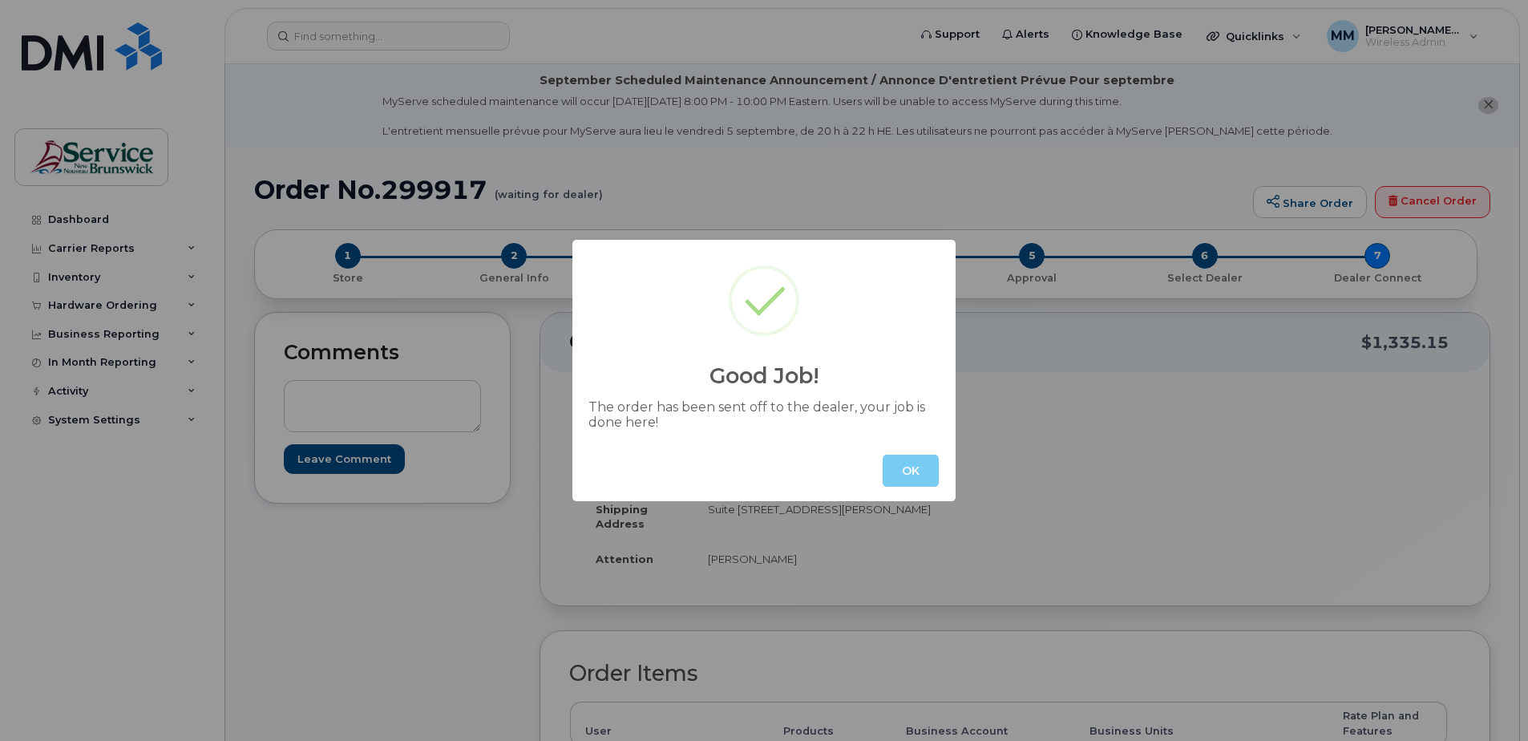
click at [907, 462] on button "OK" at bounding box center [910, 470] width 56 height 32
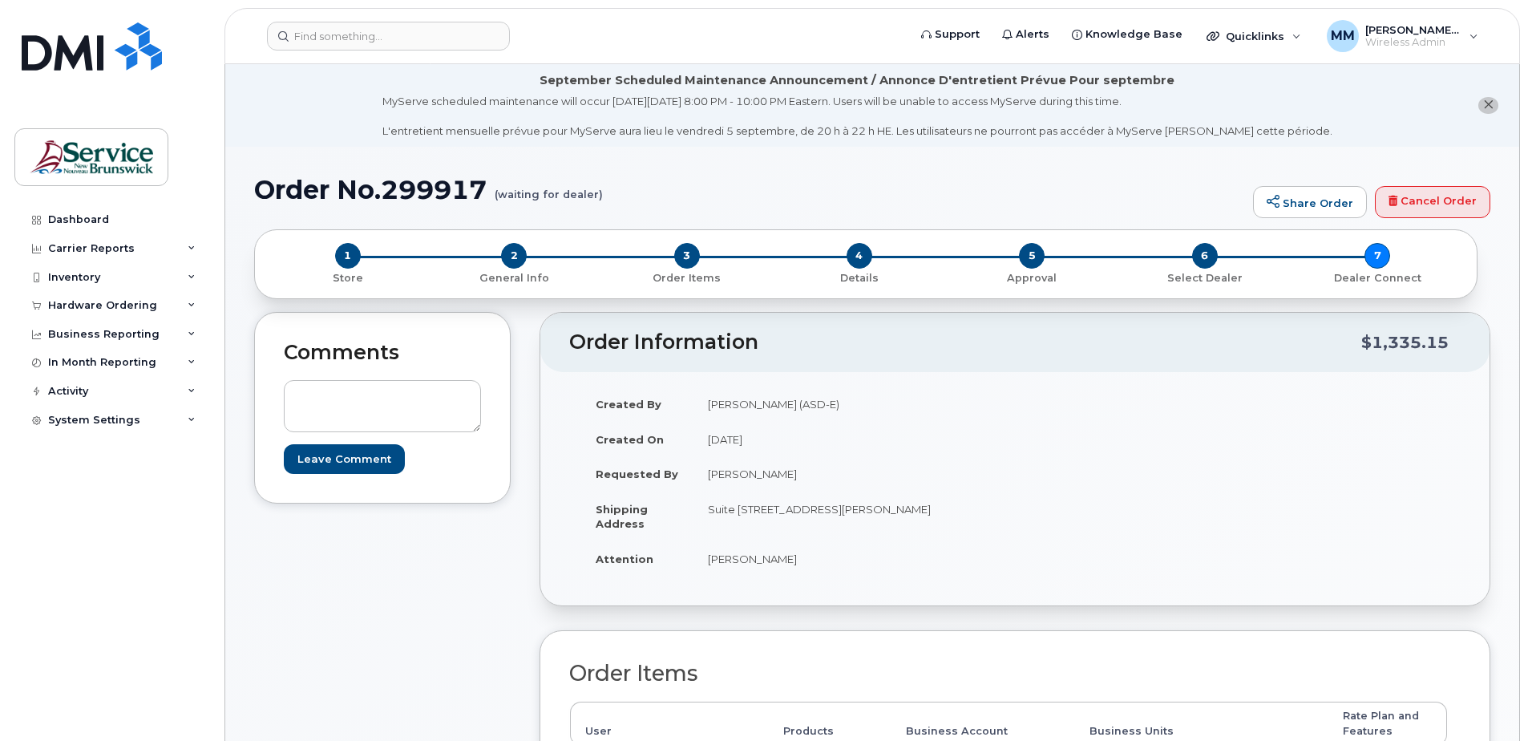
click at [290, 628] on div "Comments Leave Comment" at bounding box center [382, 678] width 256 height 733
click at [646, 89] on div "September Scheduled Maintenance Announcement / Annonce D'entretient Prévue Pour…" at bounding box center [857, 105] width 950 height 67
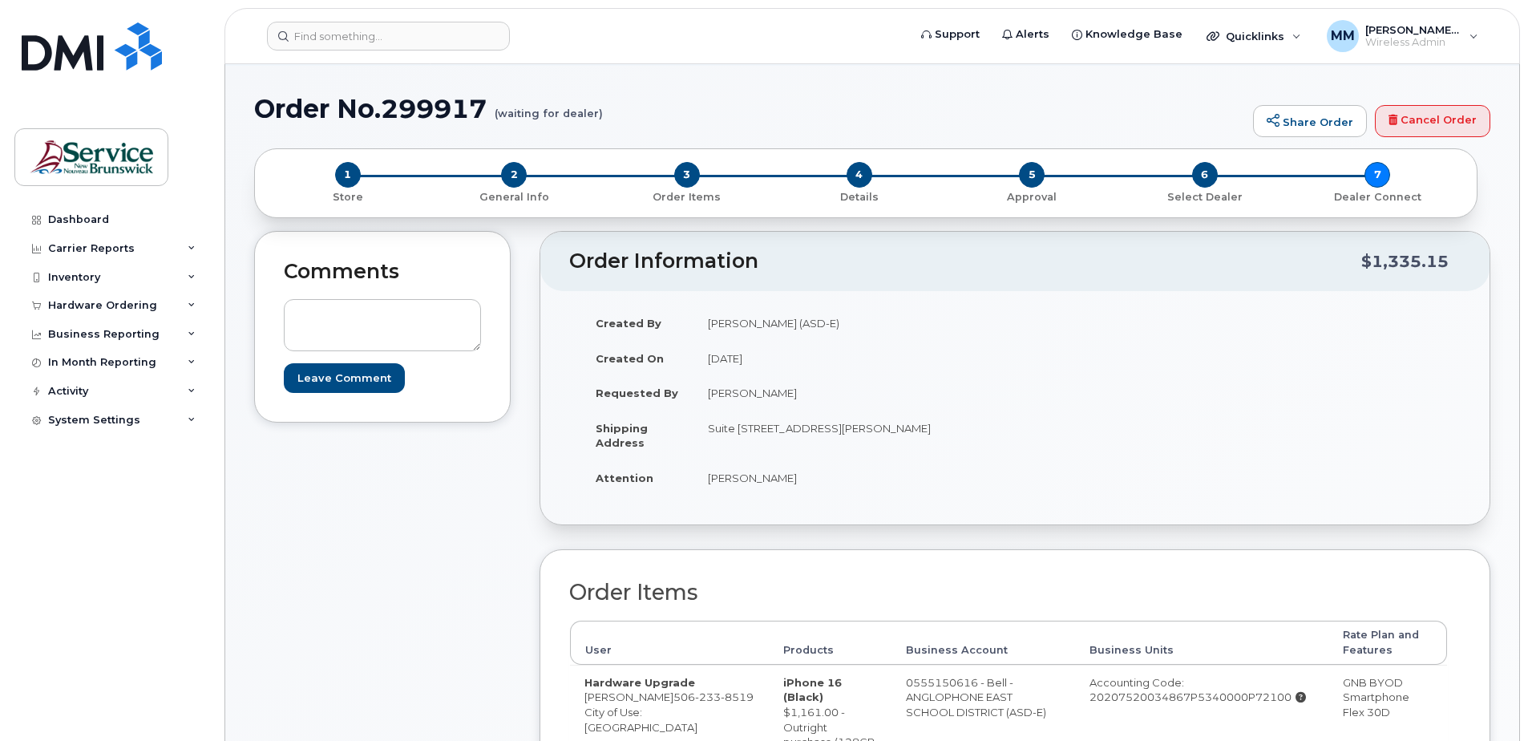
scroll to position [80, 0]
